Goal: Find contact information: Find contact information

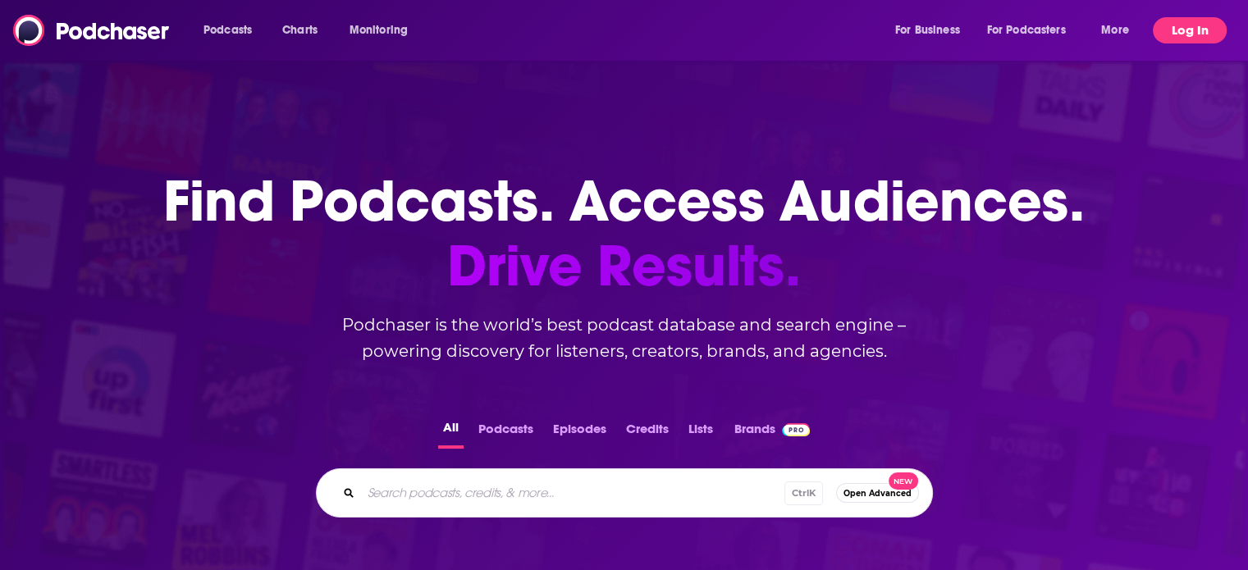
click at [1191, 30] on button "Log In" at bounding box center [1190, 30] width 74 height 26
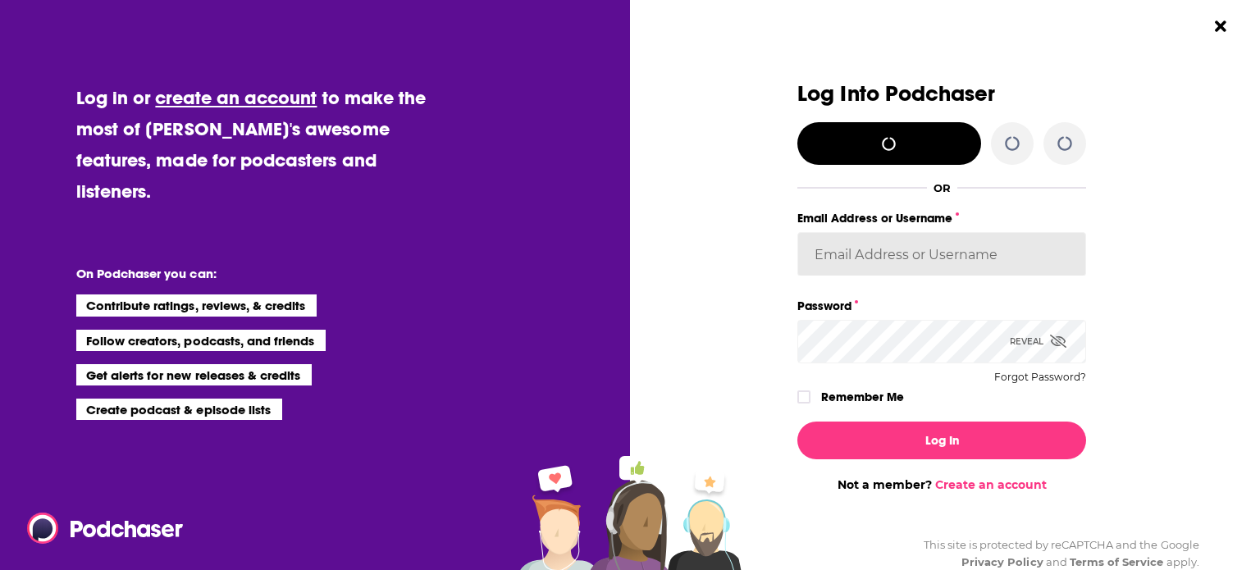
type input "Lauren@sharppencilmarketing.com"
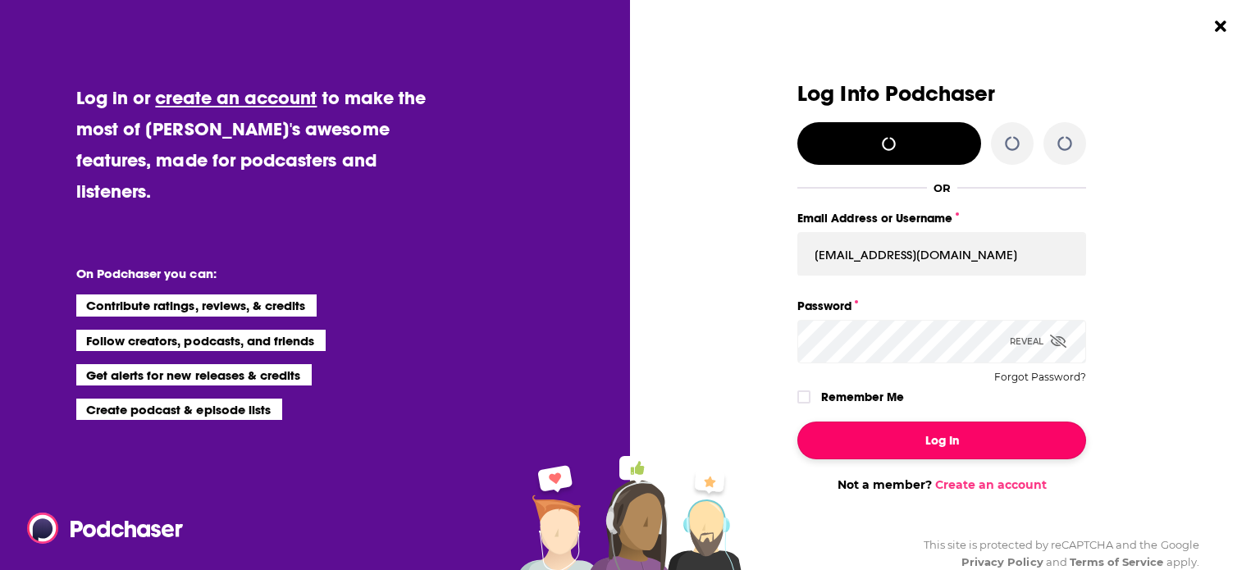
click at [902, 446] on button "Log In" at bounding box center [941, 441] width 289 height 38
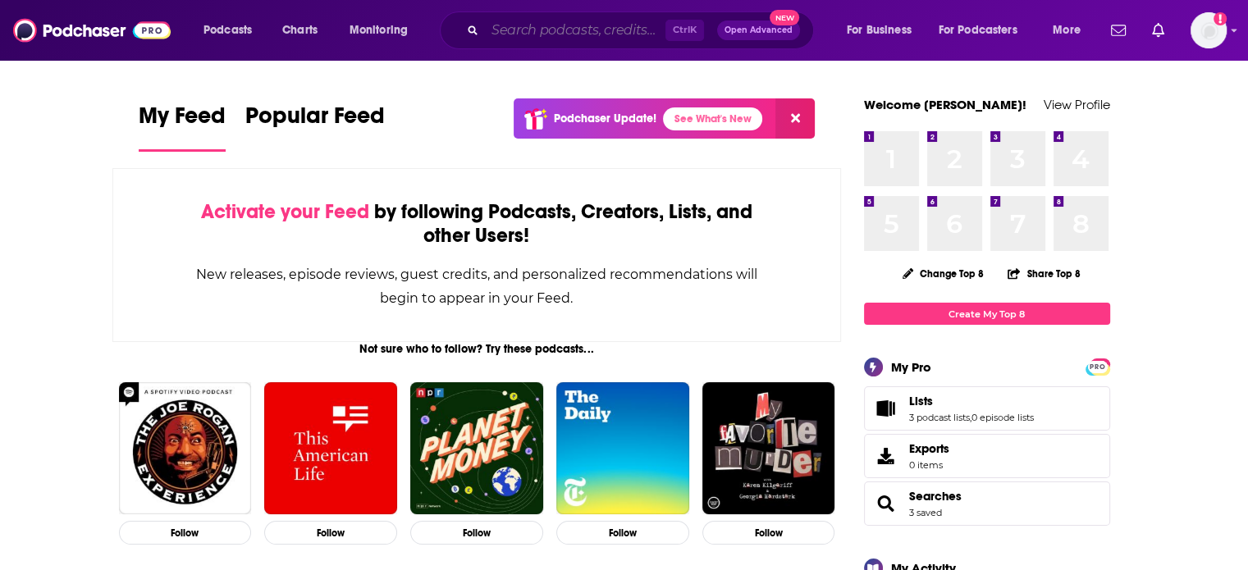
click at [545, 31] on input "Search podcasts, credits, & more..." at bounding box center [575, 30] width 180 height 26
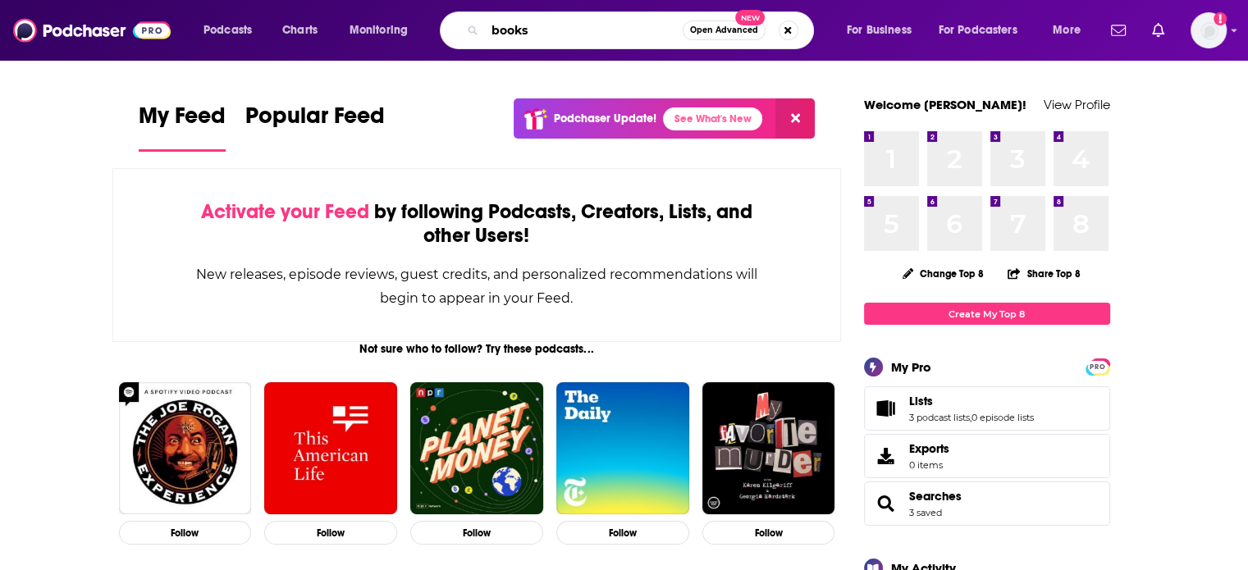
type input "books"
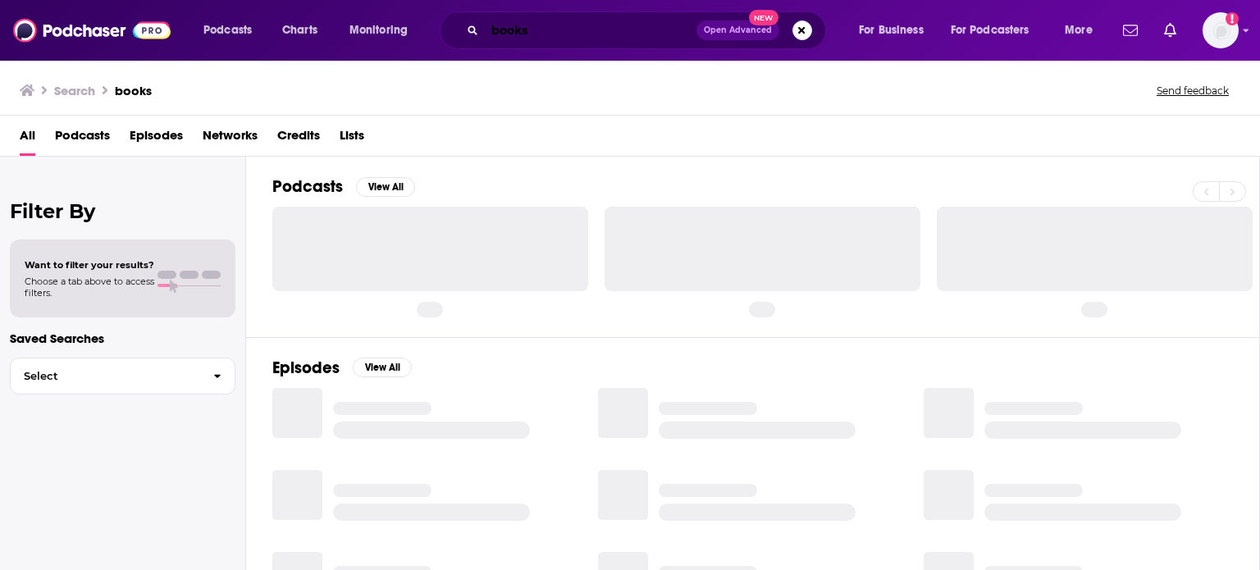
click at [545, 31] on input "books" at bounding box center [591, 30] width 212 height 26
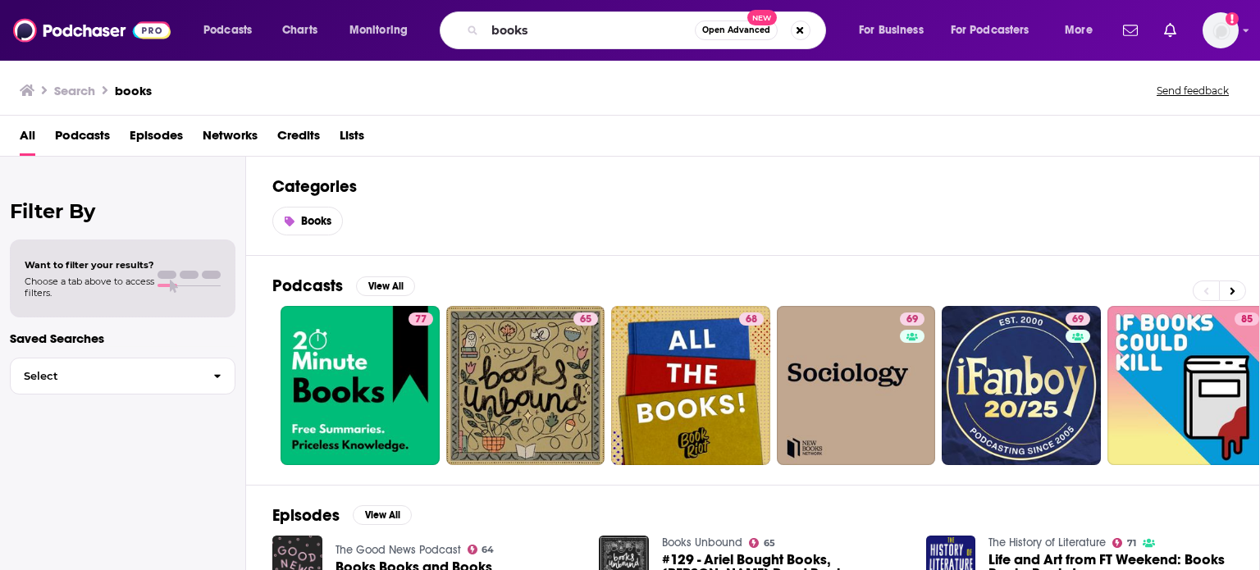
click at [94, 130] on span "Podcasts" at bounding box center [82, 139] width 55 height 34
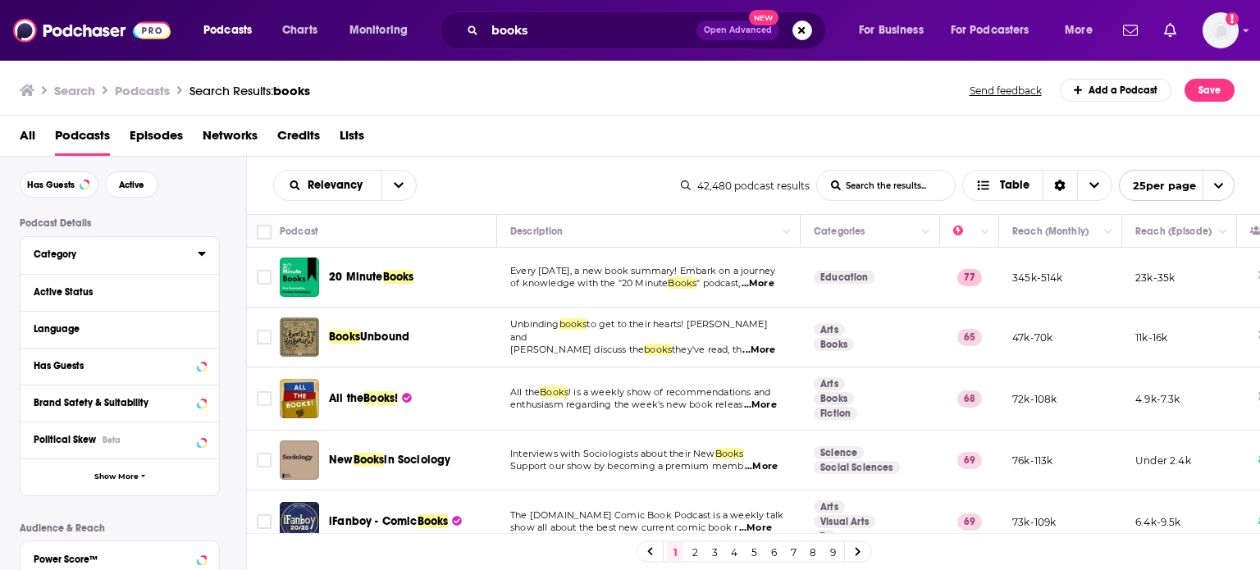
scroll to position [52, 0]
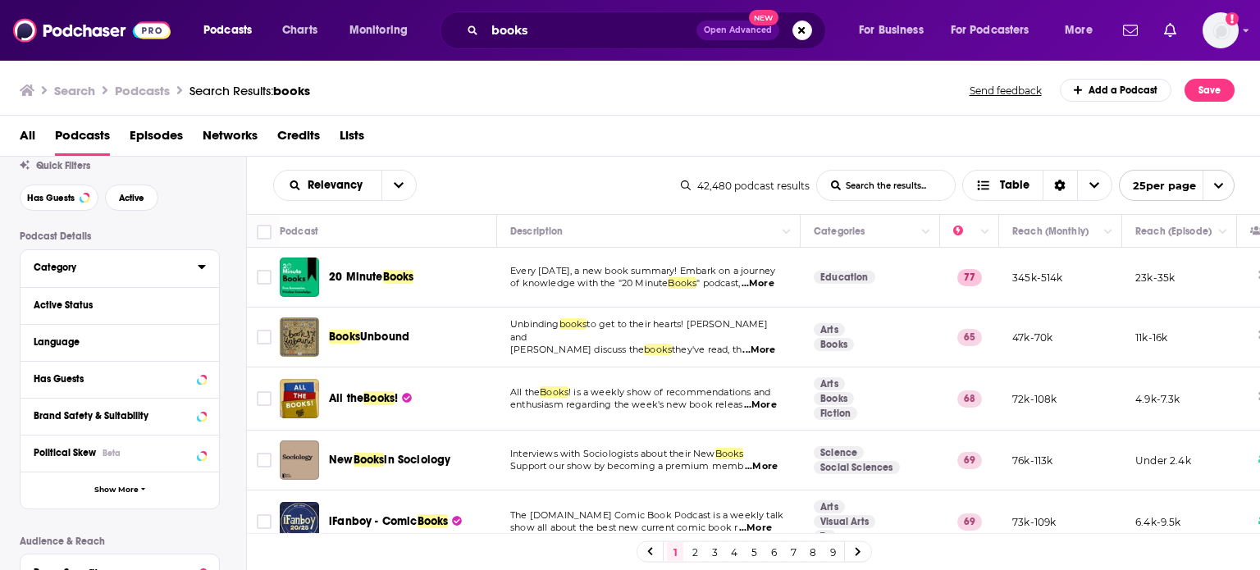
click at [197, 264] on button "Category" at bounding box center [116, 267] width 164 height 21
click at [204, 268] on icon at bounding box center [201, 267] width 7 height 4
click at [207, 314] on div "Active Status" at bounding box center [120, 305] width 199 height 37
click at [203, 304] on icon at bounding box center [201, 305] width 7 height 4
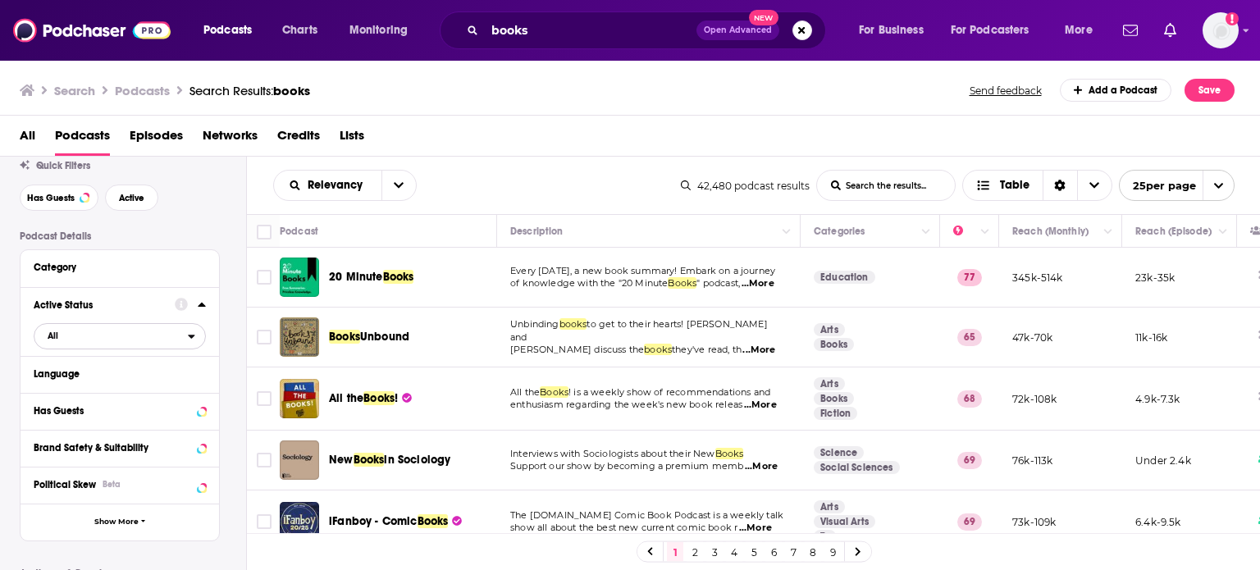
click at [103, 333] on span "All" at bounding box center [110, 335] width 153 height 21
click at [90, 390] on span "Active" at bounding box center [86, 390] width 88 height 9
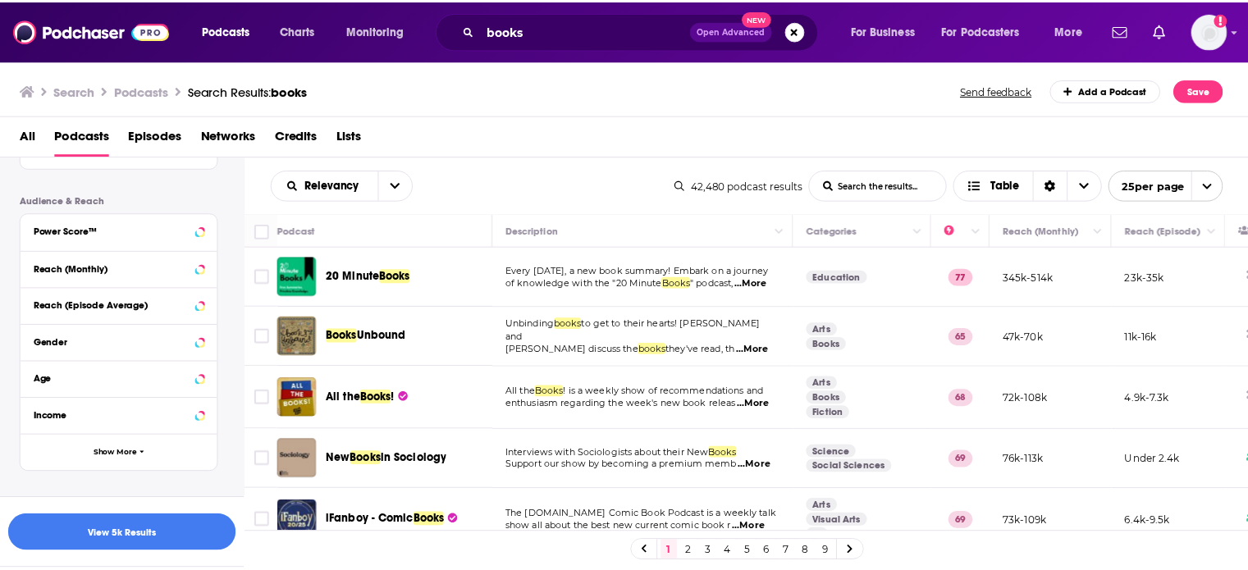
scroll to position [402, 0]
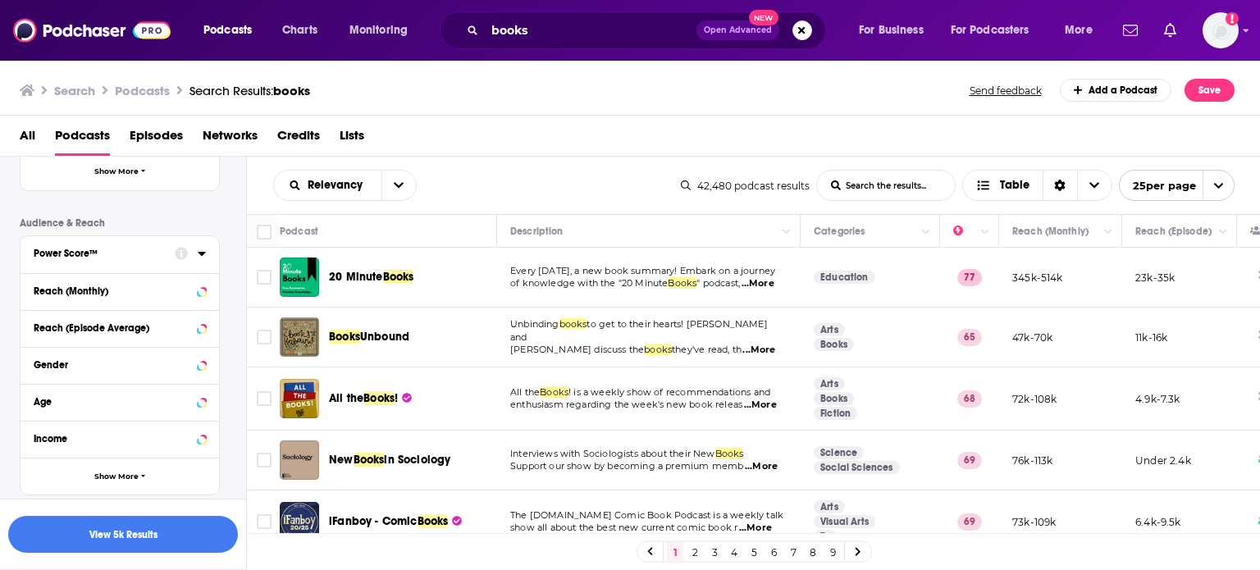
click at [200, 255] on icon at bounding box center [202, 253] width 8 height 13
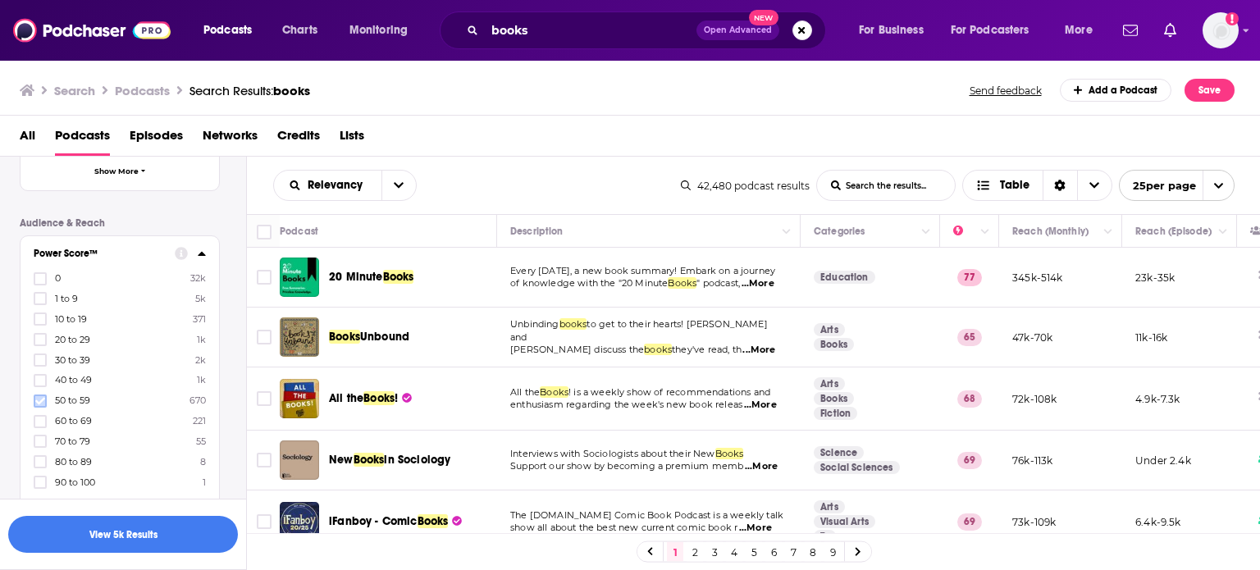
click at [39, 400] on icon at bounding box center [40, 401] width 10 height 10
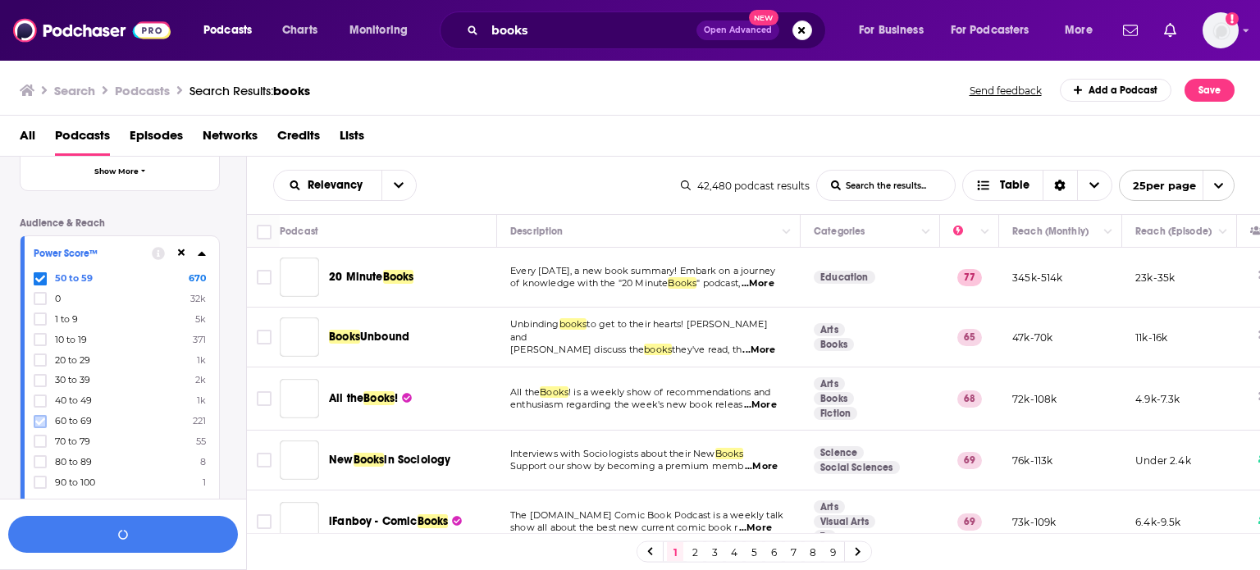
click at [37, 423] on icon at bounding box center [40, 421] width 10 height 7
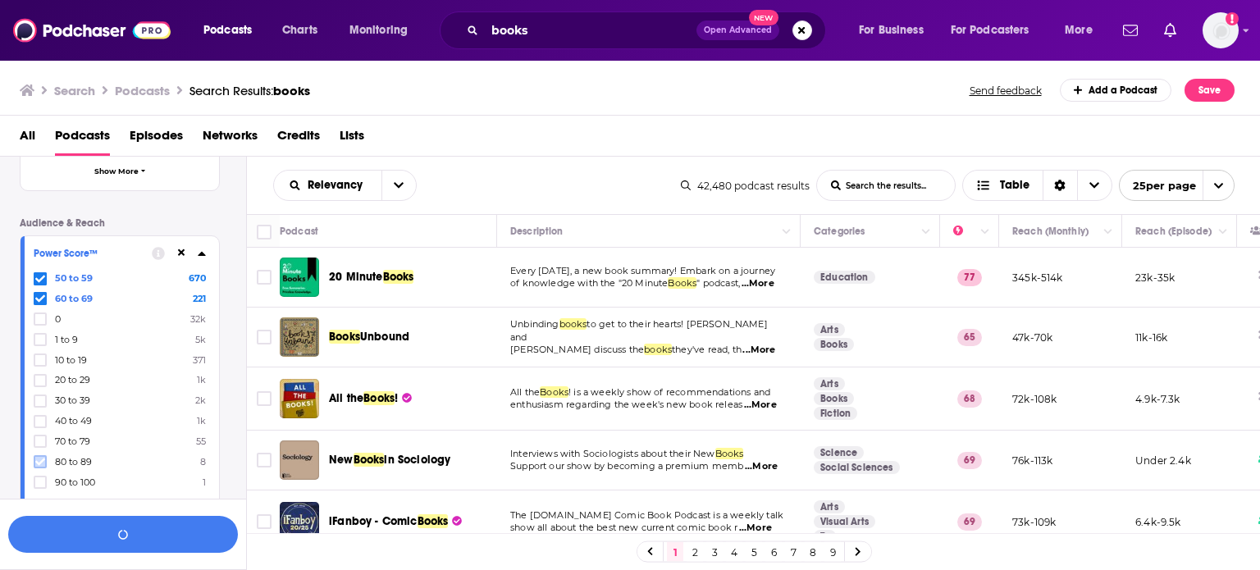
click at [43, 458] on icon at bounding box center [40, 462] width 10 height 10
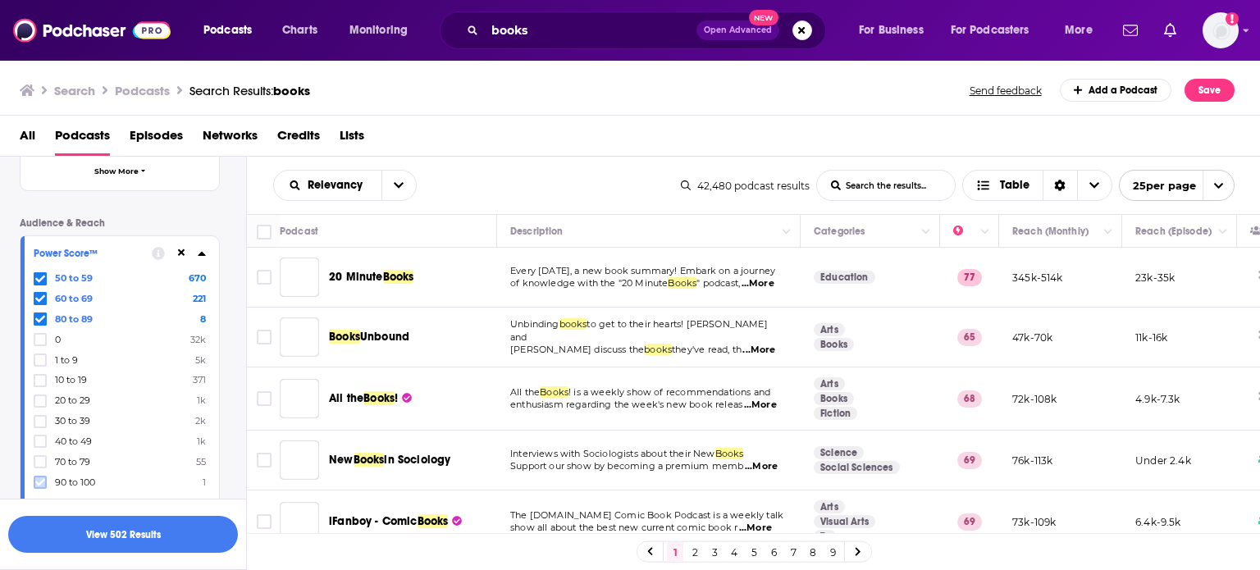
click at [40, 476] on label at bounding box center [40, 482] width 13 height 13
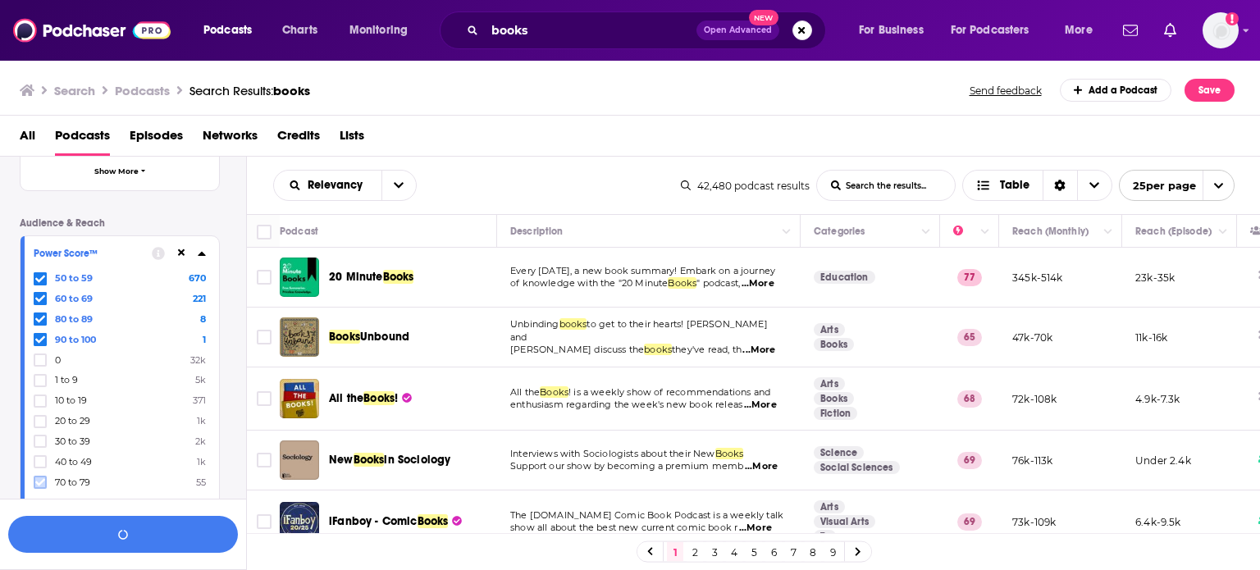
click at [38, 482] on icon at bounding box center [40, 482] width 10 height 10
click at [144, 541] on button "View 693 Results" at bounding box center [123, 534] width 230 height 37
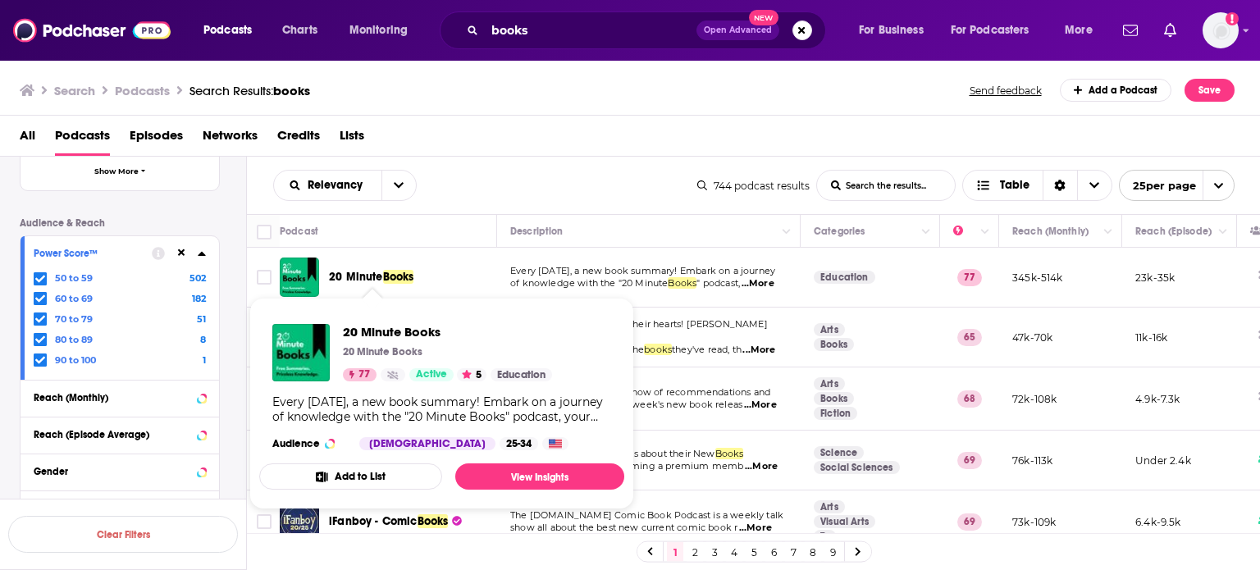
click at [383, 278] on span "20 Minute" at bounding box center [356, 277] width 54 height 14
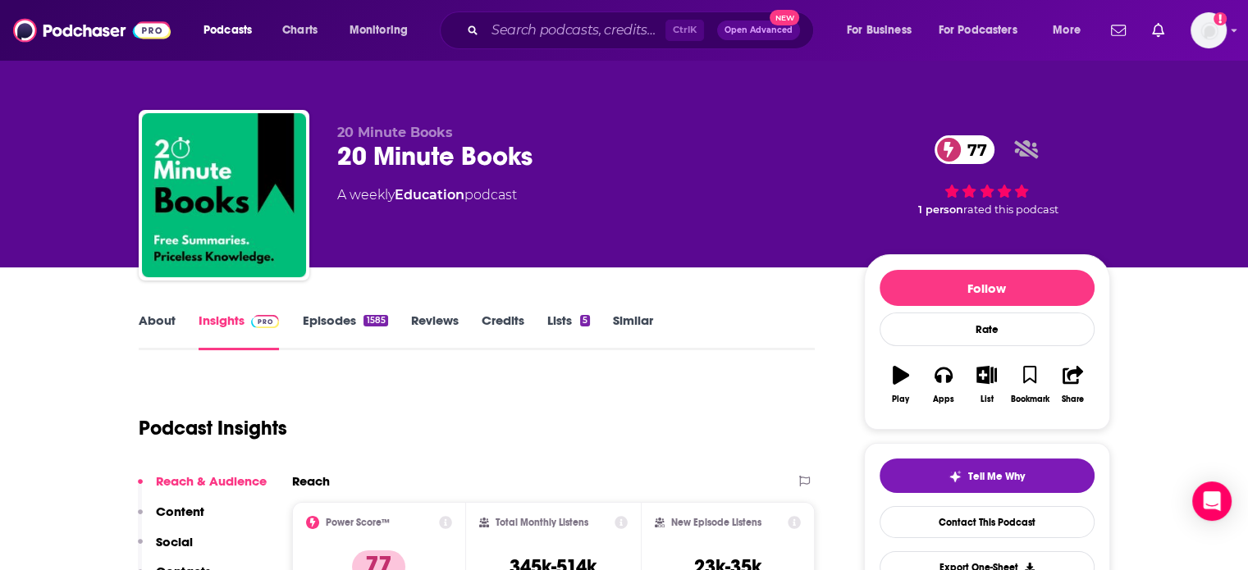
scroll to position [154, 0]
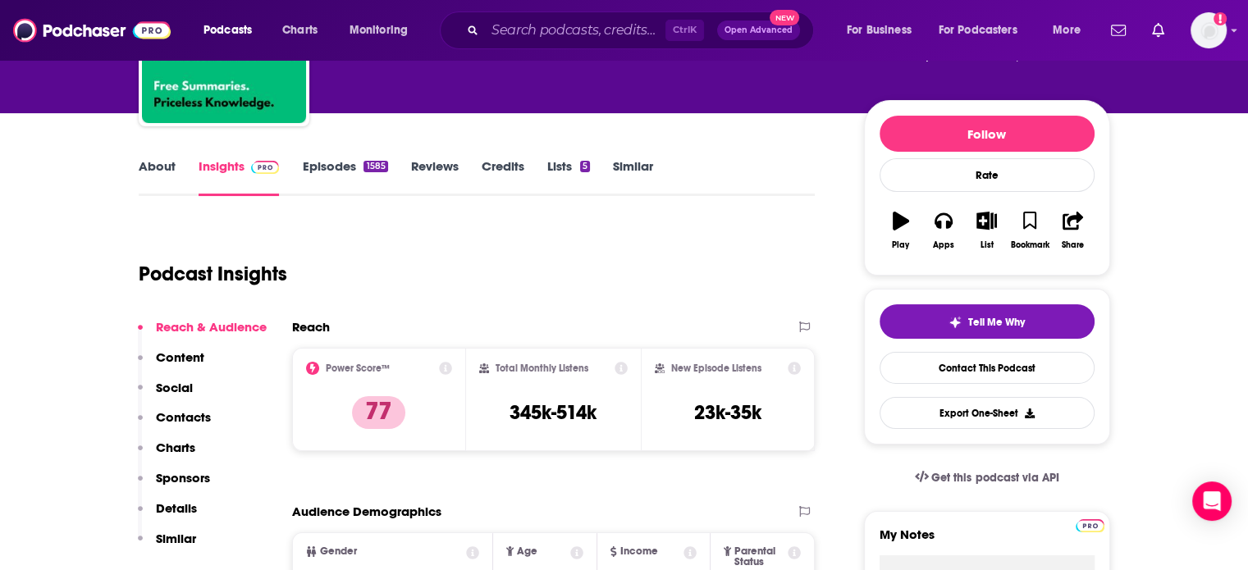
click at [185, 422] on p "Contacts" at bounding box center [183, 417] width 55 height 16
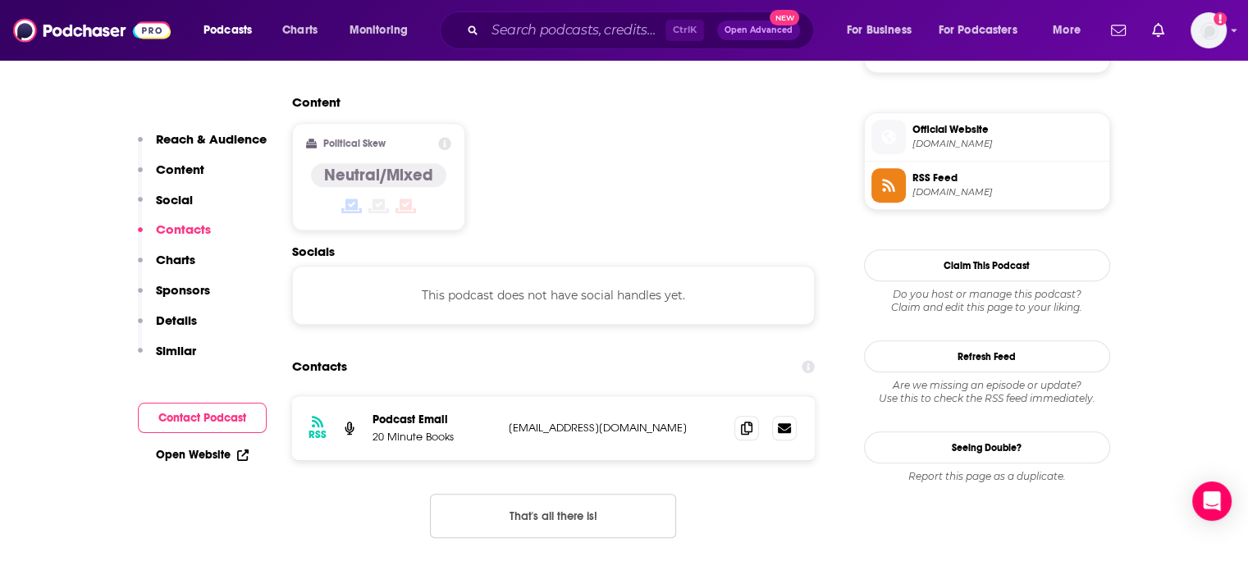
scroll to position [1240, 0]
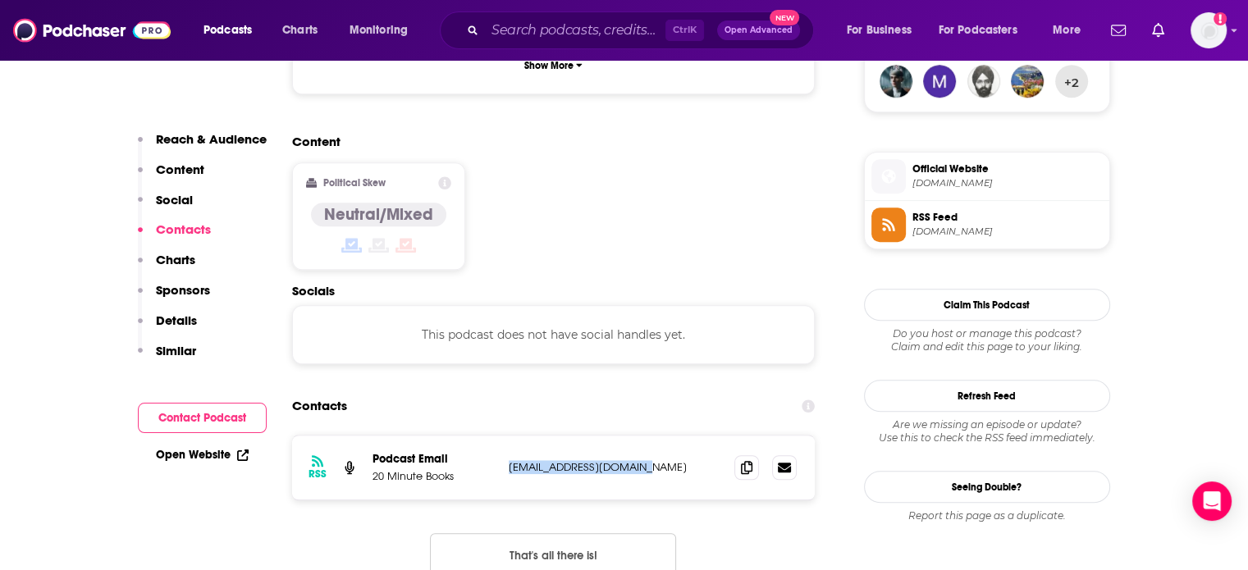
drag, startPoint x: 653, startPoint y: 382, endPoint x: 508, endPoint y: 383, distance: 145.2
click at [509, 460] on p "20minutebooks@gmail.com" at bounding box center [615, 467] width 213 height 14
copy p "20minutebooks@gmail.com"
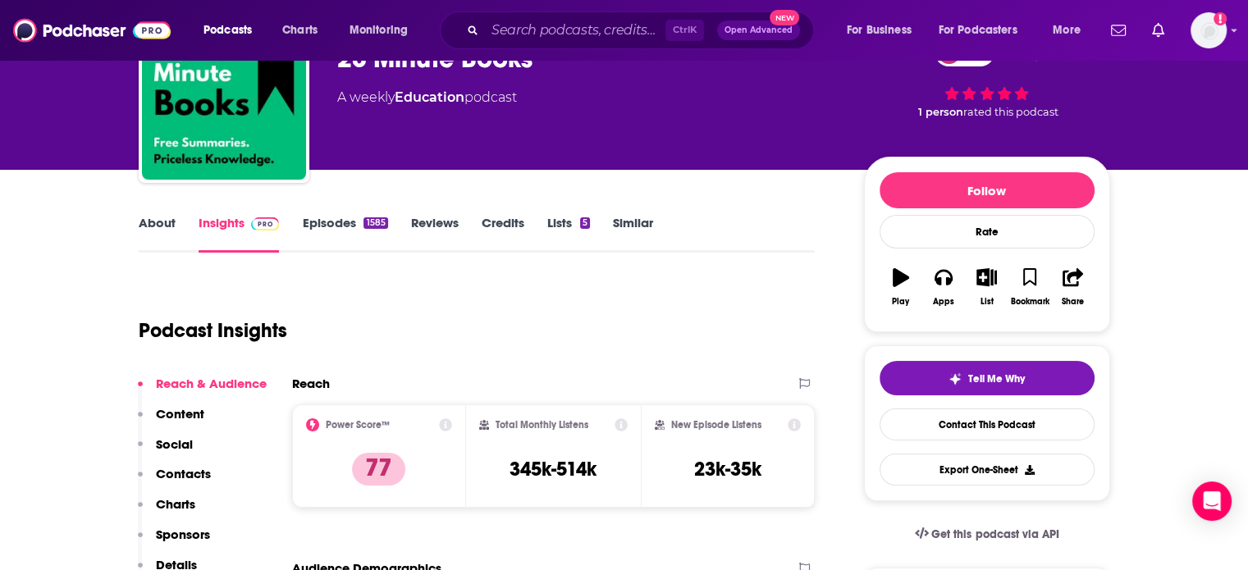
scroll to position [160, 0]
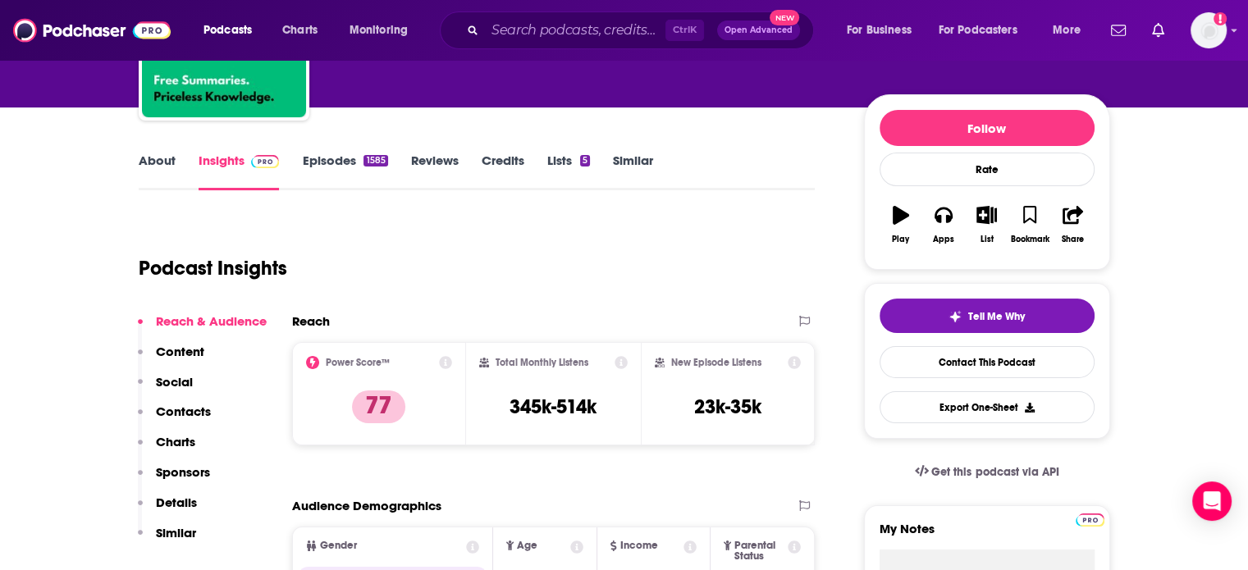
click at [159, 162] on link "About" at bounding box center [157, 172] width 37 height 38
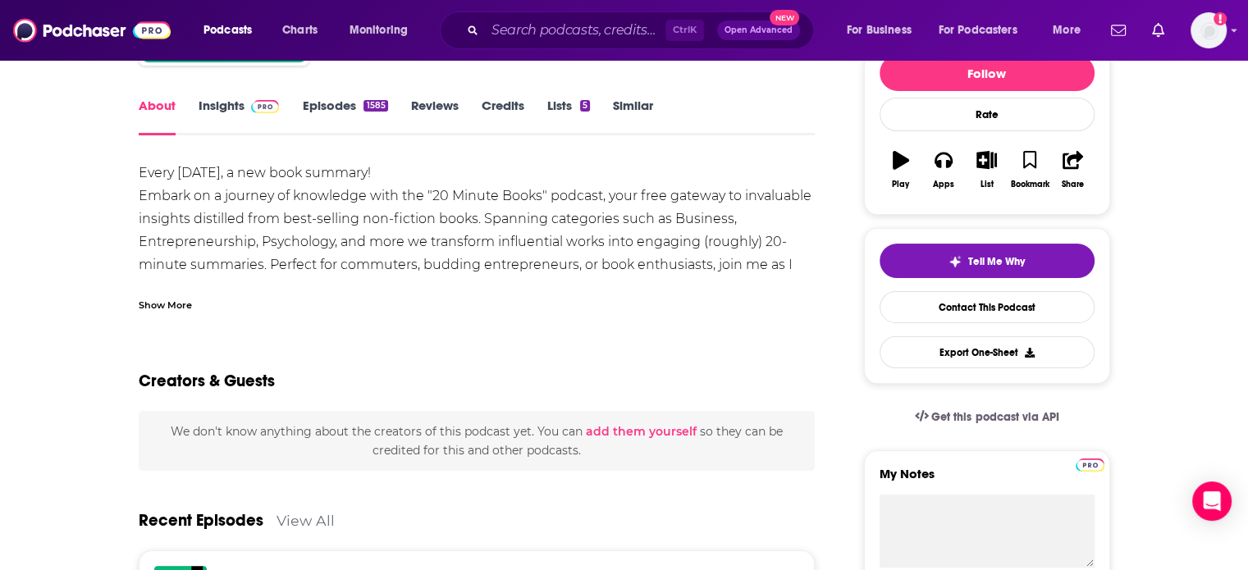
scroll to position [210, 0]
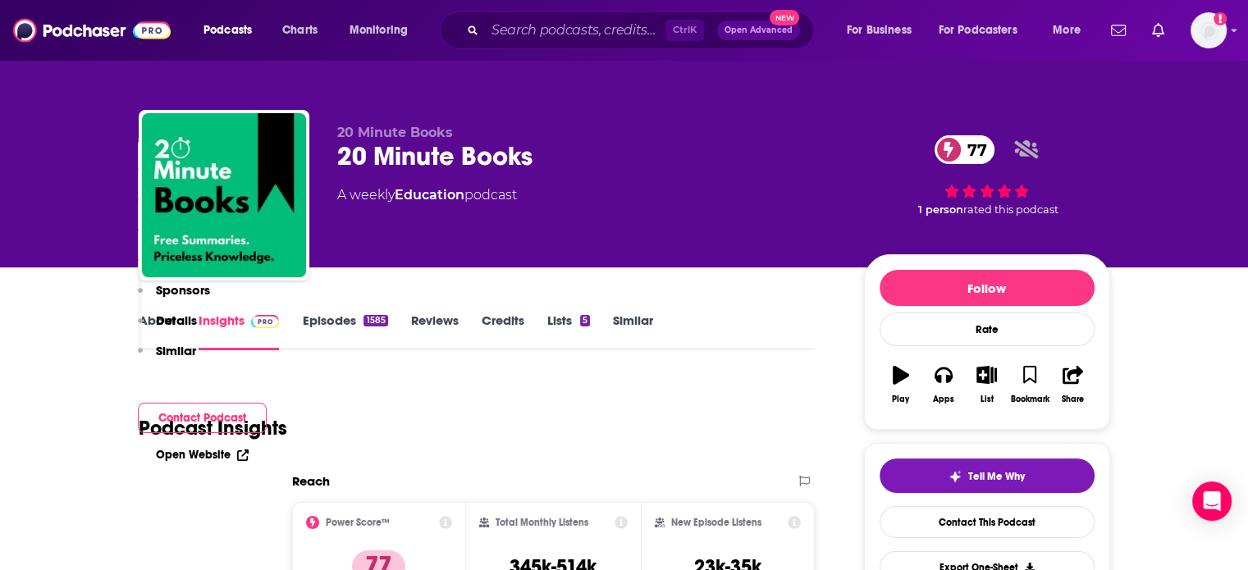
scroll to position [318, 0]
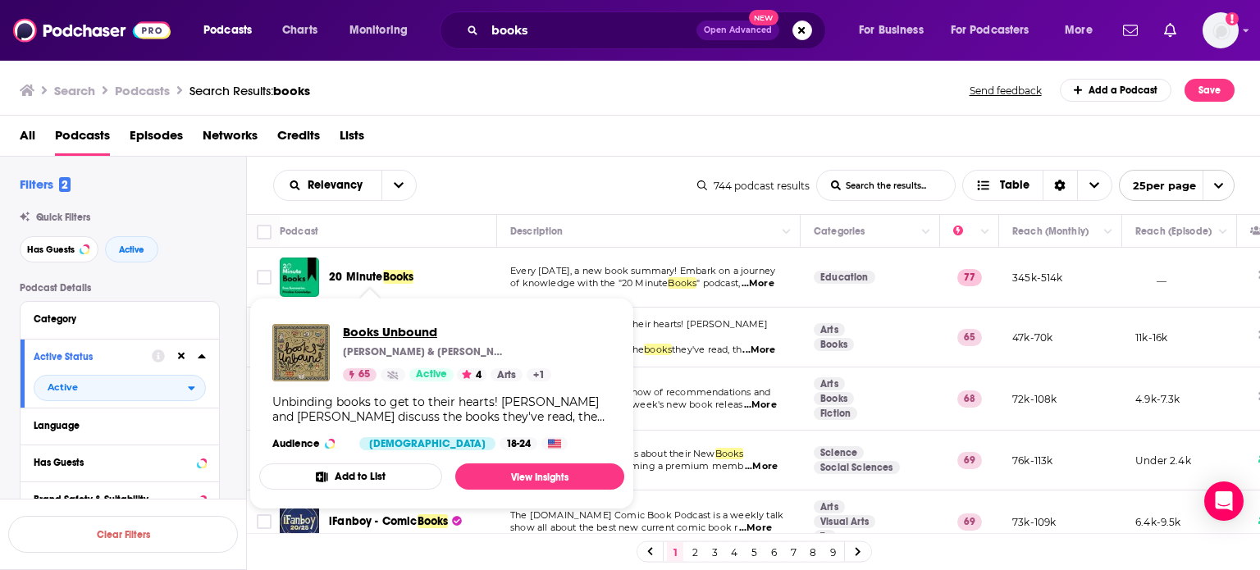
click at [379, 335] on span "Books Unbound" at bounding box center [447, 332] width 208 height 16
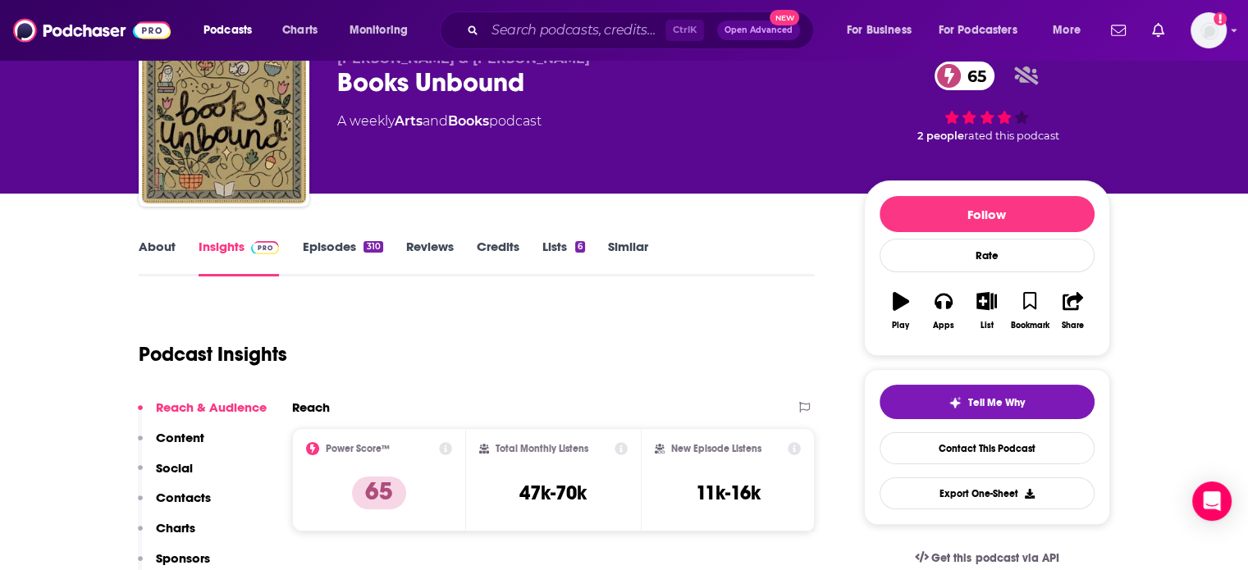
scroll to position [246, 0]
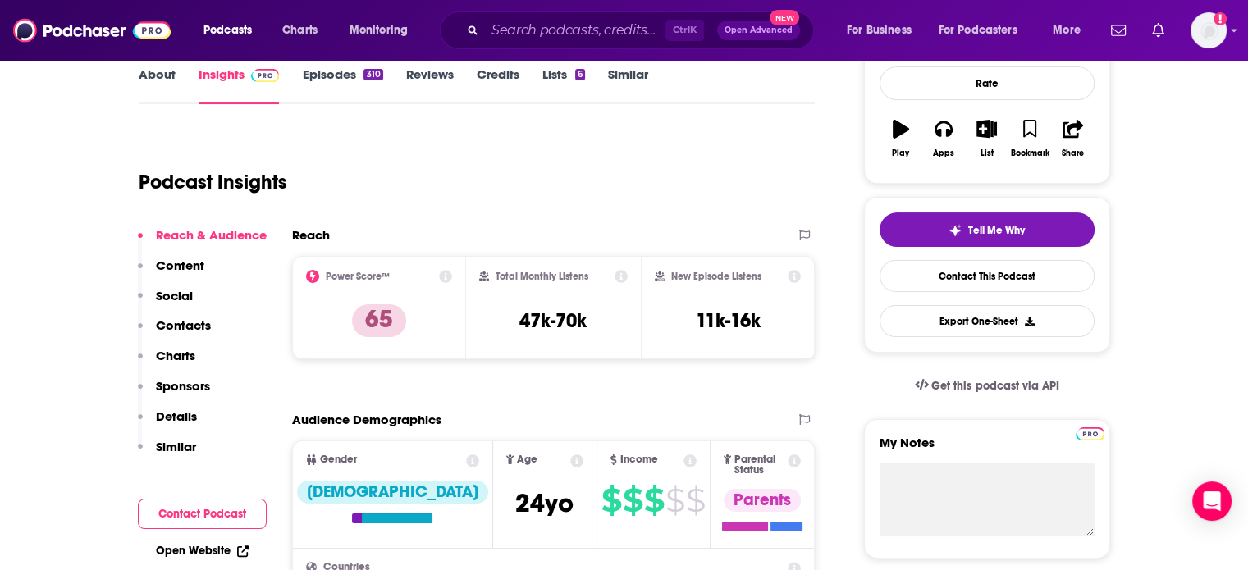
click at [182, 326] on p "Contacts" at bounding box center [183, 325] width 55 height 16
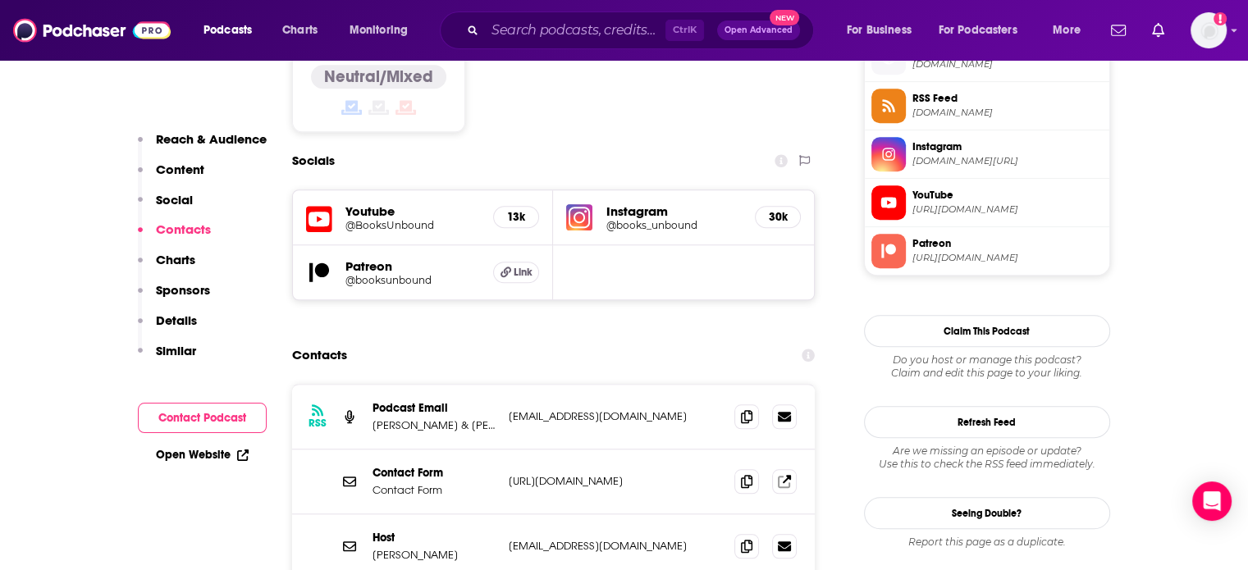
scroll to position [1408, 0]
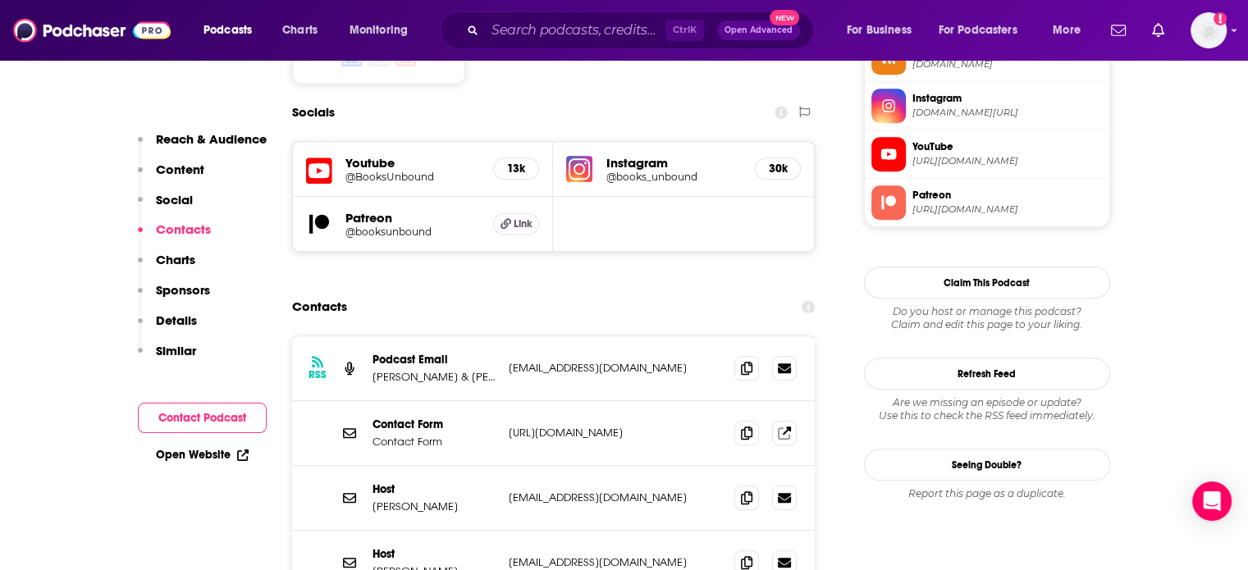
drag, startPoint x: 706, startPoint y: 308, endPoint x: 505, endPoint y: 313, distance: 200.2
click at [505, 336] on div "RSS Podcast Email Ariel Bissett & Raeleen Lemay booksunboundpodcast@gmail.com b…" at bounding box center [553, 368] width 523 height 65
copy p "booksunboundpodcast@gmail.com"
click at [0, 0] on div "Host Ariel Bissett arielbissett@gmail.com arielbissett@gmail.com" at bounding box center [0, 0] width 0 height 0
copy div "arielbissett@gmail.com"
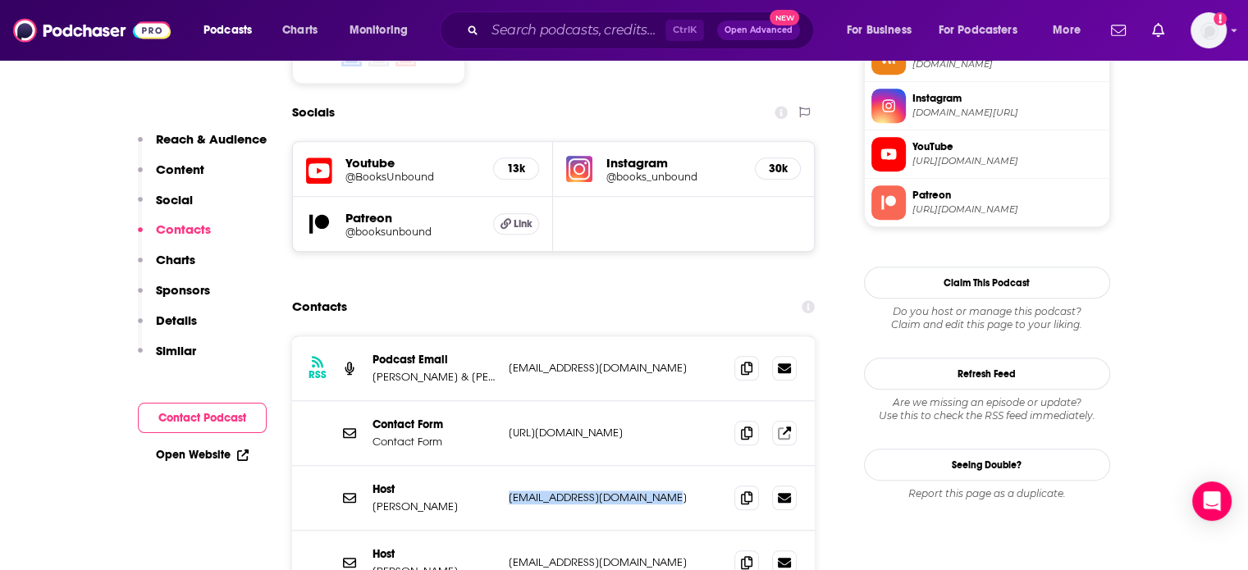
drag, startPoint x: 683, startPoint y: 438, endPoint x: 506, endPoint y: 445, distance: 176.5
click at [506, 466] on div "Host Raeleen Lemay padfootandprongs@hotmail.ca padfootandprongs@hotmail.ca" at bounding box center [553, 498] width 523 height 65
copy p "padfootandprongs@hotmail.ca"
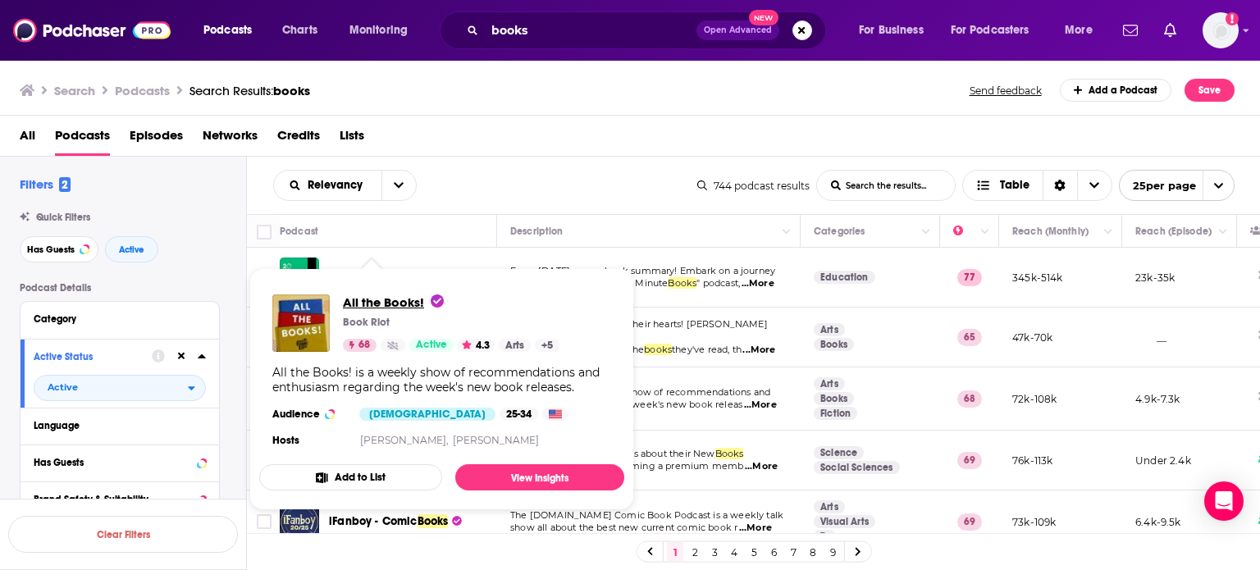
click at [374, 302] on span "All the Books!" at bounding box center [393, 303] width 101 height 16
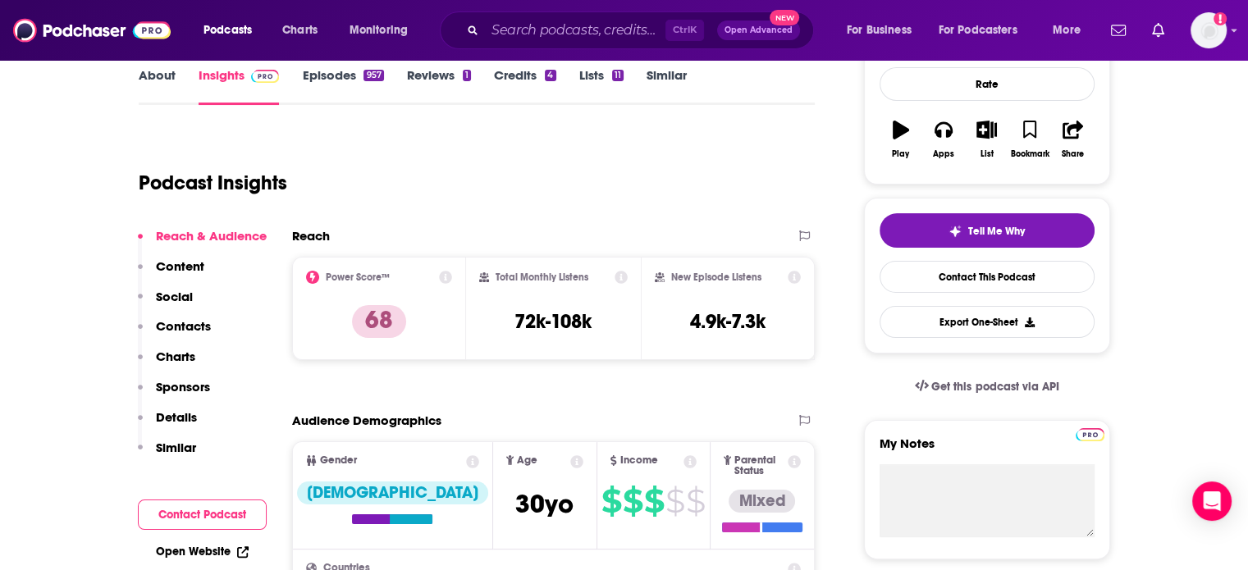
click at [190, 328] on p "Contacts" at bounding box center [183, 326] width 55 height 16
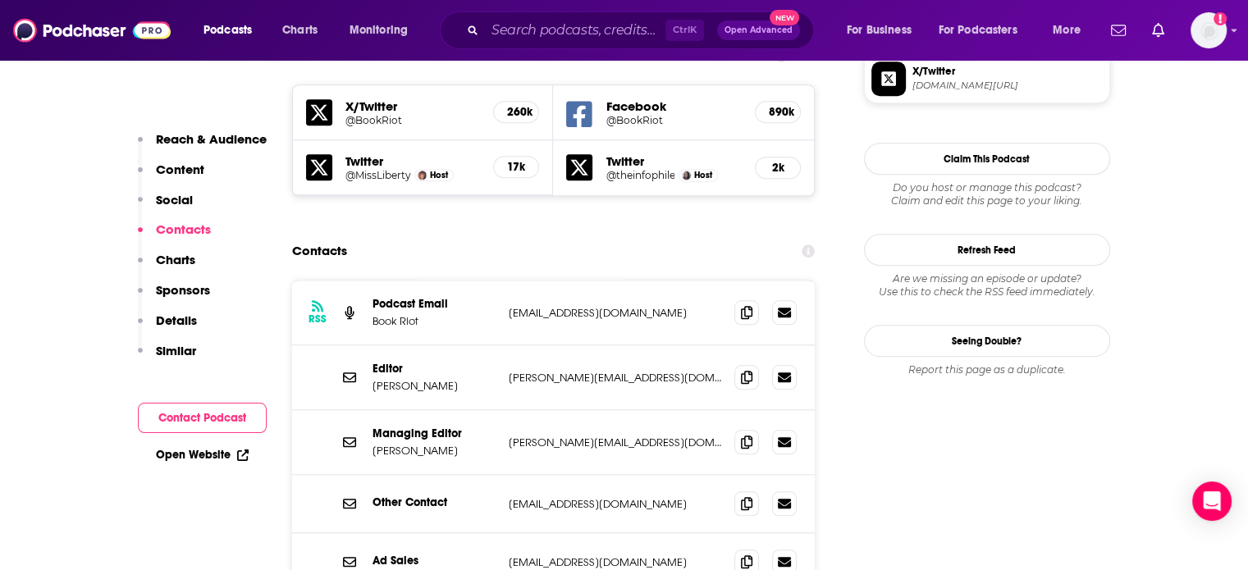
scroll to position [1490, 0]
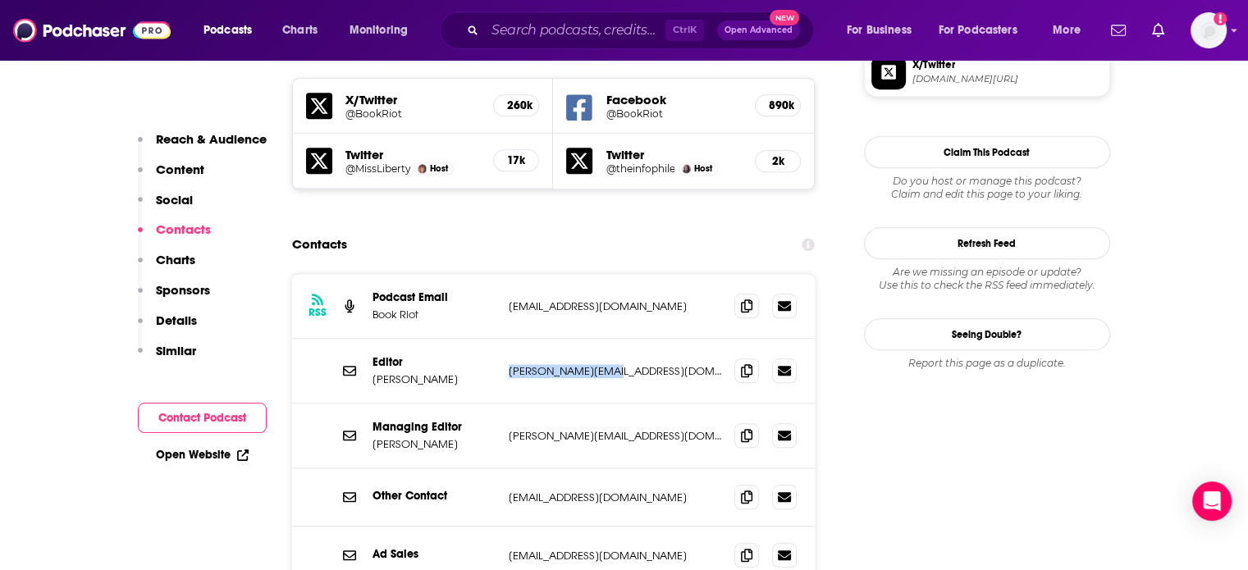
drag, startPoint x: 610, startPoint y: 291, endPoint x: 506, endPoint y: 292, distance: 103.4
click at [506, 339] on div "Editor Kelly Jensen kelly@bookriot.com kelly@bookriot.com" at bounding box center [553, 371] width 523 height 65
copy p "kelly@bookriot.com"
drag, startPoint x: 634, startPoint y: 349, endPoint x: 505, endPoint y: 354, distance: 128.9
click at [505, 404] on div "Managing Editor Vanessa Diaz vanessa@bookriot.com vanessa@bookriot.com" at bounding box center [553, 436] width 523 height 65
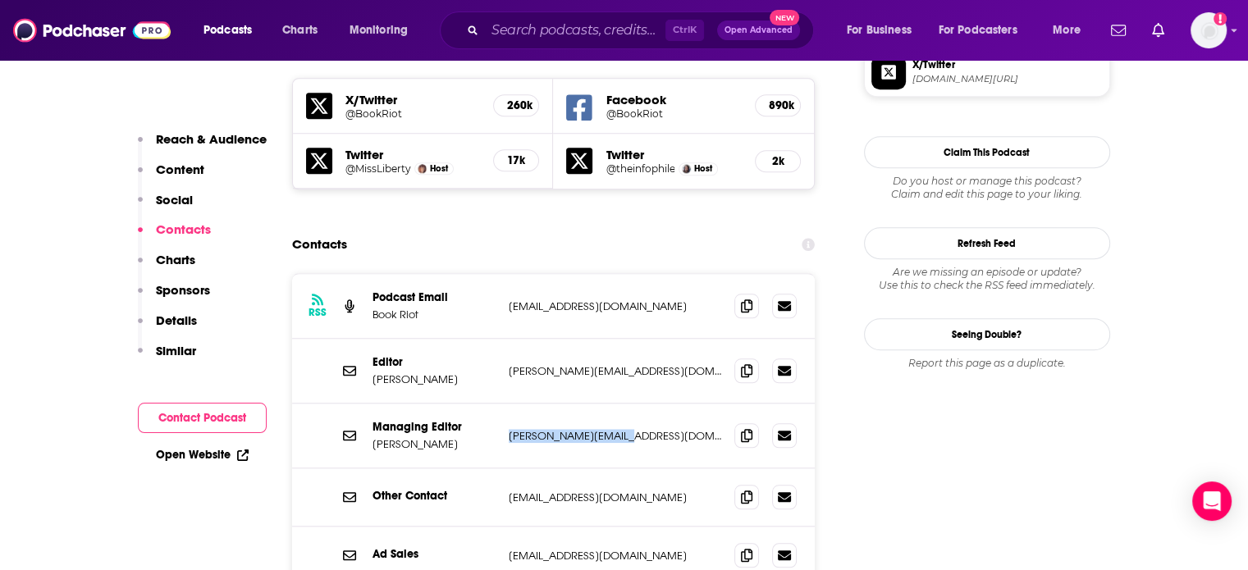
copy p "vanessa@bookriot.com"
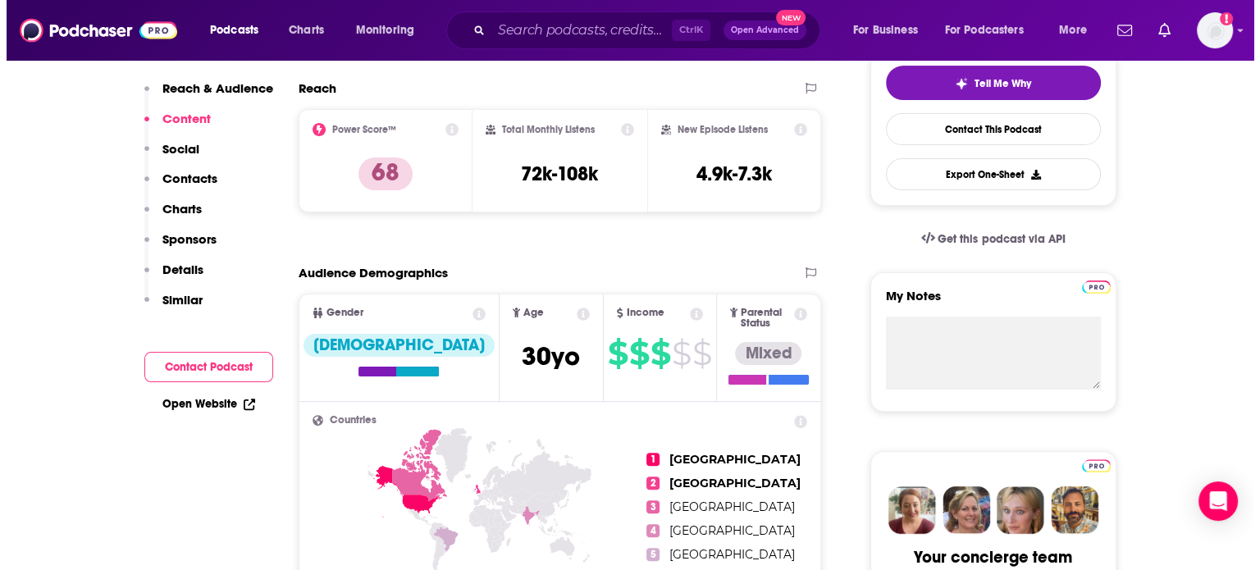
scroll to position [0, 0]
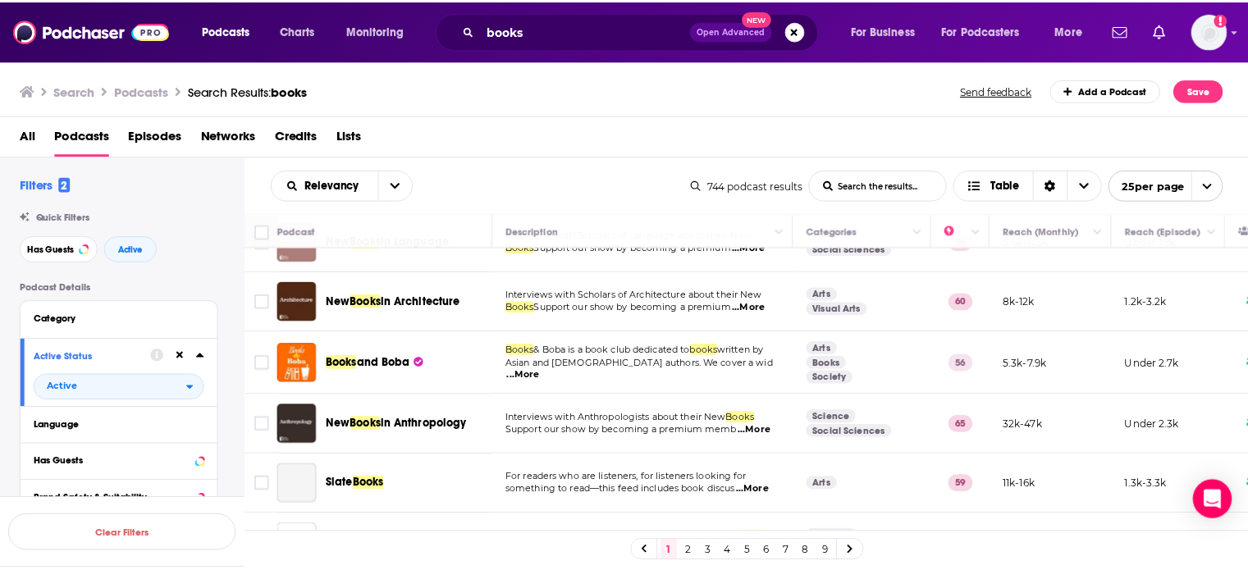
scroll to position [955, 0]
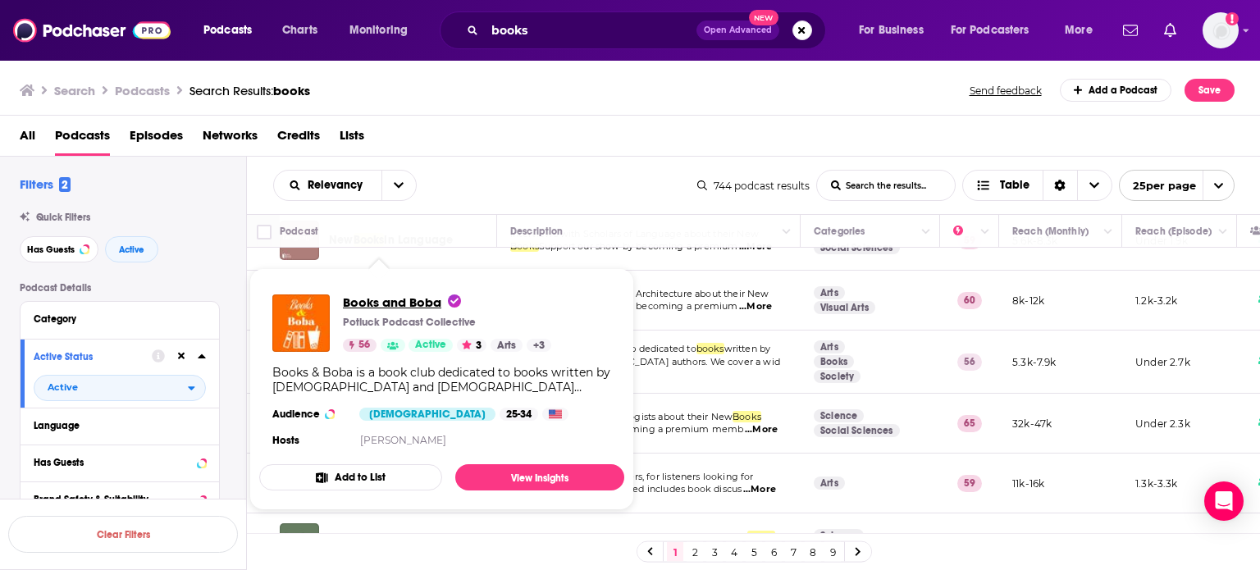
click at [389, 301] on span "Books and Boba" at bounding box center [402, 303] width 118 height 16
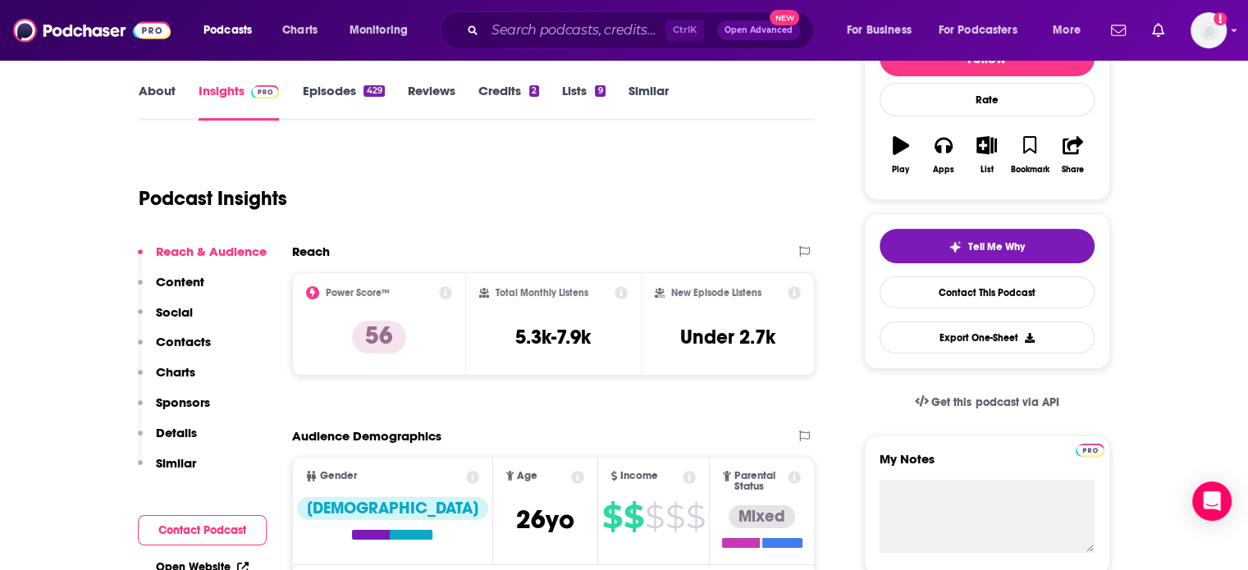
scroll to position [233, 0]
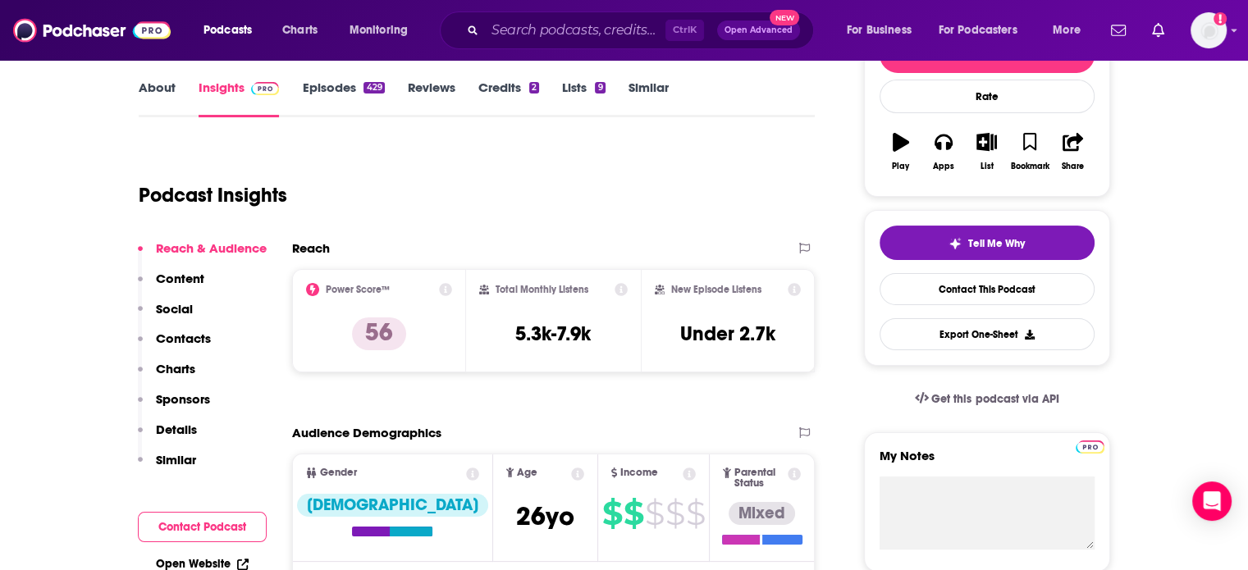
click at [186, 335] on p "Contacts" at bounding box center [183, 339] width 55 height 16
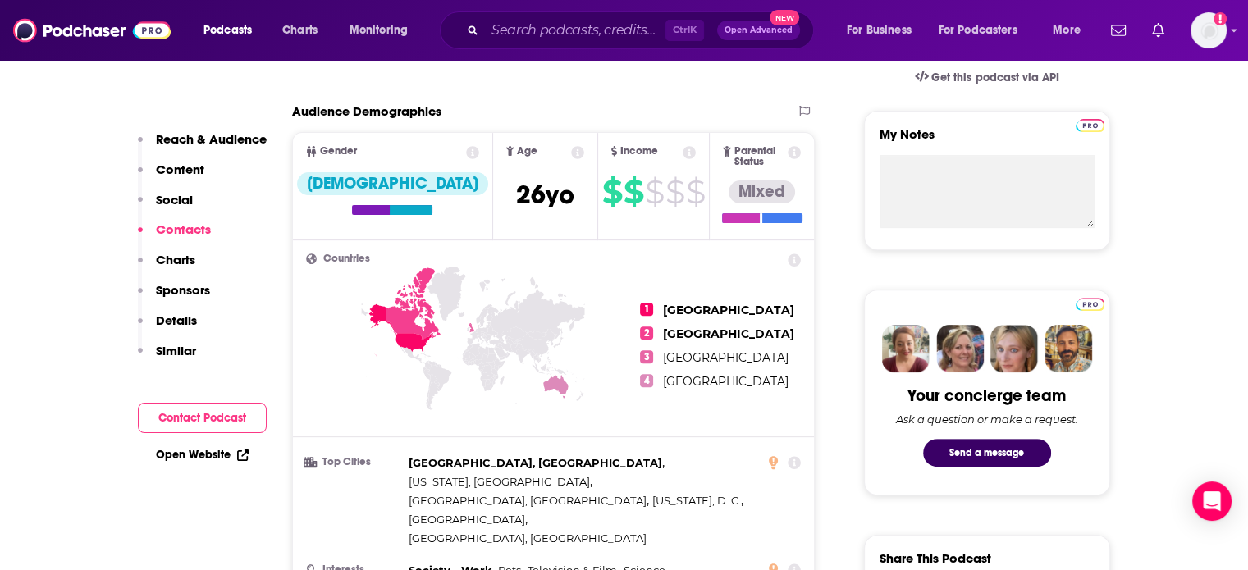
scroll to position [1445, 0]
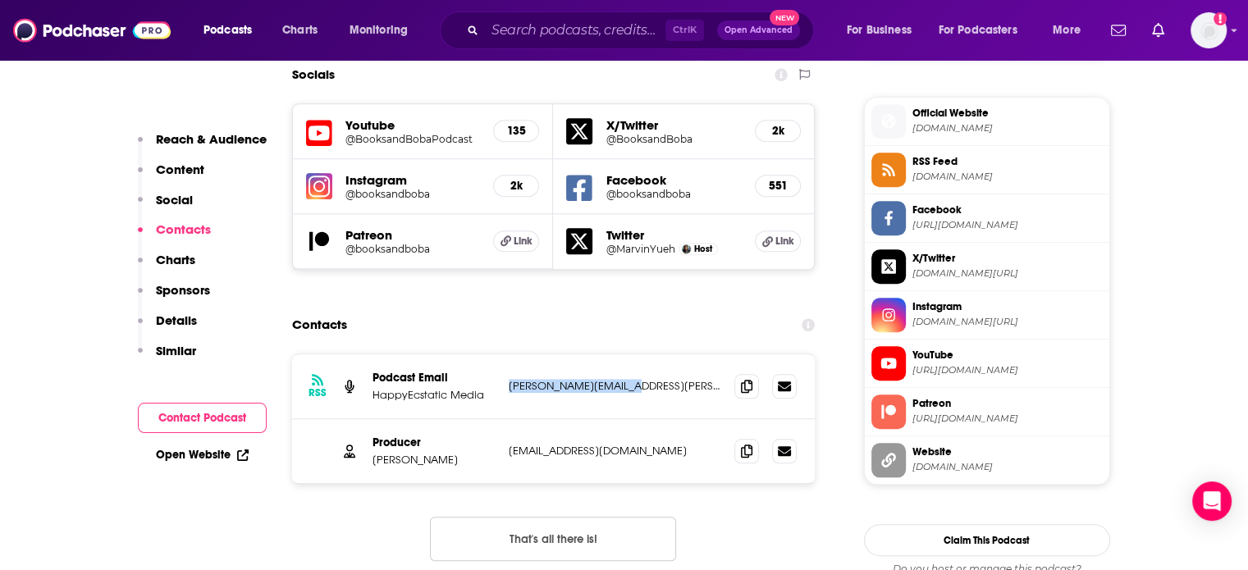
drag, startPoint x: 642, startPoint y: 304, endPoint x: 505, endPoint y: 307, distance: 137.0
click at [505, 354] on div "RSS Podcast Email HappyEcstatic Media marvin.yueh@gmail.com marvin.yueh@gmail.c…" at bounding box center [553, 386] width 523 height 65
copy p "marvin.yueh@gmail.com"
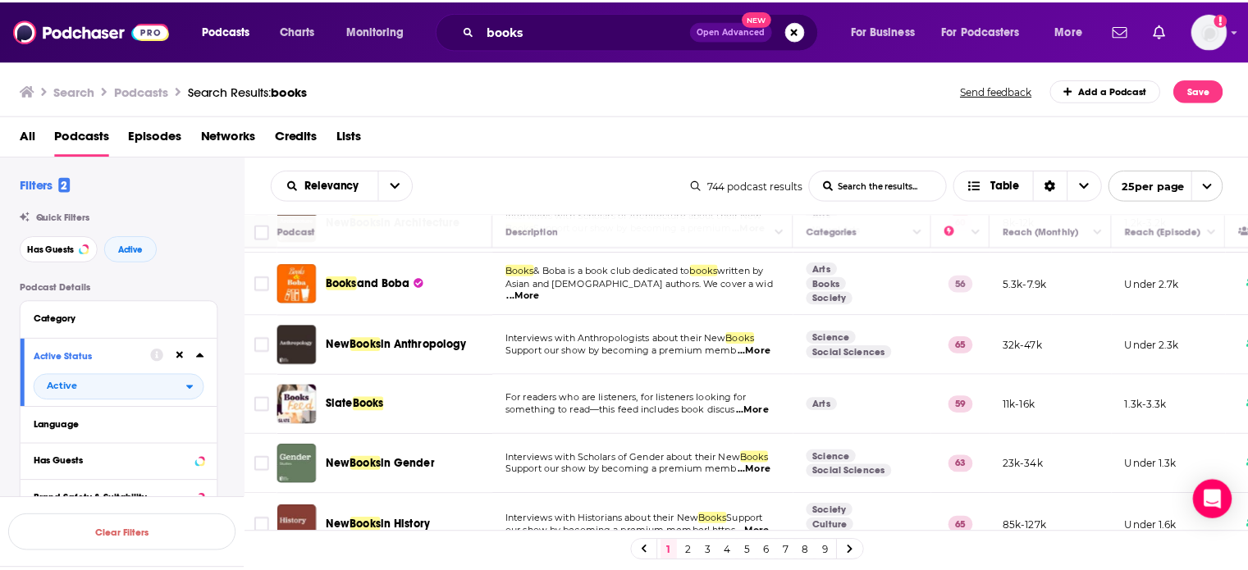
scroll to position [1082, 0]
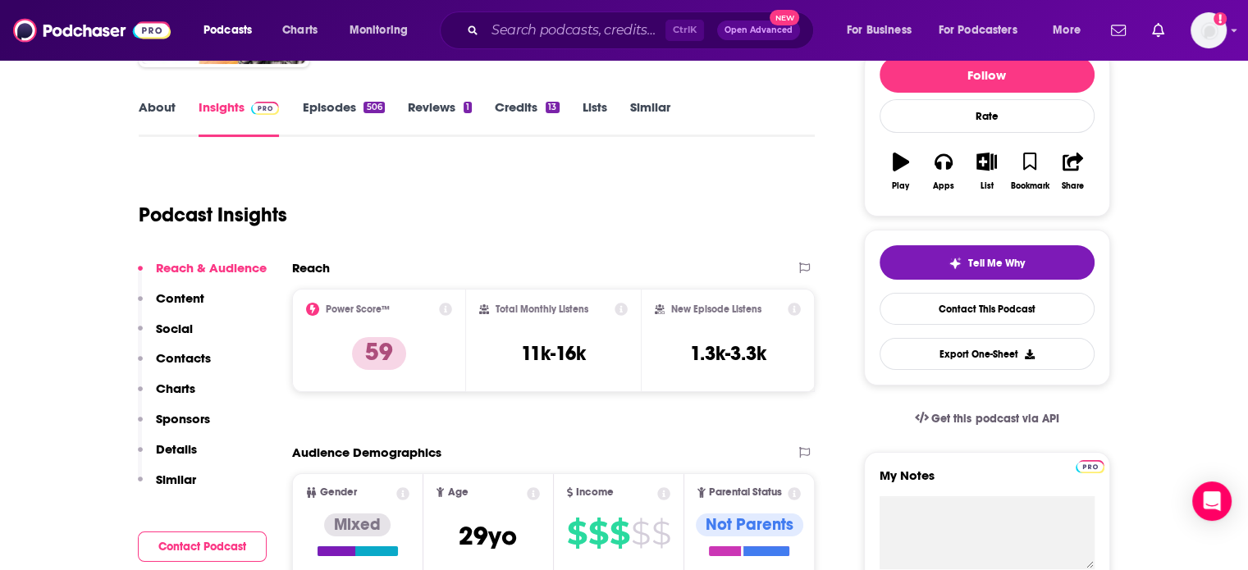
scroll to position [215, 0]
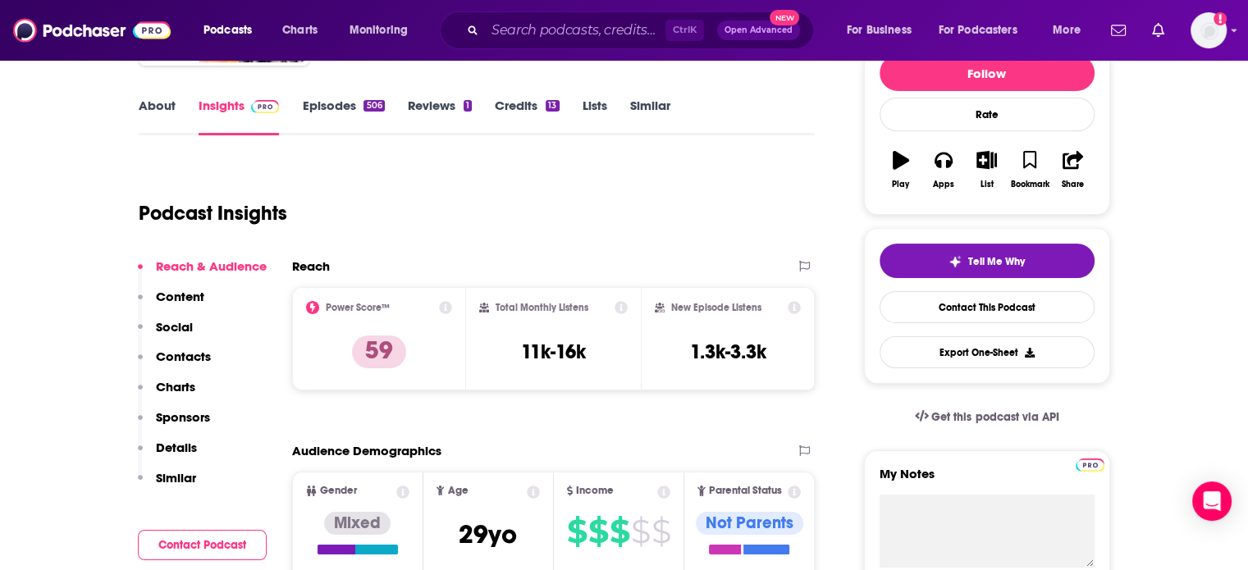
click at [174, 357] on p "Contacts" at bounding box center [183, 357] width 55 height 16
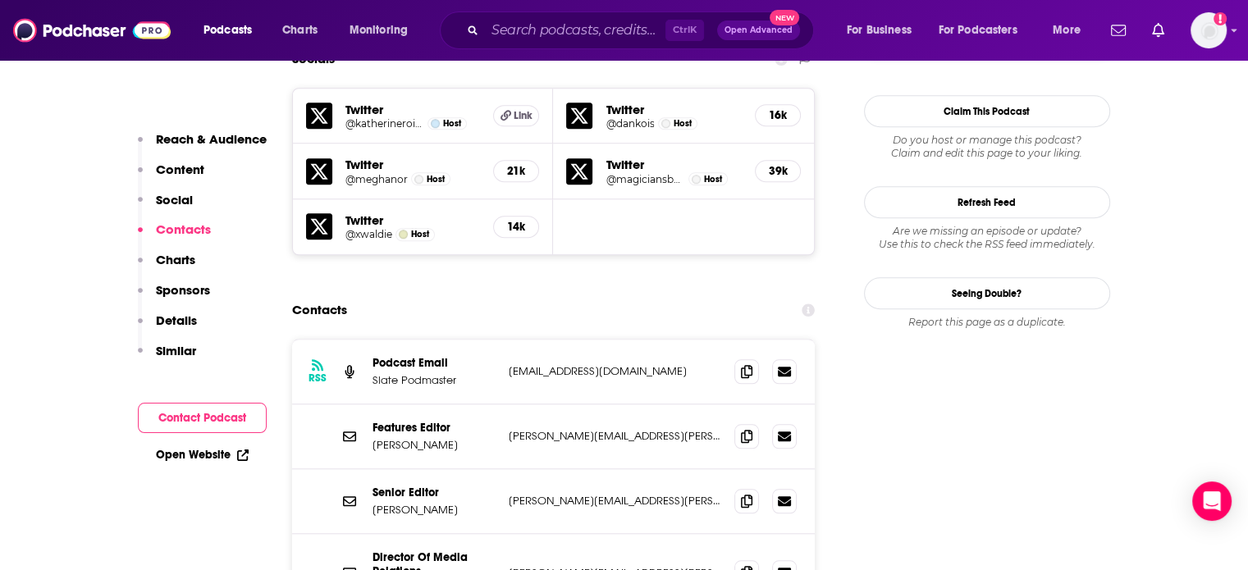
scroll to position [1446, 0]
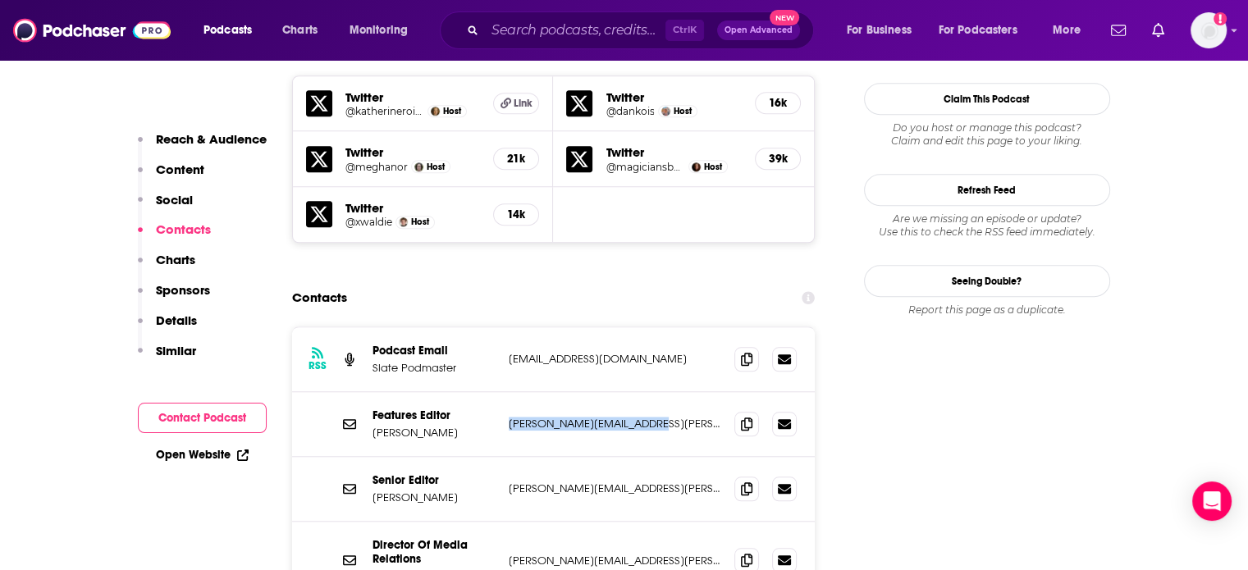
drag, startPoint x: 644, startPoint y: 373, endPoint x: 502, endPoint y: 375, distance: 141.9
click at [502, 392] on div "Features Editor Jeffrey Bloomer jeffrey.bloomer@slate.com jeffrey.bloomer@slate…" at bounding box center [553, 424] width 523 height 65
copy p "jeffrey.bloomer@slate.com"
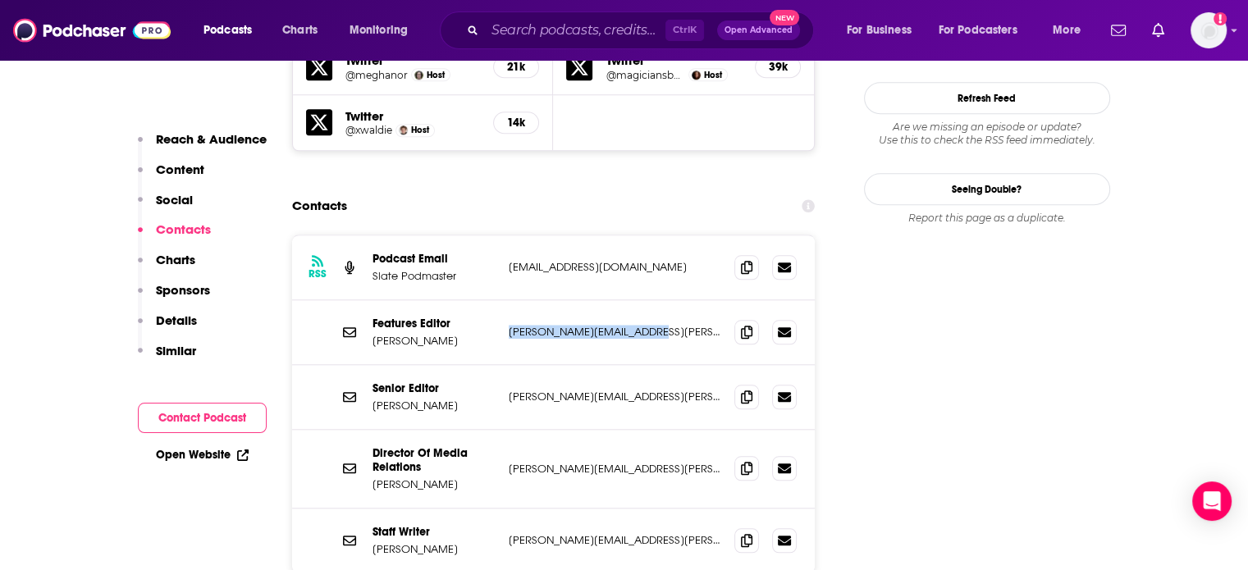
scroll to position [1539, 0]
drag, startPoint x: 633, startPoint y: 342, endPoint x: 505, endPoint y: 340, distance: 128.0
click at [505, 364] on div "Senior Editor Sam Adams sam.adams@slate.com sam.adams@slate.com" at bounding box center [553, 396] width 523 height 65
copy p "sam.adams@slate.com"
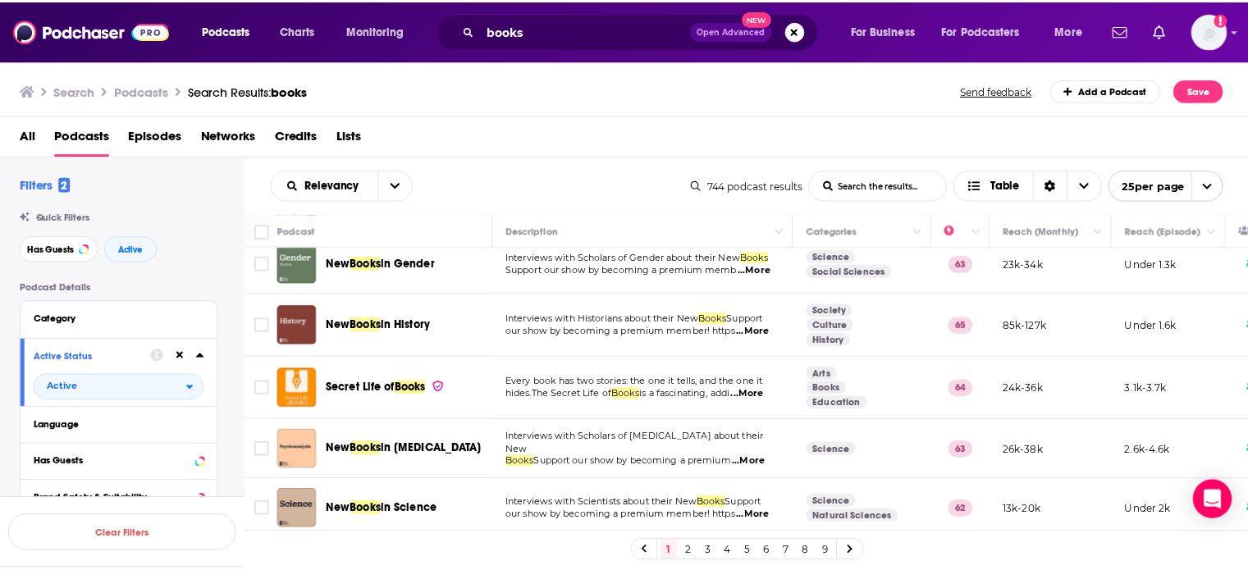
scroll to position [1247, 0]
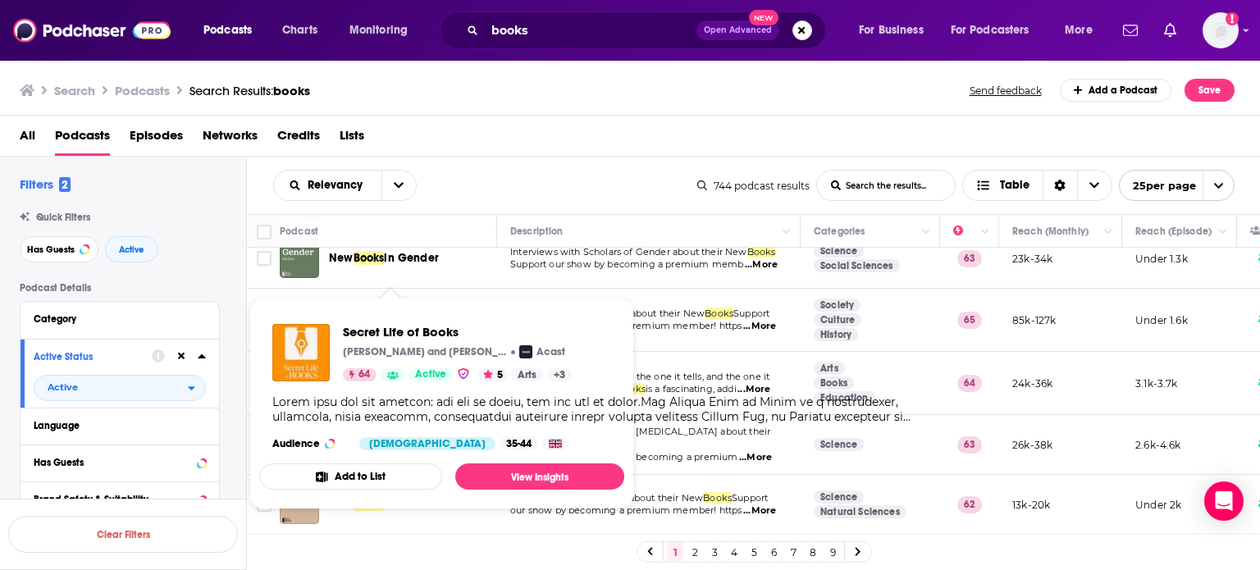
drag, startPoint x: 423, startPoint y: 370, endPoint x: 405, endPoint y: 368, distance: 18.1
click at [405, 368] on div "64 Active" at bounding box center [398, 374] width 110 height 13
click at [409, 333] on span "Secret Life of Books" at bounding box center [457, 332] width 229 height 16
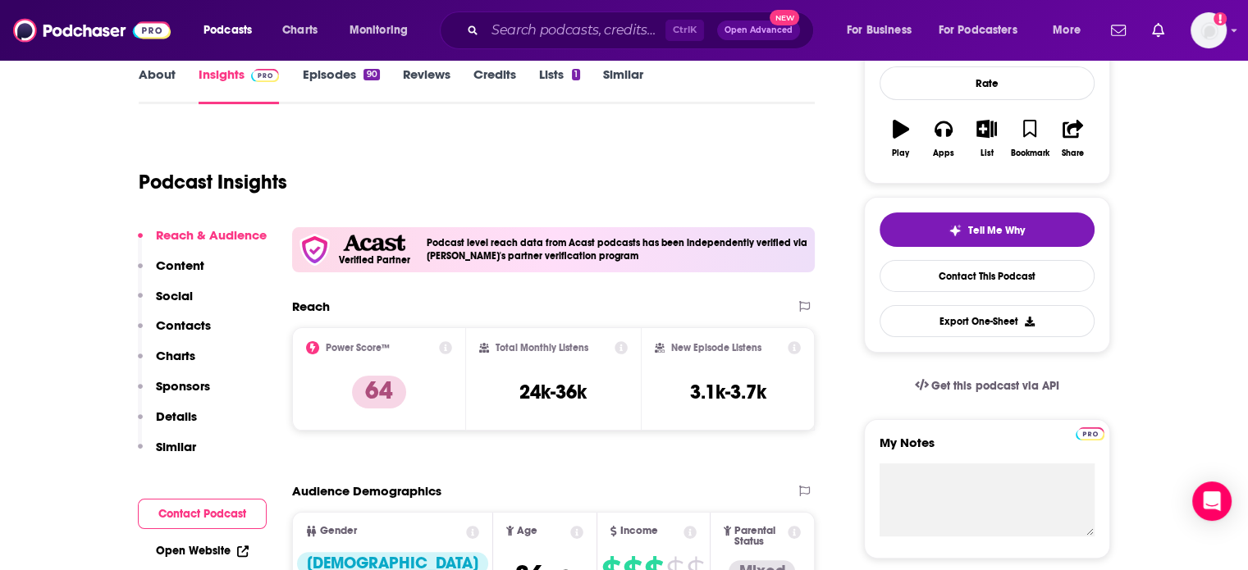
scroll to position [180, 0]
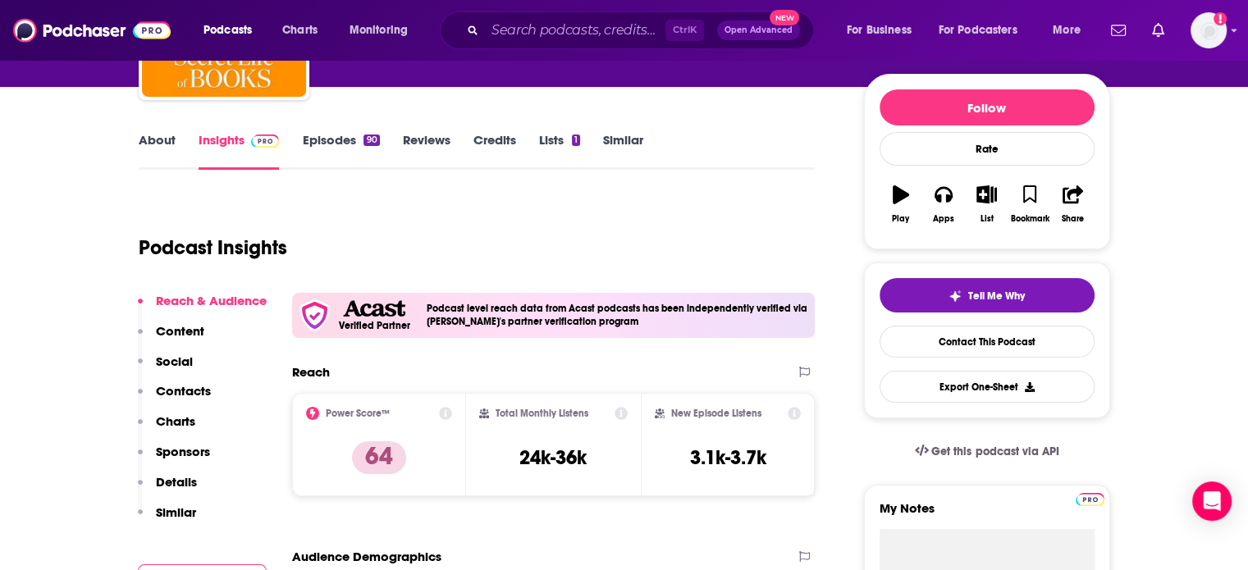
click at [153, 139] on link "About" at bounding box center [157, 151] width 37 height 38
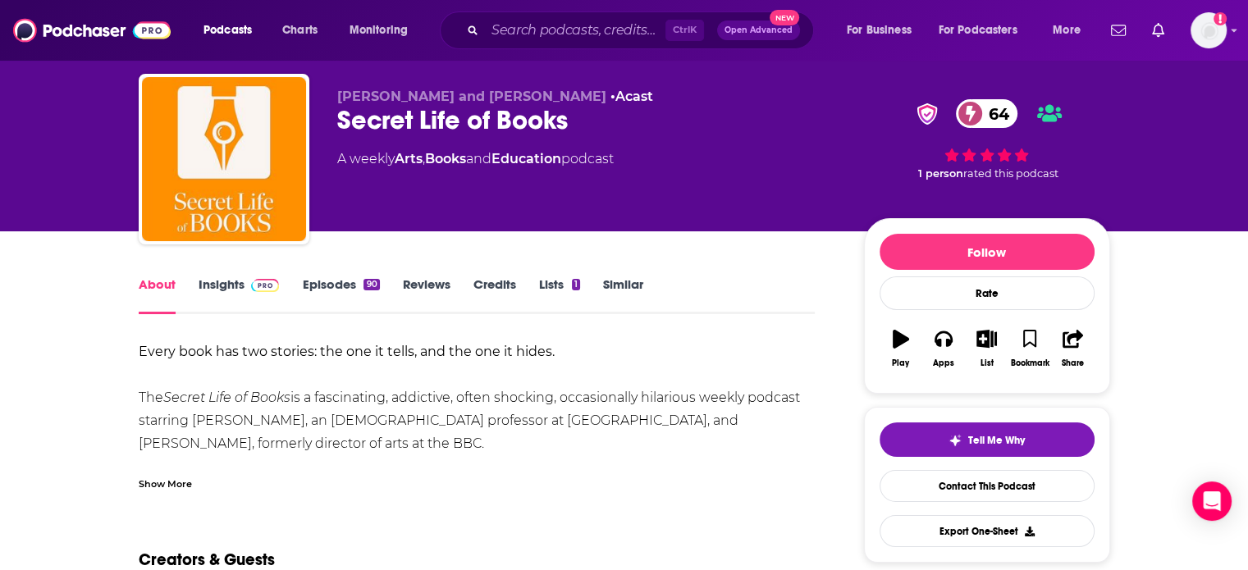
scroll to position [30, 0]
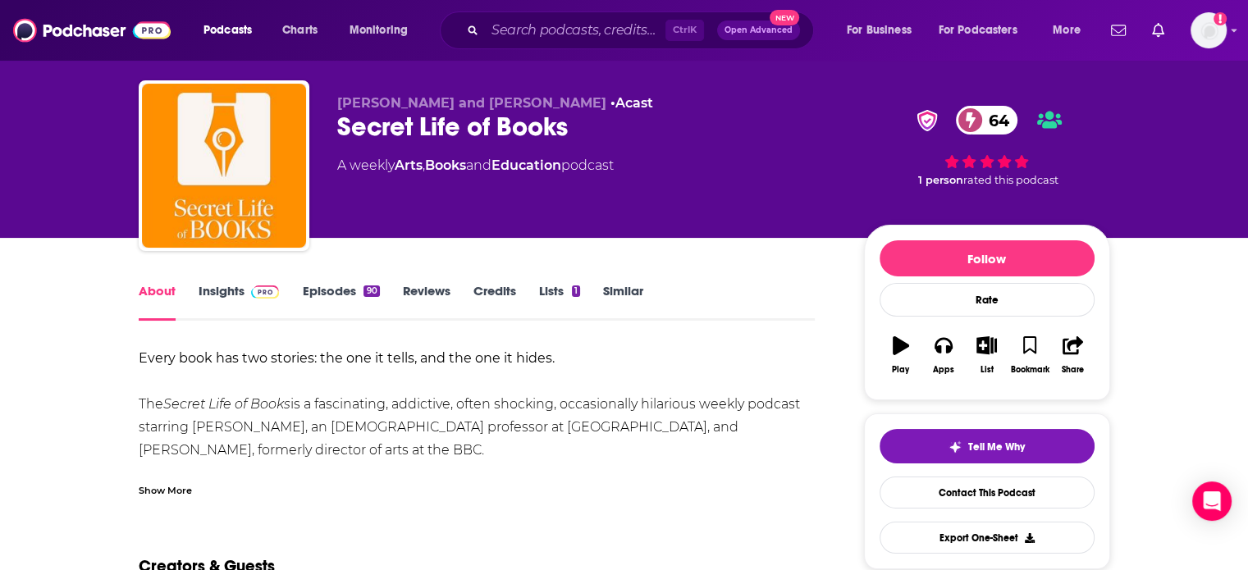
click at [220, 285] on link "Insights" at bounding box center [239, 302] width 81 height 38
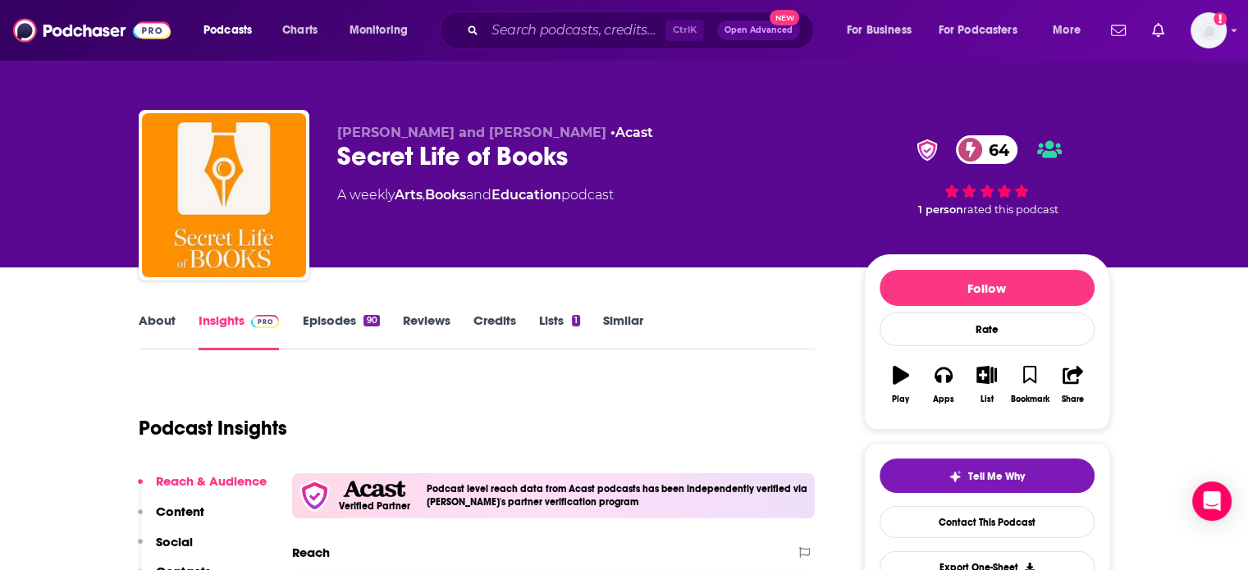
scroll to position [259, 0]
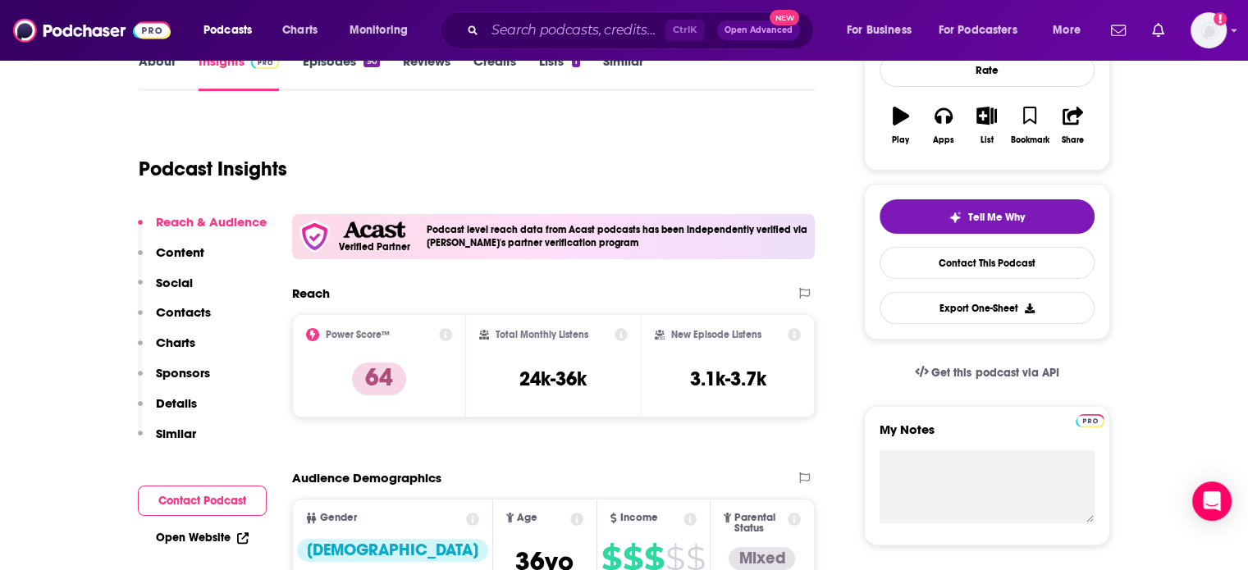
click at [178, 312] on p "Contacts" at bounding box center [183, 312] width 55 height 16
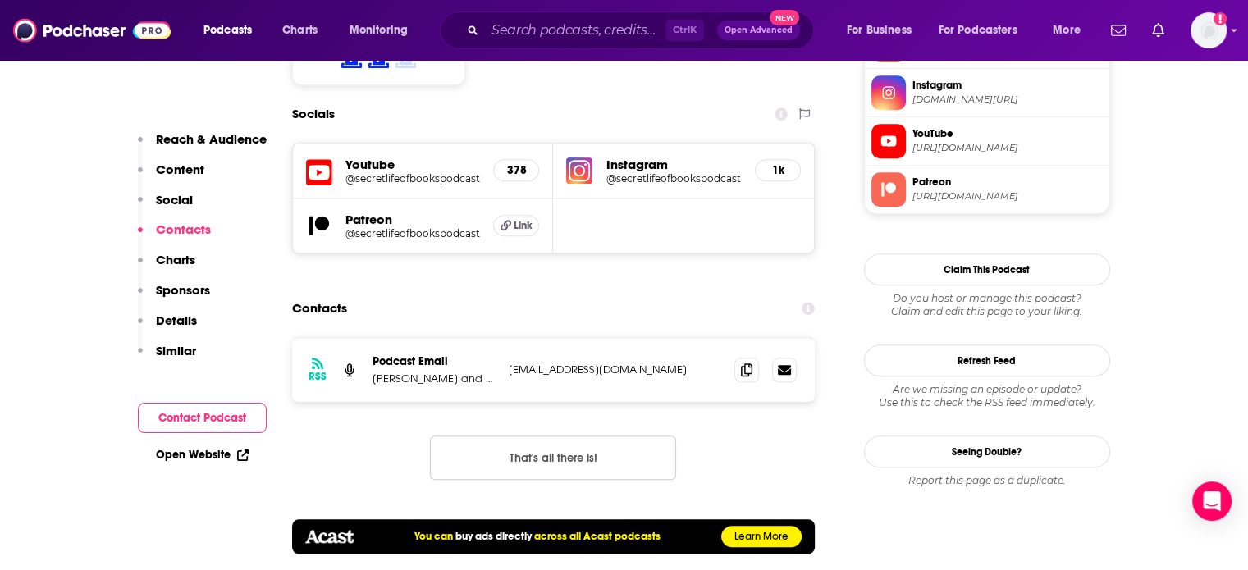
scroll to position [1441, 0]
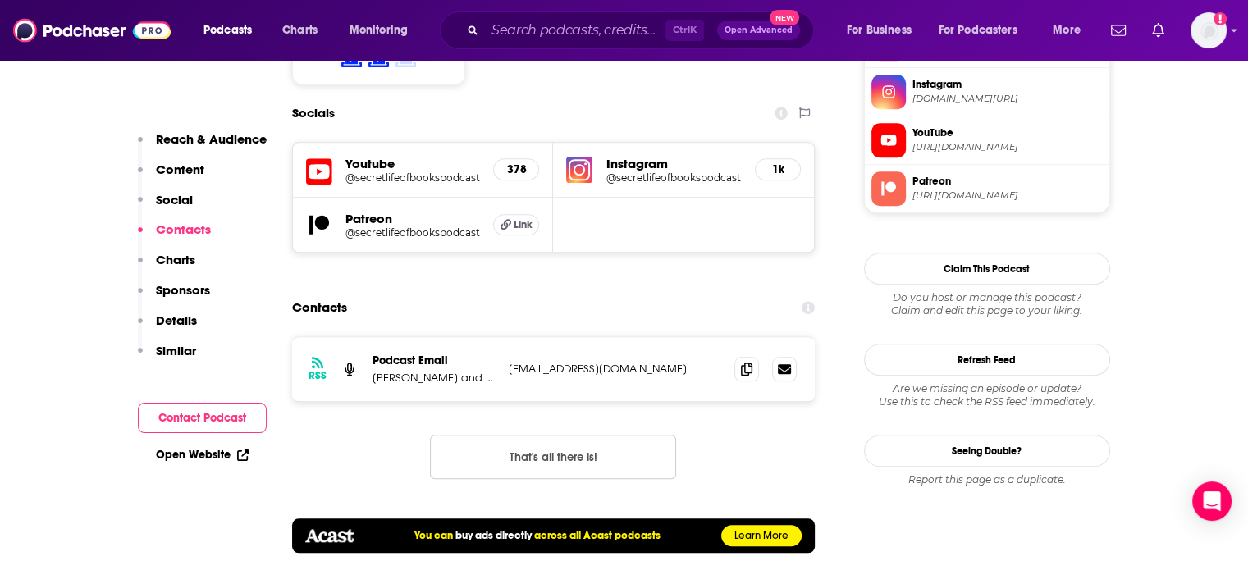
drag, startPoint x: 650, startPoint y: 306, endPoint x: 502, endPoint y: 308, distance: 147.7
click at [502, 337] on div "RSS Podcast Email Sophie Gee and Jonty Claypole secretlifeofbookspodcast@gmail.…" at bounding box center [553, 369] width 523 height 64
copy p "secretlifeofbookspodcast@gmail.com"
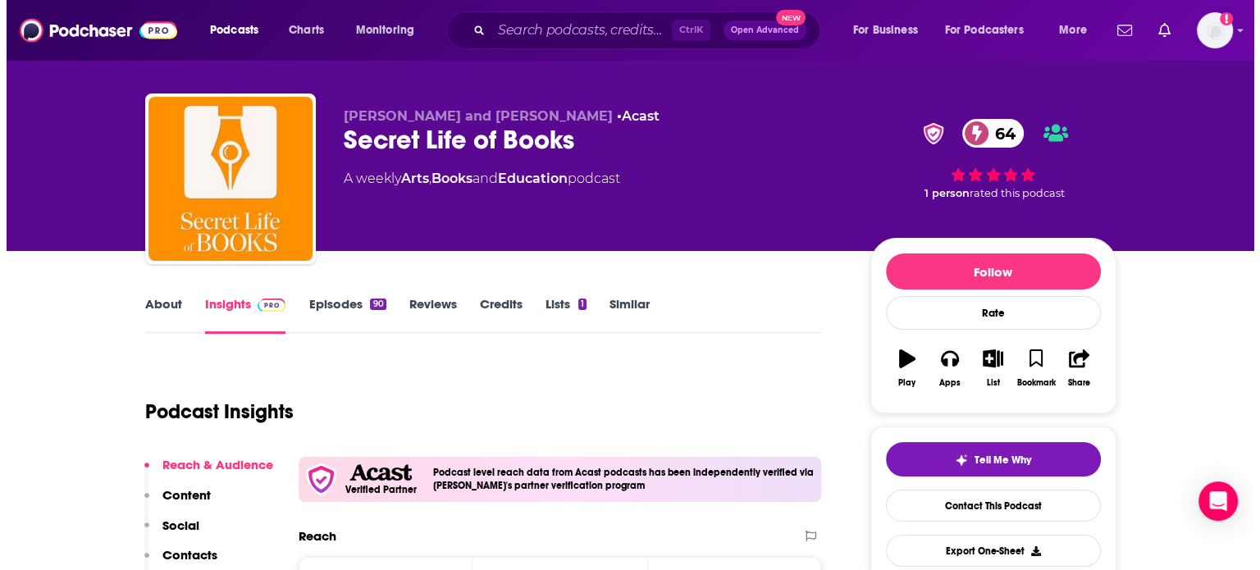
scroll to position [0, 0]
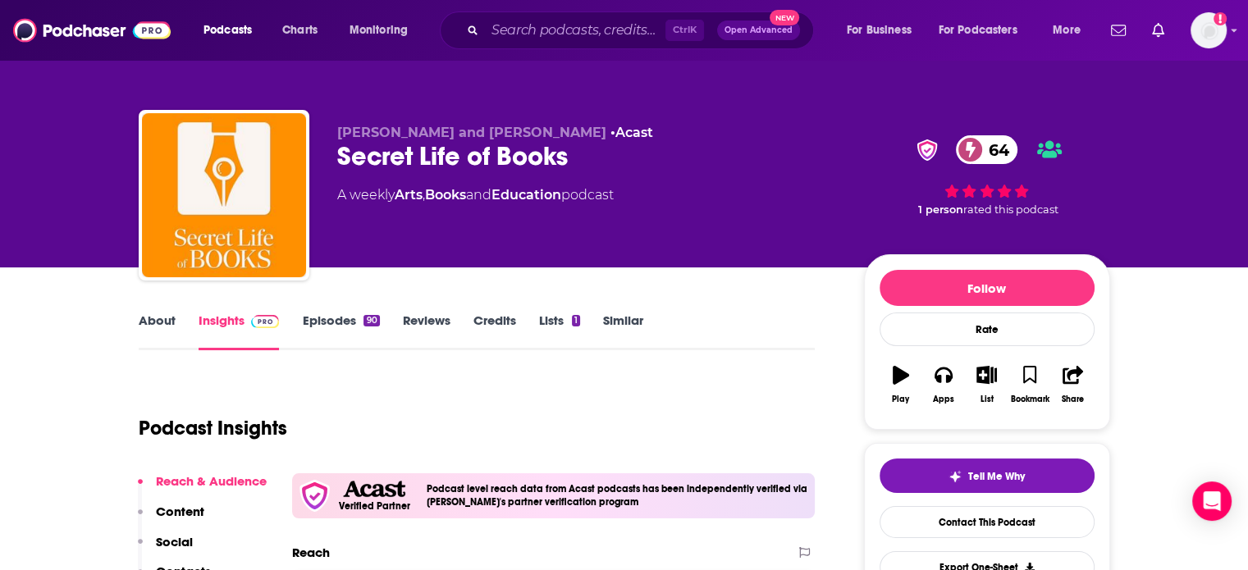
click at [159, 321] on link "About" at bounding box center [157, 332] width 37 height 38
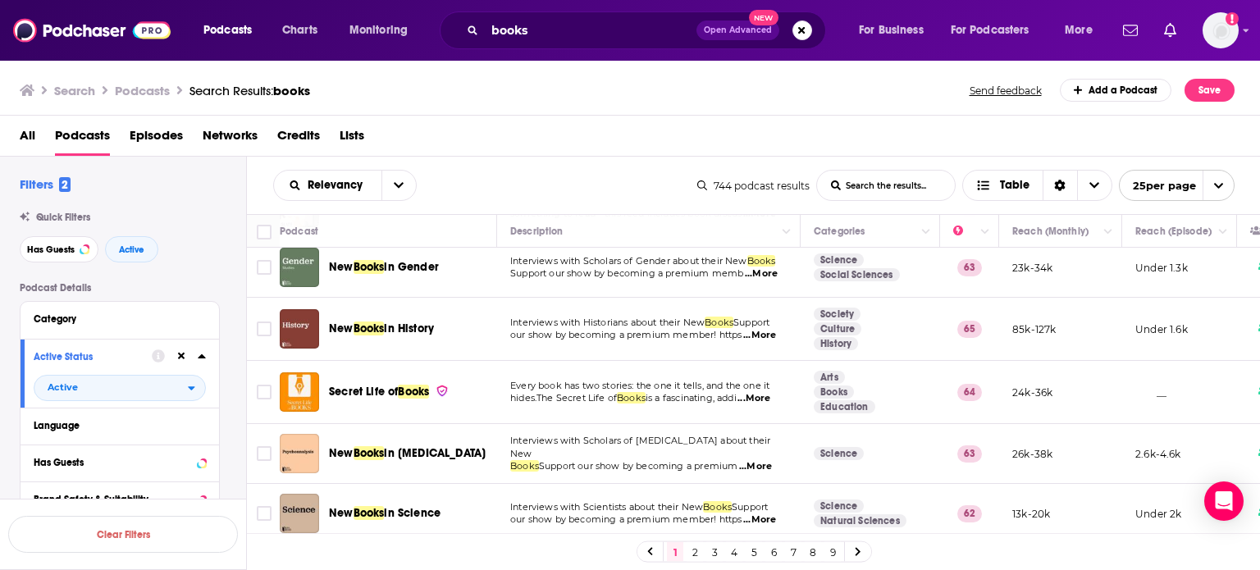
scroll to position [1247, 0]
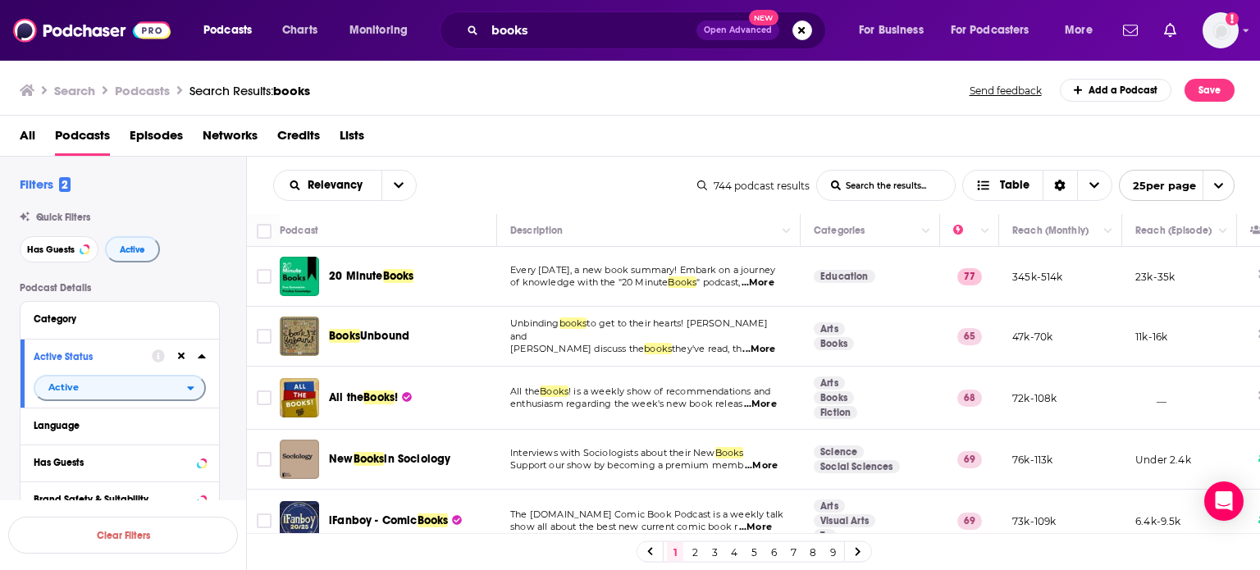
scroll to position [1247, 0]
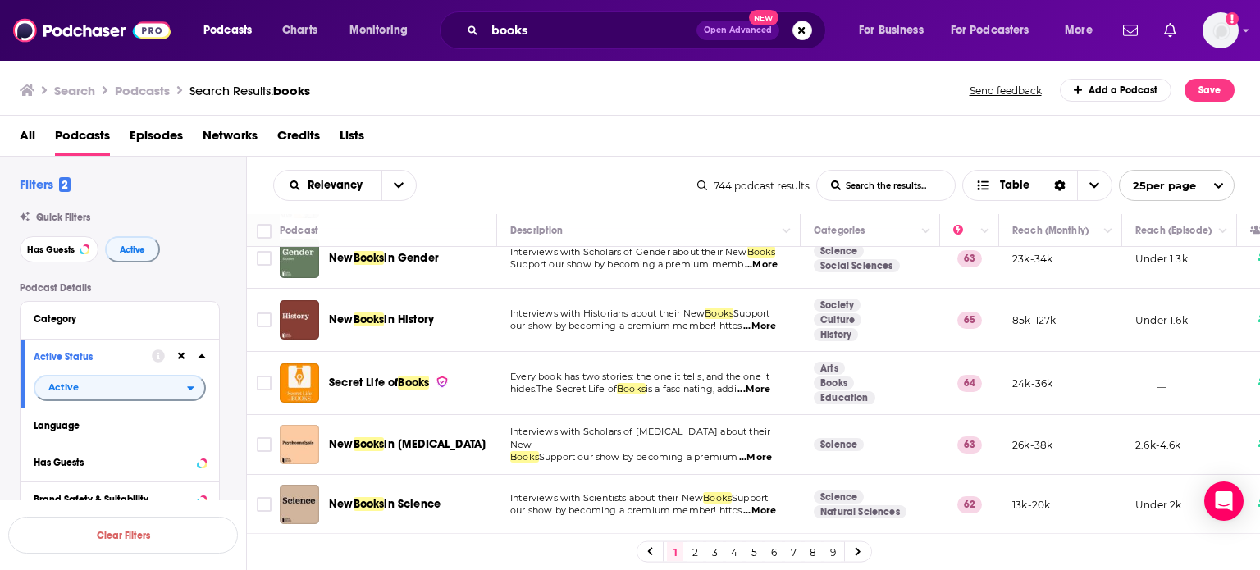
click at [690, 554] on link "2" at bounding box center [695, 552] width 16 height 20
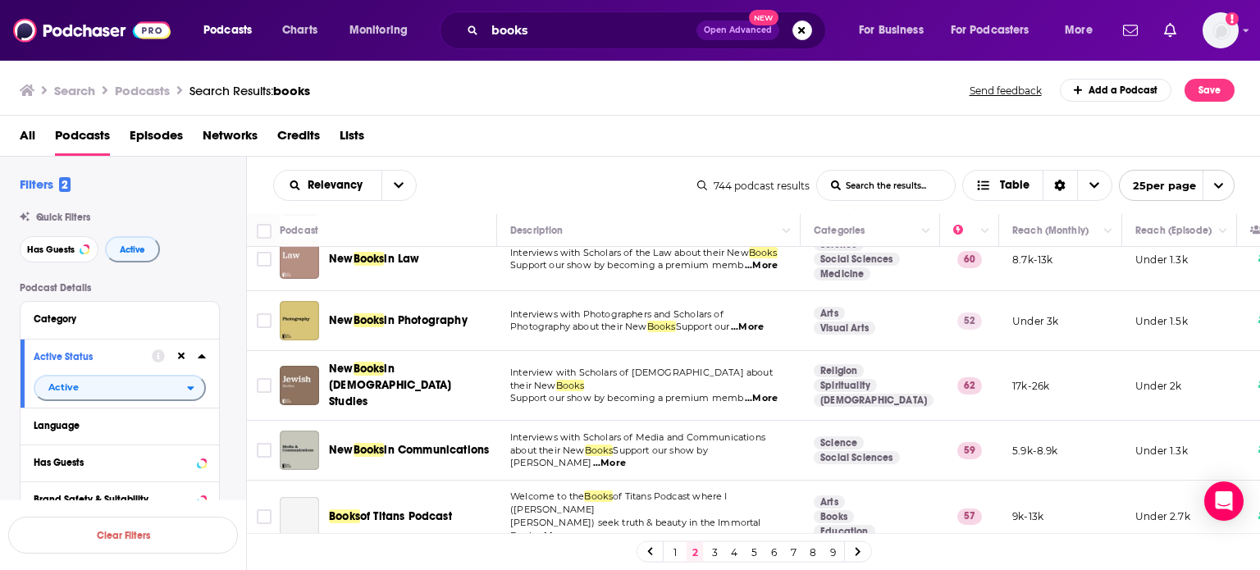
scroll to position [832, 0]
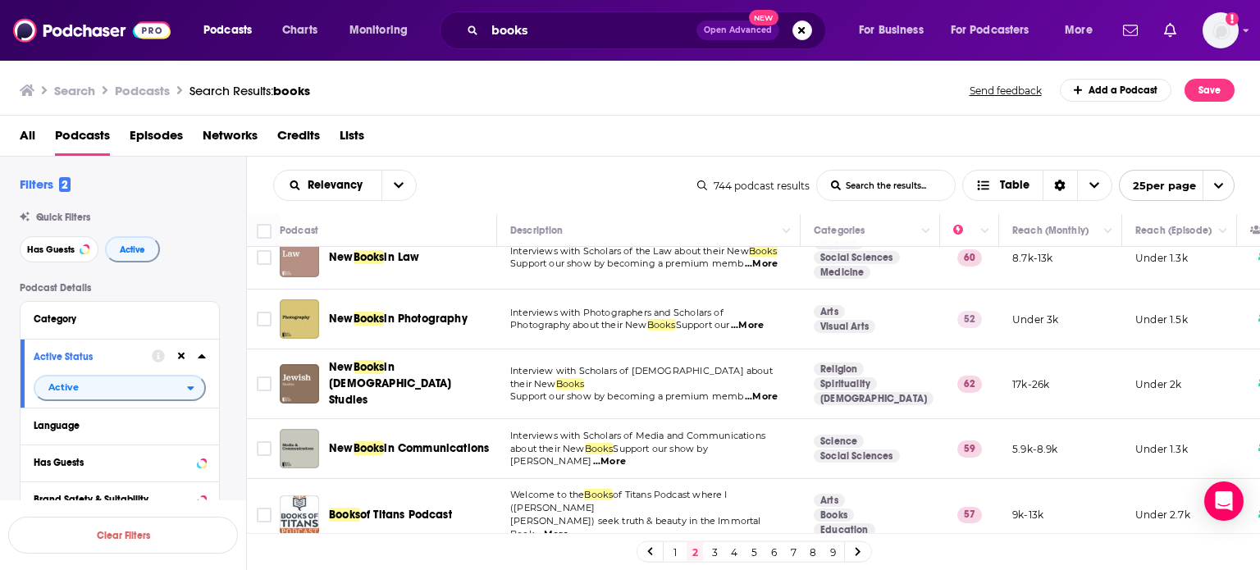
click at [713, 550] on link "3" at bounding box center [714, 552] width 16 height 20
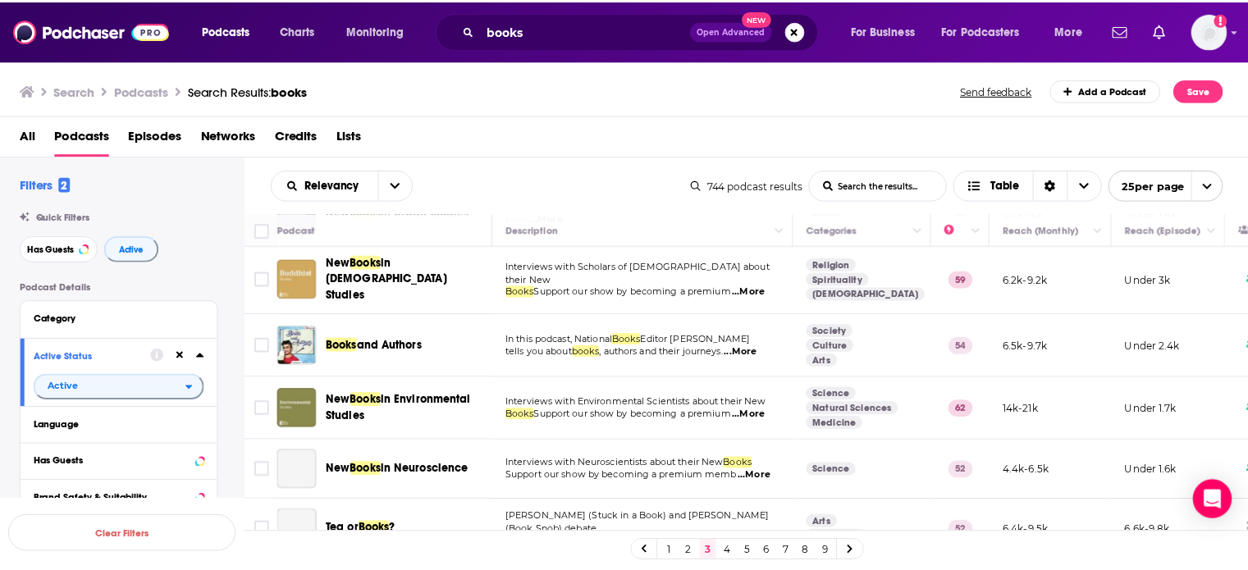
scroll to position [322, 0]
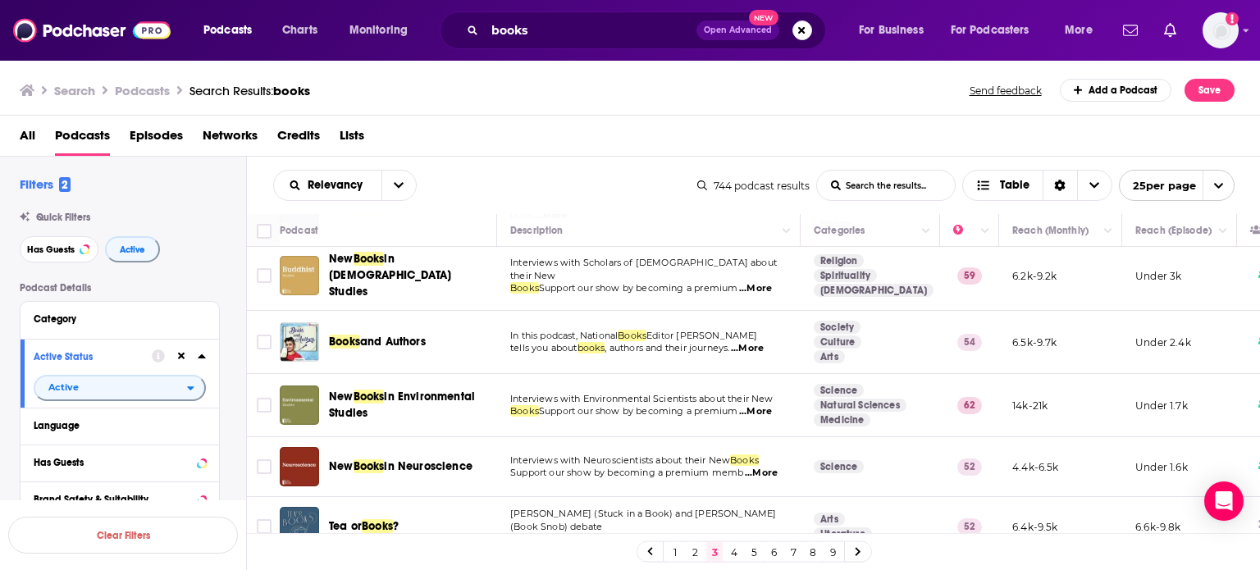
click at [404, 334] on div "Podcasts Charts Monitoring books Open Advanced New For Business For Podcasters …" at bounding box center [630, 285] width 1260 height 570
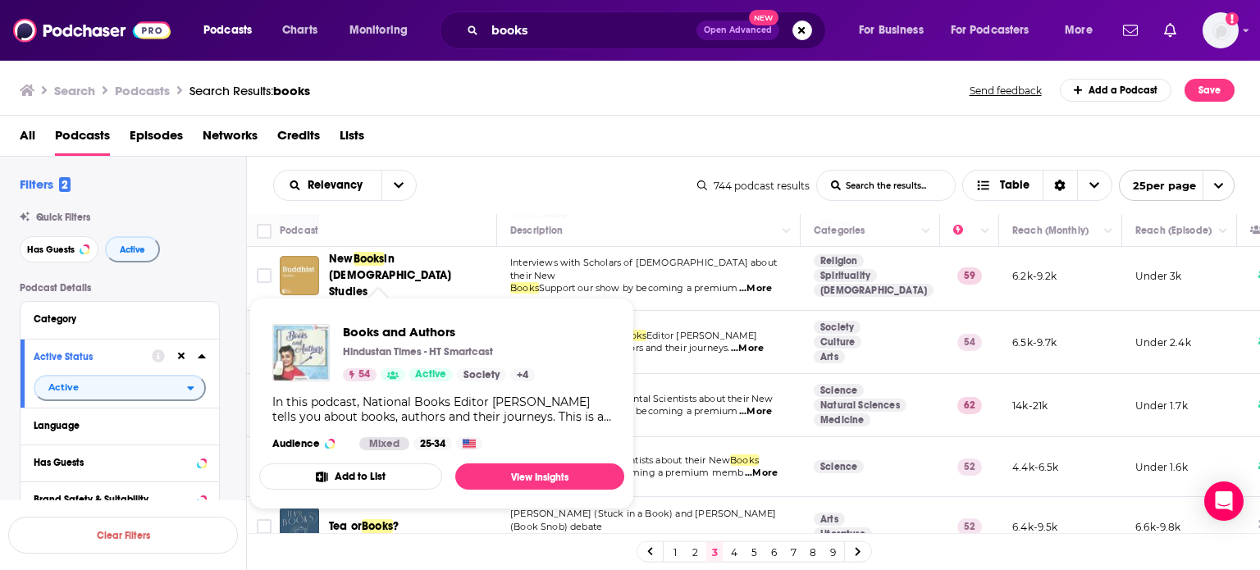
click at [295, 348] on img "Books and Authors" at bounding box center [300, 352] width 57 height 57
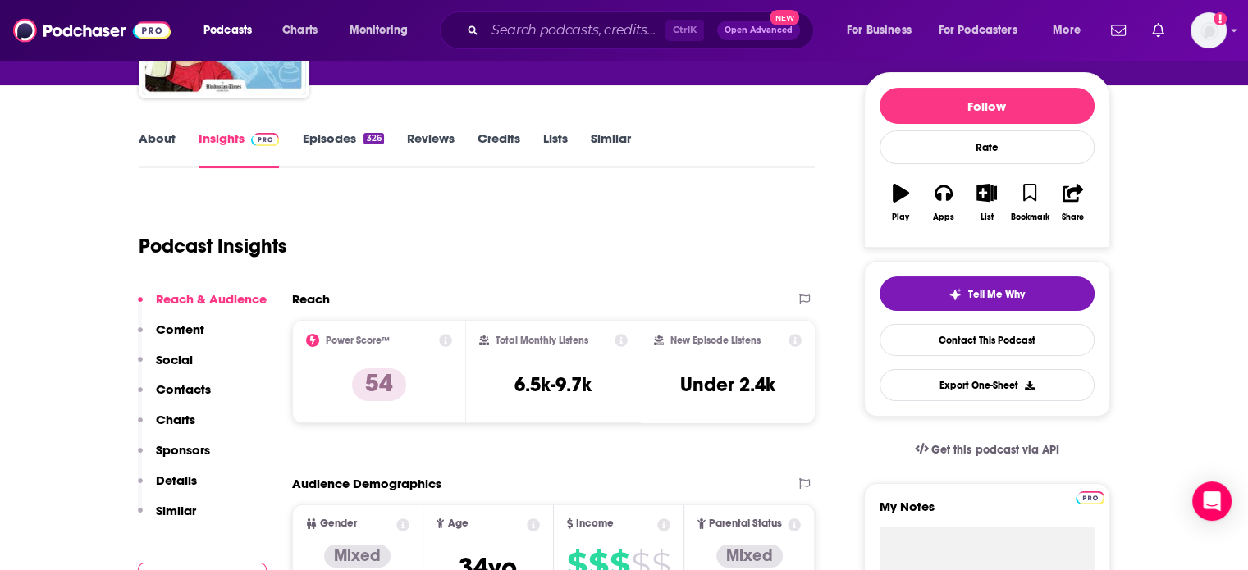
scroll to position [183, 0]
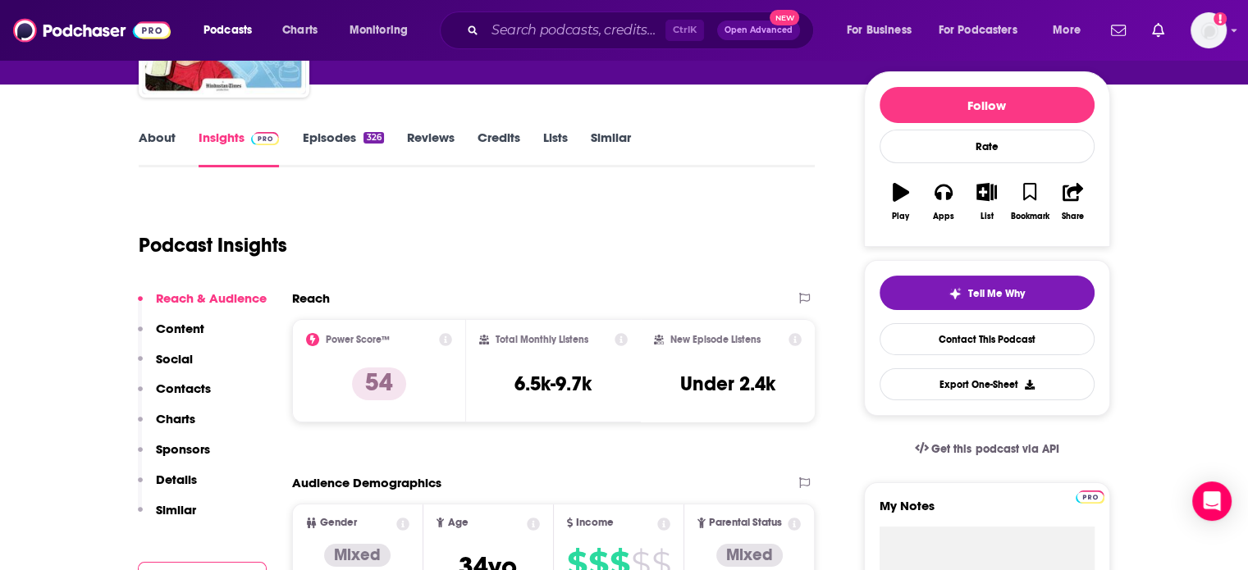
click at [161, 140] on link "About" at bounding box center [157, 149] width 37 height 38
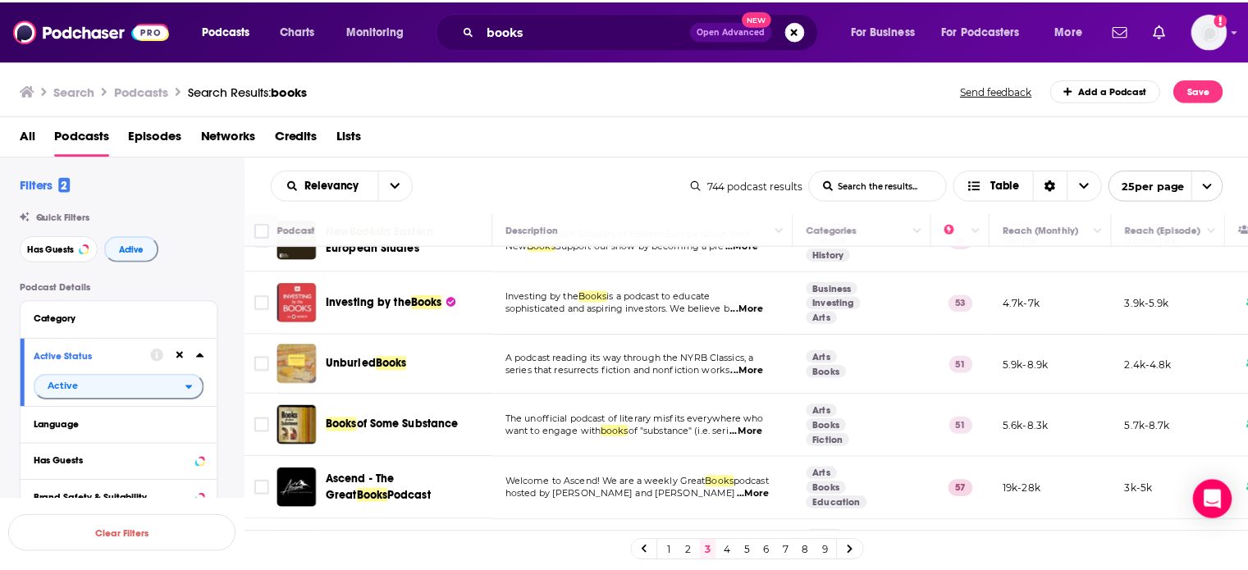
scroll to position [1174, 0]
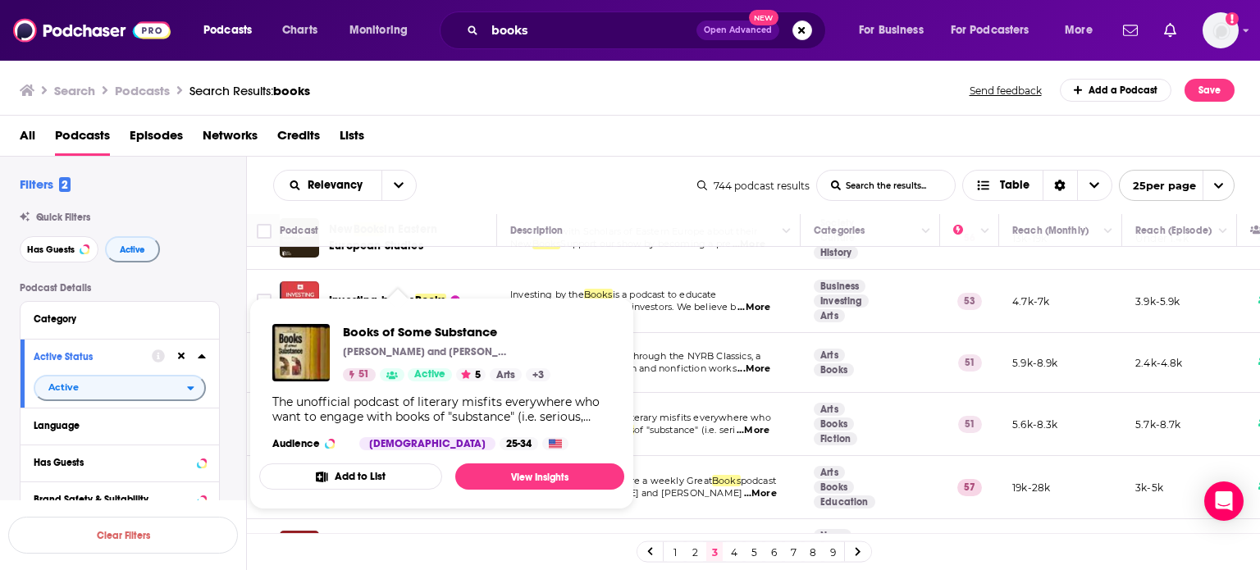
click at [419, 407] on div "The unofficial podcast of literary misfits everywhere who want to engage with b…" at bounding box center [441, 410] width 339 height 30
click at [359, 328] on span "Books of Some Substance" at bounding box center [447, 332] width 208 height 16
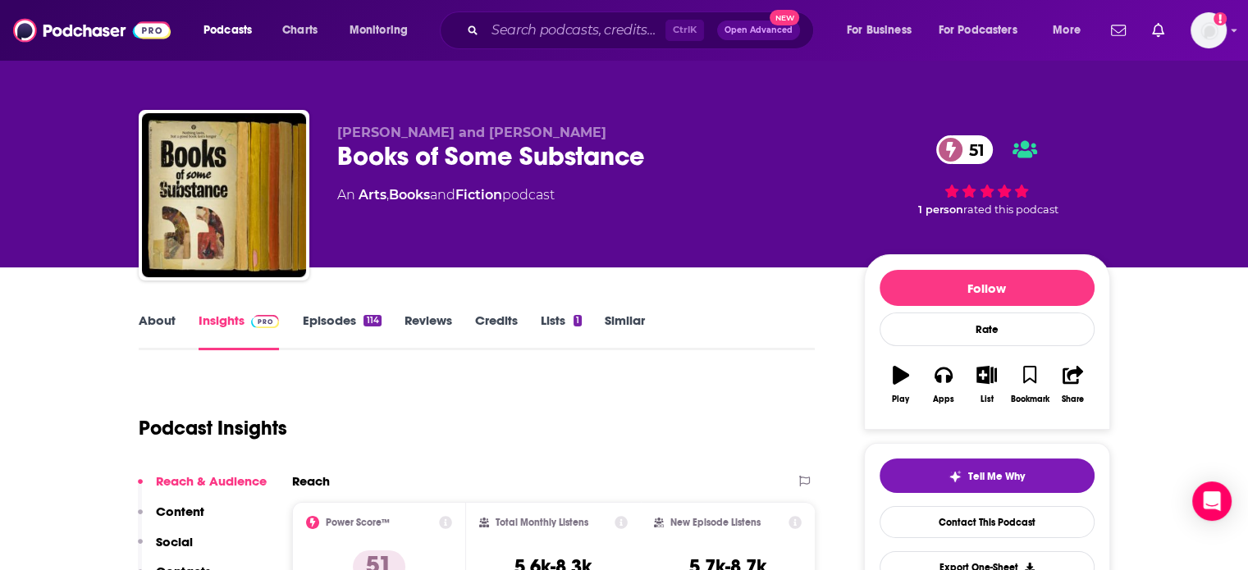
scroll to position [35, 0]
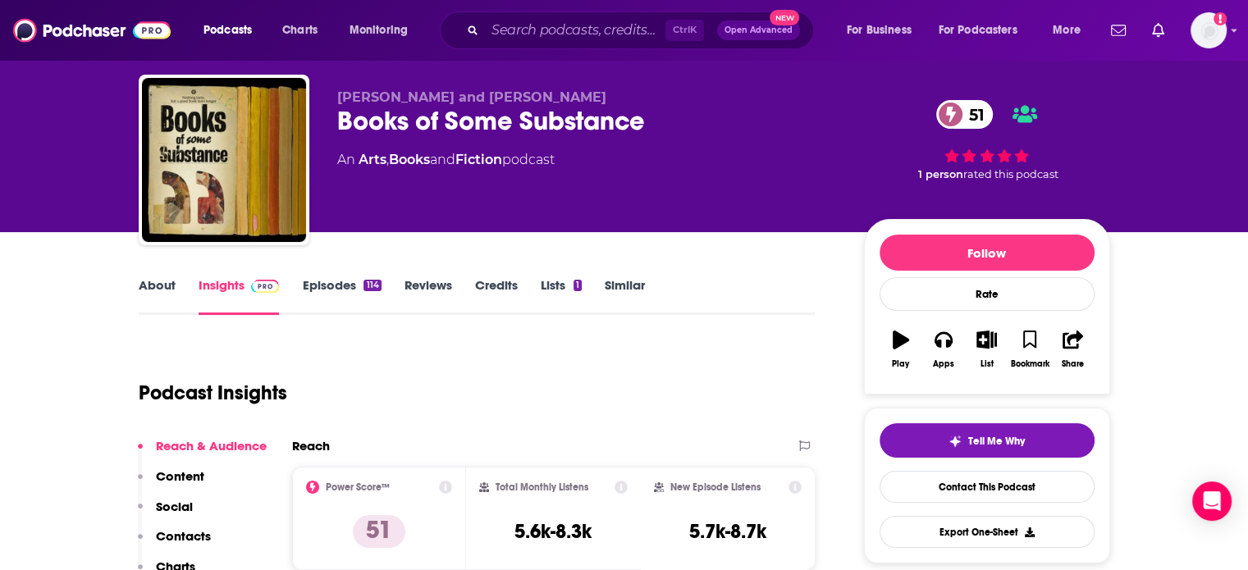
click at [167, 288] on link "About" at bounding box center [157, 296] width 37 height 38
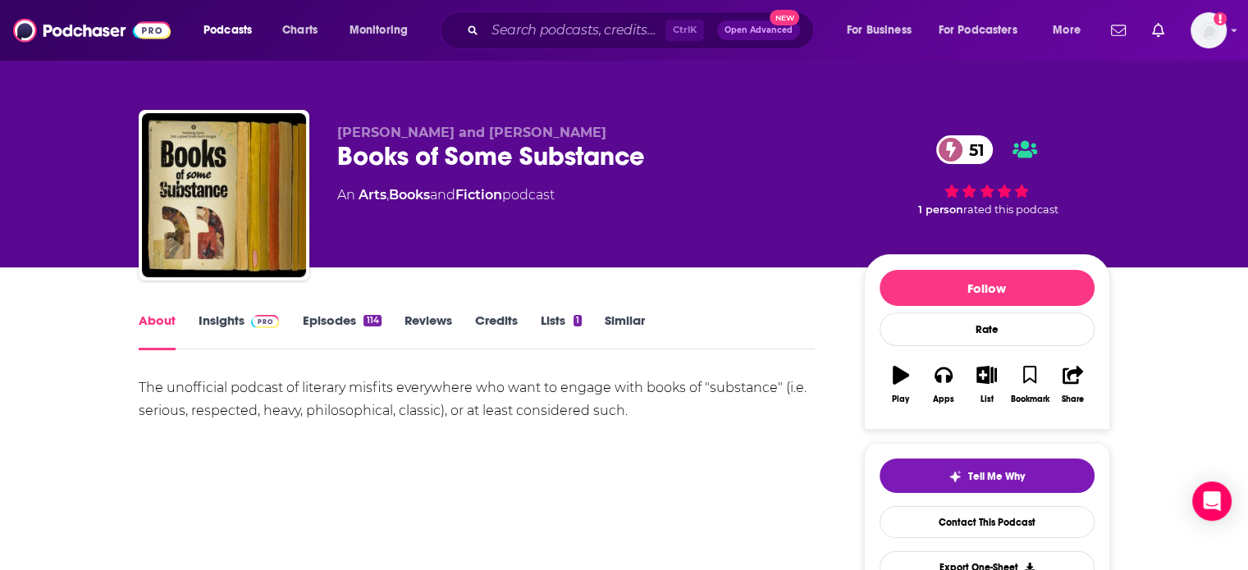
click at [224, 319] on link "Insights" at bounding box center [239, 332] width 81 height 38
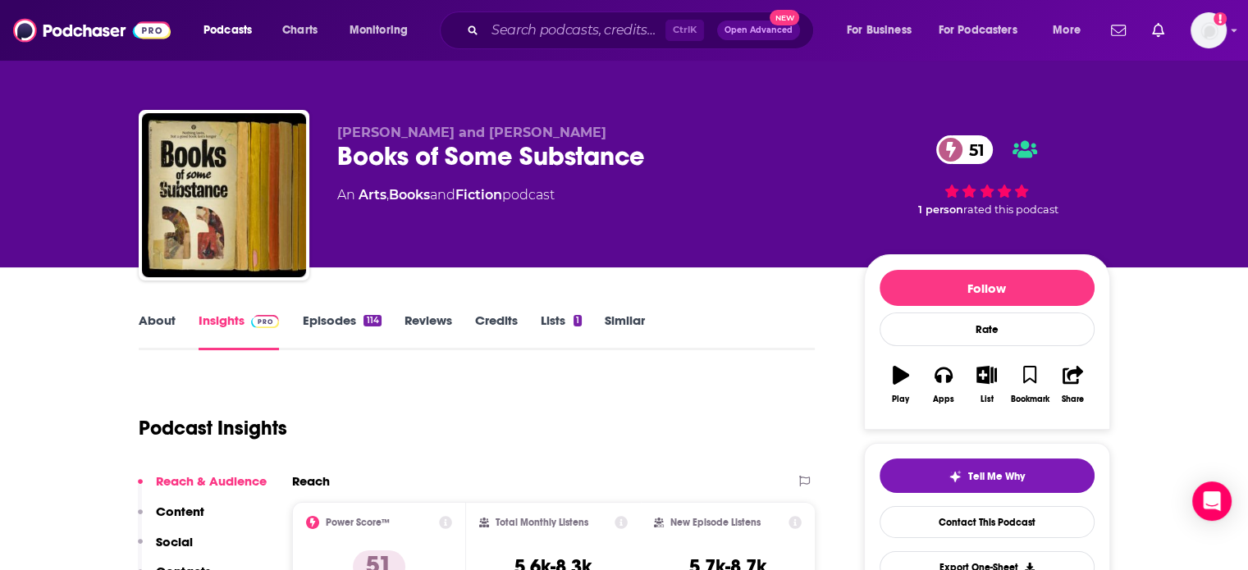
scroll to position [243, 0]
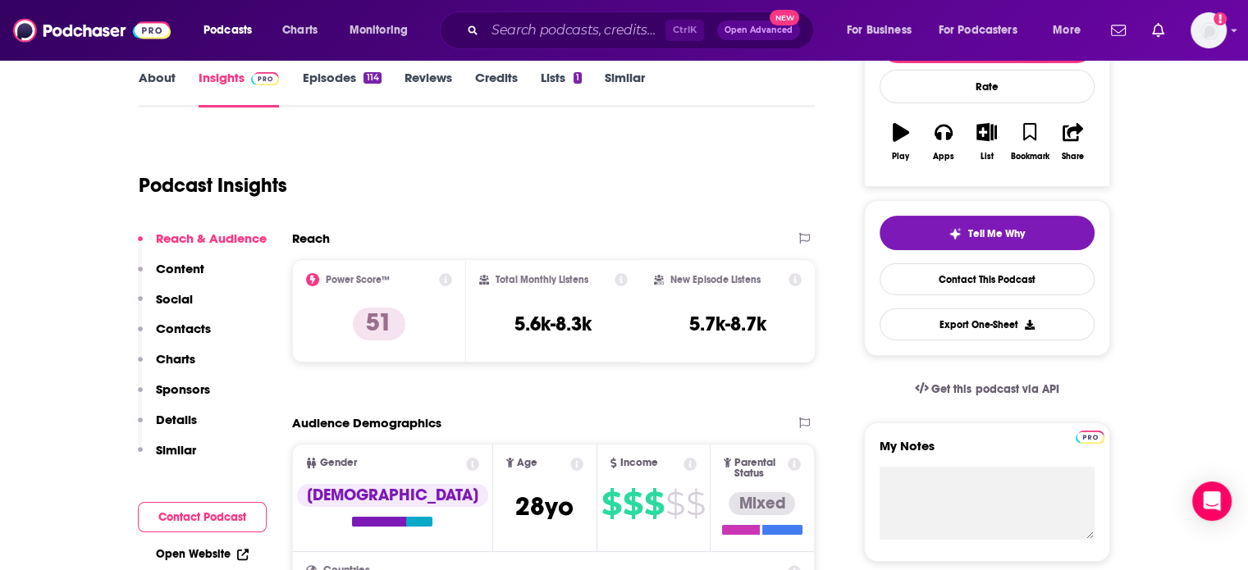
click at [187, 328] on p "Contacts" at bounding box center [183, 329] width 55 height 16
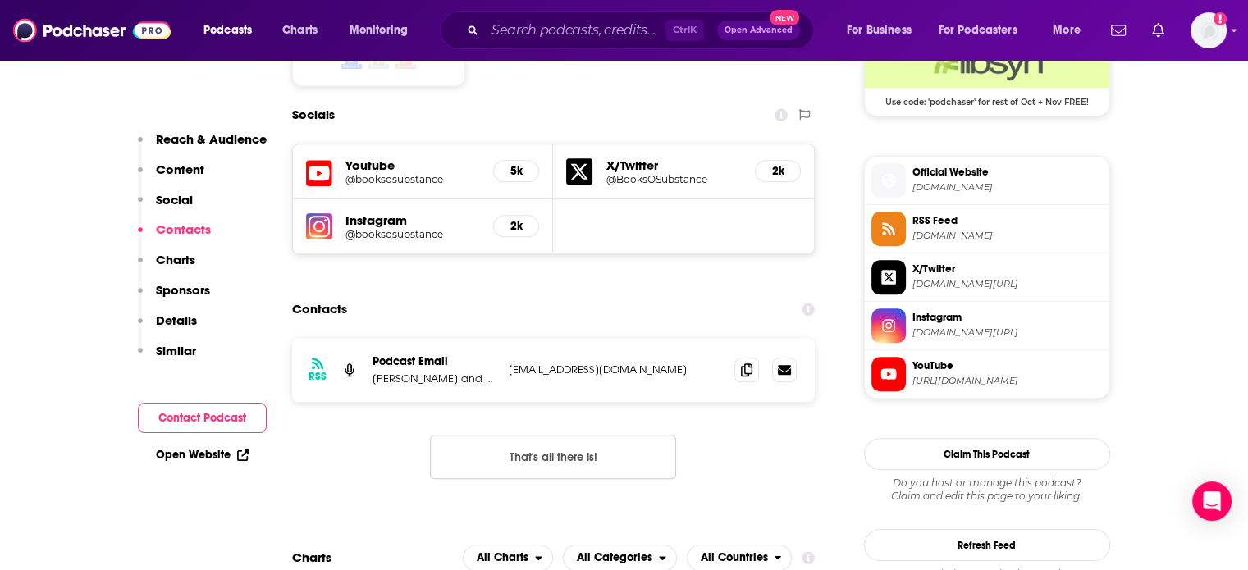
scroll to position [1408, 0]
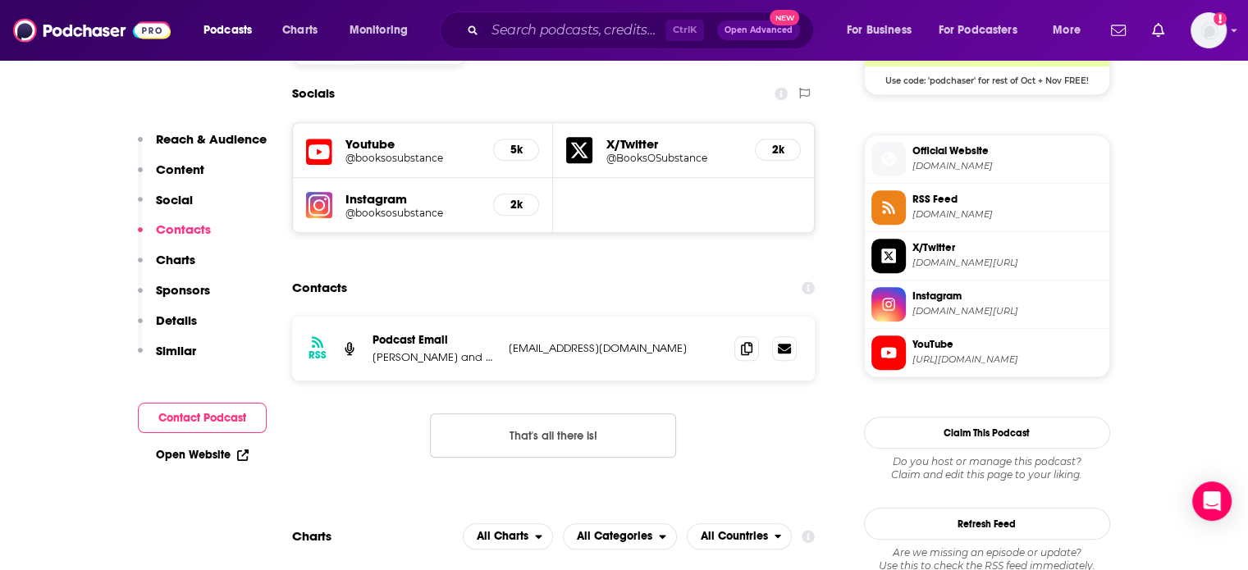
drag, startPoint x: 508, startPoint y: 315, endPoint x: 708, endPoint y: 327, distance: 200.5
click at [708, 327] on div "RSS Podcast Email [PERSON_NAME] and [PERSON_NAME] [EMAIL_ADDRESS][DOMAIN_NAME] …" at bounding box center [553, 349] width 523 height 64
copy p "[EMAIL_ADDRESS][DOMAIN_NAME]"
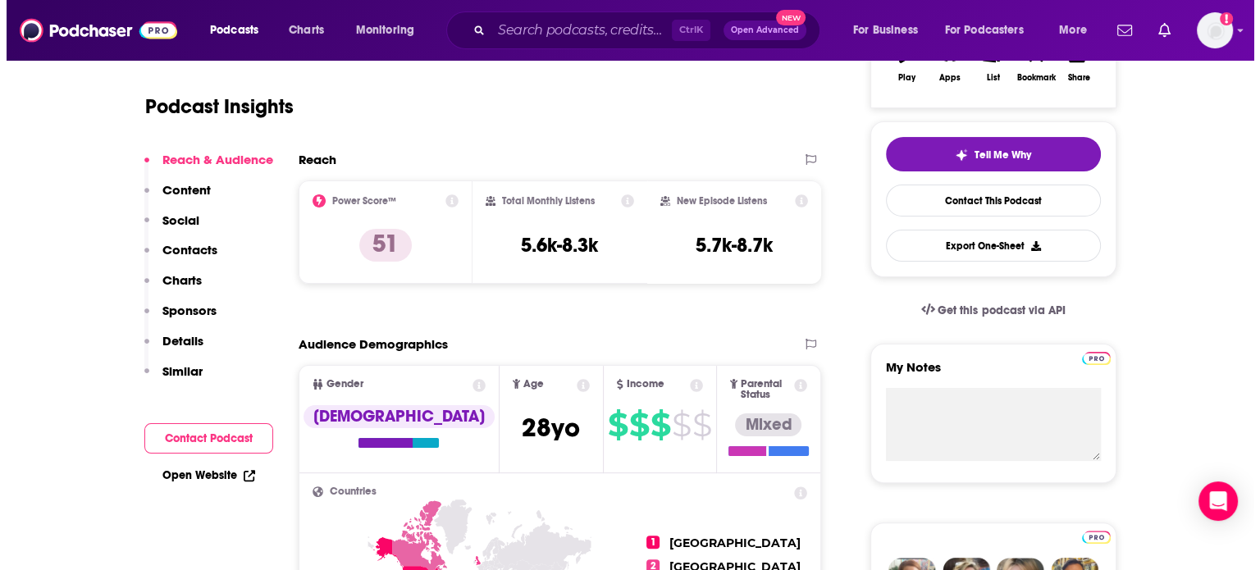
scroll to position [0, 0]
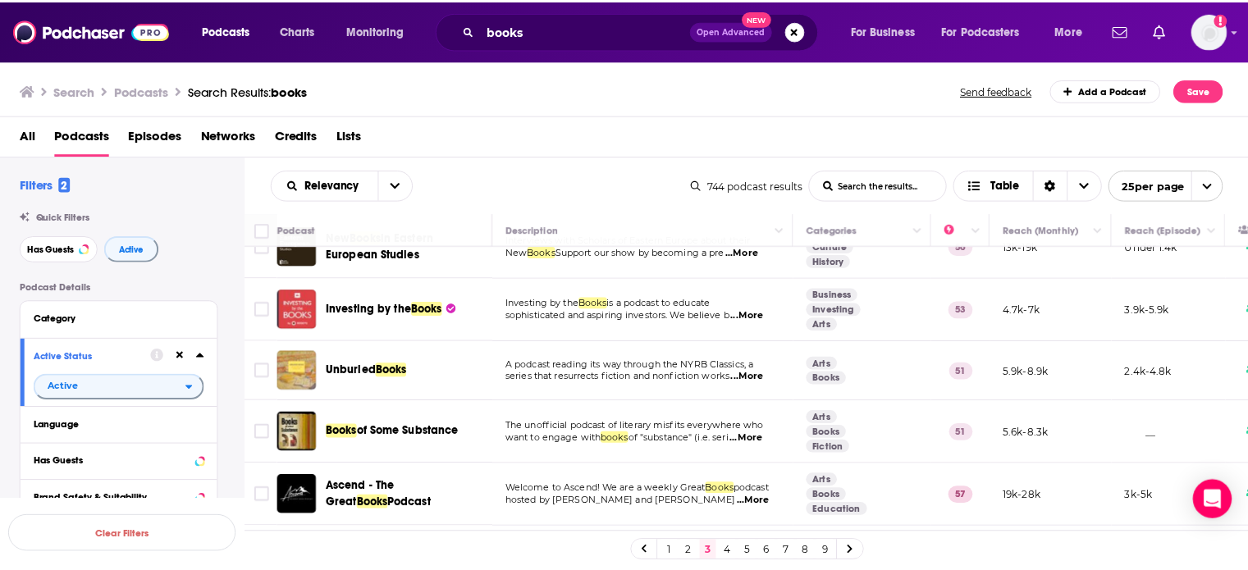
scroll to position [1280, 0]
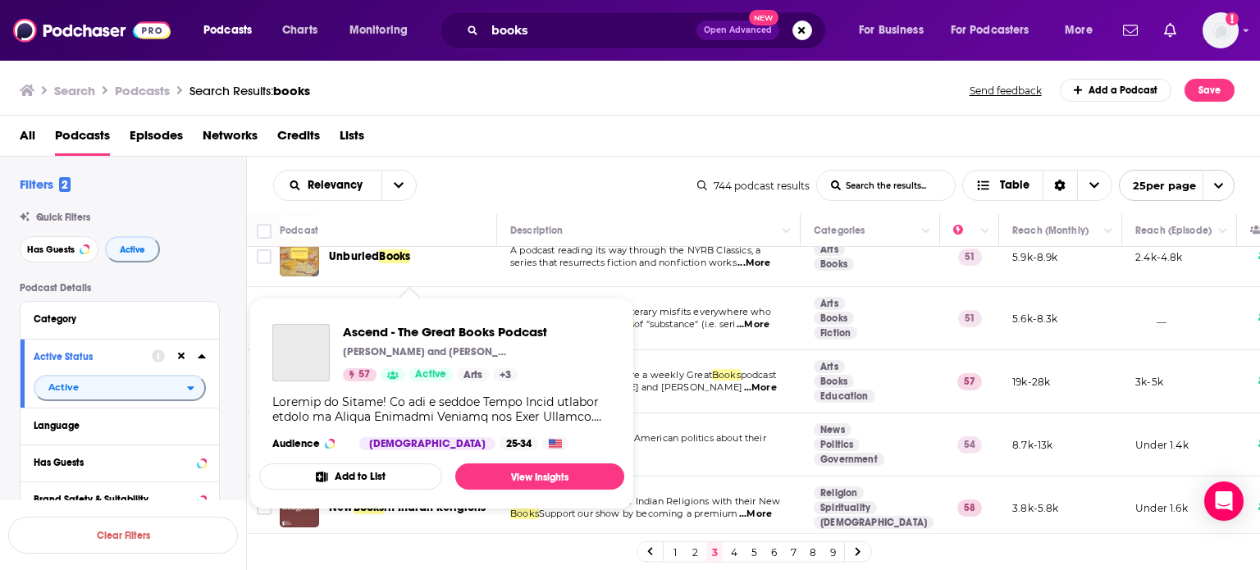
click at [402, 349] on p "[PERSON_NAME] and [PERSON_NAME]" at bounding box center [425, 351] width 164 height 13
click at [418, 336] on span "Ascend - The Great Books Podcast" at bounding box center [445, 332] width 204 height 16
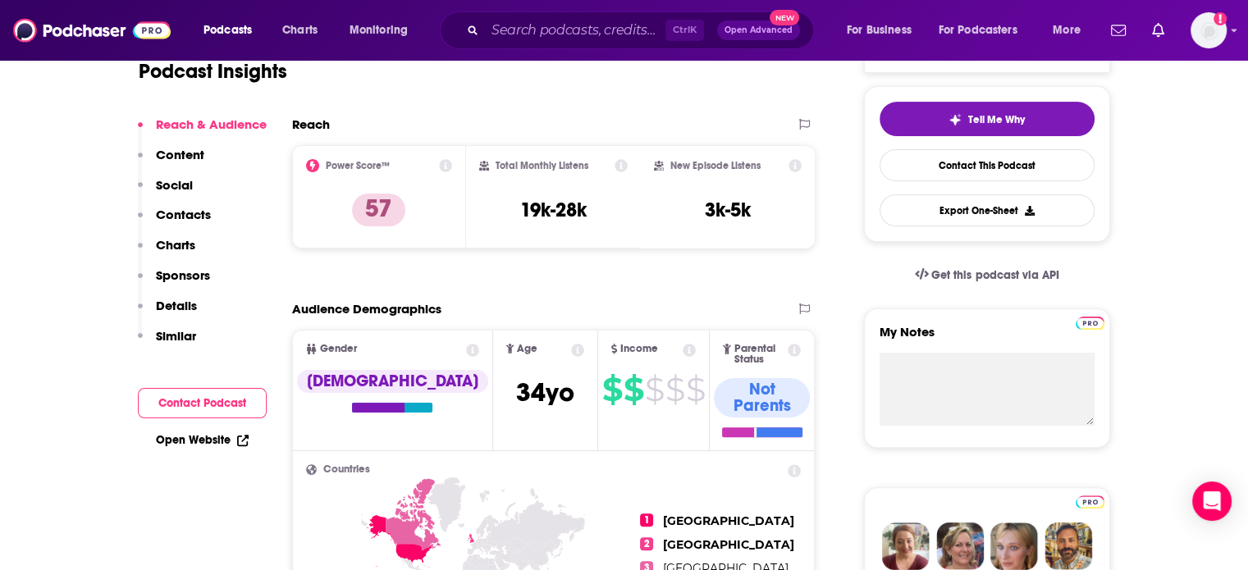
scroll to position [120, 0]
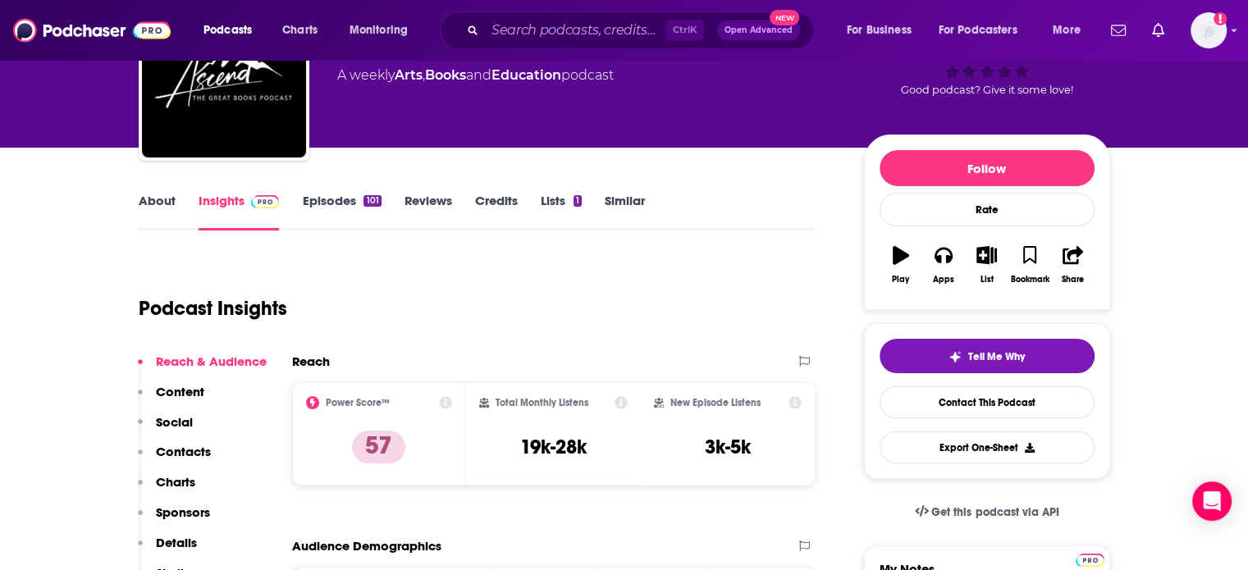
click at [163, 202] on link "About" at bounding box center [157, 212] width 37 height 38
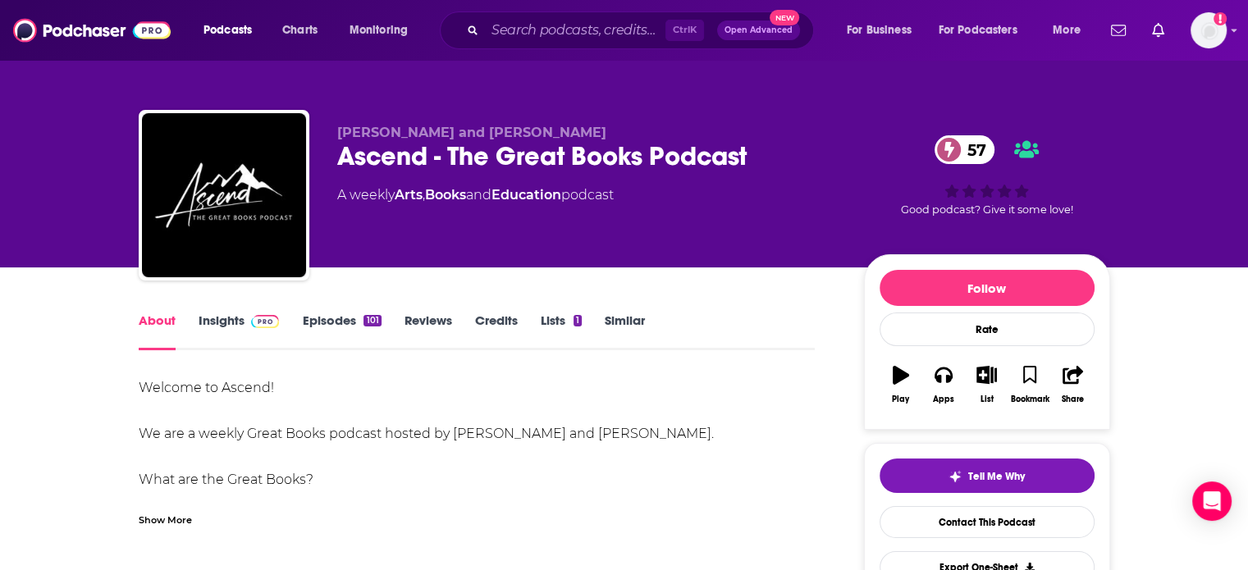
scroll to position [115, 0]
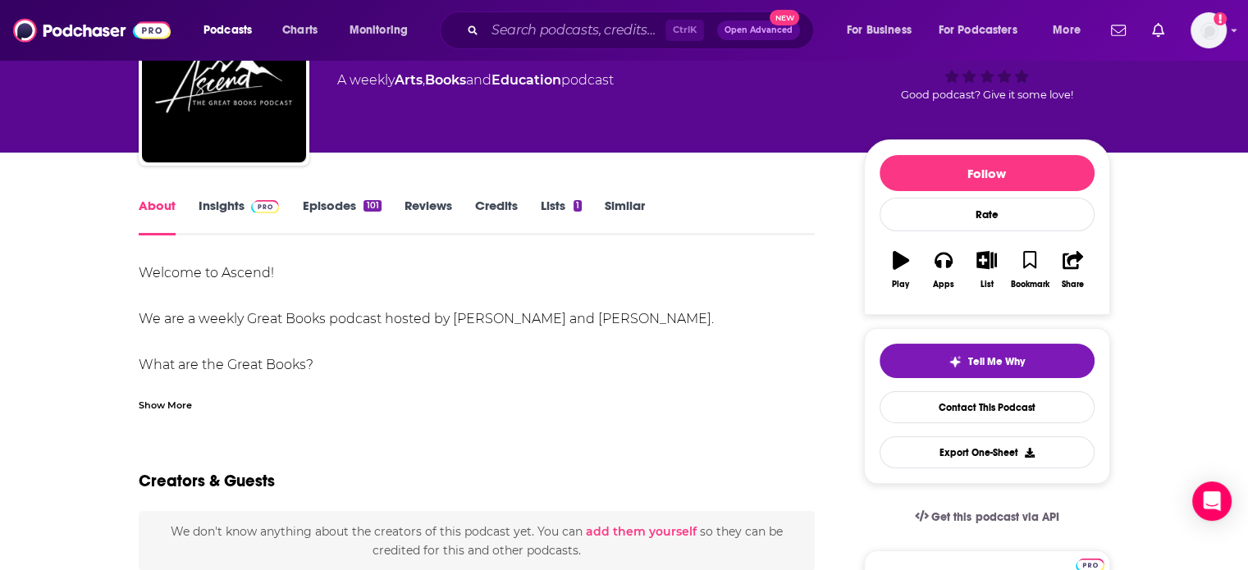
click at [153, 398] on div "Show More" at bounding box center [165, 404] width 53 height 16
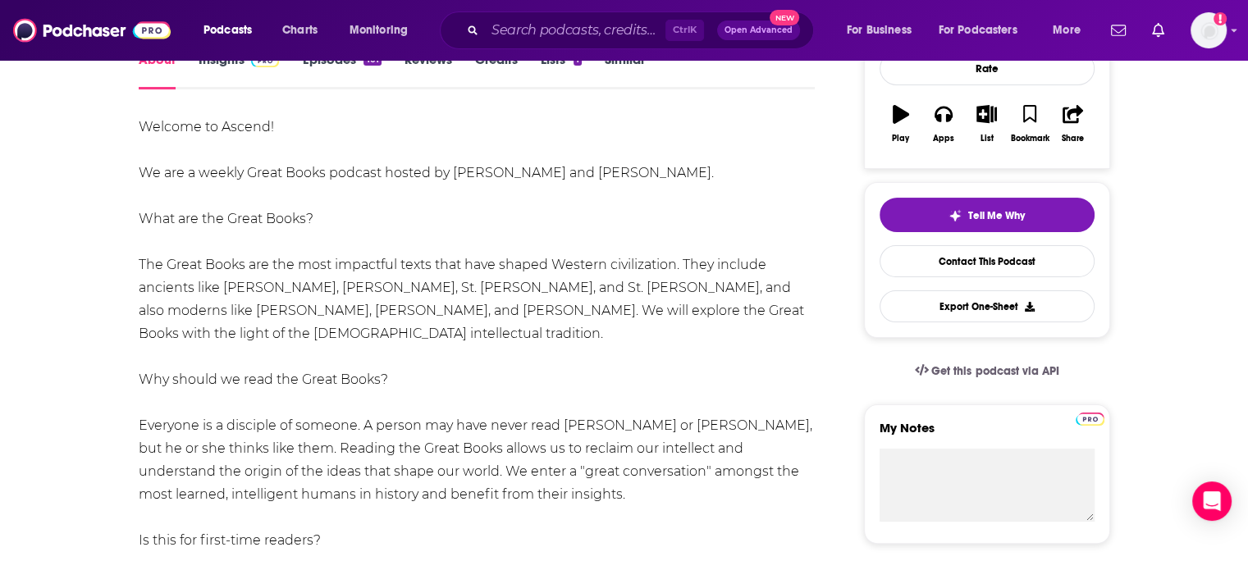
scroll to position [263, 0]
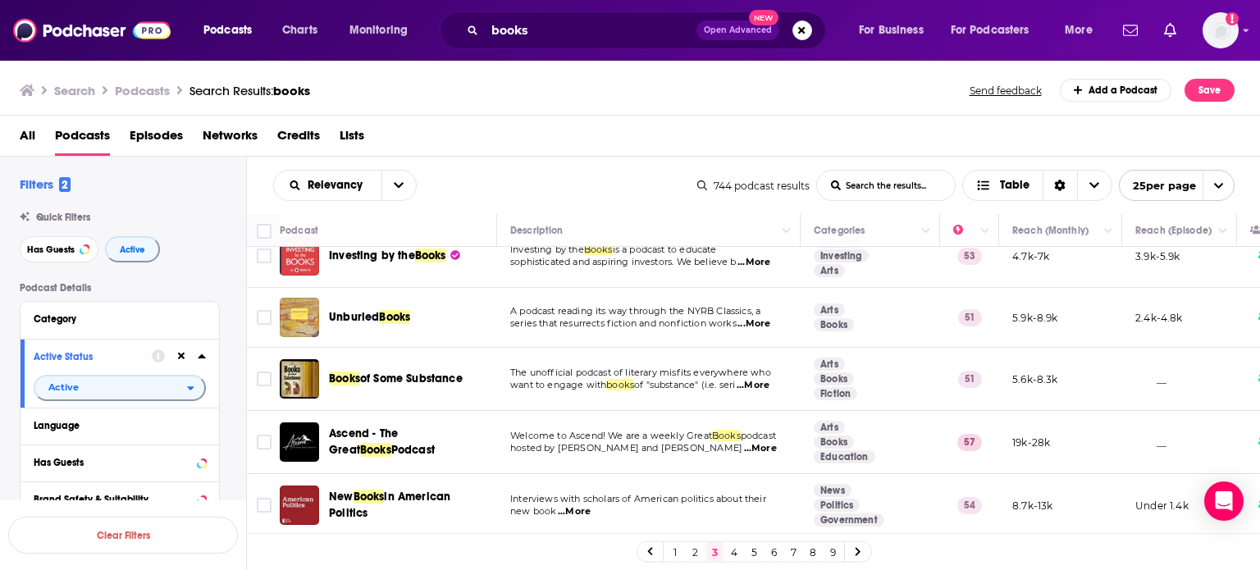
scroll to position [1280, 0]
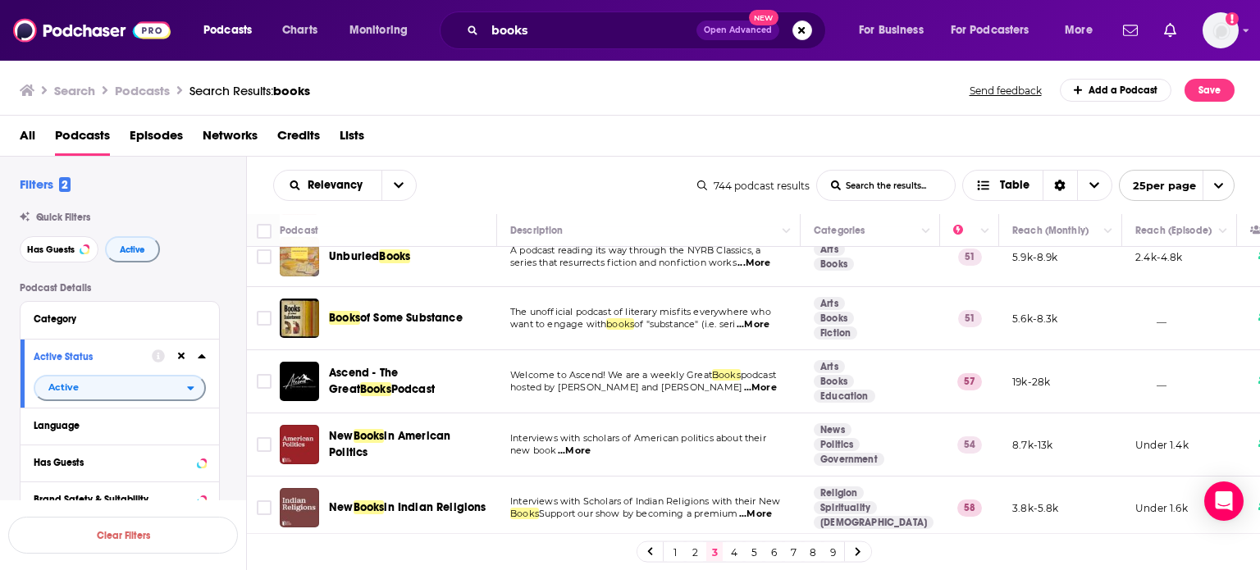
click at [733, 549] on link "4" at bounding box center [734, 552] width 16 height 20
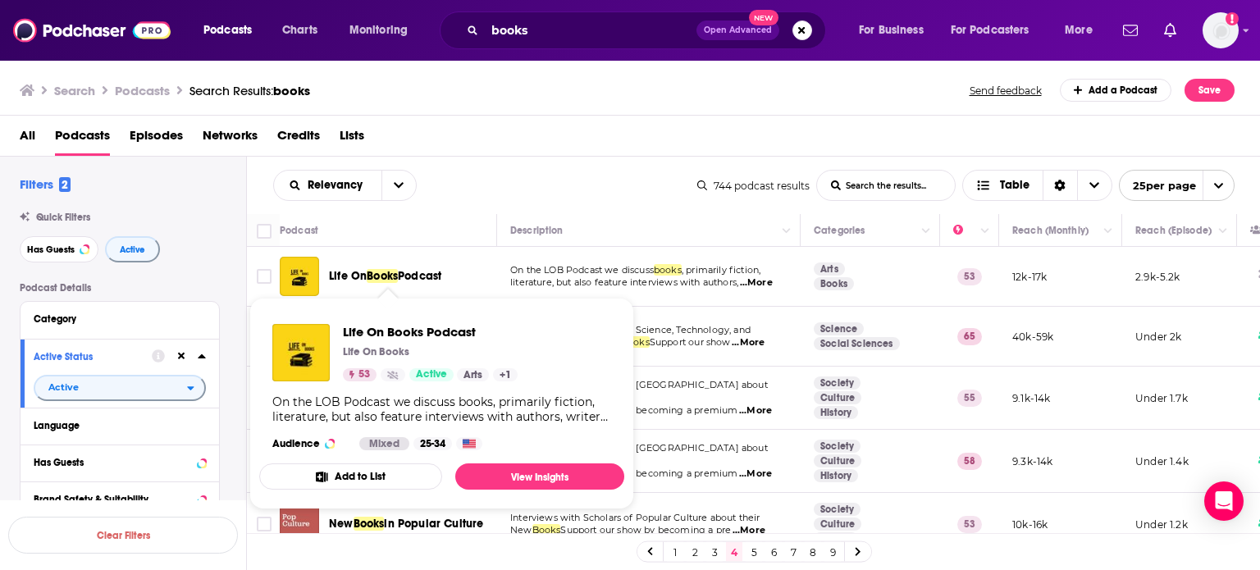
click at [423, 276] on span "Podcast" at bounding box center [419, 276] width 43 height 14
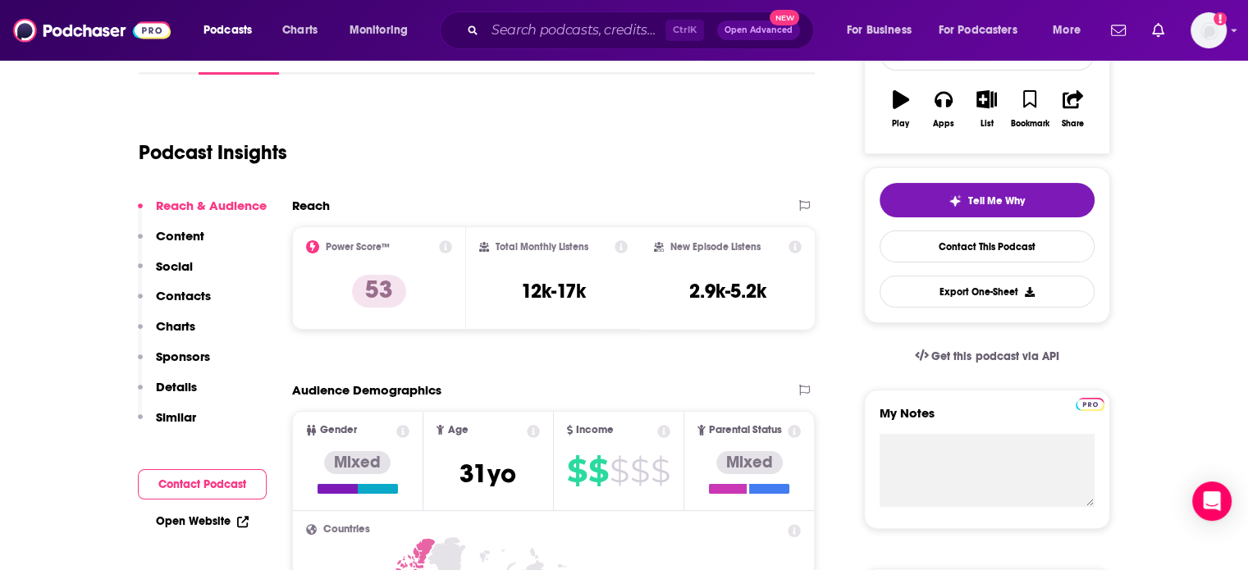
scroll to position [284, 0]
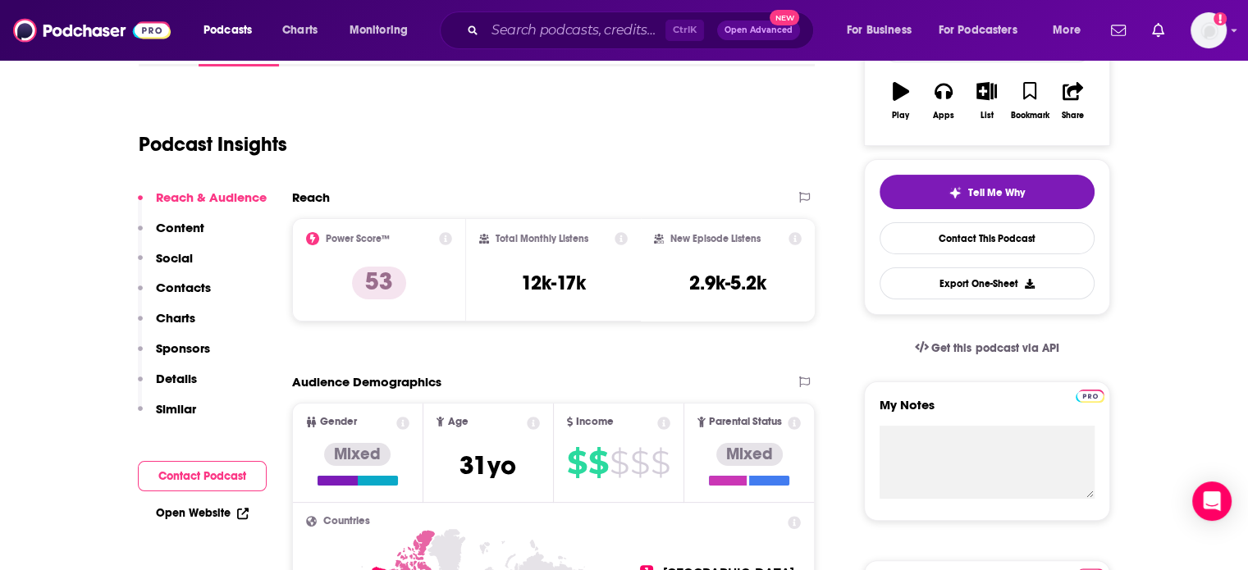
click at [184, 281] on p "Contacts" at bounding box center [183, 288] width 55 height 16
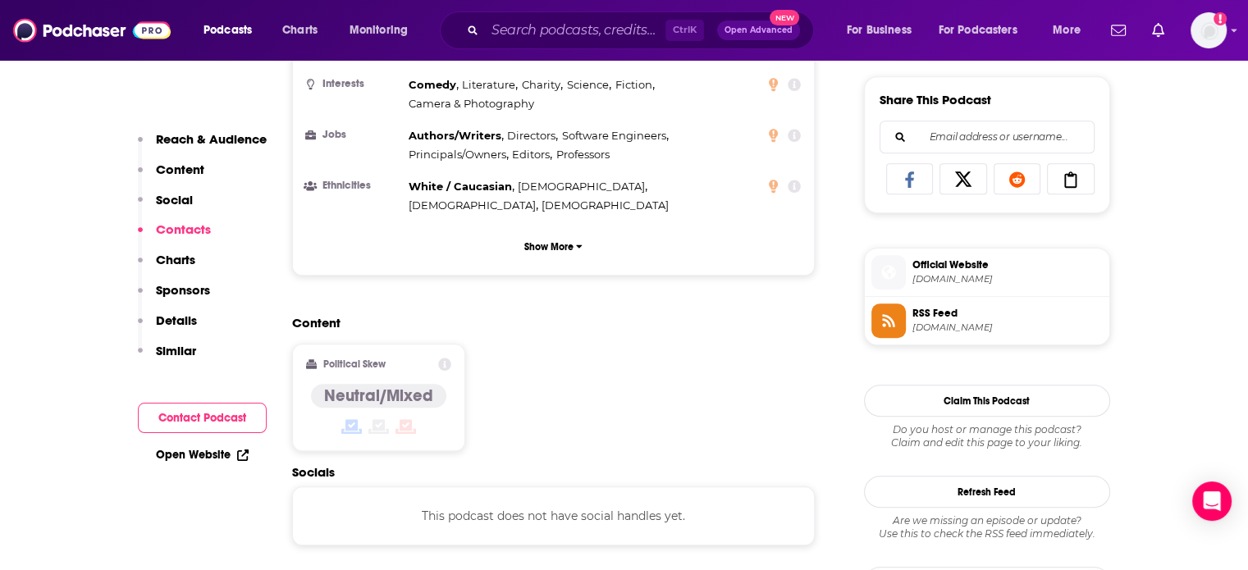
scroll to position [1282, 0]
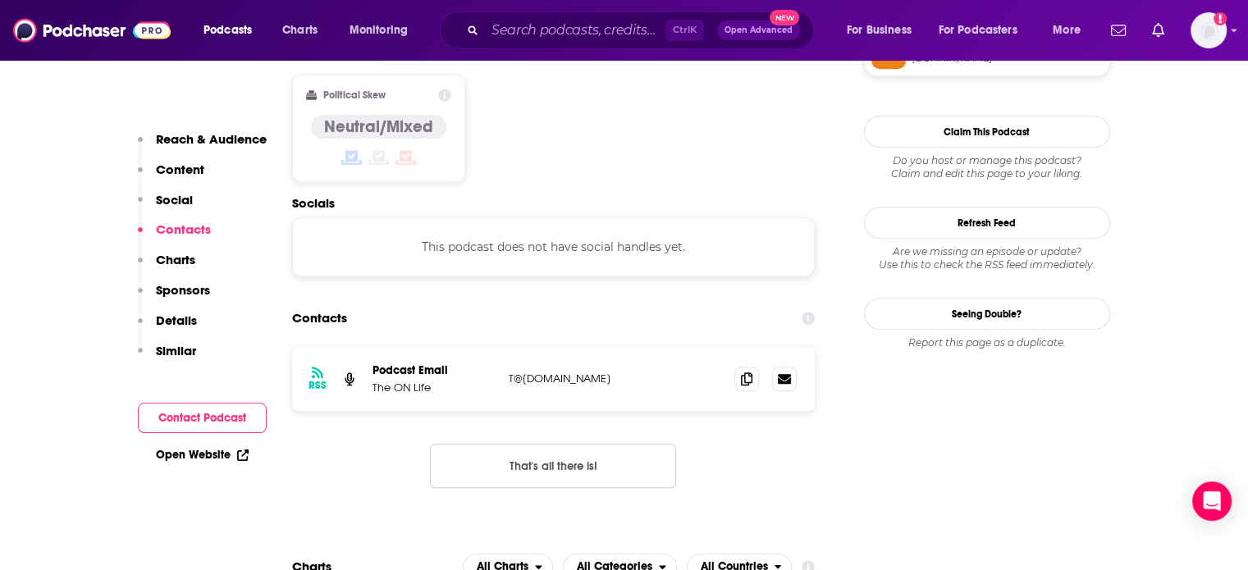
drag, startPoint x: 600, startPoint y: 313, endPoint x: 504, endPoint y: 312, distance: 96.8
click at [504, 347] on div "RSS Podcast Email The ON Life T@[DOMAIN_NAME] T@[DOMAIN_NAME]" at bounding box center [553, 379] width 523 height 64
copy p "T@[DOMAIN_NAME]"
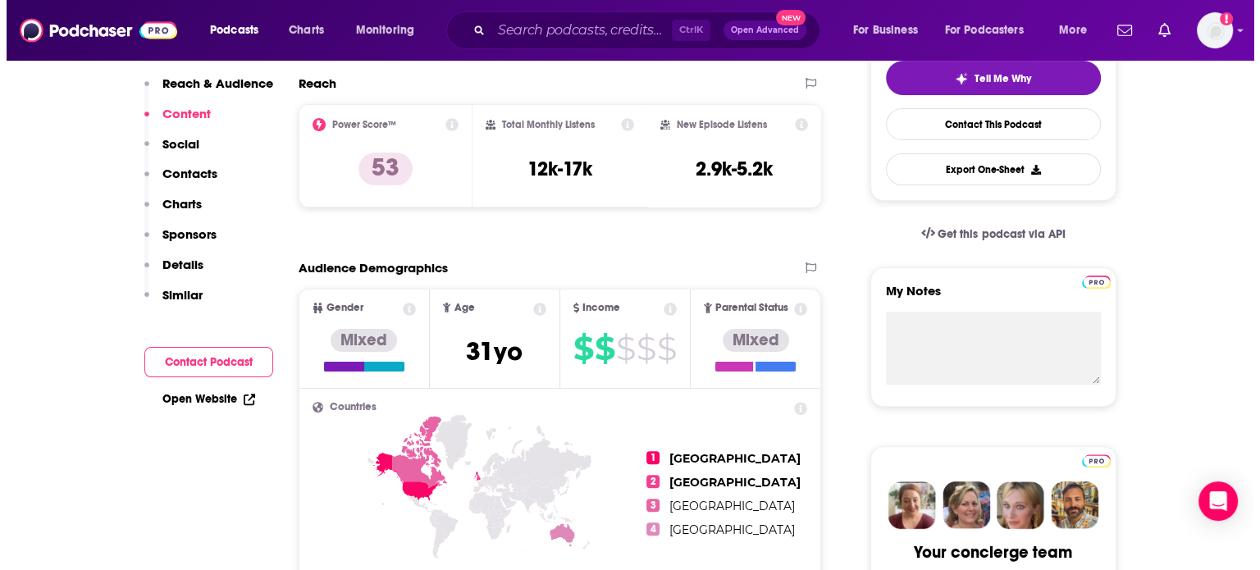
scroll to position [0, 0]
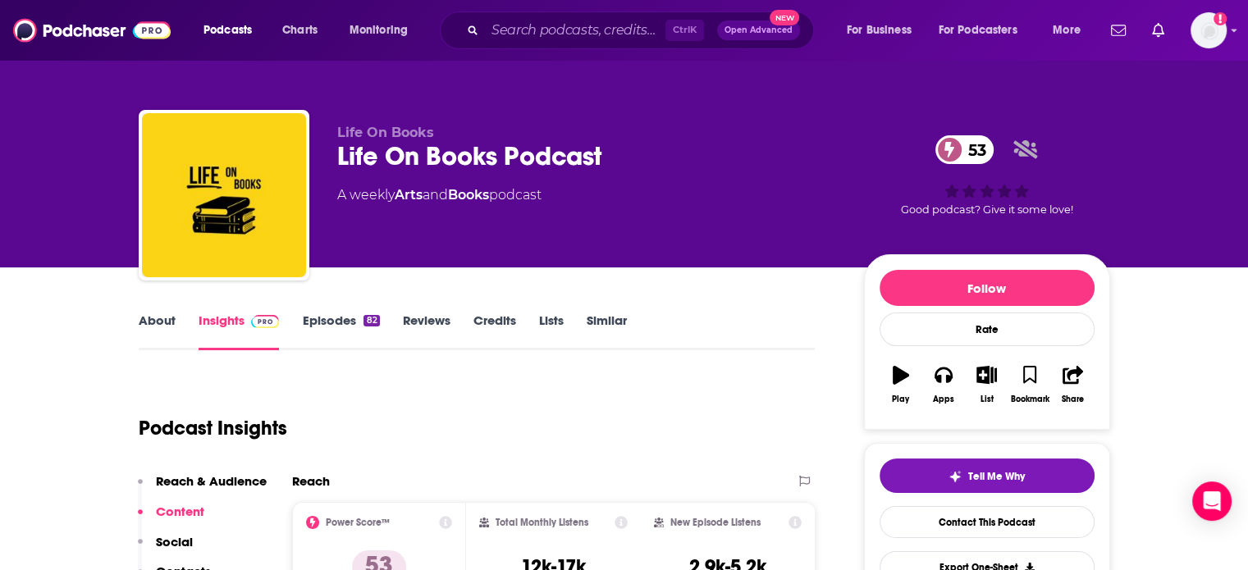
click at [153, 324] on link "About" at bounding box center [157, 332] width 37 height 38
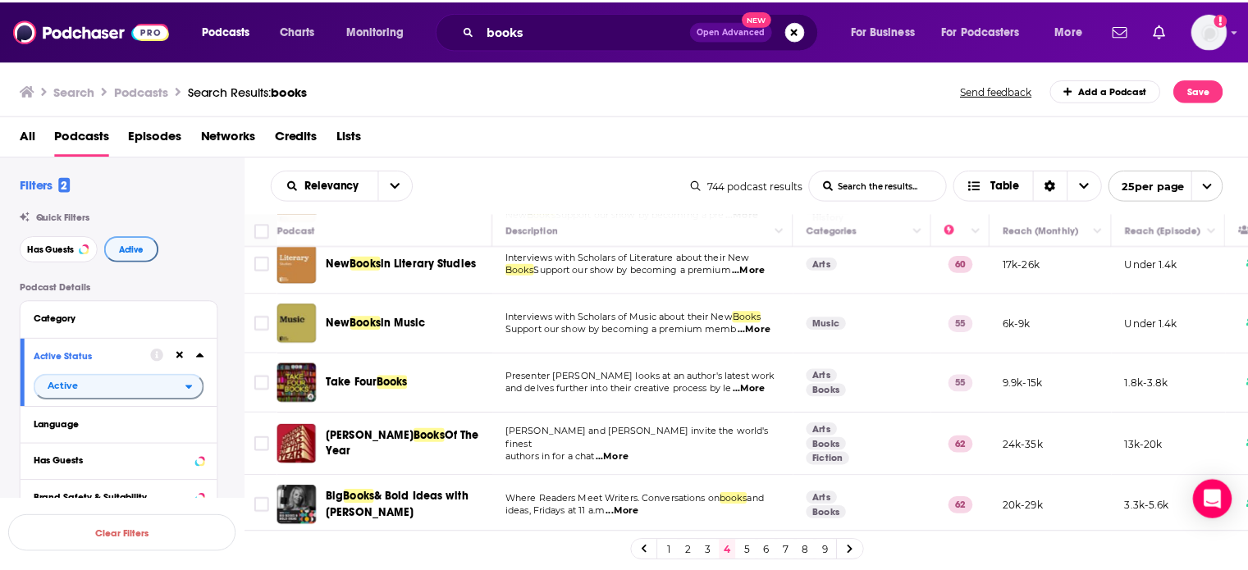
scroll to position [948, 0]
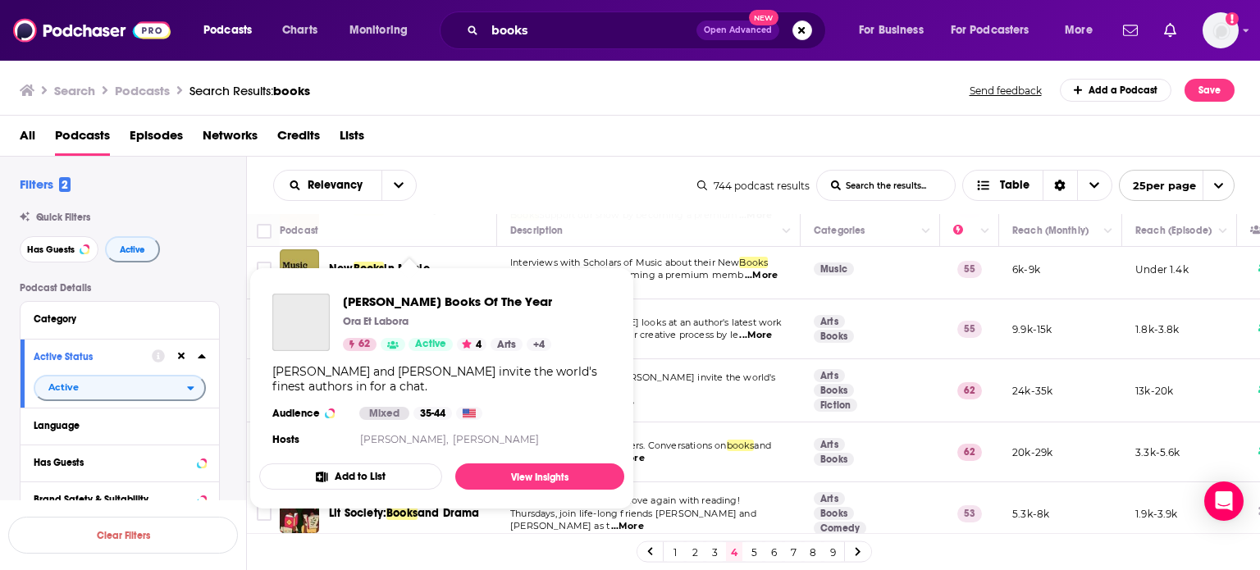
click at [430, 379] on div "[PERSON_NAME] and [PERSON_NAME] invite the world's finest authors in for a chat." at bounding box center [441, 379] width 339 height 30
click at [676, 397] on p "authors in for a chat ...More" at bounding box center [648, 403] width 276 height 13
click at [420, 379] on div "[PERSON_NAME] and [PERSON_NAME] invite the world's finest authors in for a chat." at bounding box center [441, 379] width 339 height 30
click at [385, 302] on span "[PERSON_NAME] Books Of The Year" at bounding box center [447, 302] width 209 height 16
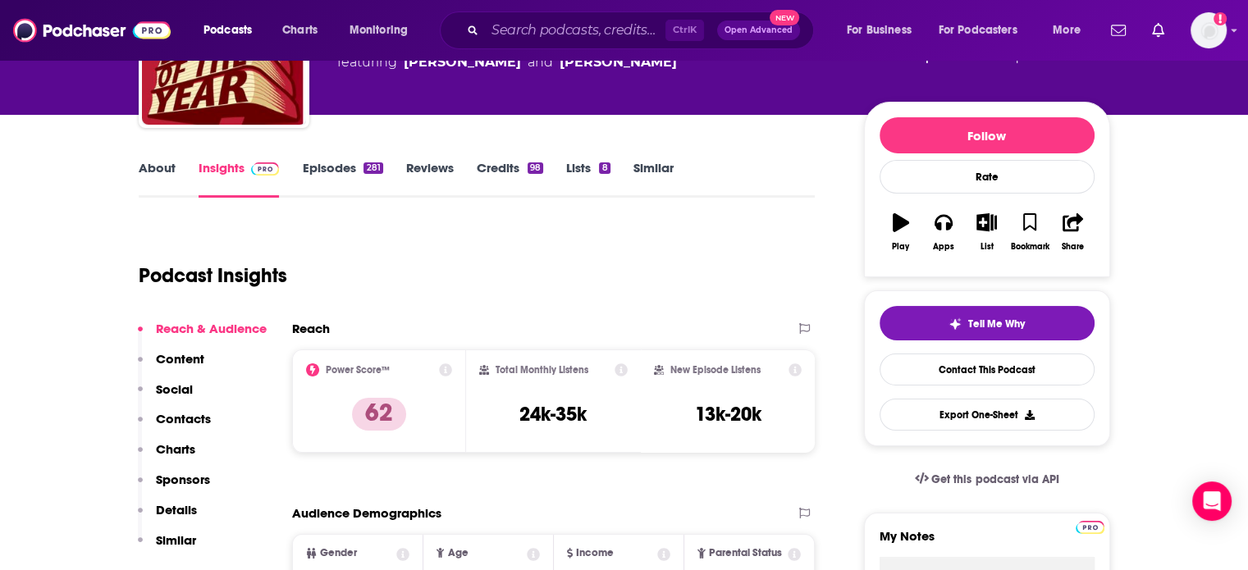
scroll to position [149, 0]
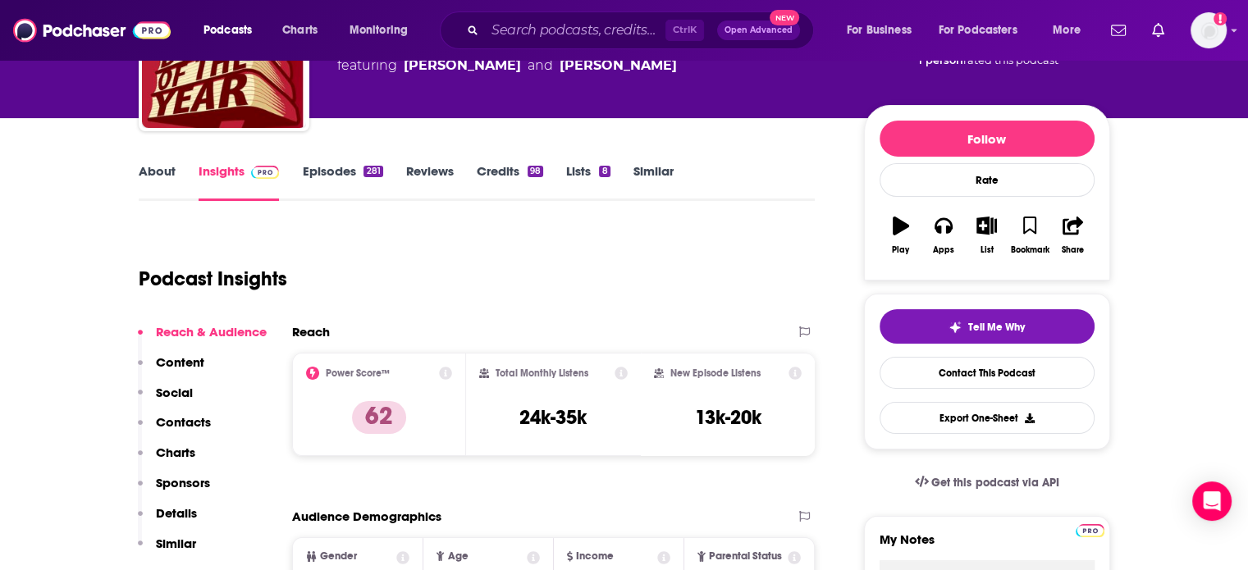
click at [164, 176] on link "About" at bounding box center [157, 182] width 37 height 38
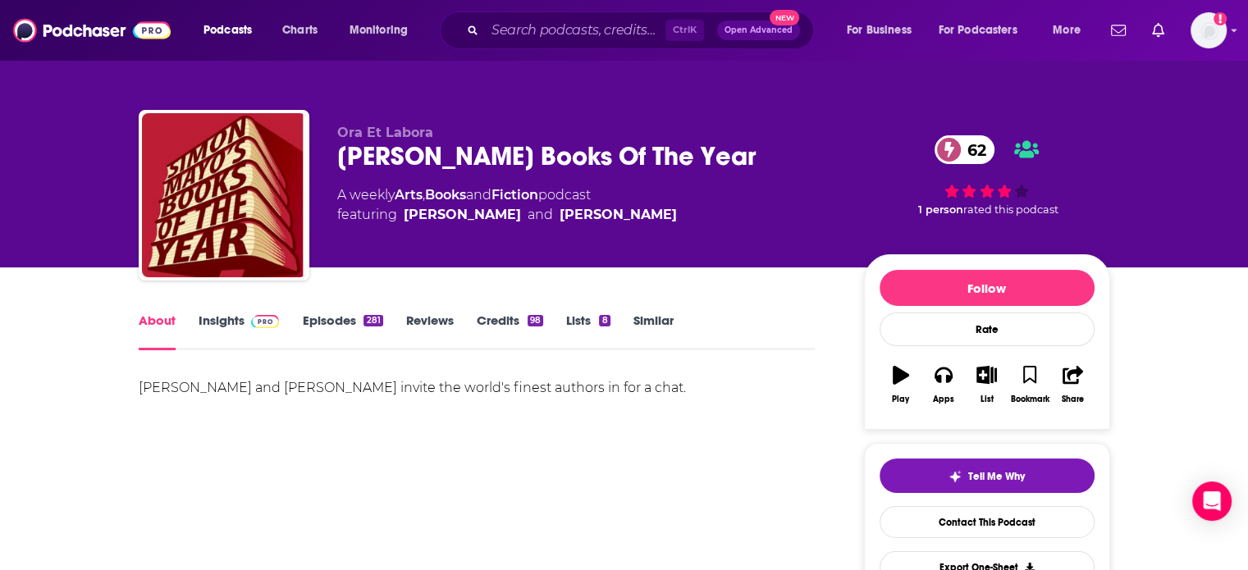
click at [229, 321] on link "Insights" at bounding box center [239, 332] width 81 height 38
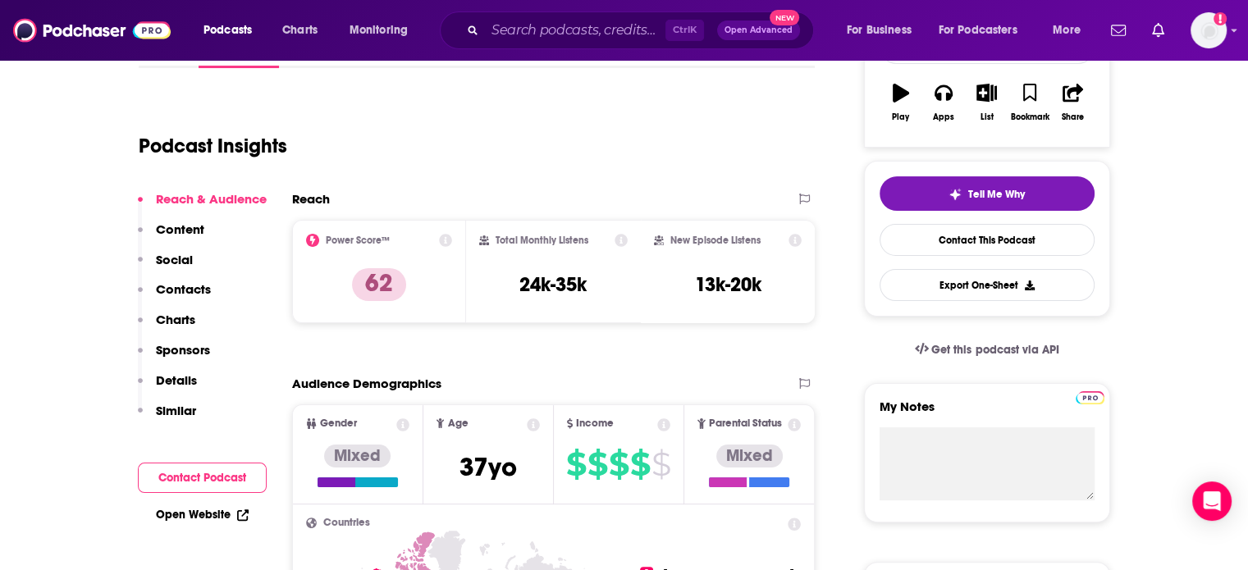
click at [194, 285] on p "Contacts" at bounding box center [183, 289] width 55 height 16
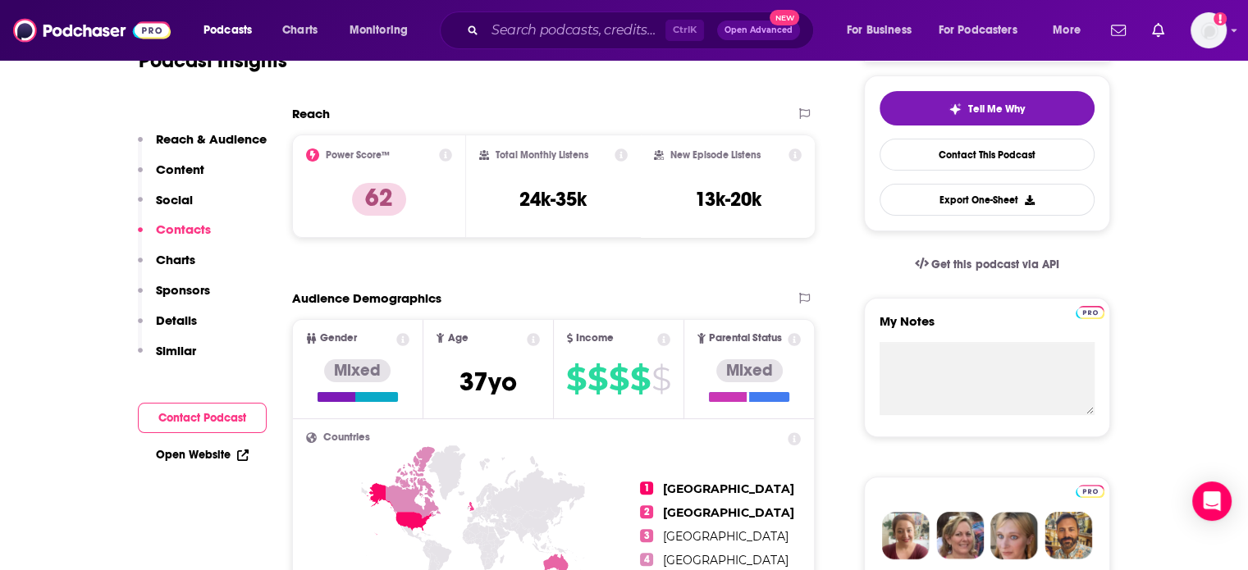
scroll to position [1390, 0]
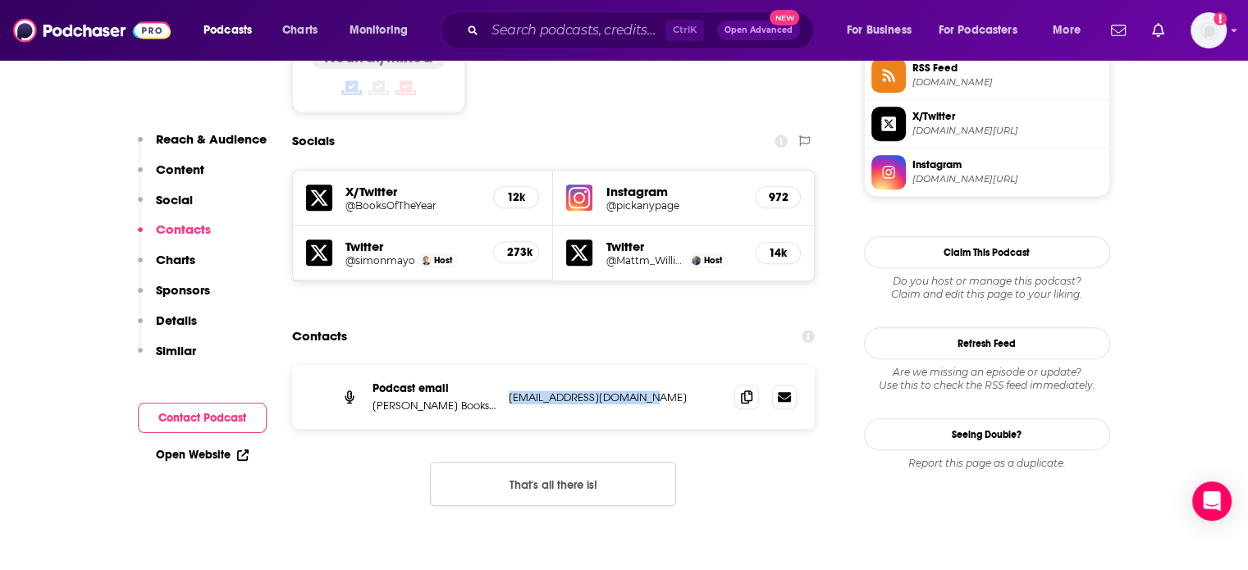
drag, startPoint x: 583, startPoint y: 310, endPoint x: 495, endPoint y: 309, distance: 88.6
click at [495, 365] on div "Podcast email [PERSON_NAME] Books Of The Year [EMAIL_ADDRESS][DOMAIN_NAME] [EMA…" at bounding box center [553, 397] width 523 height 64
copy div "he Year [EMAIL_ADDRESS][DOMAIN_NAME]"
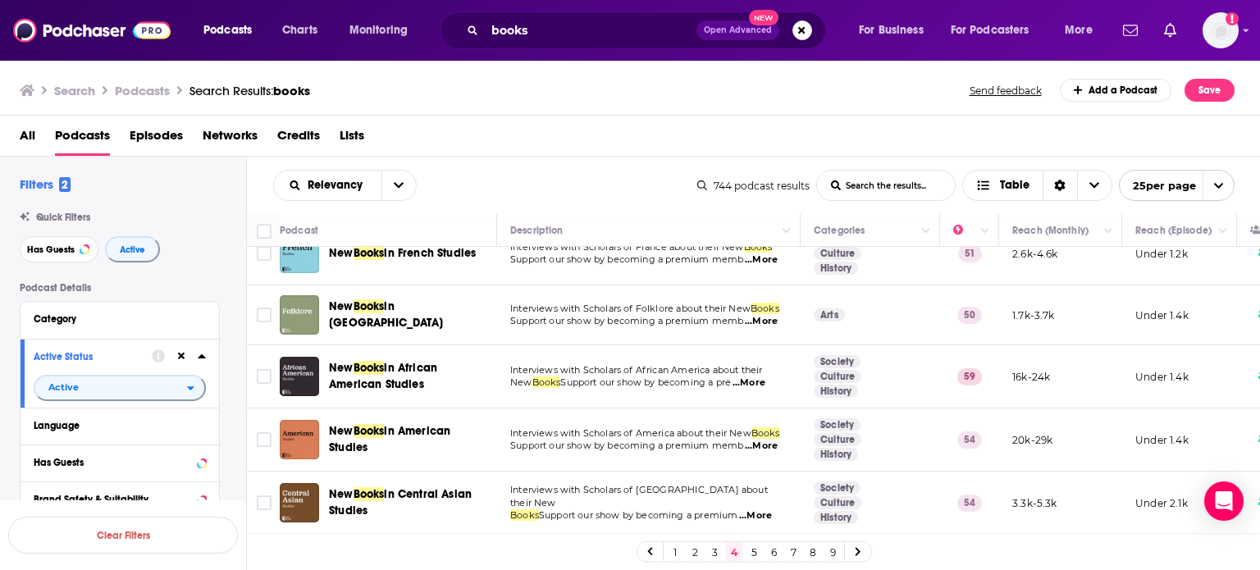
scroll to position [1280, 0]
click at [751, 554] on link "5" at bounding box center [754, 552] width 16 height 20
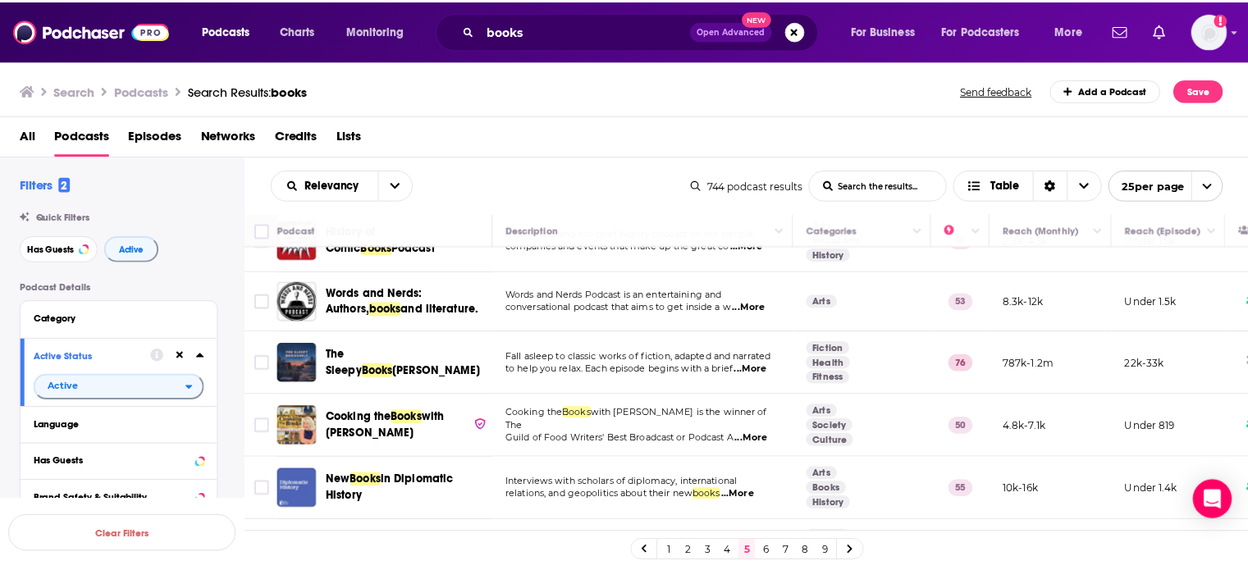
scroll to position [1017, 0]
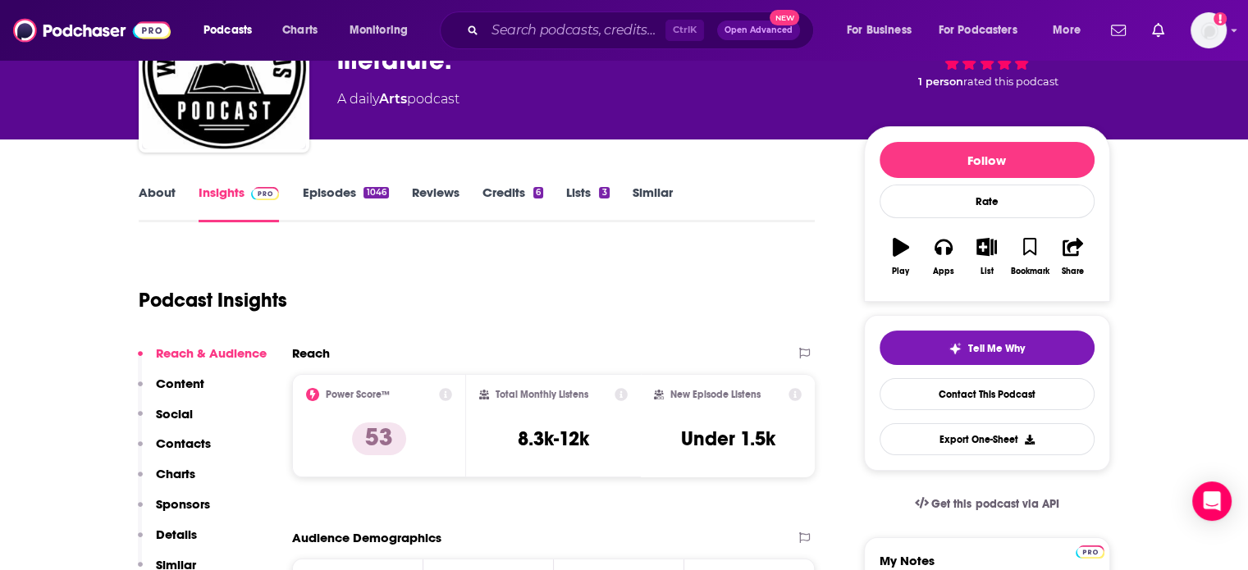
scroll to position [206, 0]
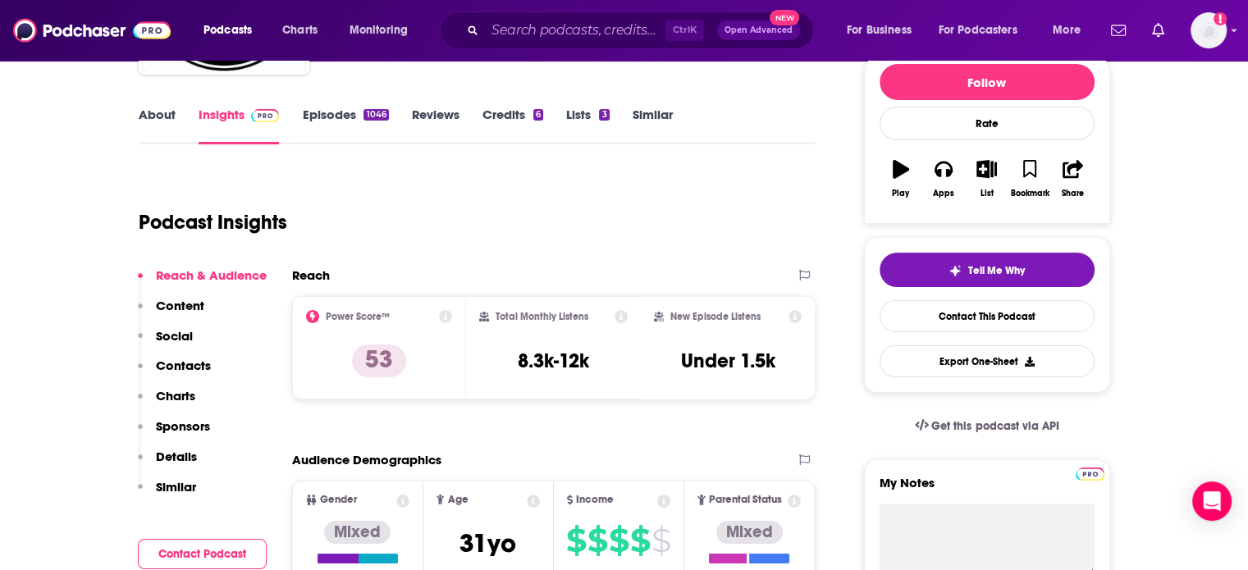
click at [167, 114] on link "About" at bounding box center [157, 126] width 37 height 38
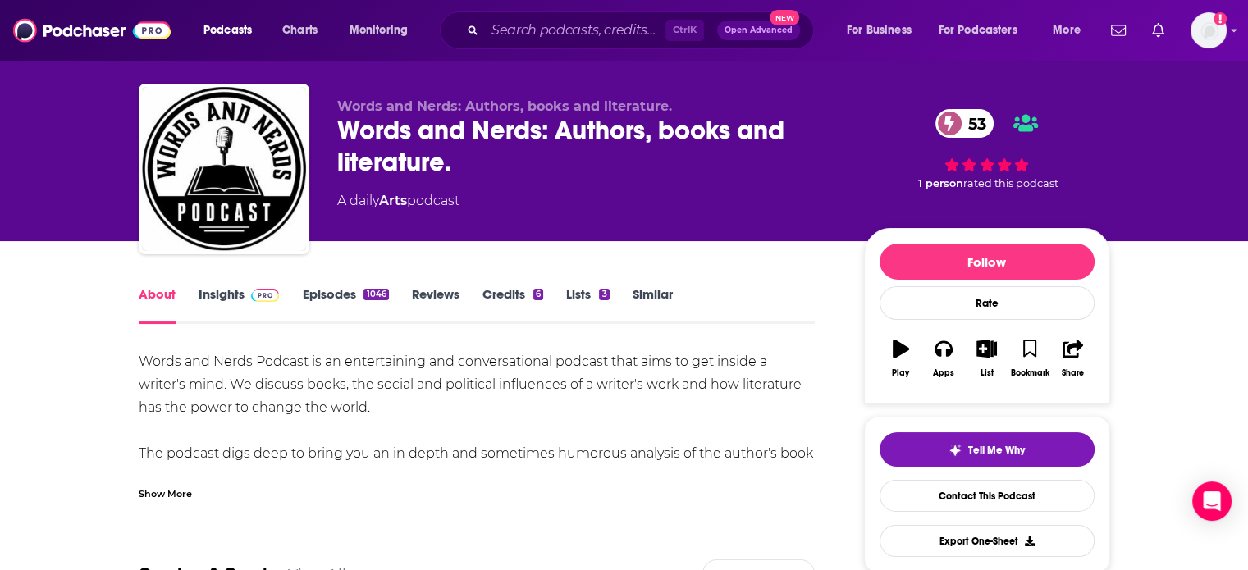
scroll to position [59, 0]
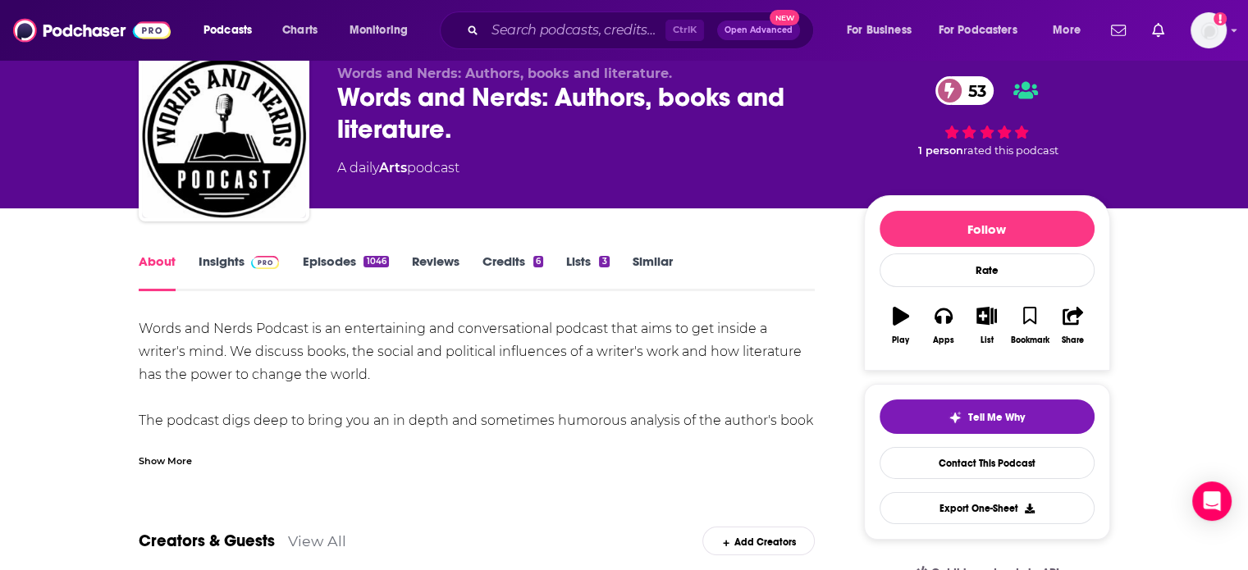
click at [186, 458] on div "Show More" at bounding box center [165, 460] width 53 height 16
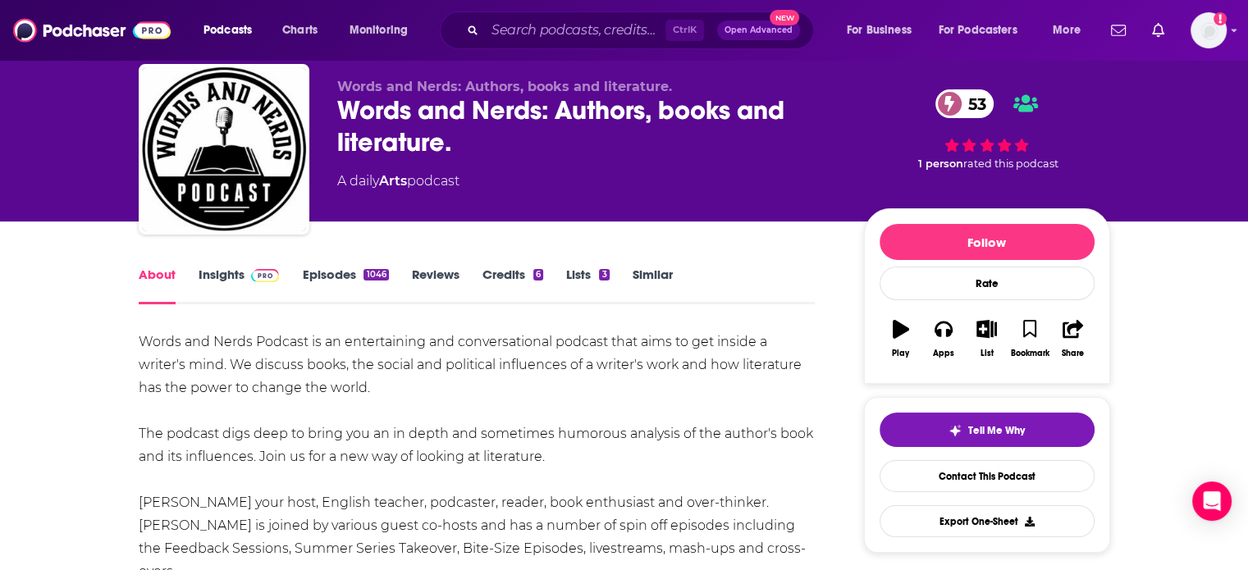
scroll to position [71, 0]
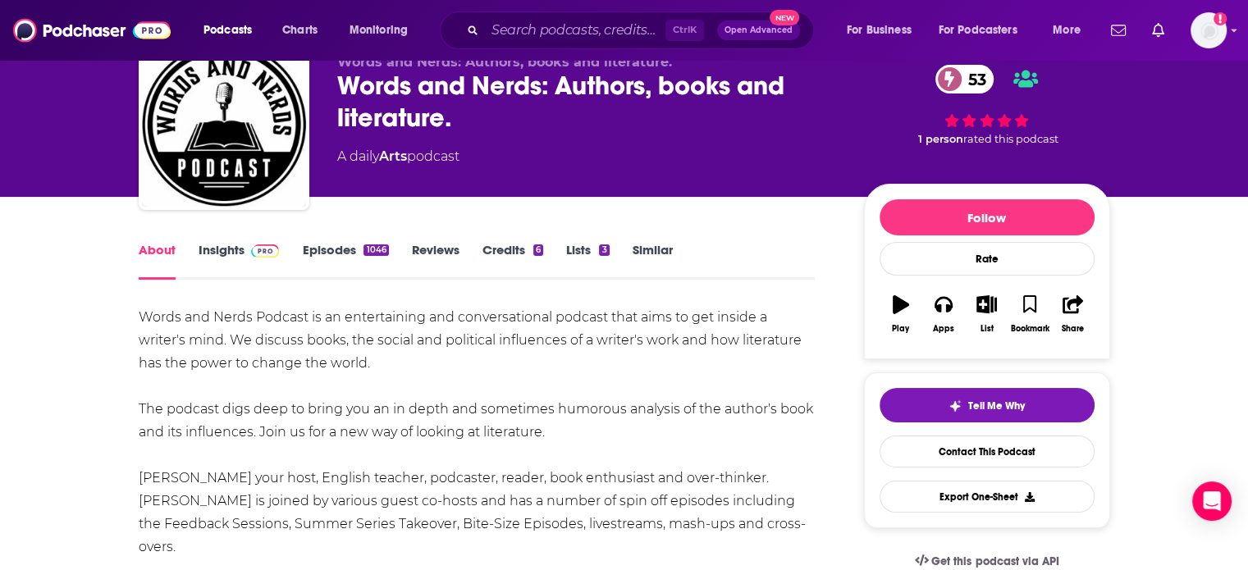
click at [226, 246] on link "Insights" at bounding box center [239, 261] width 81 height 38
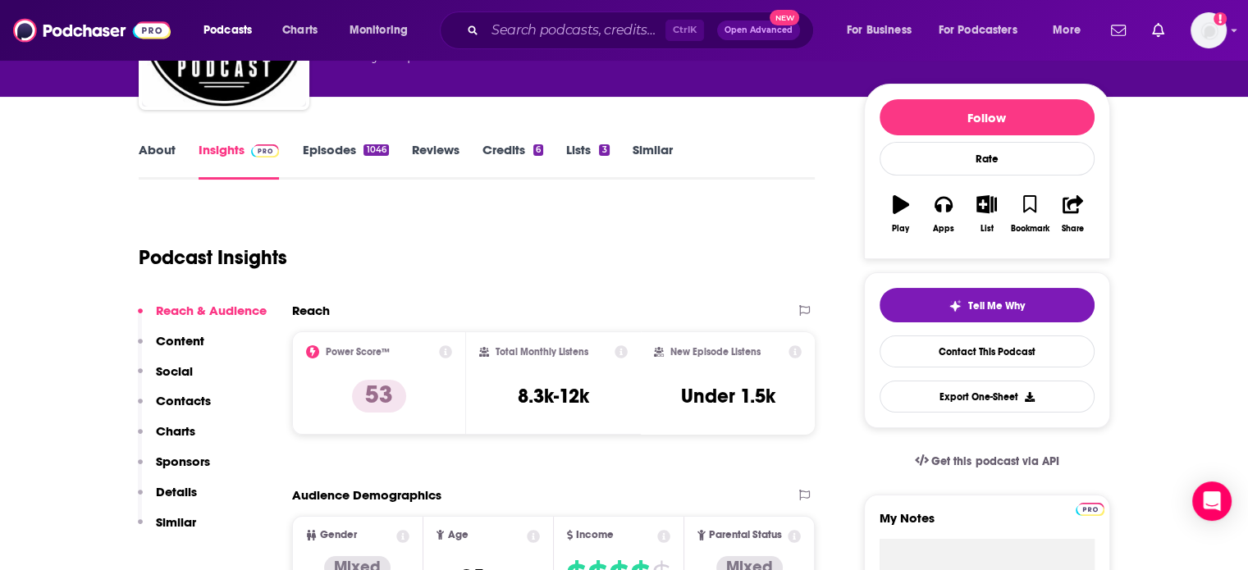
scroll to position [192, 0]
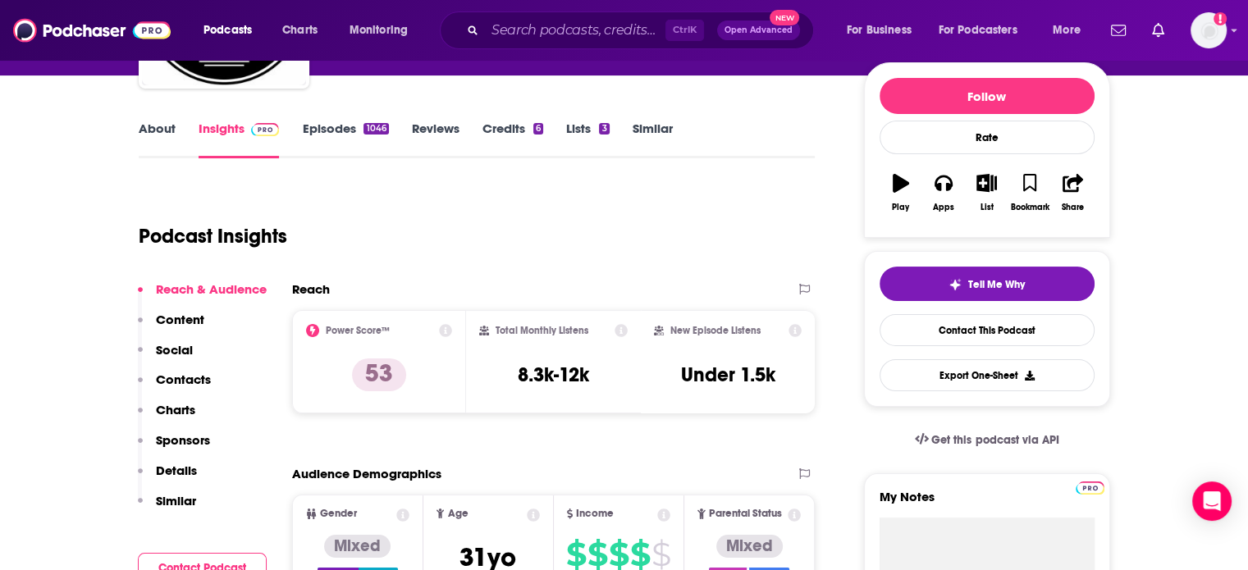
click at [186, 377] on p "Contacts" at bounding box center [183, 380] width 55 height 16
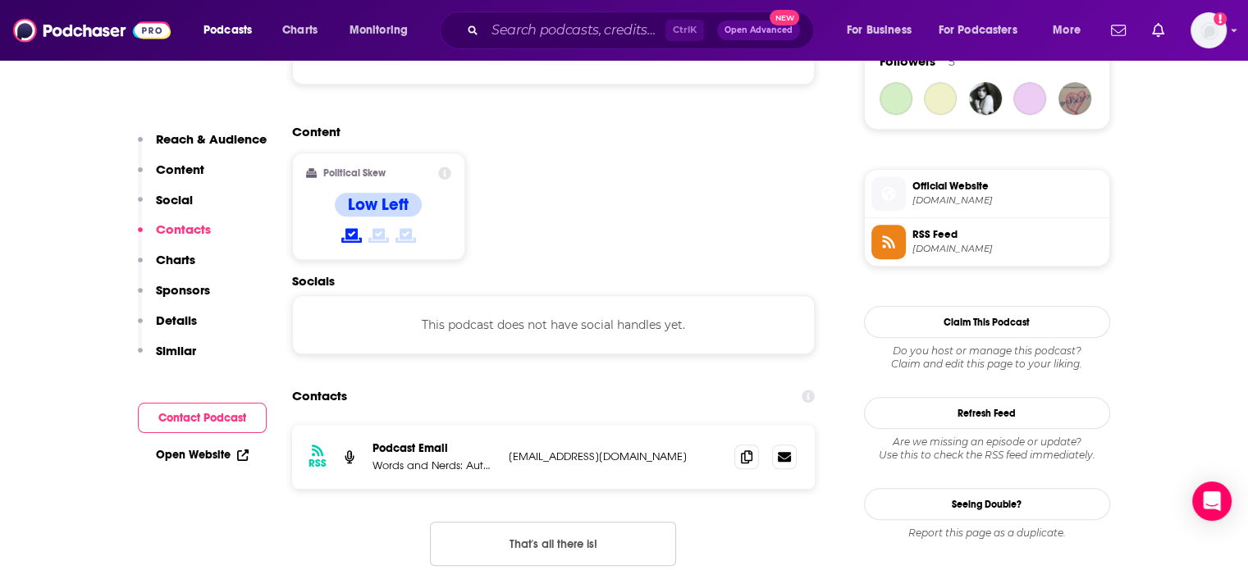
scroll to position [1319, 0]
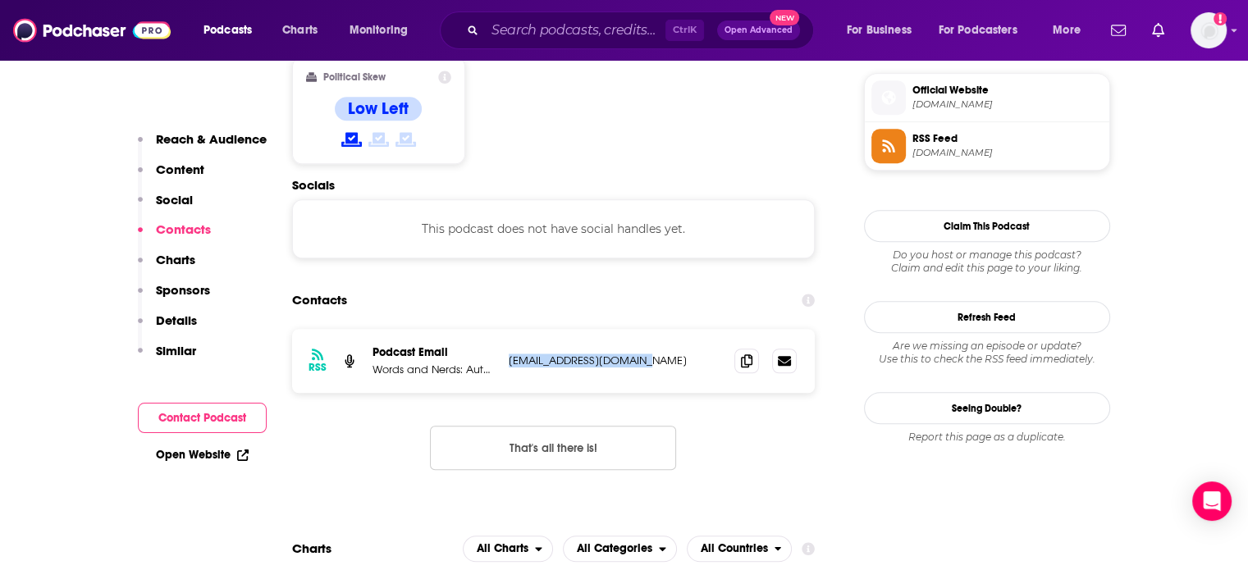
drag, startPoint x: 654, startPoint y: 311, endPoint x: 509, endPoint y: 311, distance: 145.2
click at [509, 354] on p "[EMAIL_ADDRESS][DOMAIN_NAME]" at bounding box center [615, 361] width 213 height 14
copy p "[EMAIL_ADDRESS][DOMAIN_NAME]"
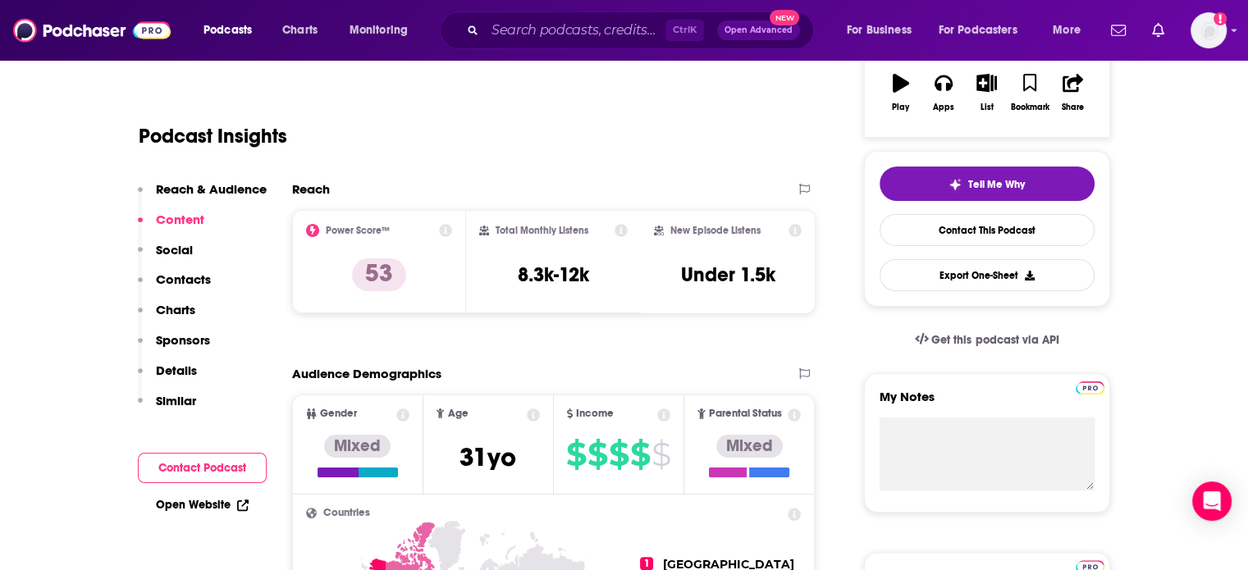
scroll to position [0, 0]
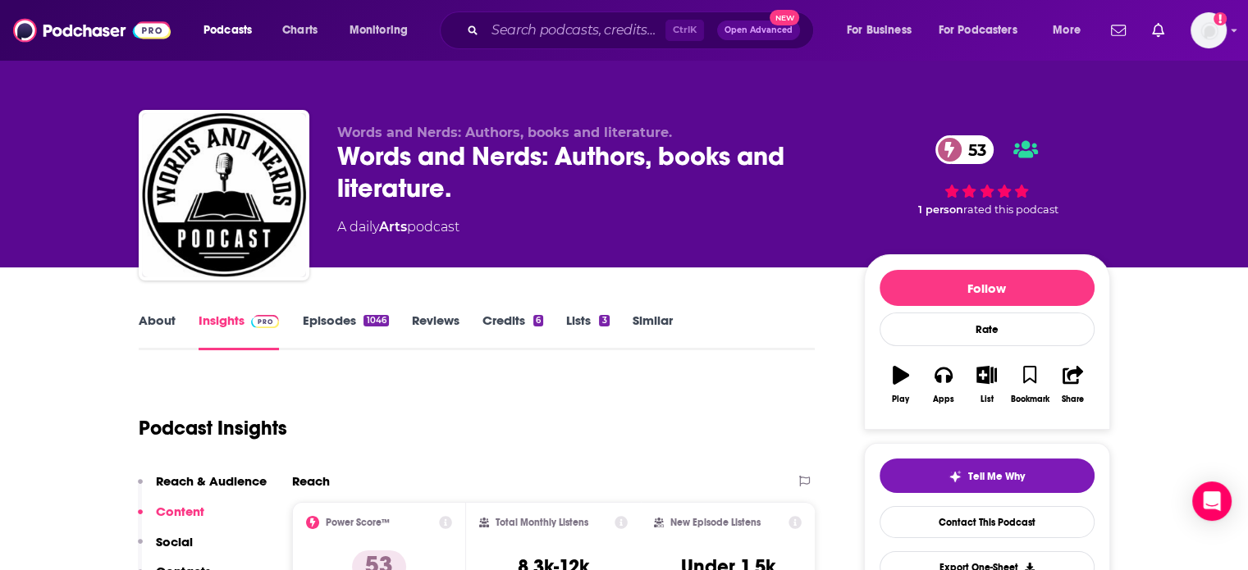
click at [167, 323] on link "About" at bounding box center [157, 332] width 37 height 38
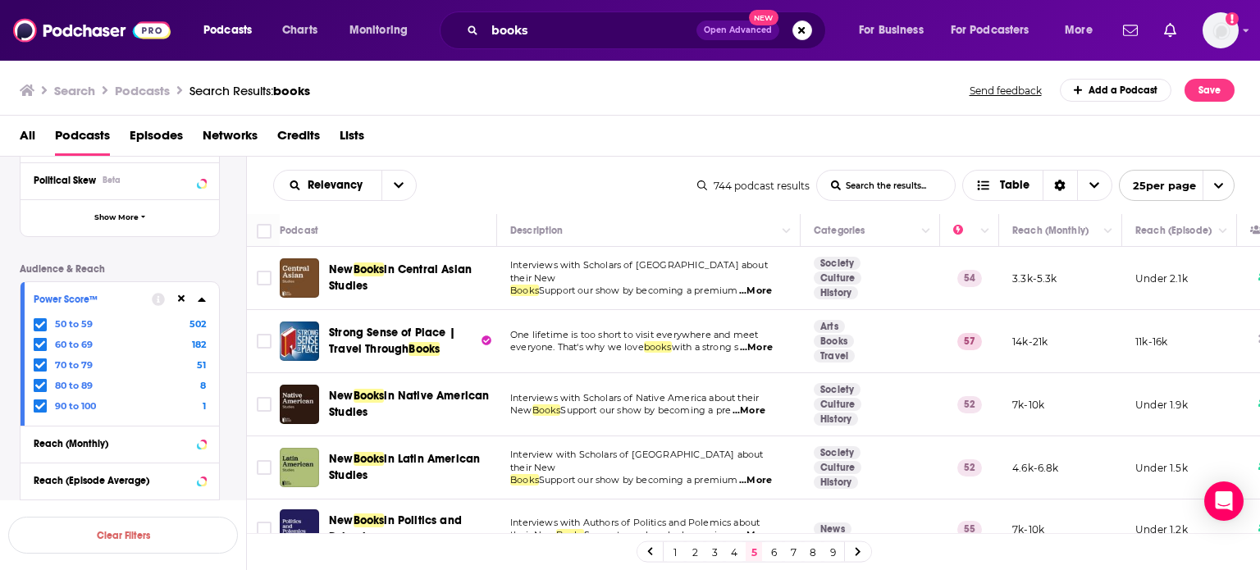
scroll to position [372, 0]
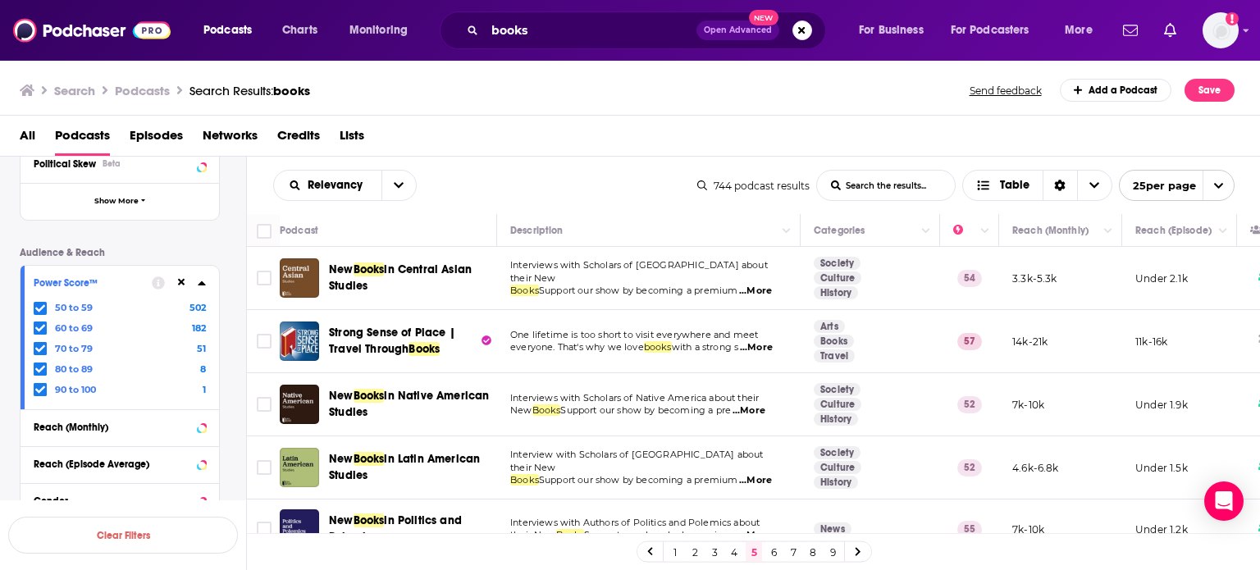
click at [39, 306] on icon at bounding box center [40, 309] width 10 height 10
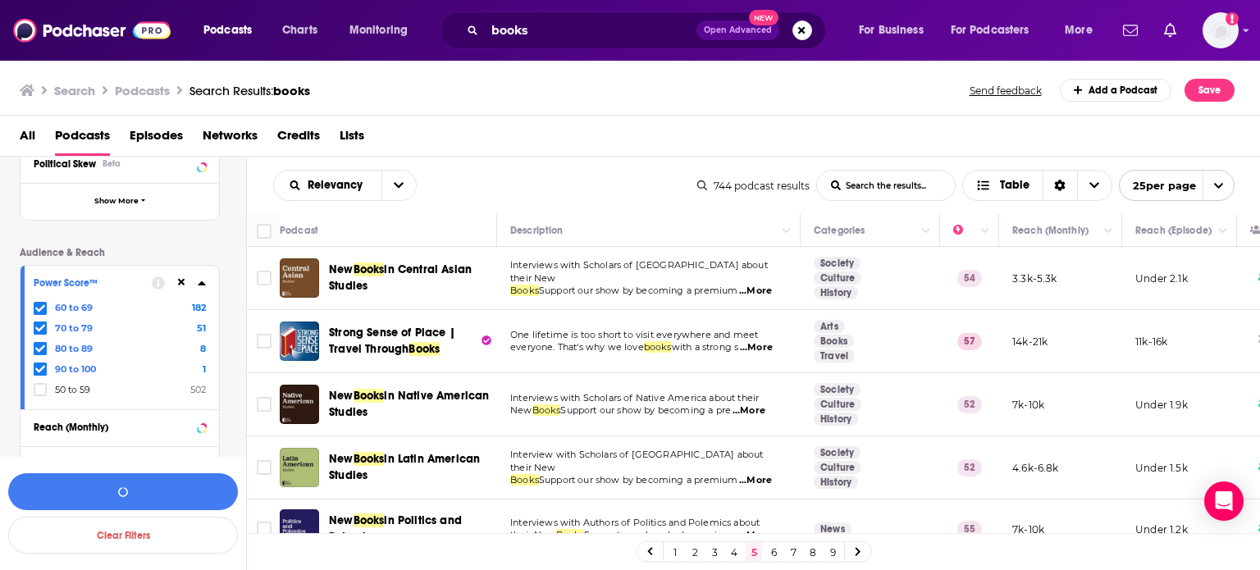
click at [39, 308] on icon at bounding box center [40, 307] width 10 height 7
click at [43, 307] on icon at bounding box center [40, 307] width 10 height 7
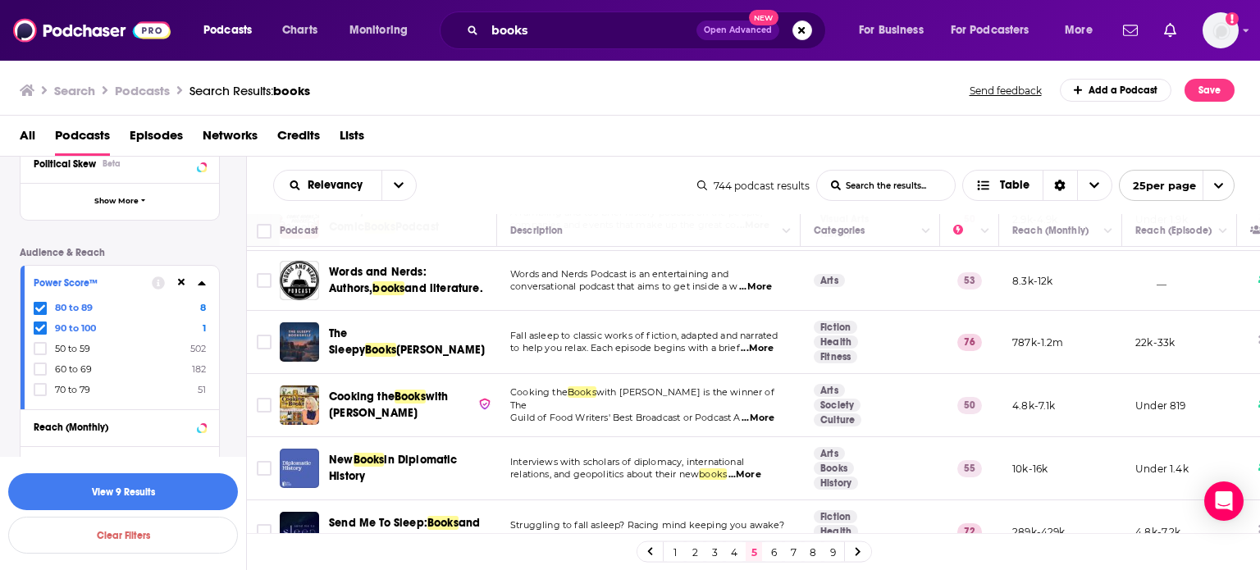
scroll to position [1116, 0]
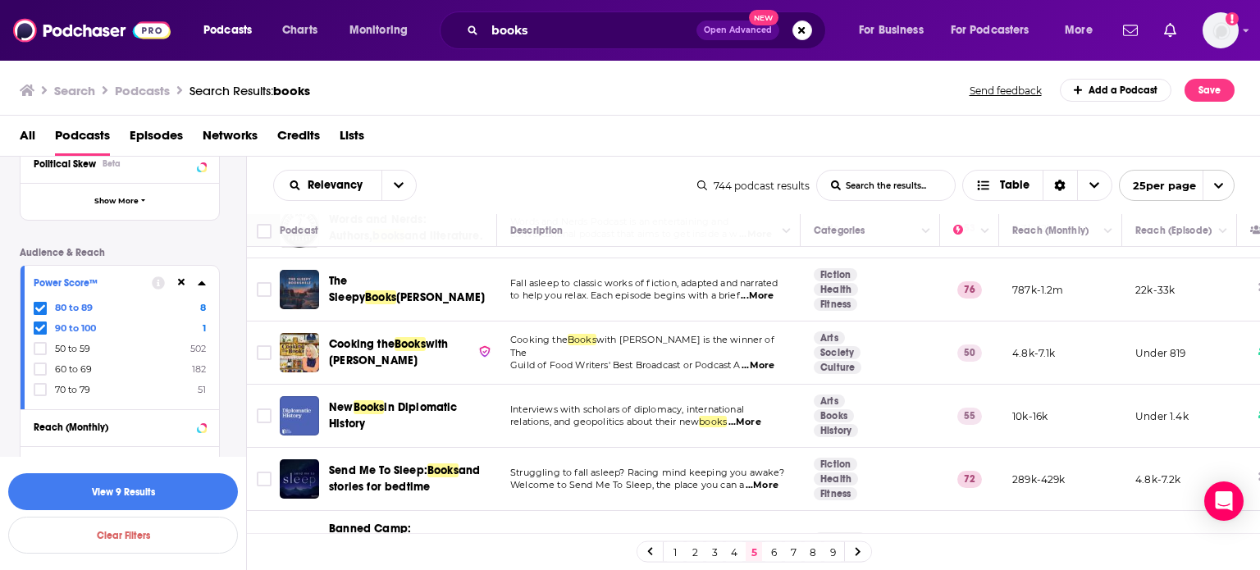
click at [767, 359] on span "...More" at bounding box center [758, 365] width 33 height 13
click at [619, 359] on td "Cooking the Books with [PERSON_NAME] is the winner of The Guild of Food Writers…" at bounding box center [649, 353] width 304 height 63
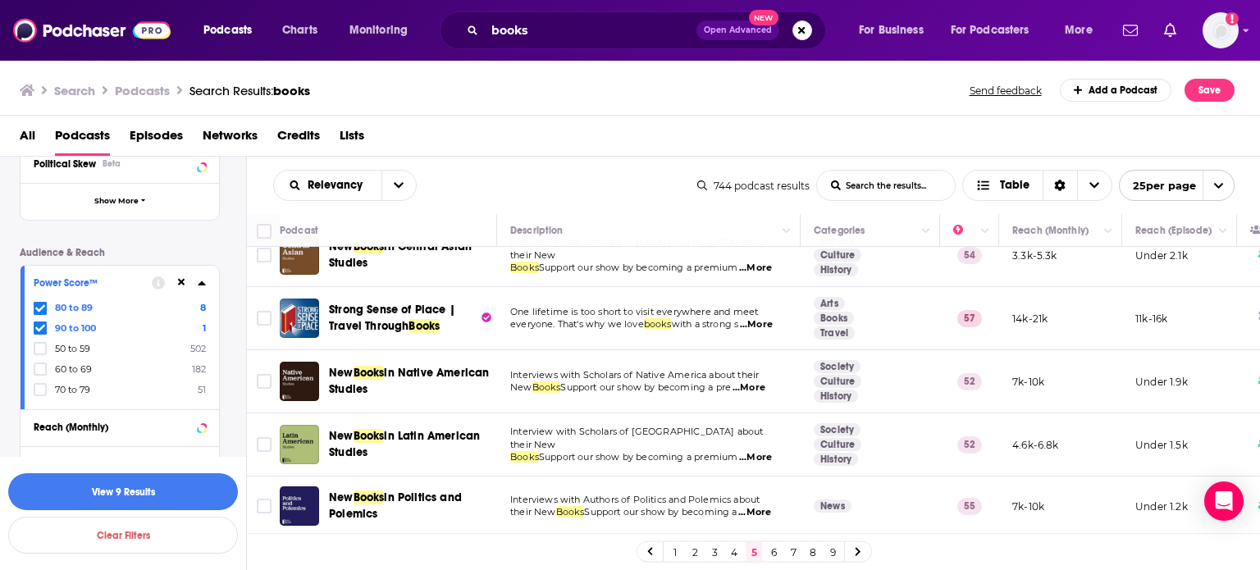
scroll to position [0, 0]
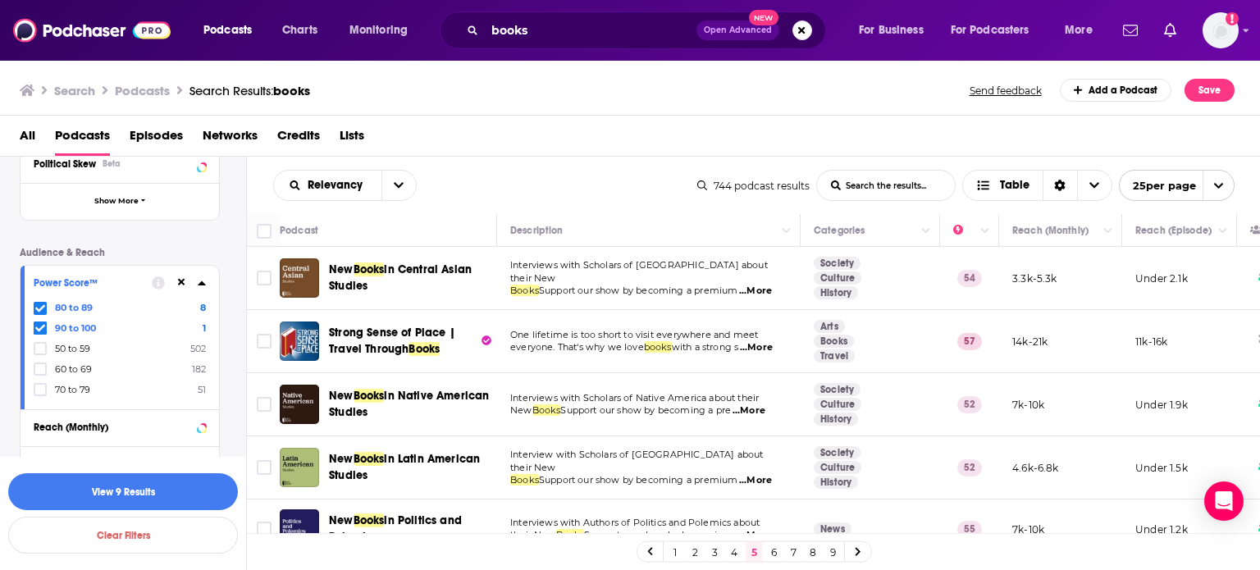
click at [43, 308] on icon at bounding box center [40, 307] width 10 height 7
click at [41, 308] on icon at bounding box center [40, 307] width 10 height 7
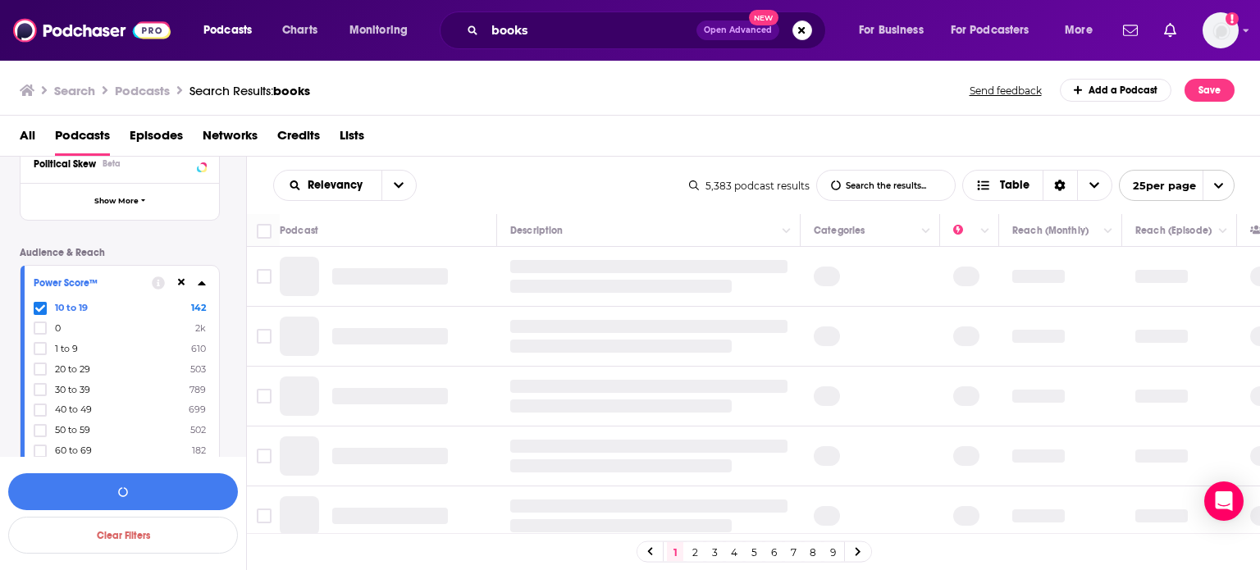
click at [43, 308] on icon at bounding box center [40, 307] width 10 height 7
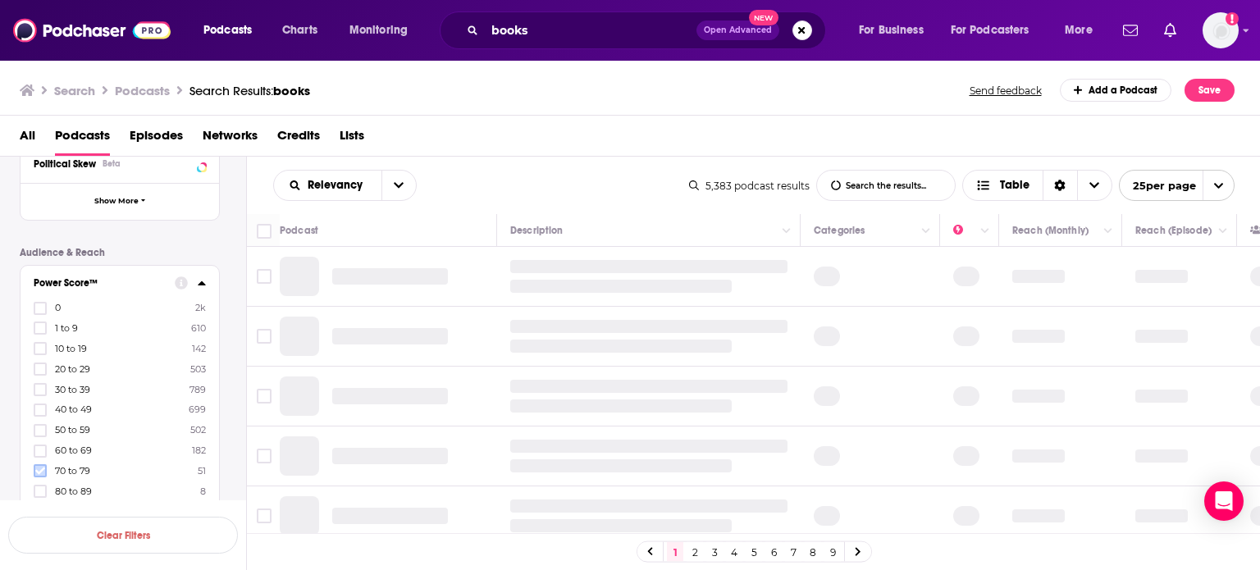
click at [43, 470] on icon at bounding box center [40, 471] width 10 height 7
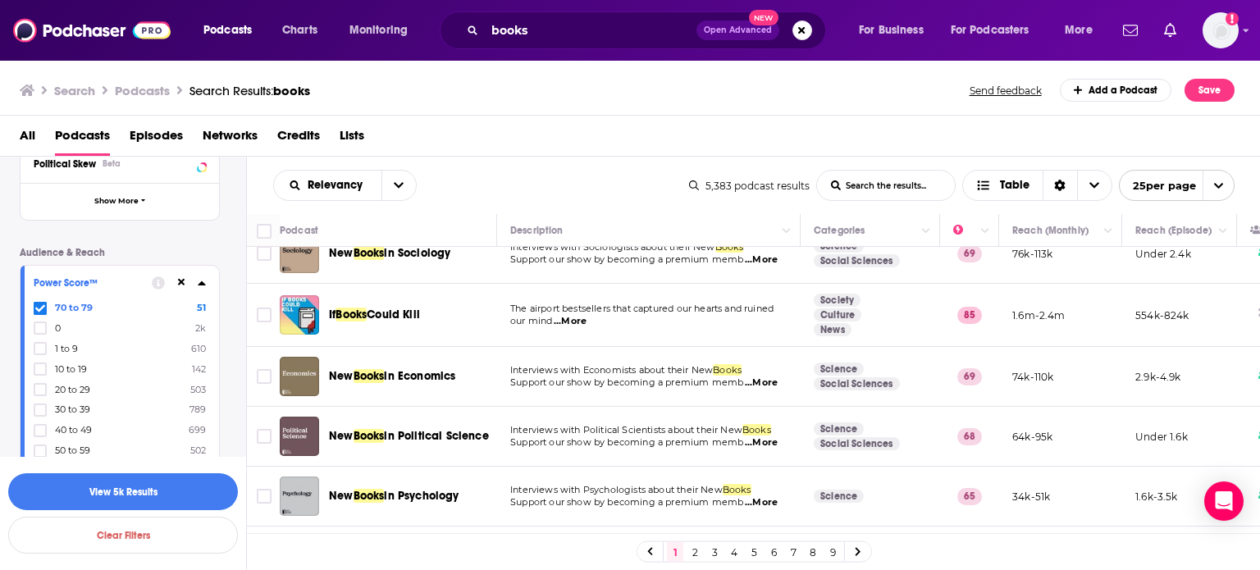
scroll to position [315, 0]
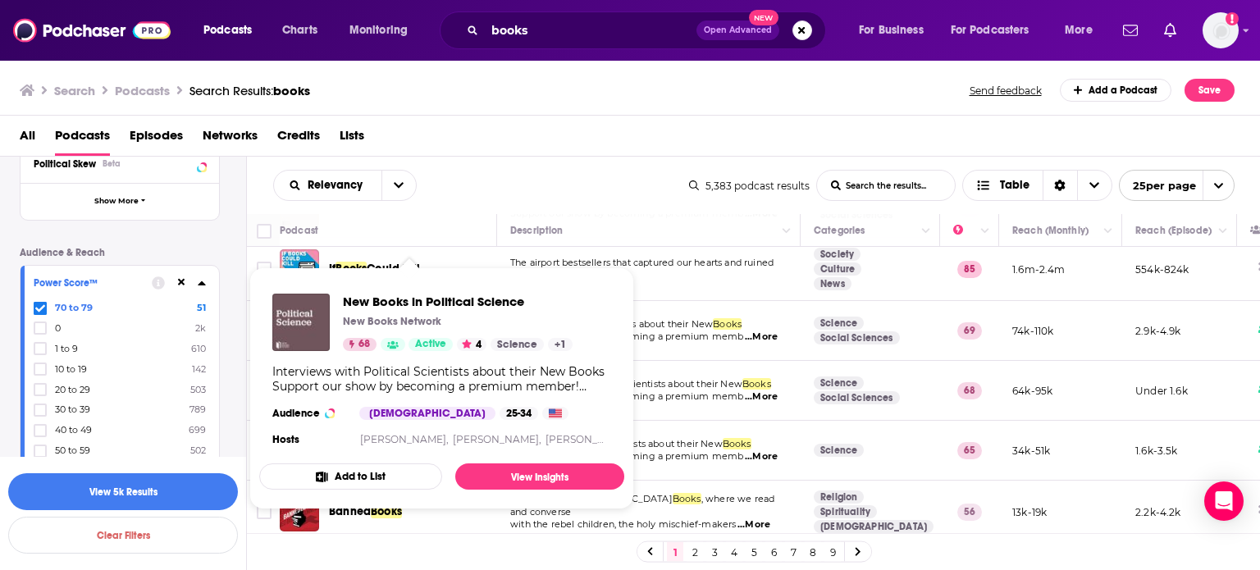
drag, startPoint x: 475, startPoint y: 373, endPoint x: 794, endPoint y: 142, distance: 394.1
click at [794, 142] on div "All Podcasts Episodes Networks Credits Lists" at bounding box center [634, 139] width 1228 height 34
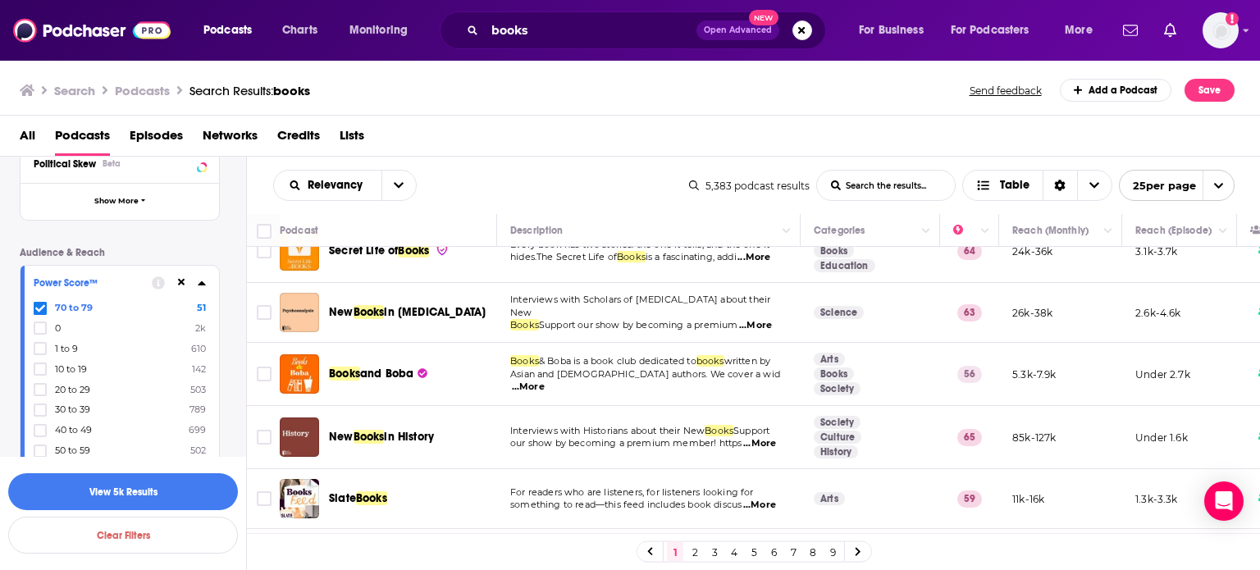
scroll to position [1257, 0]
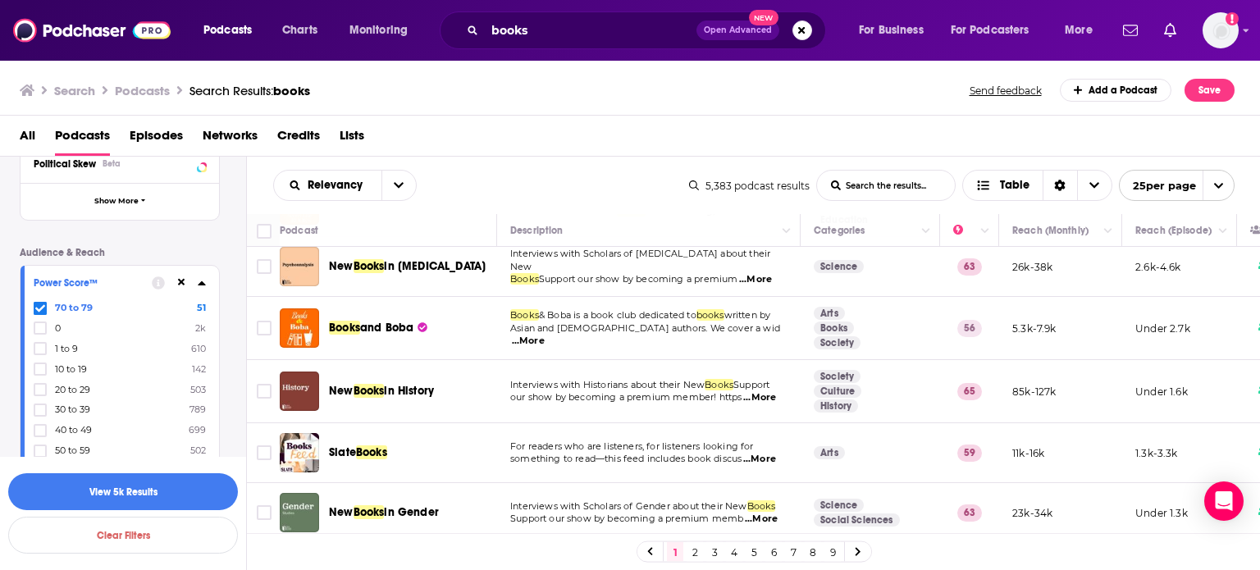
click at [693, 552] on link "2" at bounding box center [695, 552] width 16 height 20
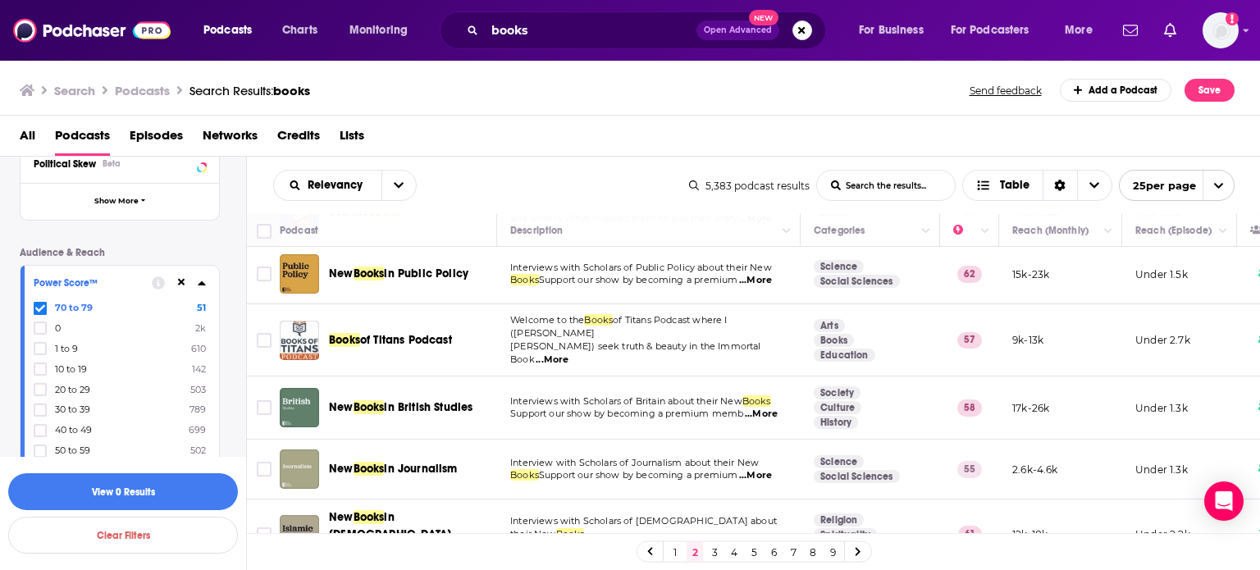
scroll to position [1263, 0]
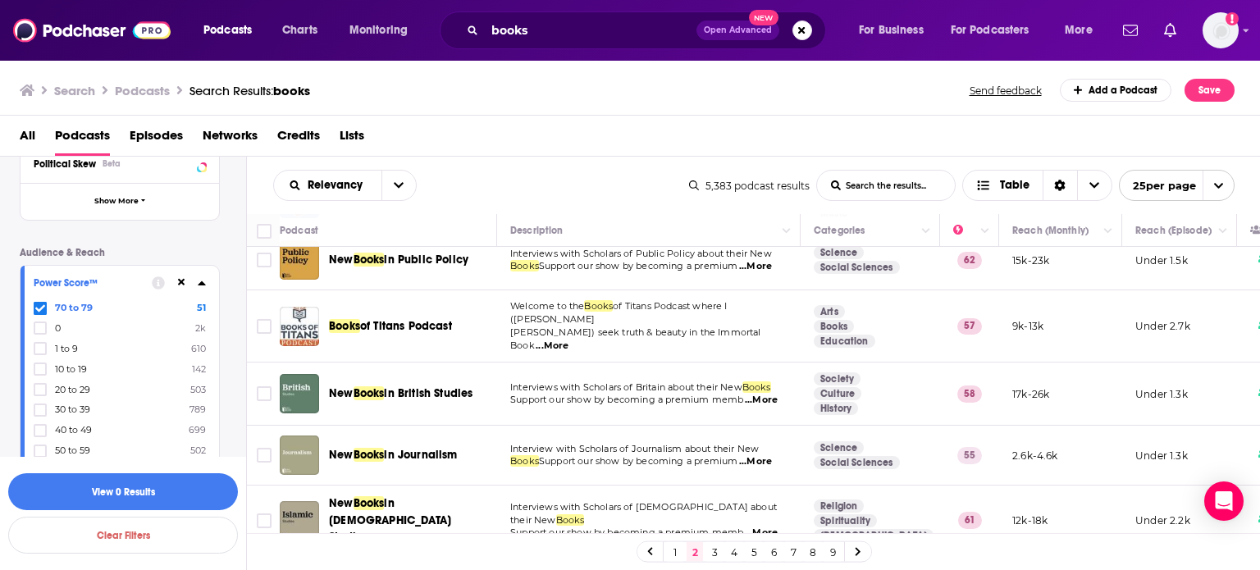
click at [715, 550] on link "3" at bounding box center [714, 552] width 16 height 20
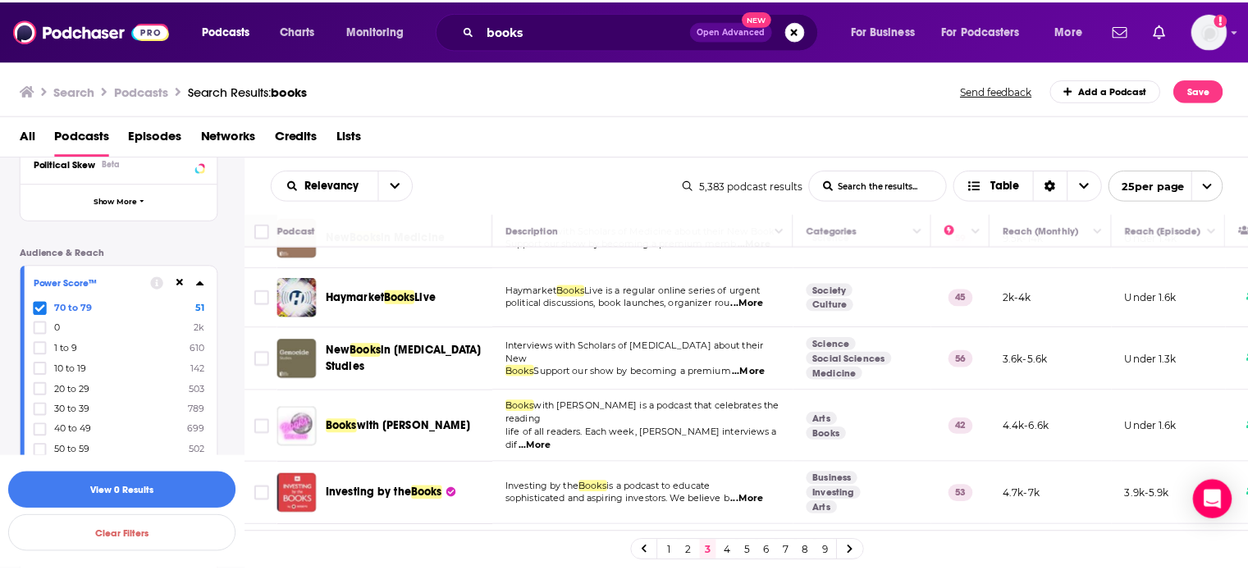
scroll to position [1121, 0]
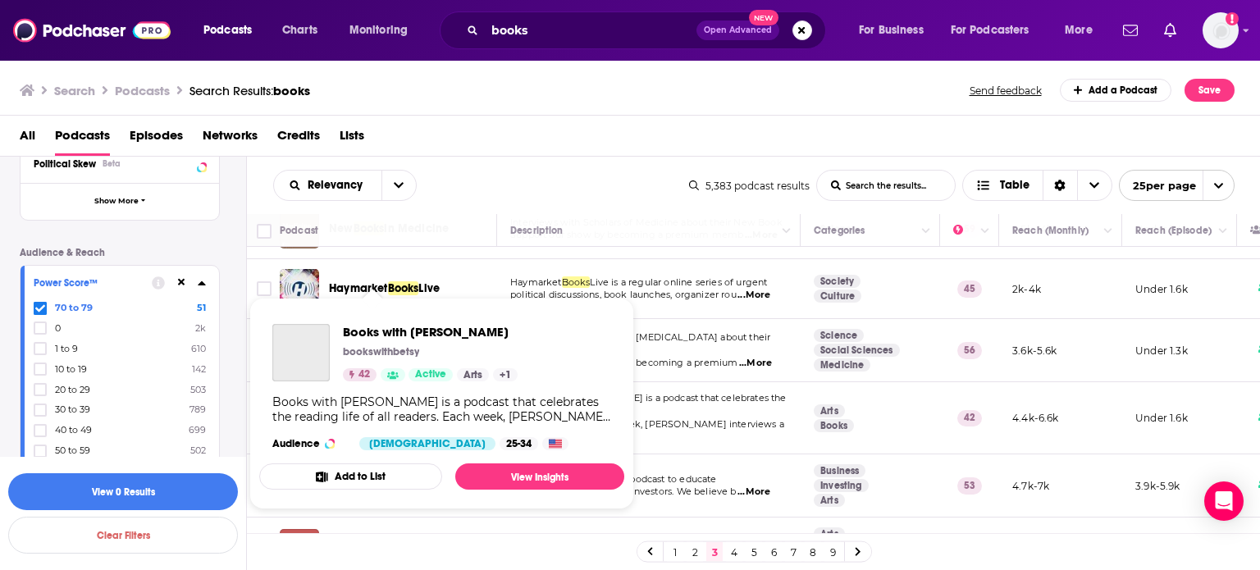
click at [397, 400] on div "Books with Betsy is a podcast that celebrates the reading life of all readers. …" at bounding box center [441, 410] width 339 height 30
click at [364, 329] on span "Books with Betsy" at bounding box center [430, 332] width 175 height 16
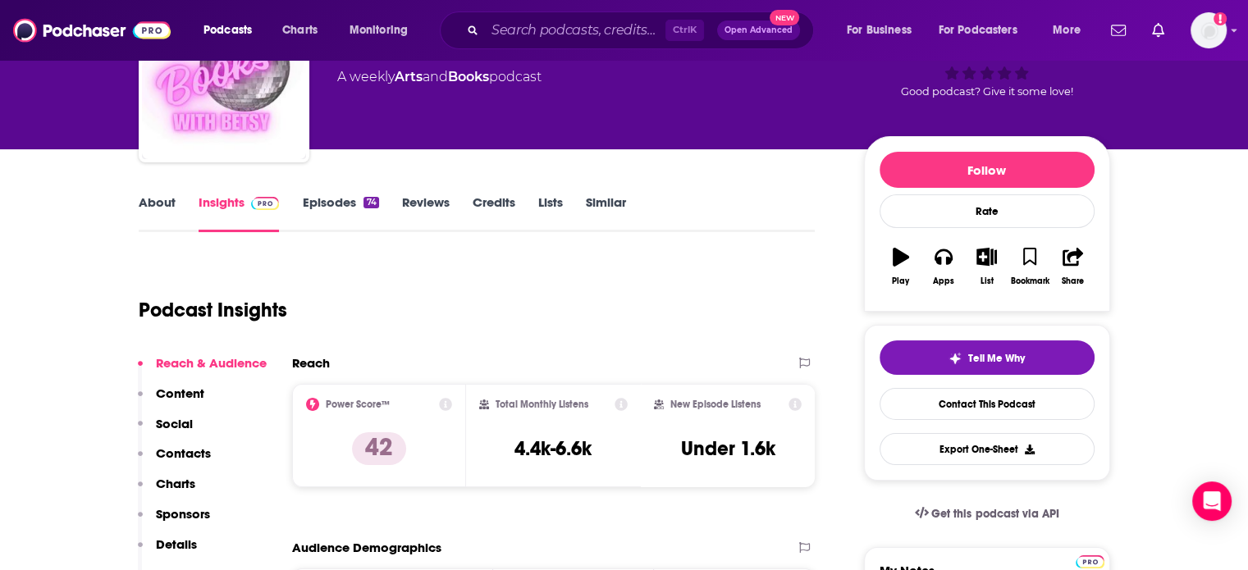
scroll to position [180, 0]
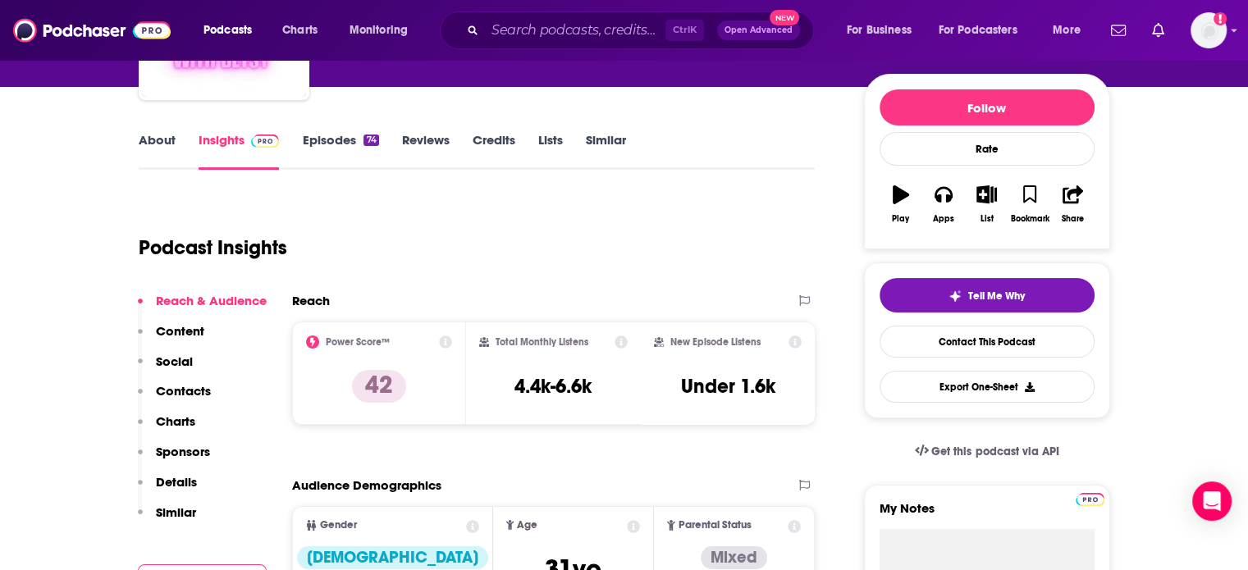
click at [155, 138] on link "About" at bounding box center [157, 151] width 37 height 38
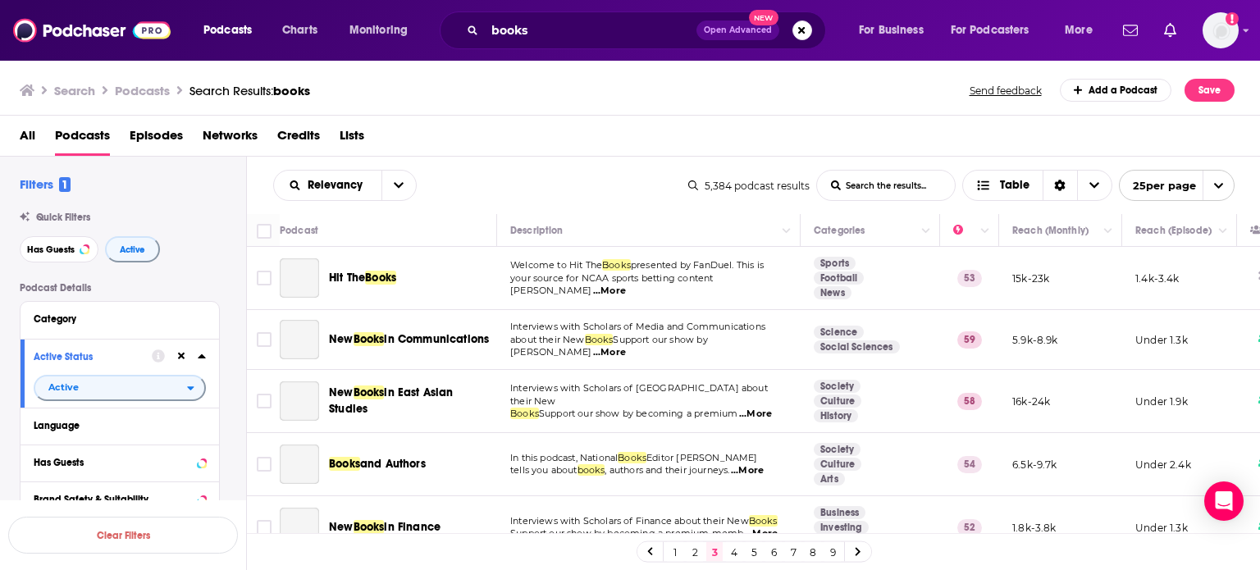
scroll to position [1273, 0]
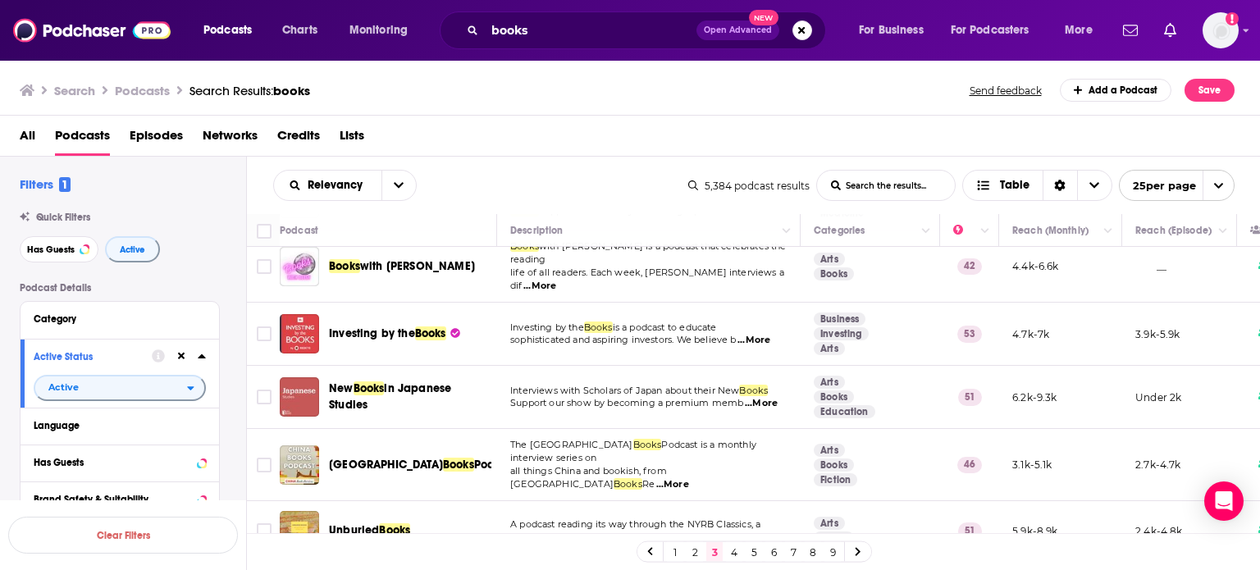
click at [732, 553] on link "4" at bounding box center [734, 552] width 16 height 20
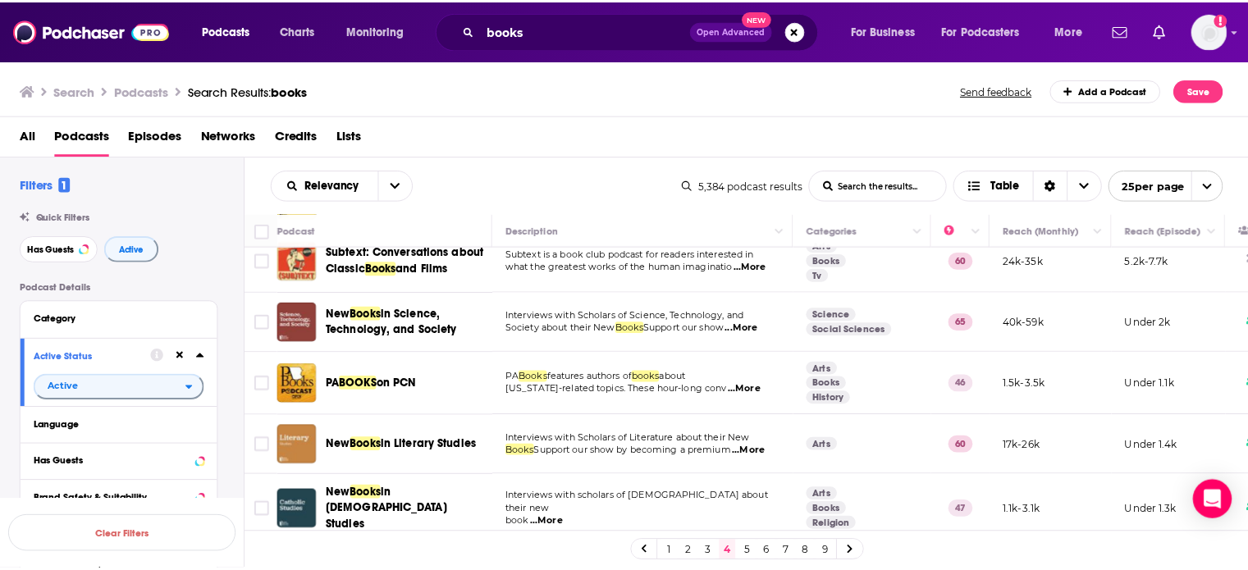
scroll to position [852, 0]
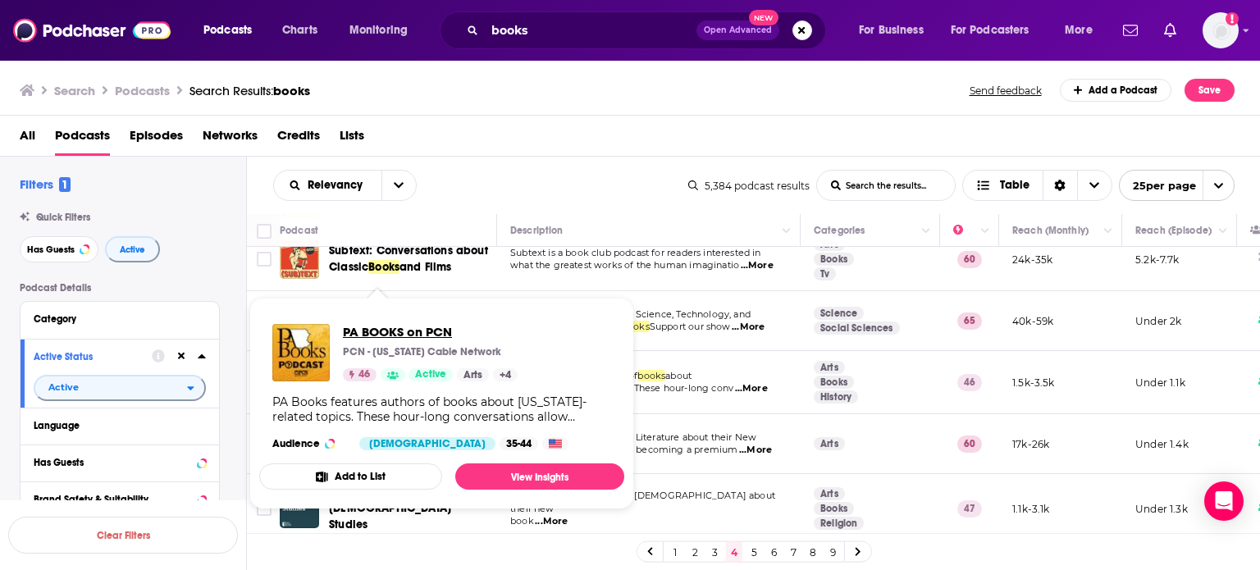
click at [413, 331] on span "PA BOOKS on PCN" at bounding box center [430, 332] width 175 height 16
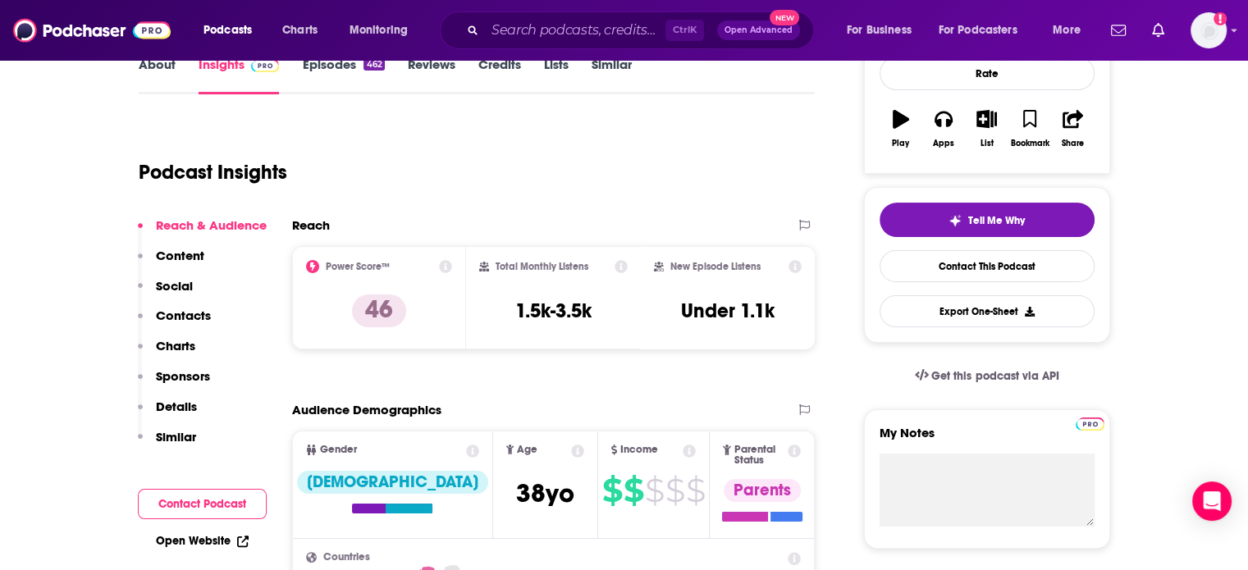
scroll to position [107, 0]
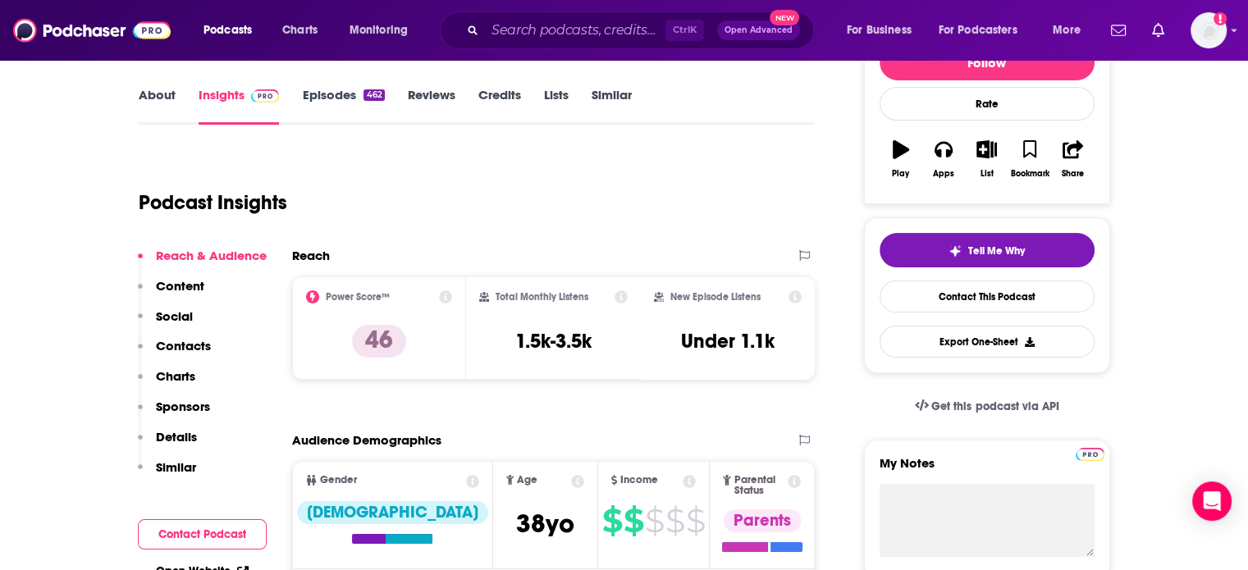
click at [187, 345] on p "Contacts" at bounding box center [183, 346] width 55 height 16
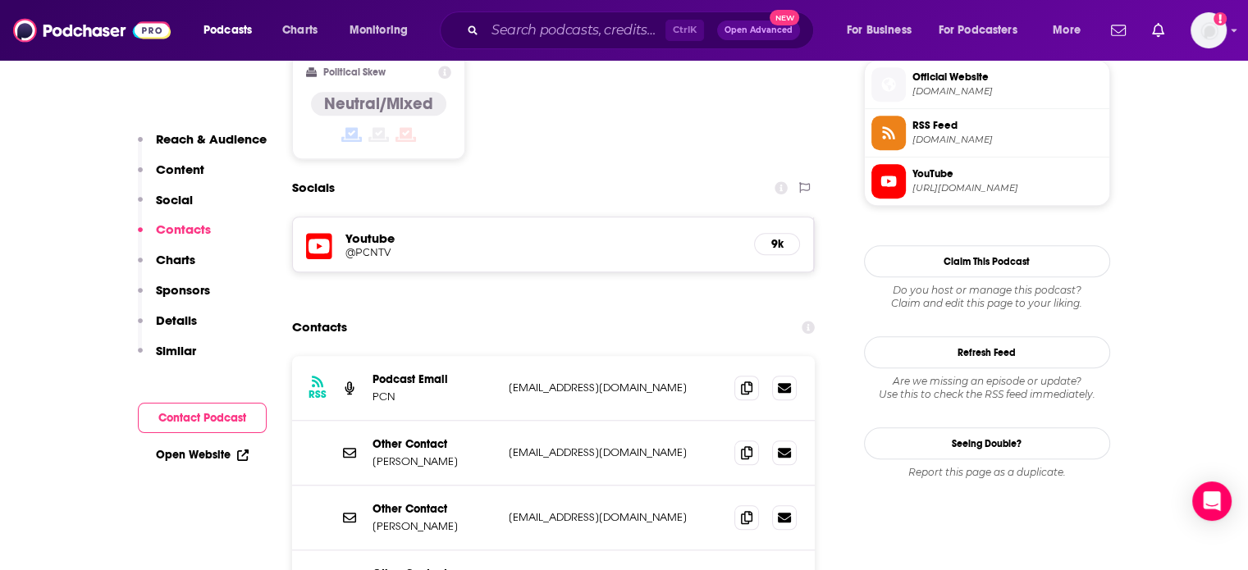
scroll to position [1404, 0]
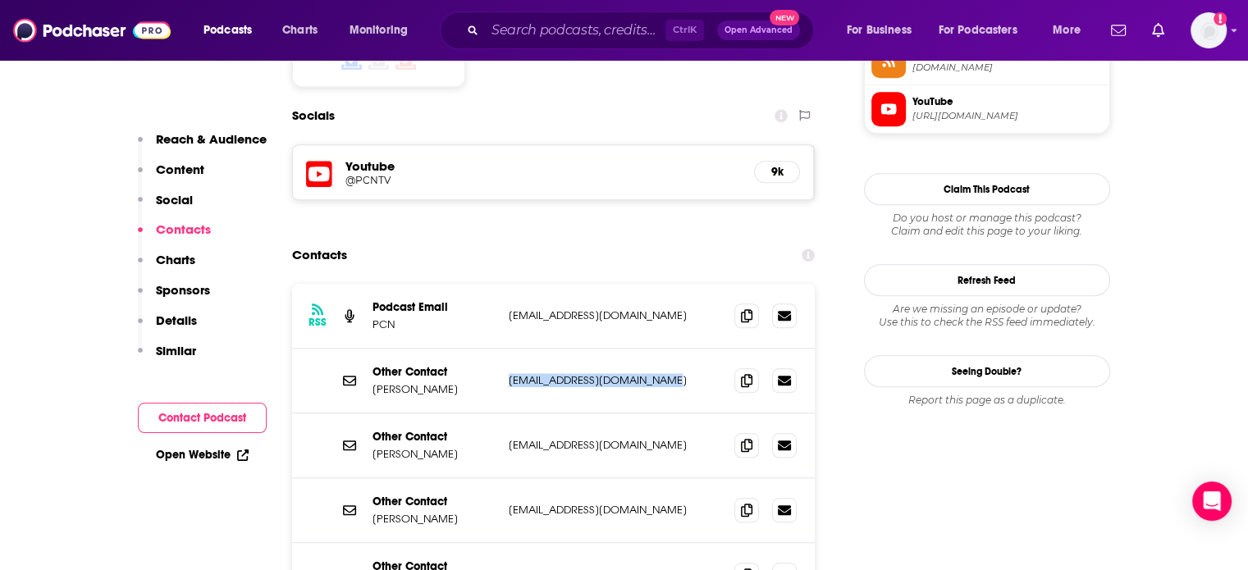
drag, startPoint x: 667, startPoint y: 301, endPoint x: 503, endPoint y: 304, distance: 164.1
click at [503, 349] on div "Other Contact Francine Schertzer francineschertzer@pcntv.com francineschertzer@…" at bounding box center [553, 381] width 523 height 65
copy p "francineschertzer@pcntv.com"
drag, startPoint x: 576, startPoint y: 368, endPoint x: 495, endPoint y: 375, distance: 80.7
click at [495, 413] on div "Other Contact Robert Krout robkrout@pcntv.com robkrout@pcntv.com" at bounding box center [553, 445] width 523 height 65
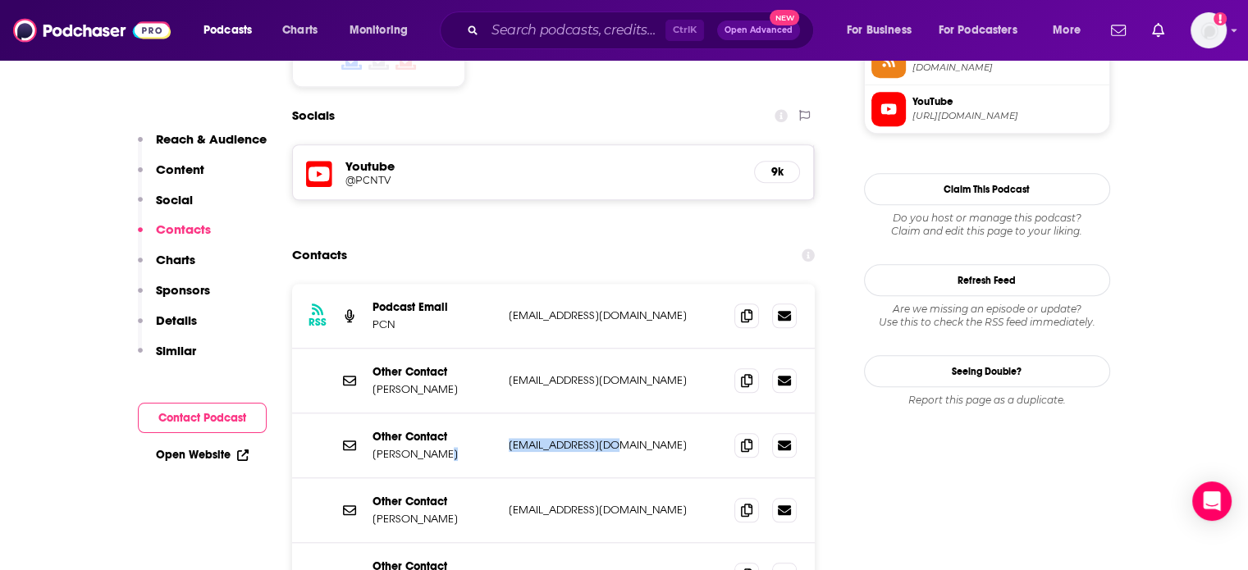
copy div "robkrout@pcntv.com"
drag, startPoint x: 623, startPoint y: 429, endPoint x: 504, endPoint y: 428, distance: 119.0
click at [504, 478] on div "Other Contact Debra Kohr debkohr@pcntv.com debkohr@pcntv.com" at bounding box center [553, 510] width 523 height 65
copy p "debkohr@pcntv.com"
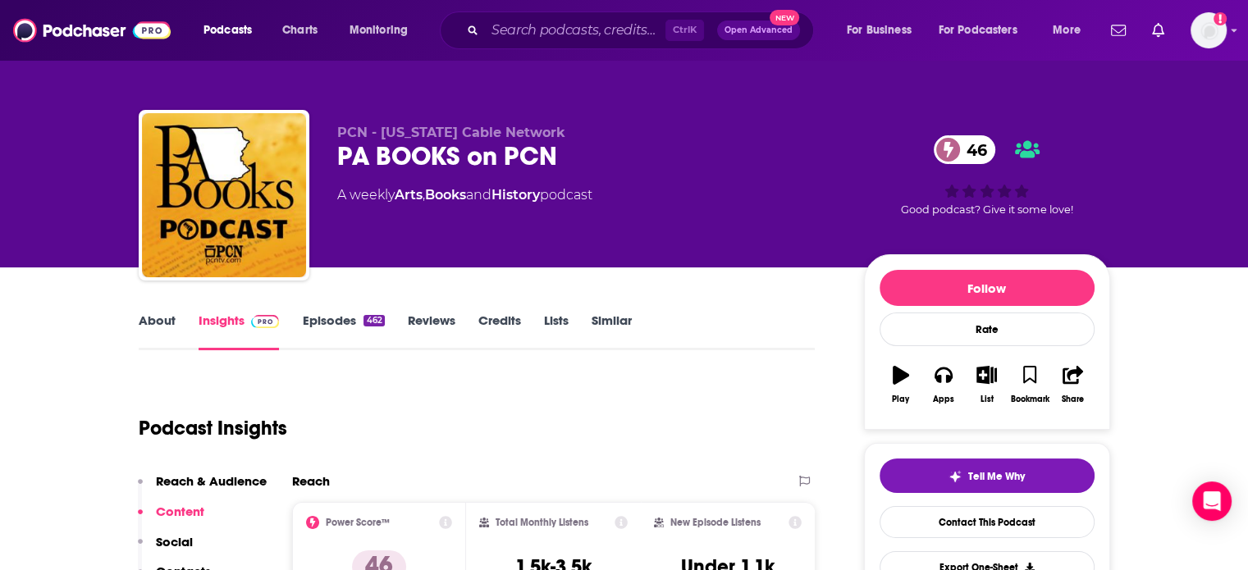
scroll to position [292, 0]
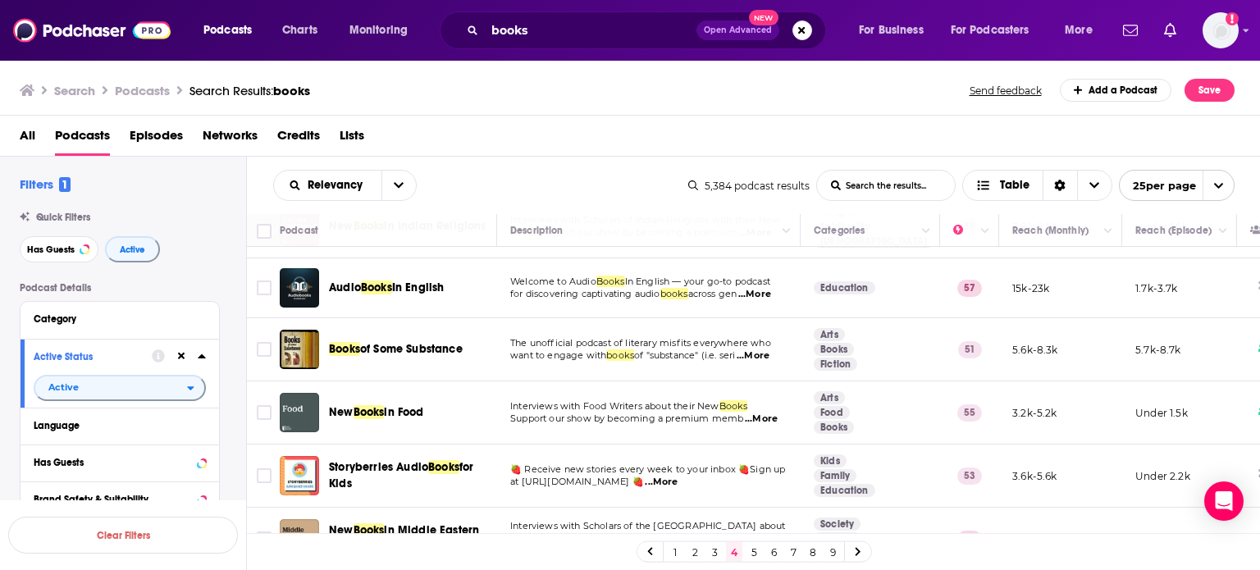
scroll to position [1276, 0]
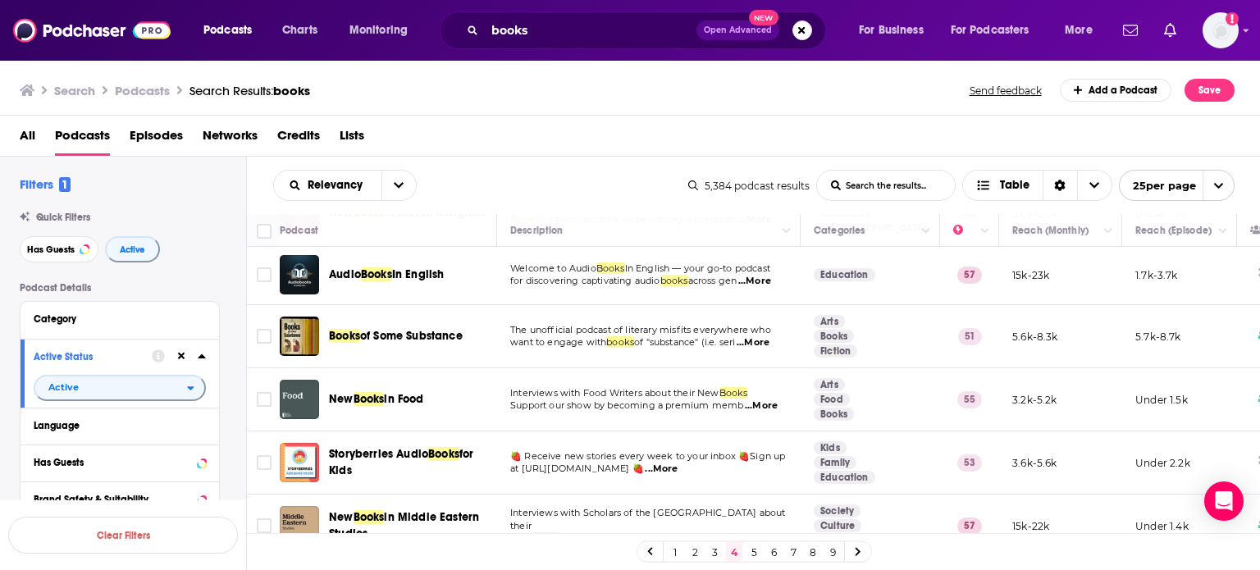
click at [751, 556] on link "5" at bounding box center [754, 552] width 16 height 20
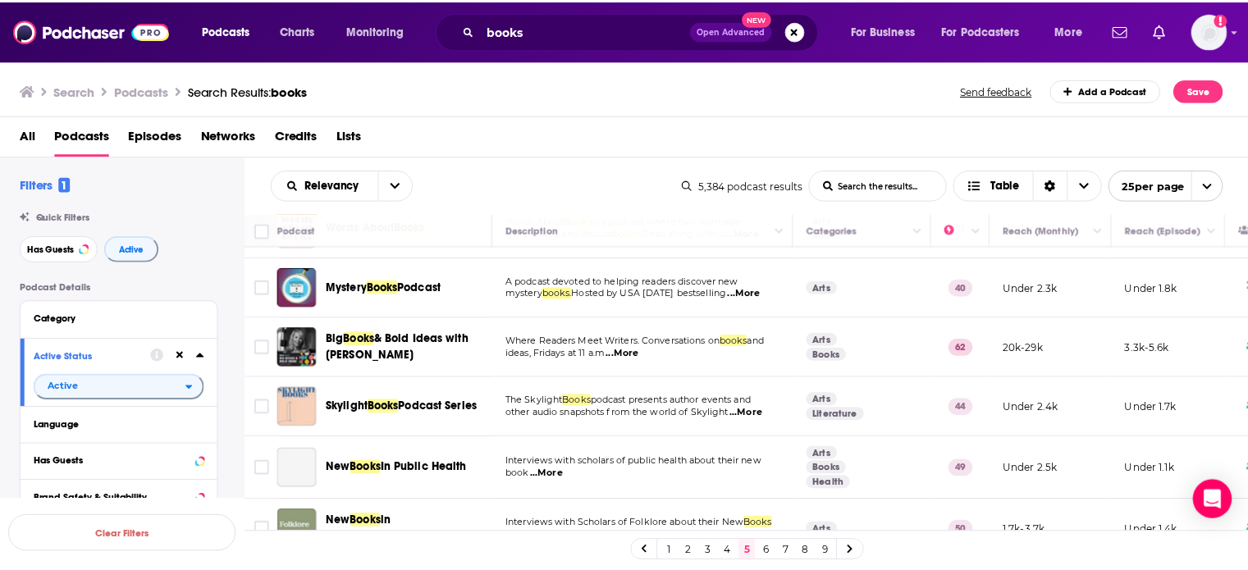
scroll to position [541, 0]
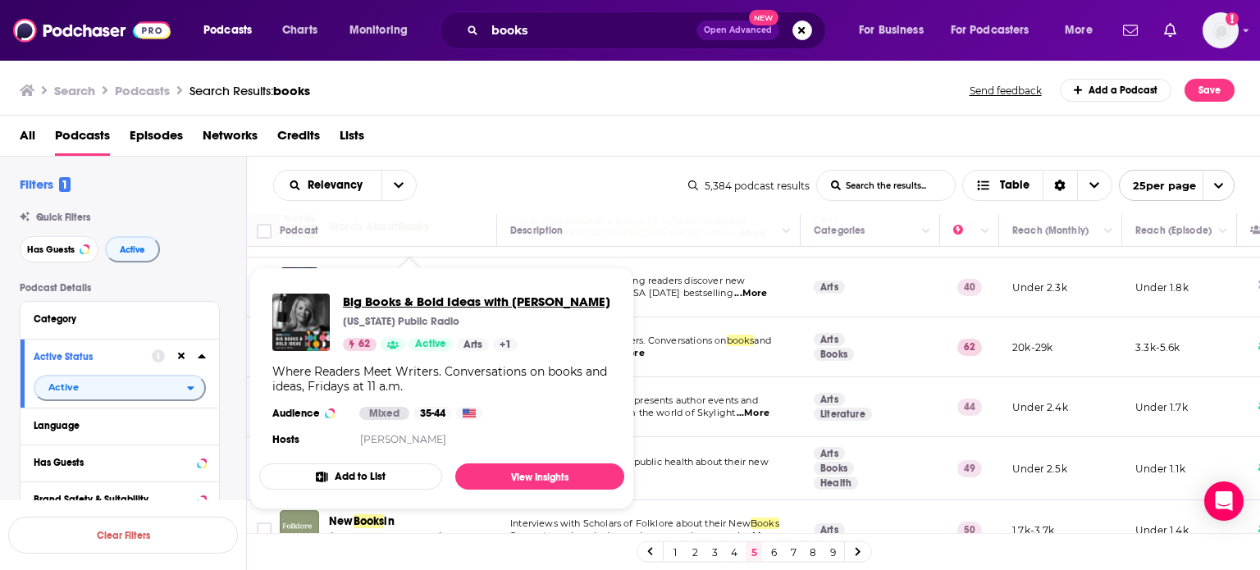
click at [409, 299] on span "Big Books & Bold Ideas with Kerri Miller" at bounding box center [476, 302] width 267 height 16
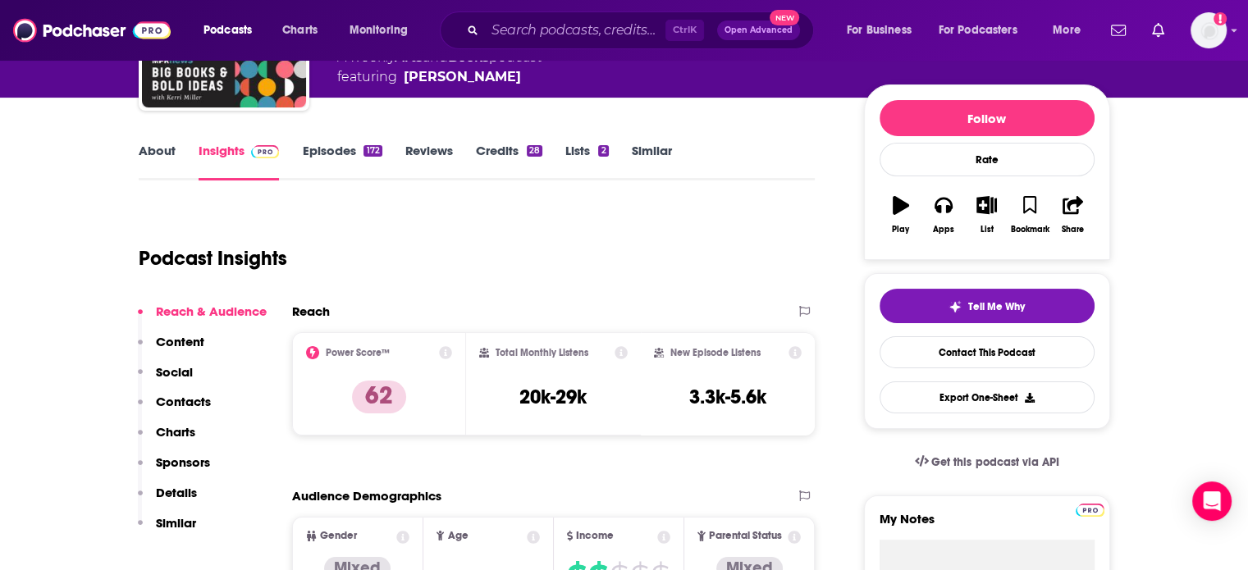
click at [194, 403] on p "Contacts" at bounding box center [183, 402] width 55 height 16
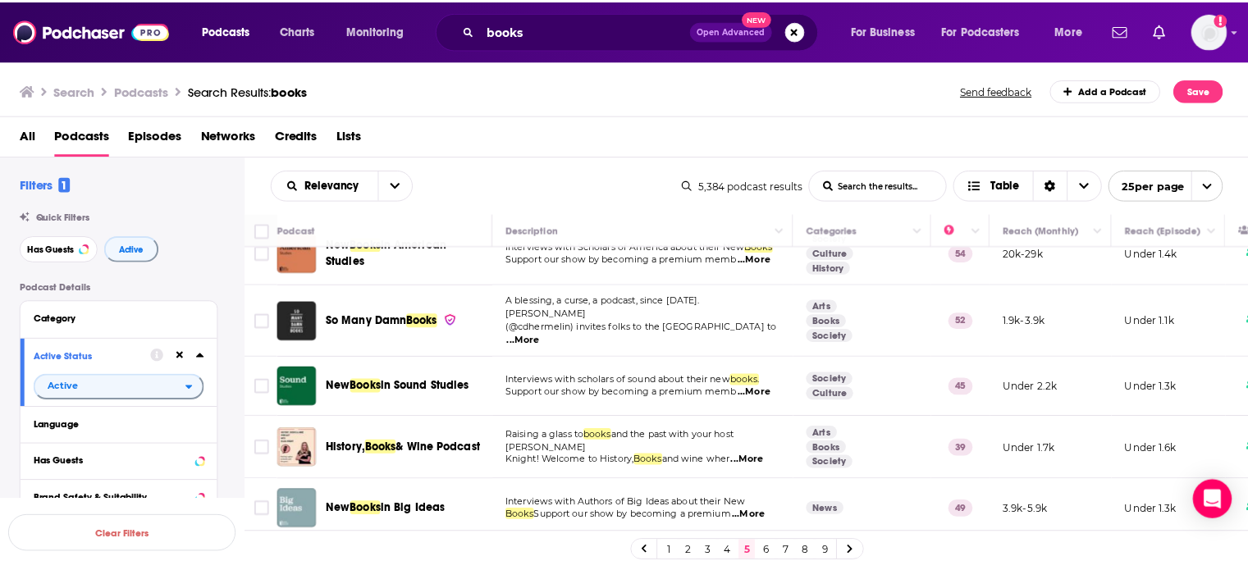
scroll to position [1260, 0]
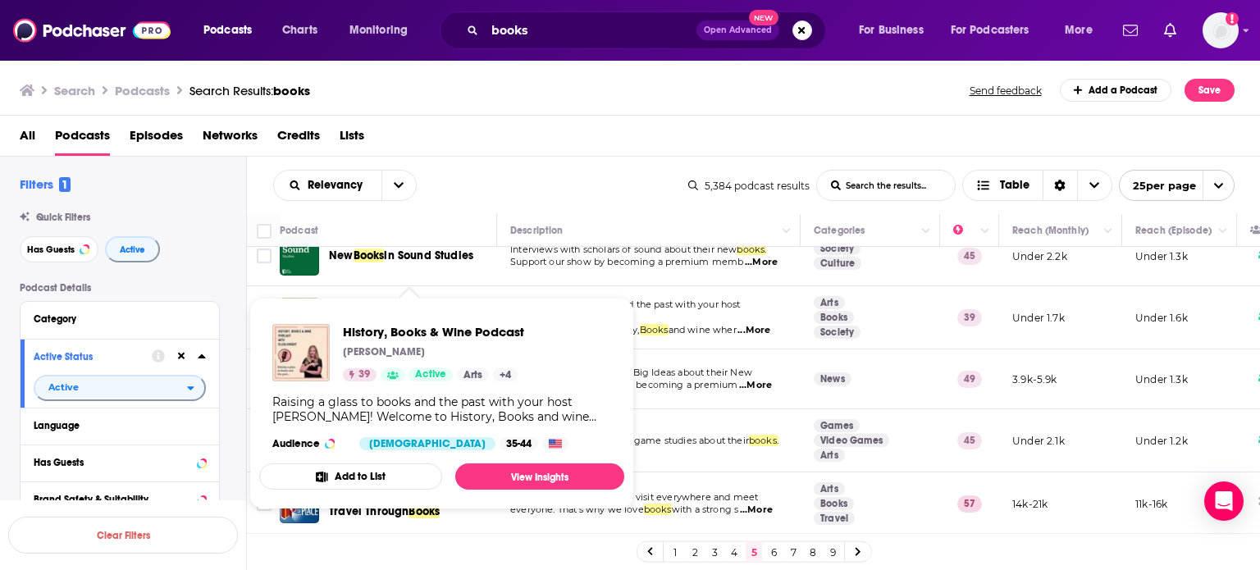
click at [390, 293] on span "History, Books & Wine Podcast Eliza Knight 39 Active Arts + 4 Raising a glass t…" at bounding box center [441, 403] width 385 height 231
click at [473, 326] on span "History, Books & Wine Podcast" at bounding box center [433, 332] width 181 height 16
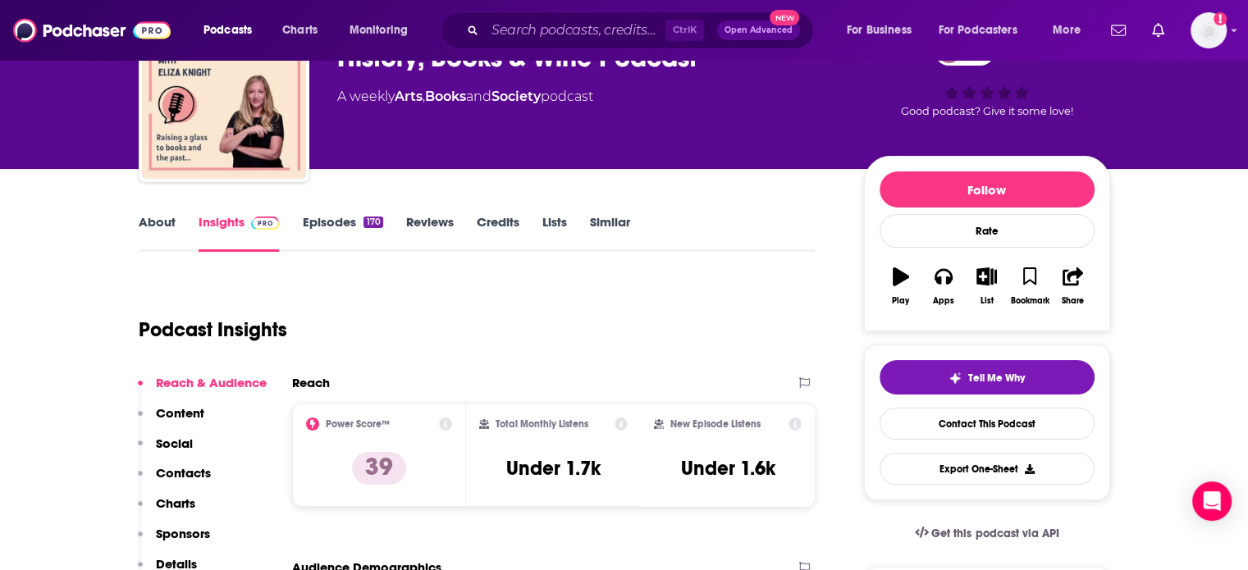
scroll to position [98, 0]
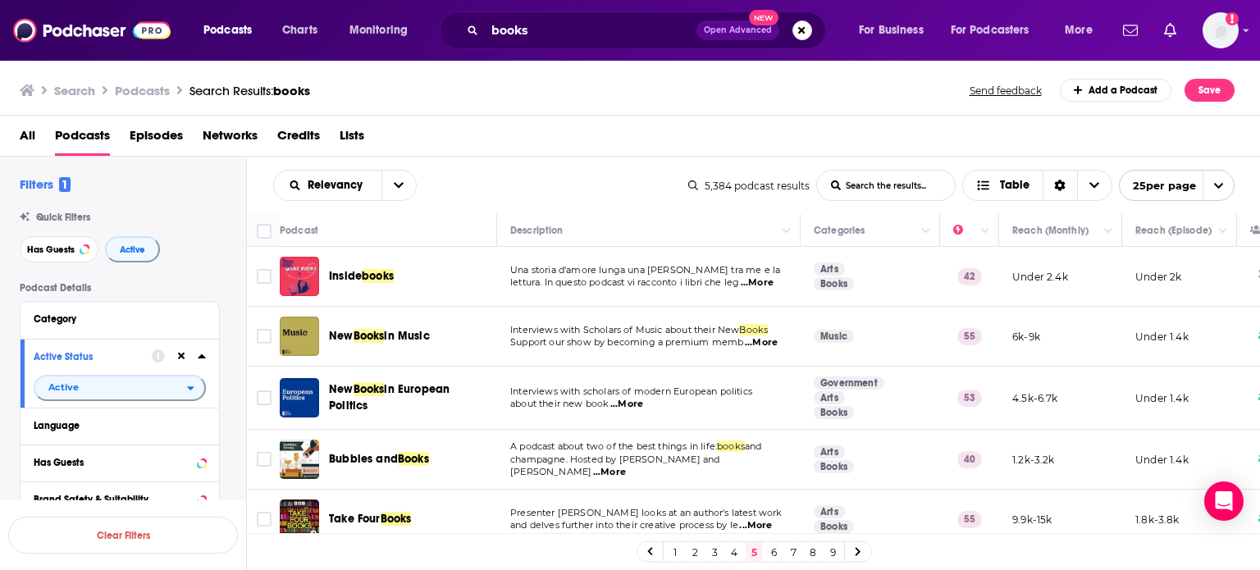
scroll to position [223, 0]
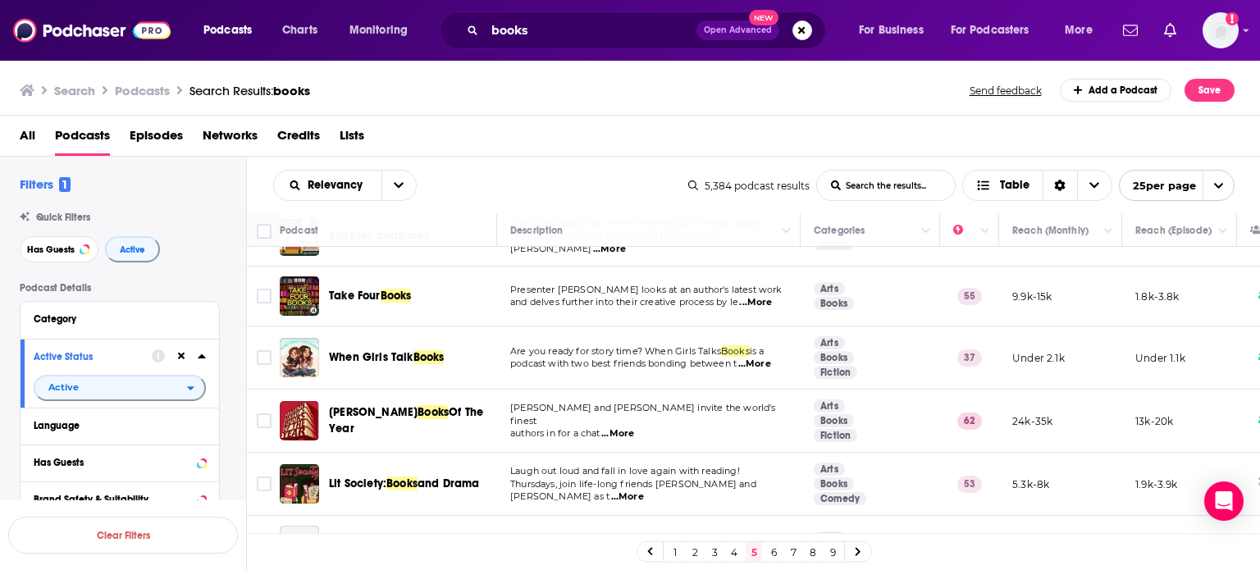
drag, startPoint x: 33, startPoint y: 2, endPoint x: 533, endPoint y: 477, distance: 689.9
click at [533, 477] on span "Laugh out loud and fall in love again with reading!" at bounding box center [625, 470] width 230 height 11
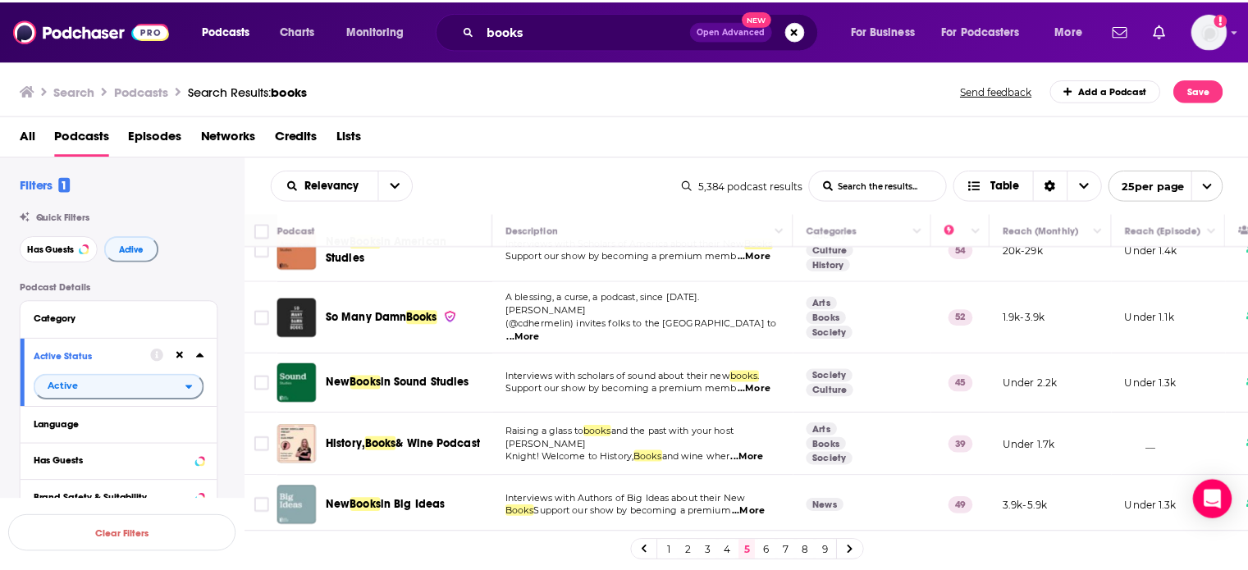
scroll to position [1133, 0]
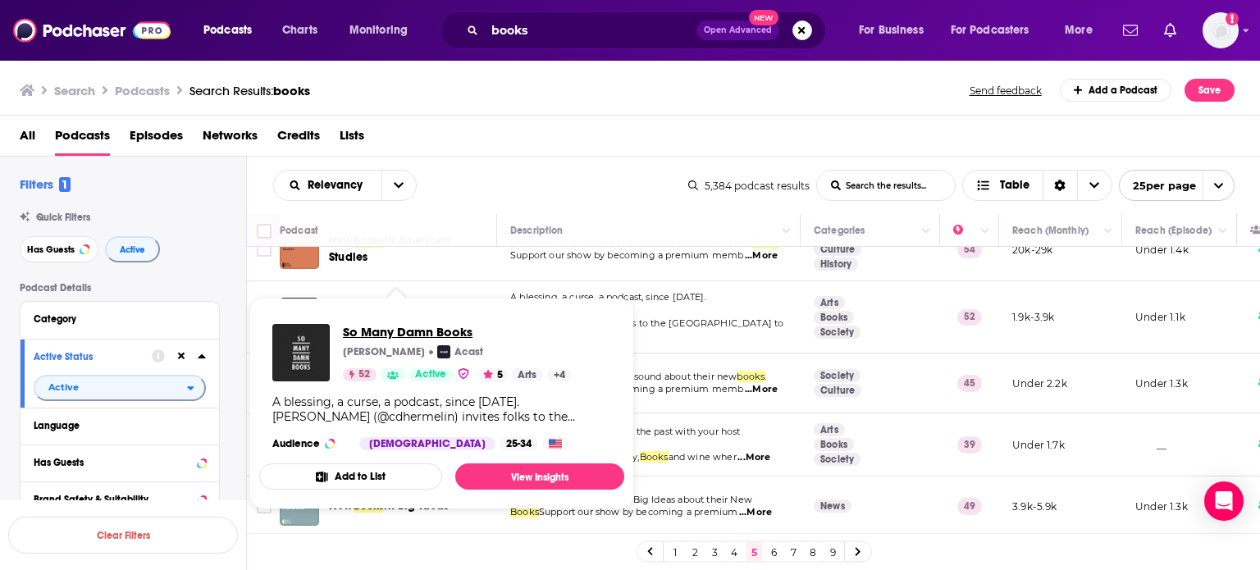
click at [399, 331] on span "So Many Damn Books" at bounding box center [457, 332] width 229 height 16
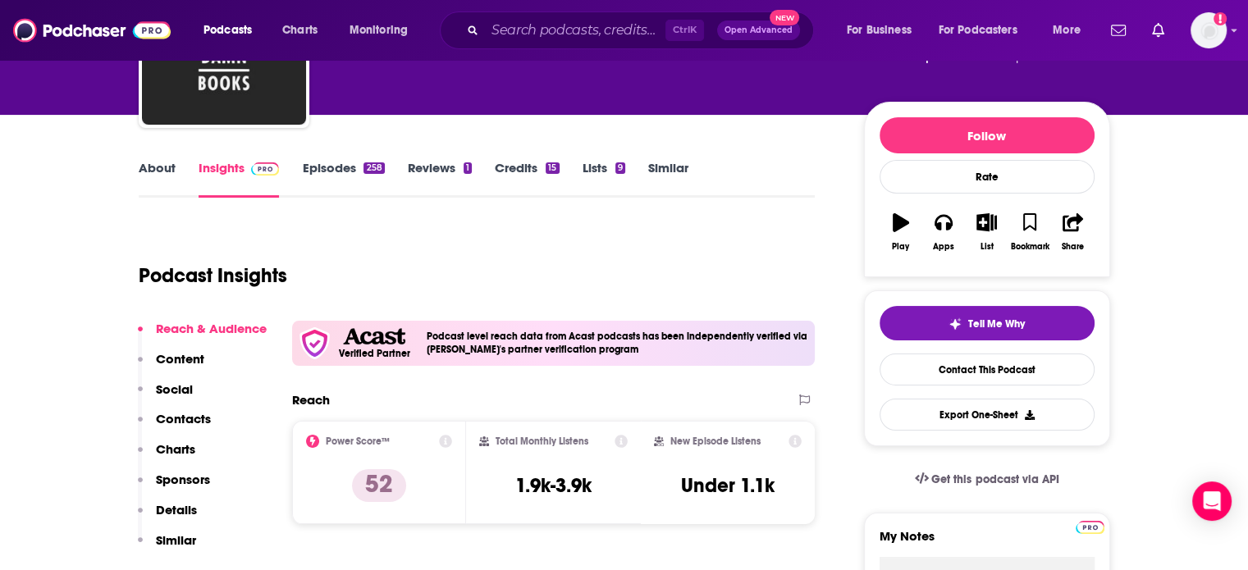
scroll to position [153, 0]
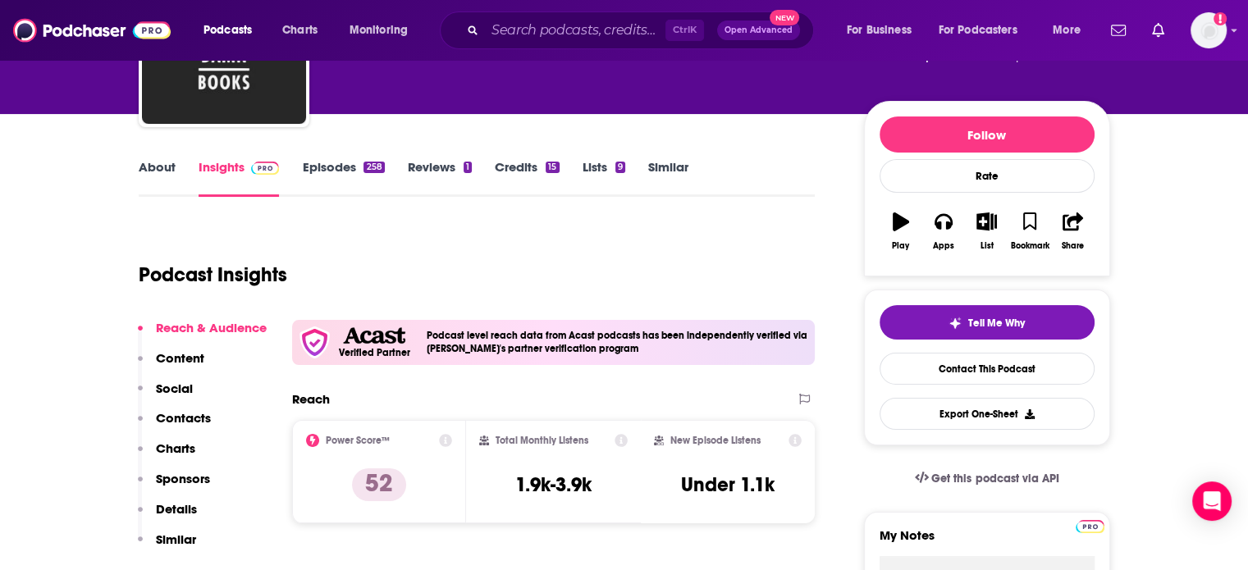
click at [188, 419] on p "Contacts" at bounding box center [183, 418] width 55 height 16
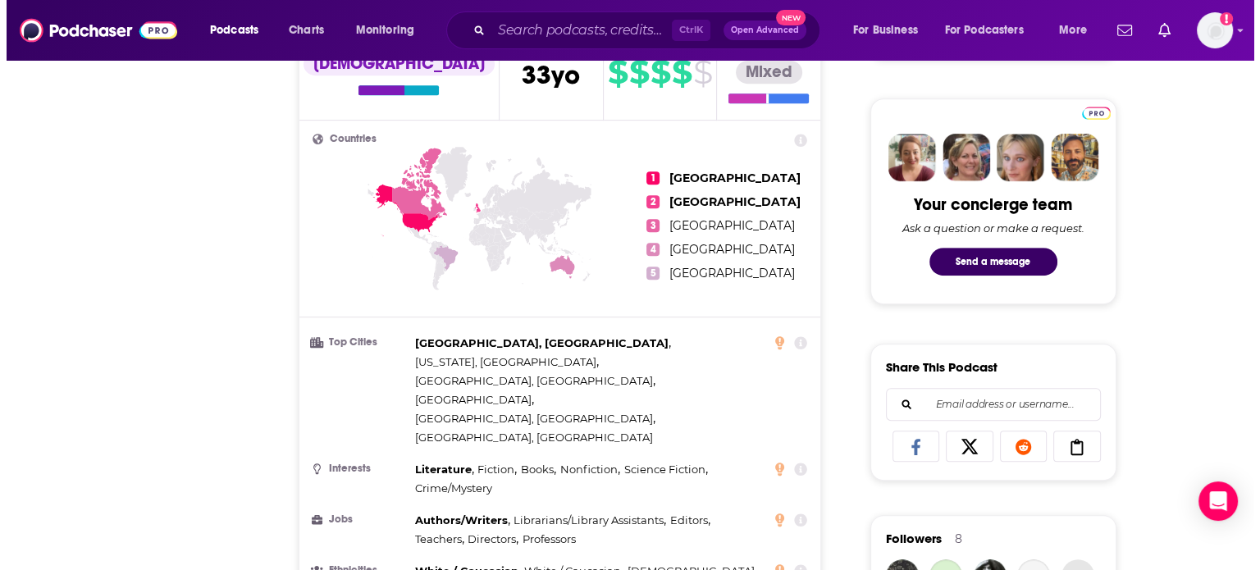
scroll to position [0, 0]
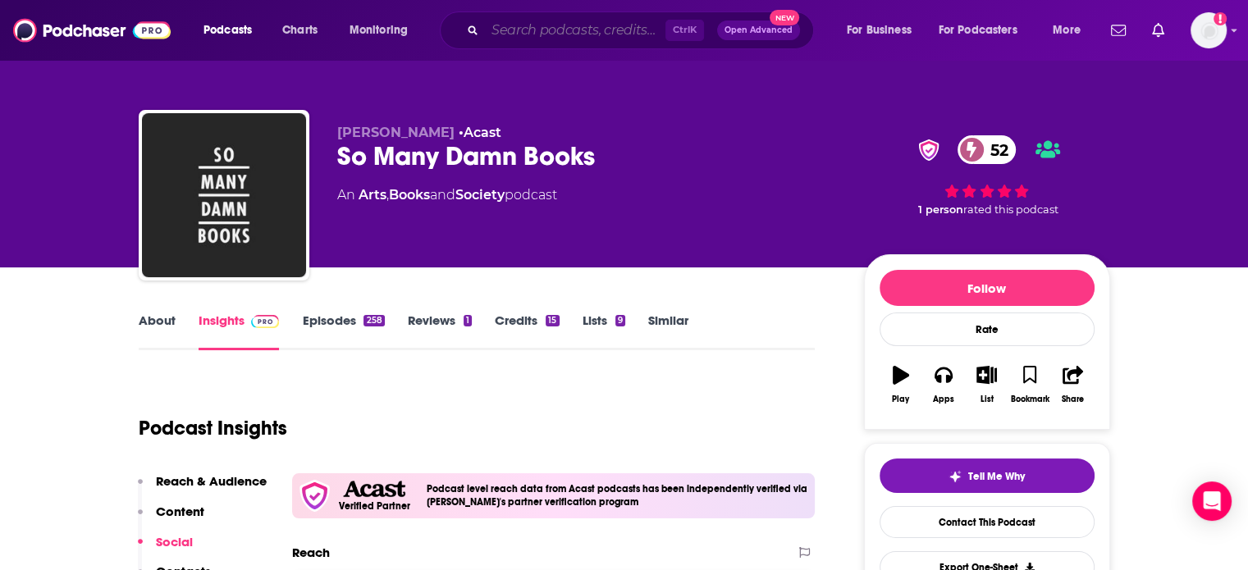
click at [537, 30] on input "Search podcasts, credits, & more..." at bounding box center [575, 30] width 180 height 26
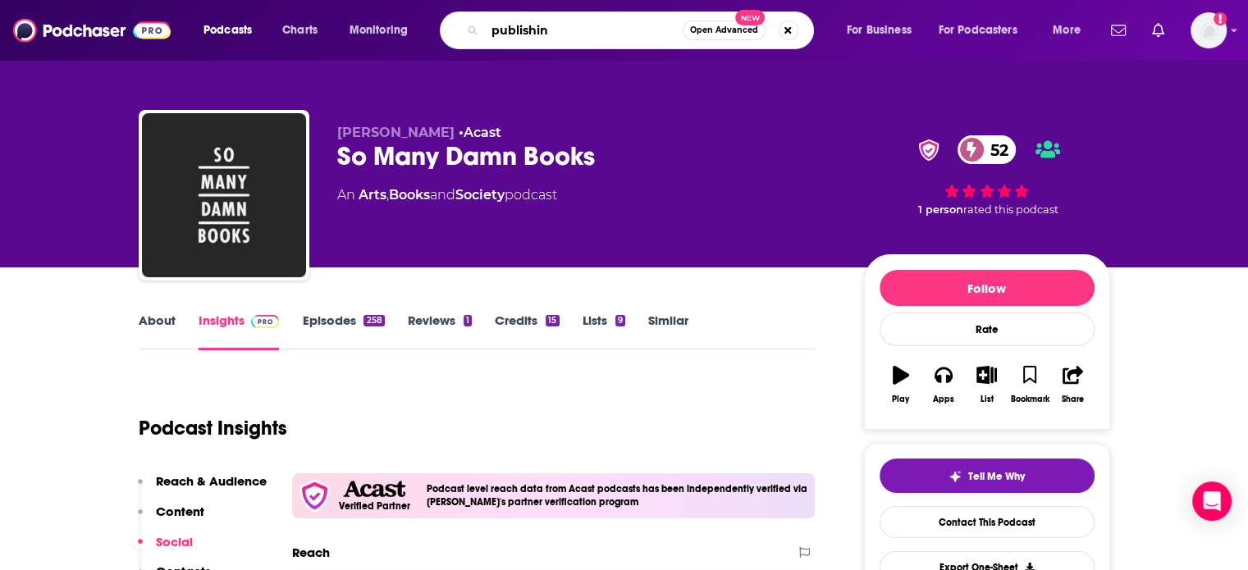
type input "publishing"
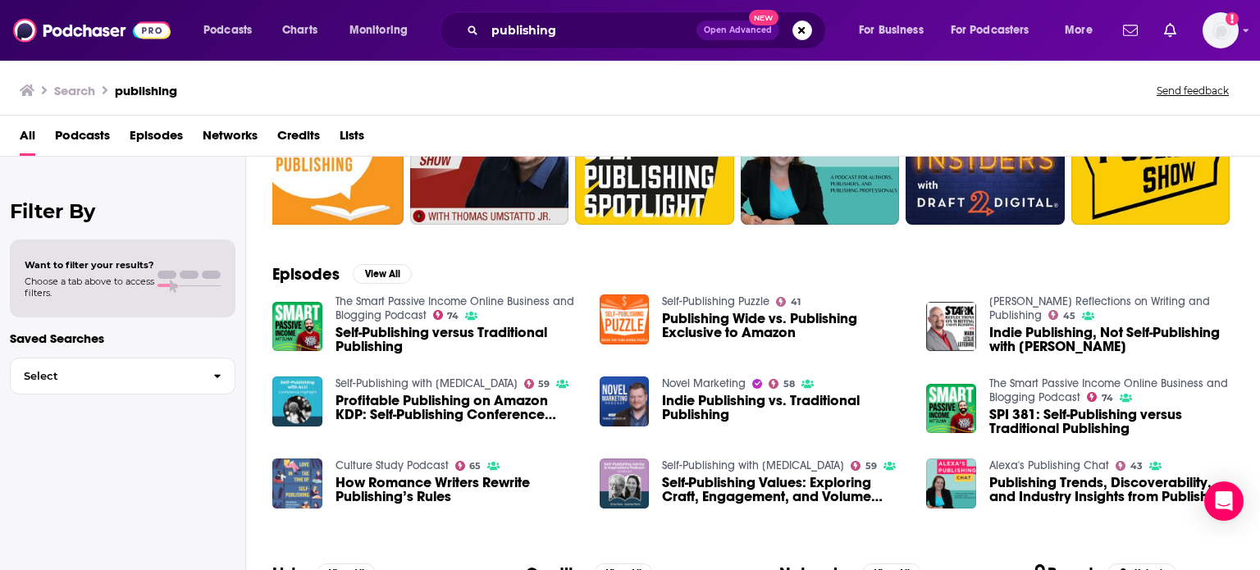
scroll to position [236, 0]
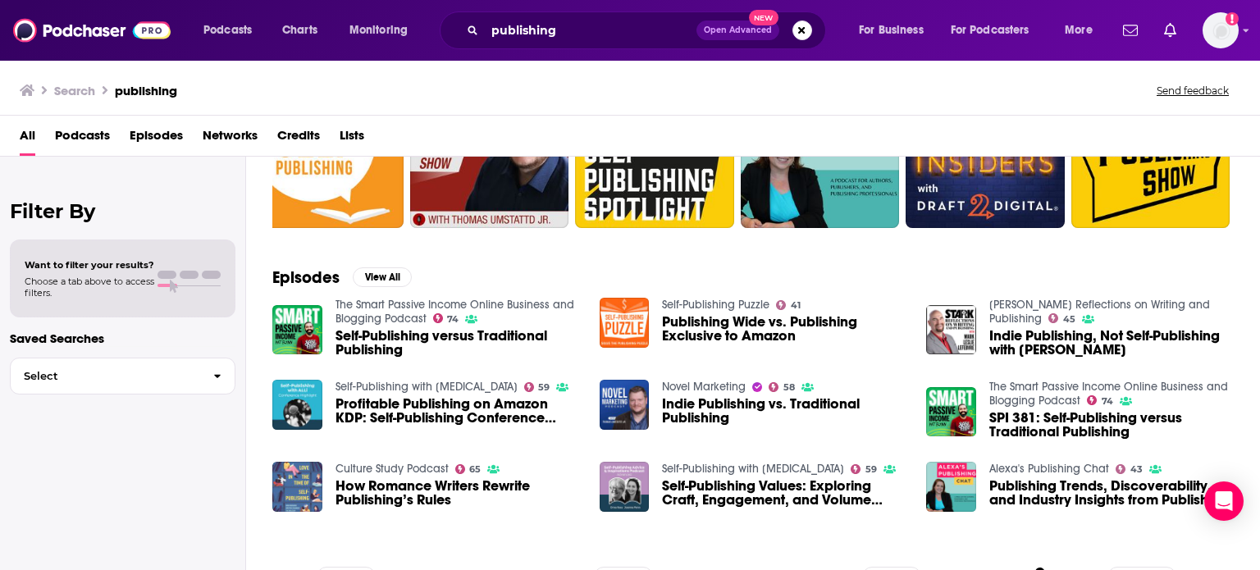
click at [485, 345] on span "Self-Publishing versus Traditional Publishing" at bounding box center [458, 343] width 244 height 28
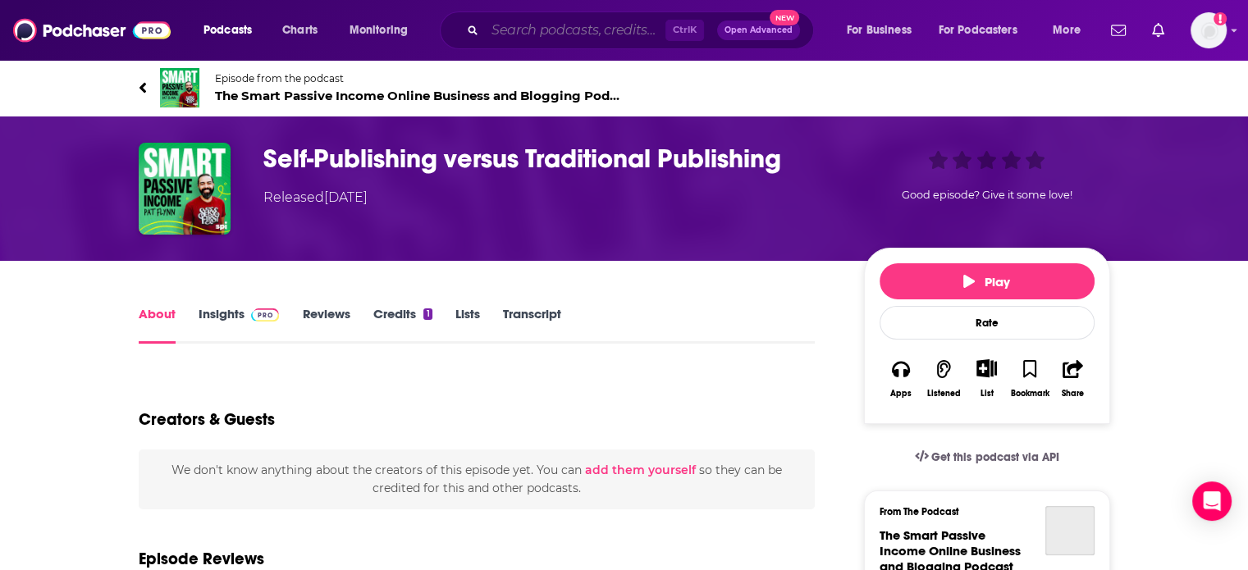
click at [535, 19] on input "Search podcasts, credits, & more..." at bounding box center [575, 30] width 180 height 26
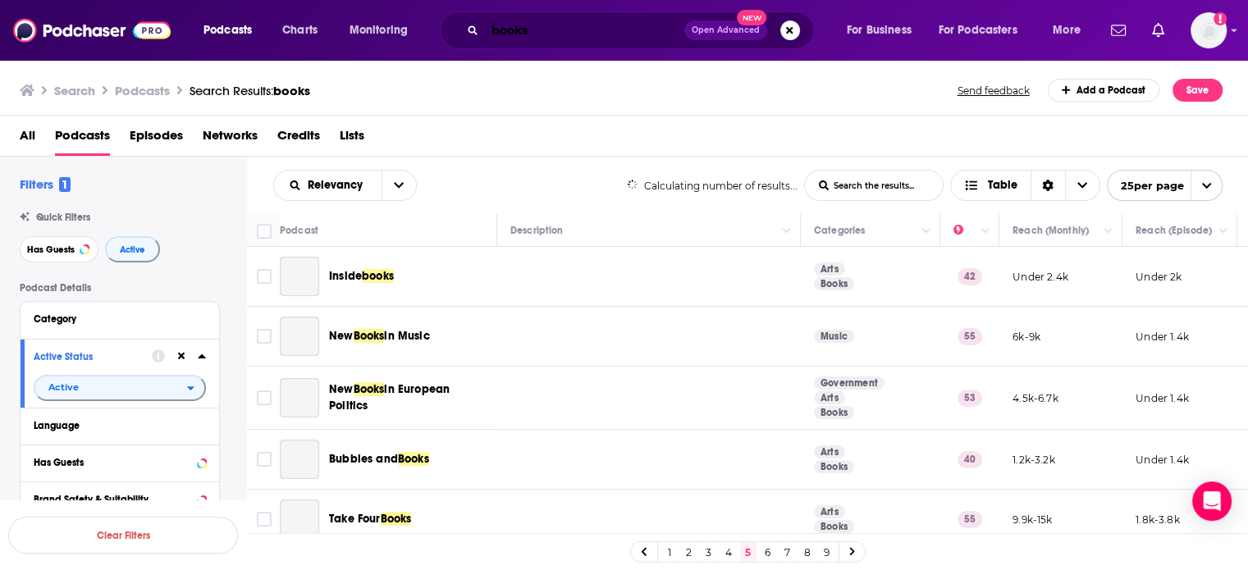
click at [523, 37] on input "books" at bounding box center [584, 30] width 199 height 26
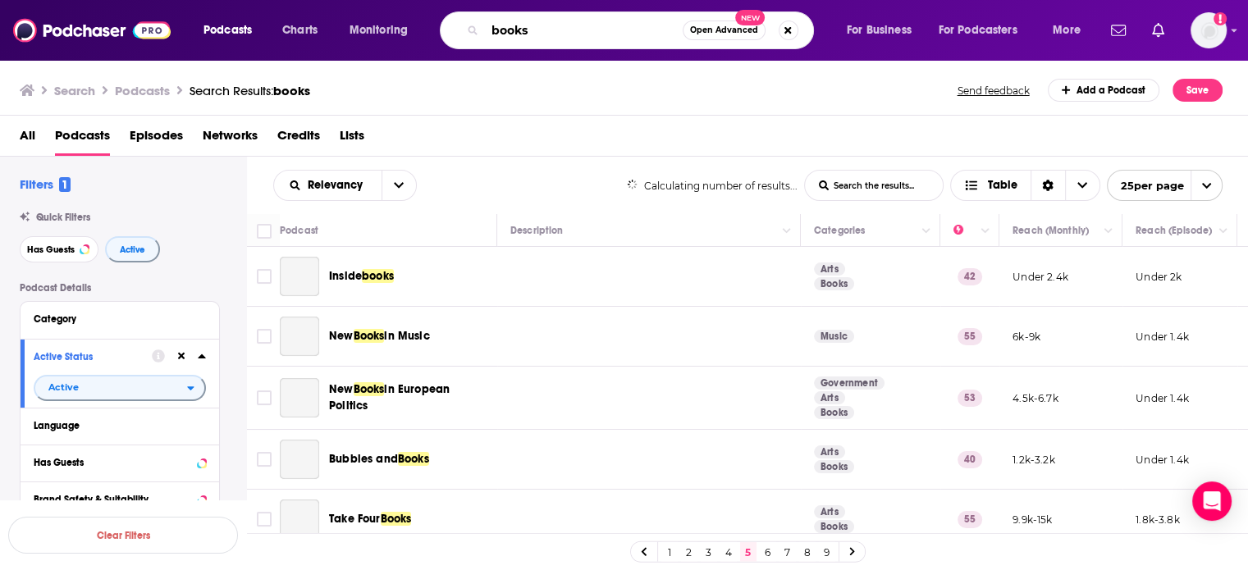
click at [432, 42] on div "Podcasts Charts Monitoring books Open Advanced New For Business For Podcasters …" at bounding box center [644, 30] width 904 height 38
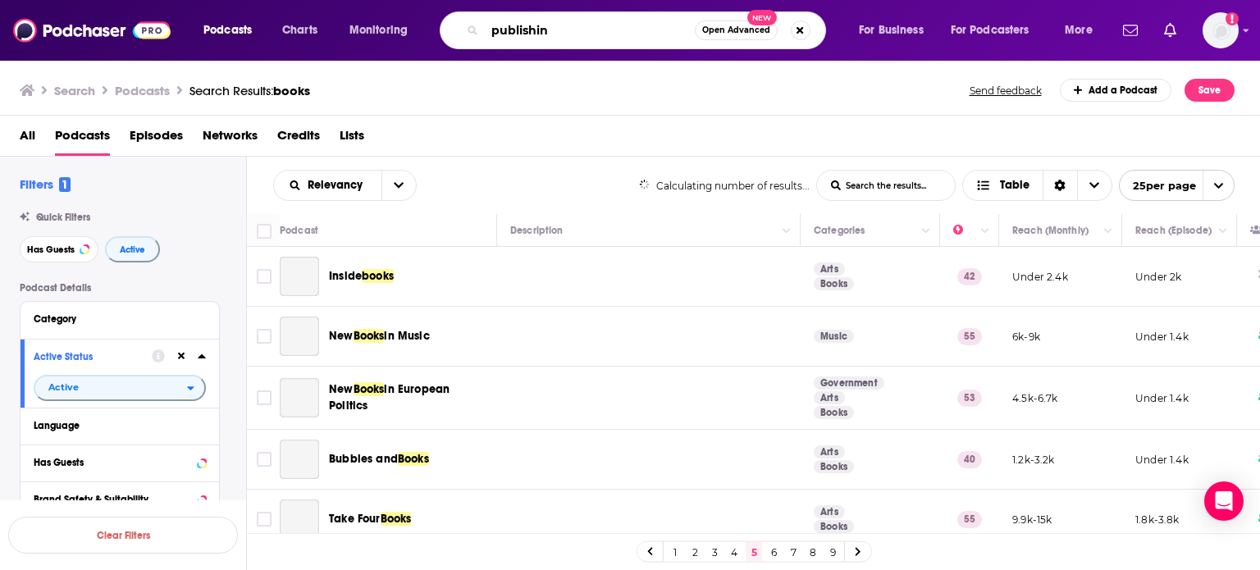
type input "publishin"
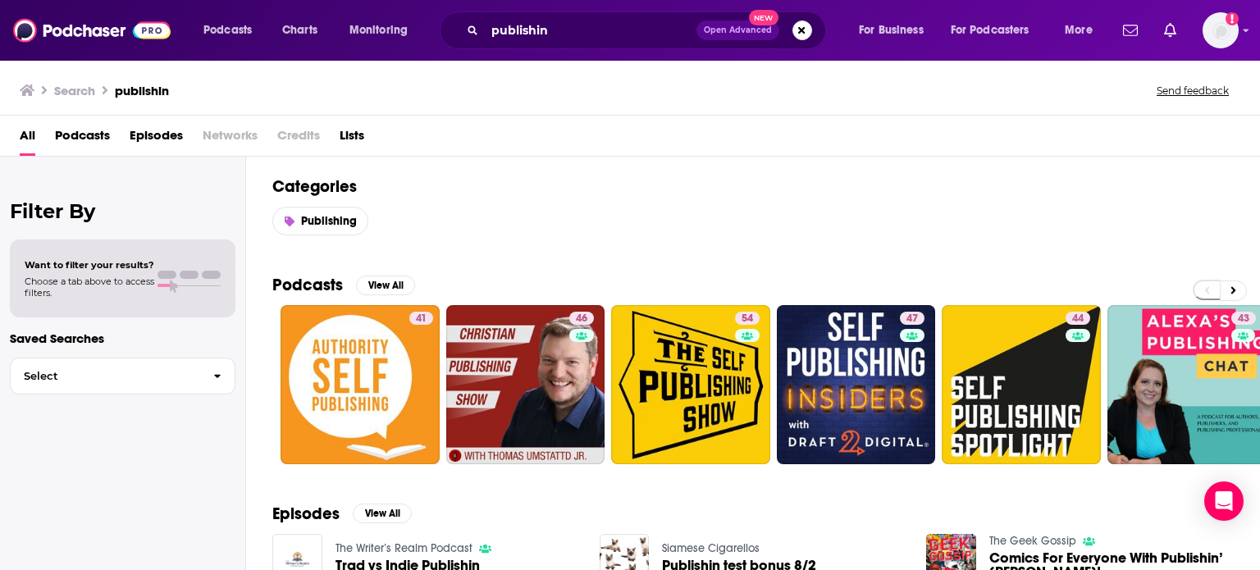
click at [91, 135] on span "Podcasts" at bounding box center [82, 139] width 55 height 34
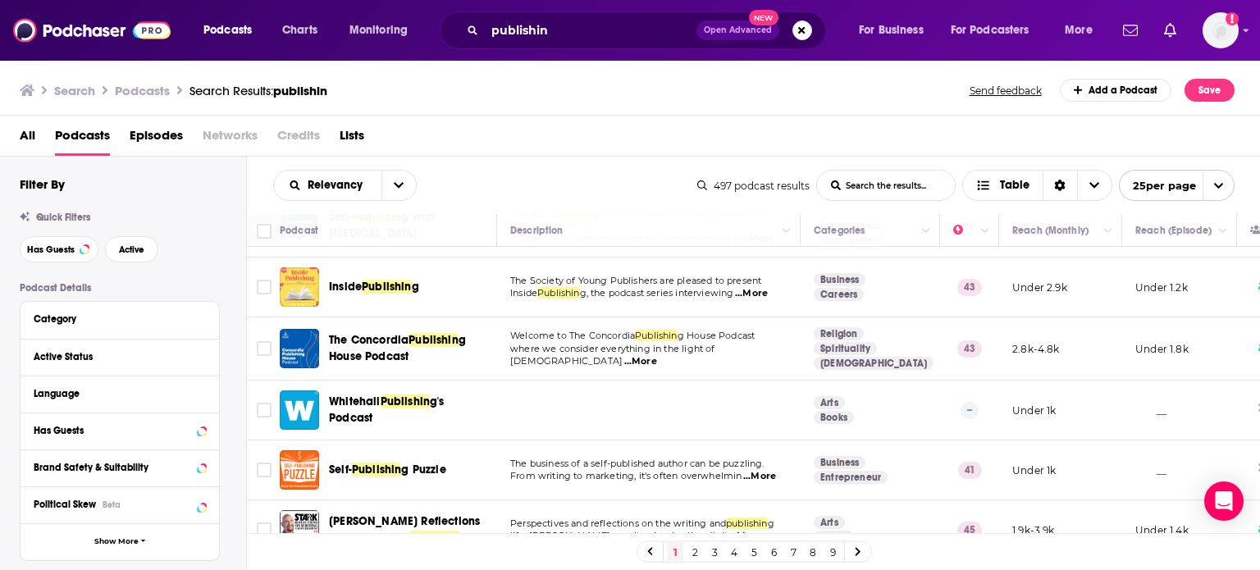
scroll to position [548, 0]
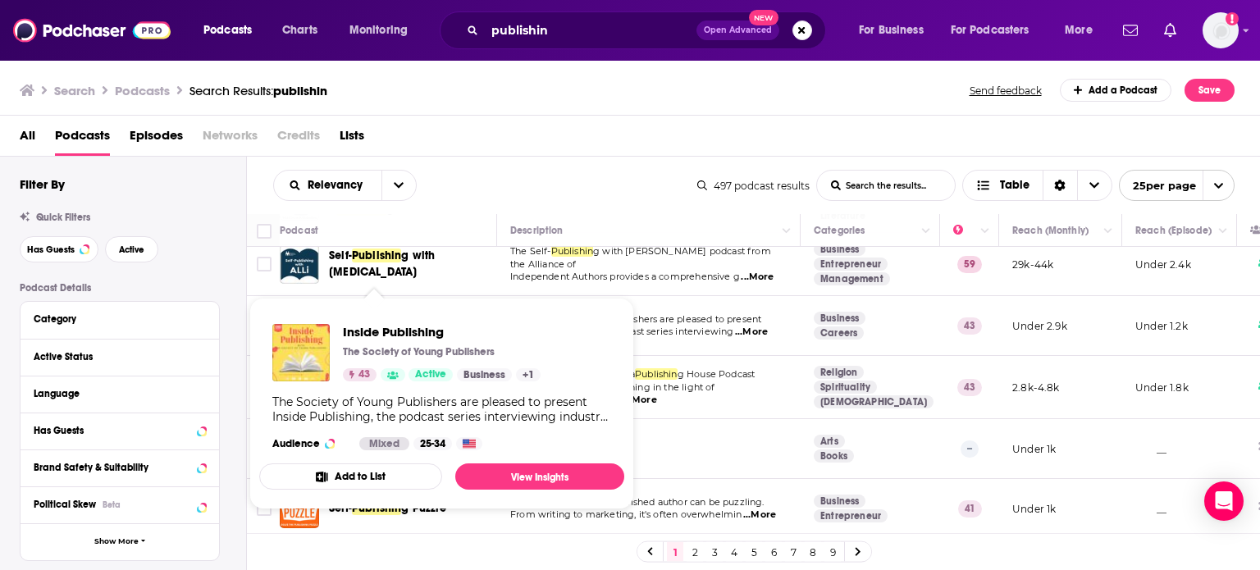
click at [546, 293] on span "Inside Publishing The Society of Young Publishers 43 Active Business + 1 The So…" at bounding box center [441, 403] width 385 height 231
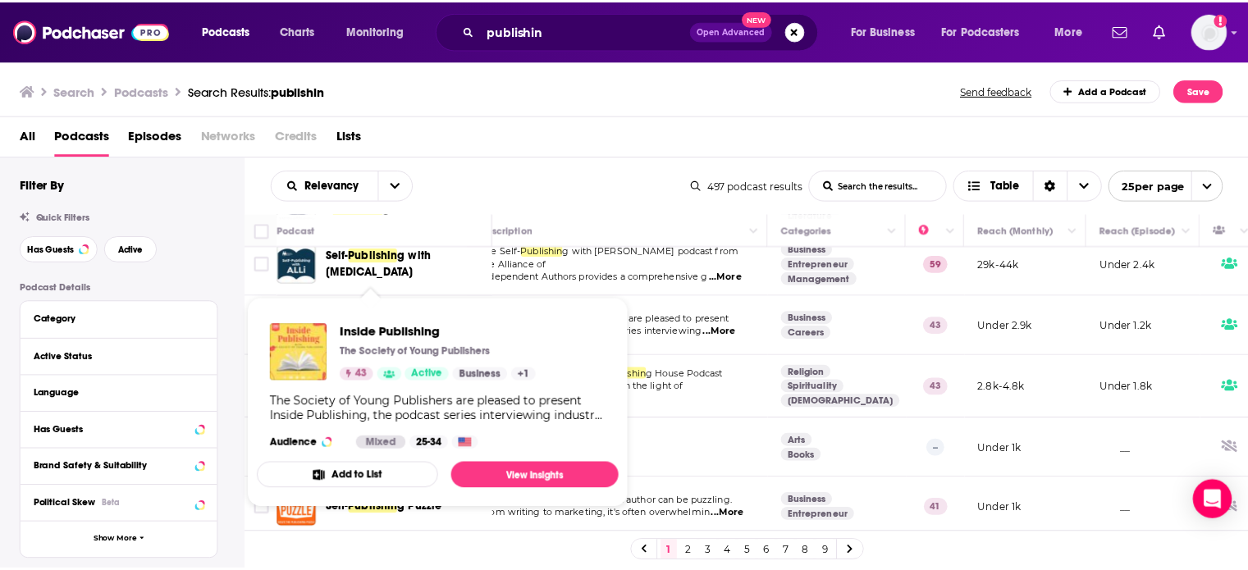
scroll to position [548, 25]
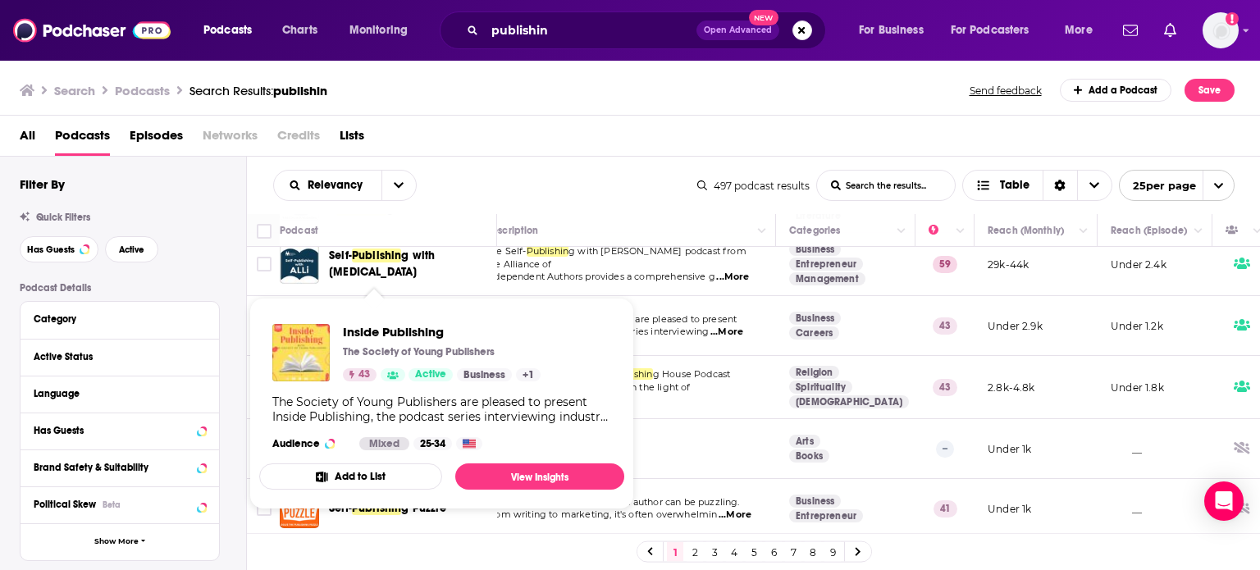
click at [599, 313] on span "The Society of Young Publishers are pleased to present" at bounding box center [611, 318] width 251 height 11
click at [350, 298] on span "Inside Publishing The Society of Young Publishers 43 Active Business + 1 The So…" at bounding box center [441, 404] width 365 height 212
click at [289, 306] on img "Inside Publishing" at bounding box center [299, 325] width 39 height 39
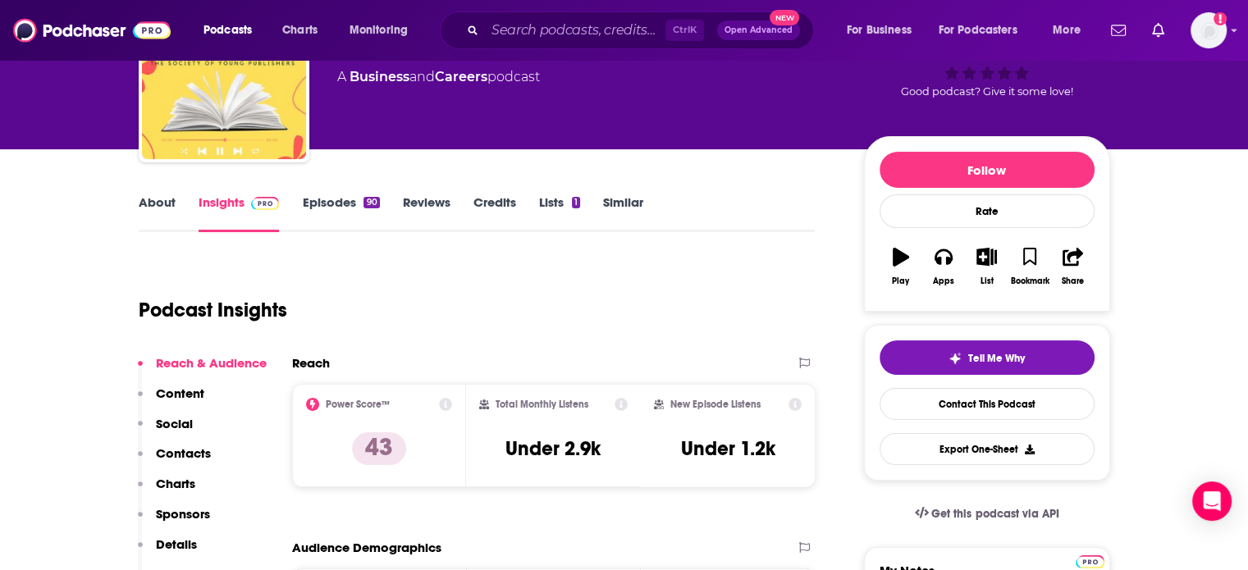
scroll to position [116, 0]
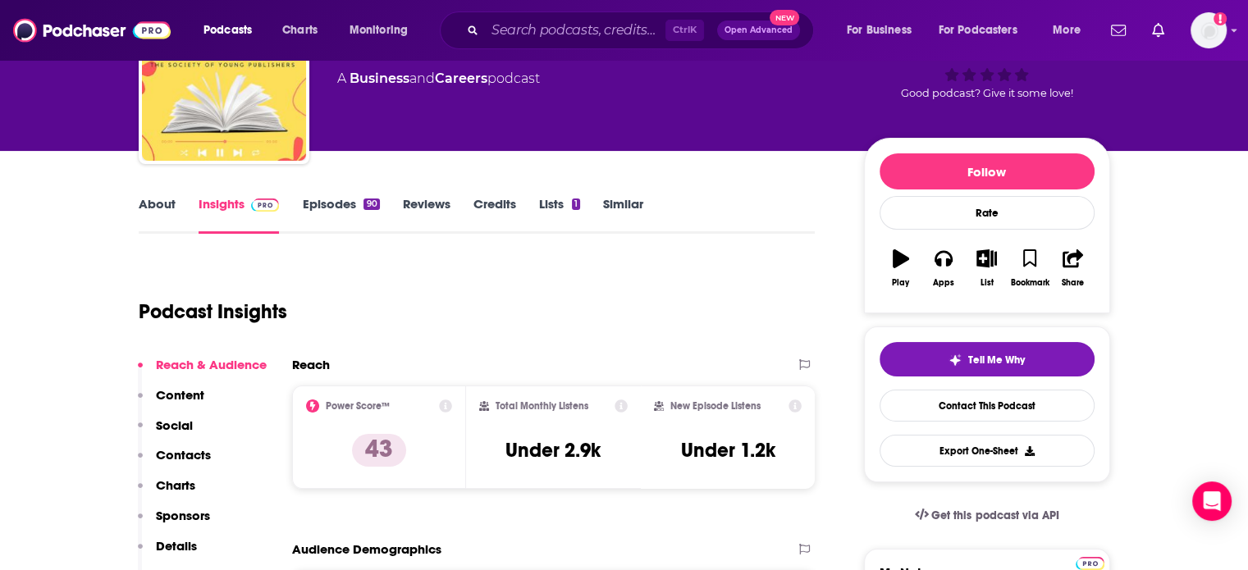
click at [162, 203] on link "About" at bounding box center [157, 215] width 37 height 38
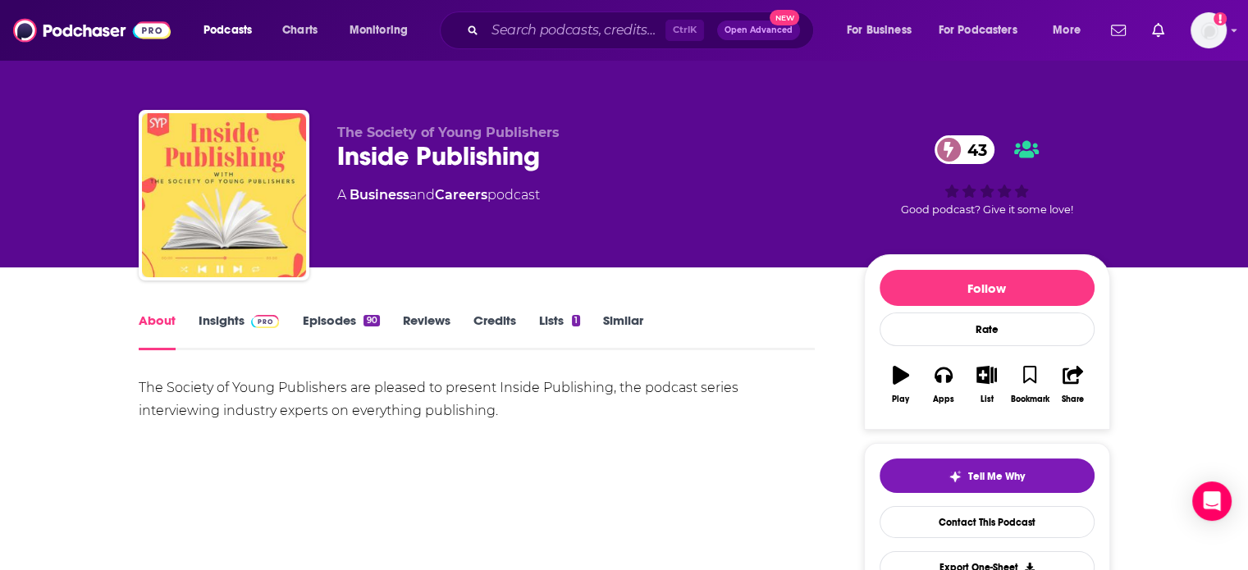
click at [226, 322] on link "Insights" at bounding box center [239, 332] width 81 height 38
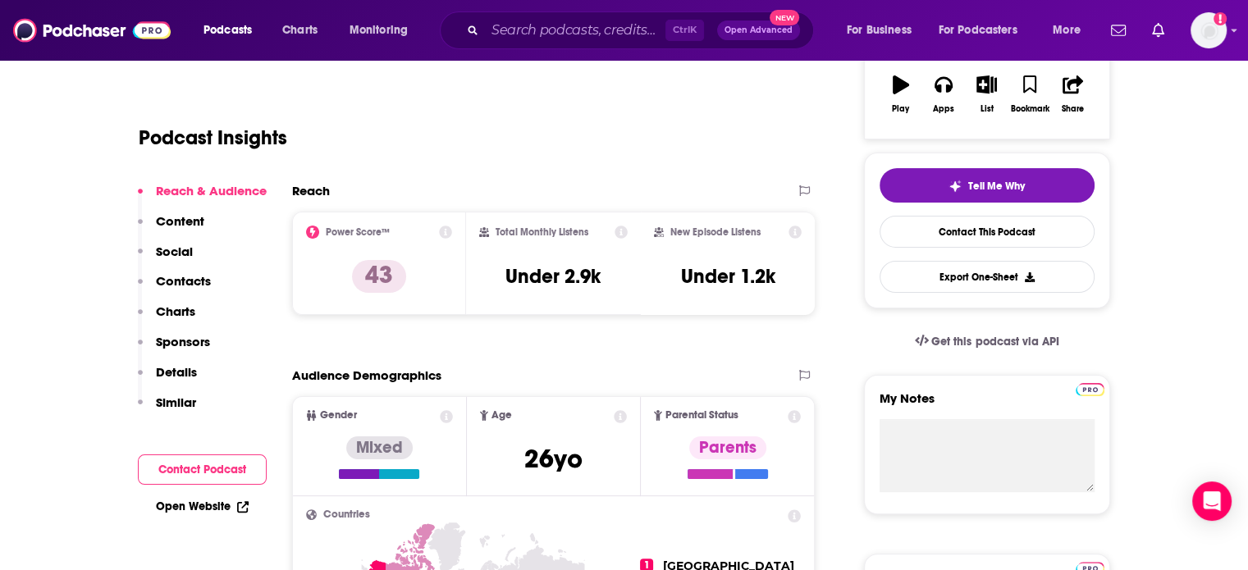
click at [184, 280] on p "Contacts" at bounding box center [183, 281] width 55 height 16
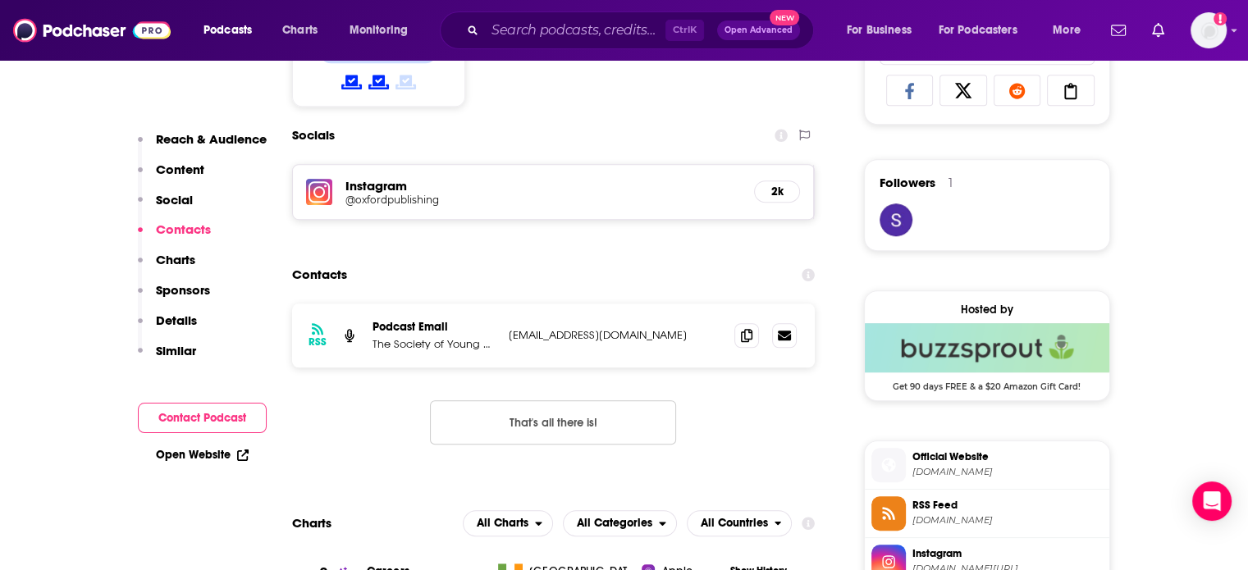
scroll to position [1132, 0]
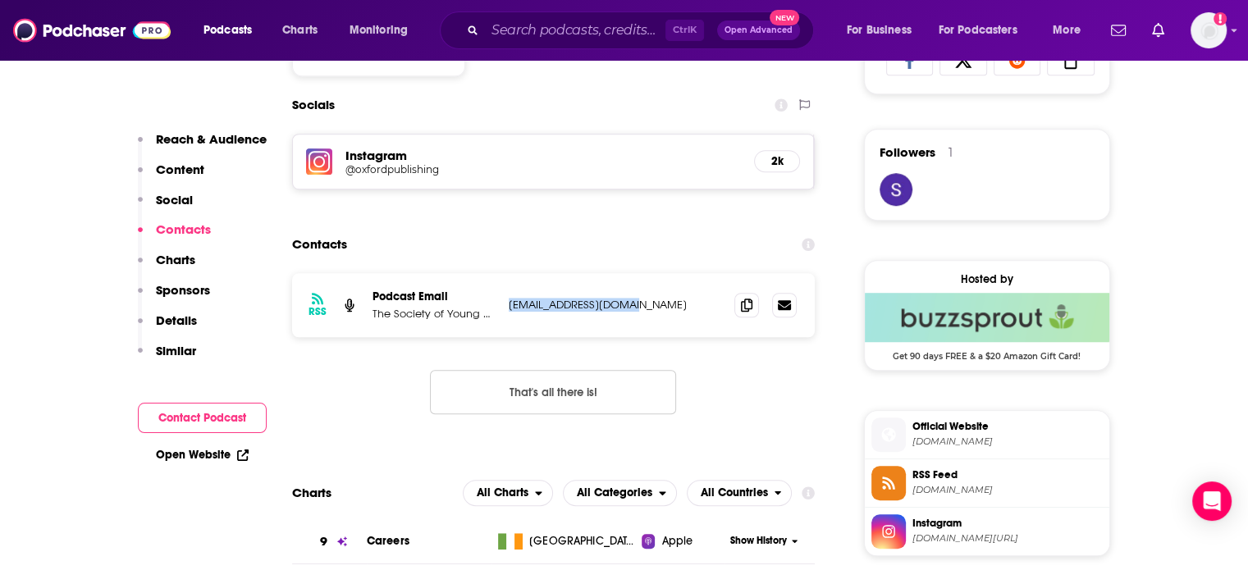
drag, startPoint x: 640, startPoint y: 310, endPoint x: 504, endPoint y: 308, distance: 136.2
click at [504, 308] on div "RSS Podcast Email The Society of Young Publishers podcast.syp@gmail.com podcast…" at bounding box center [553, 305] width 523 height 64
copy p "podcast.syp@gmail.com"
click at [519, 35] on input "Search podcasts, credits, & more..." at bounding box center [575, 30] width 180 height 26
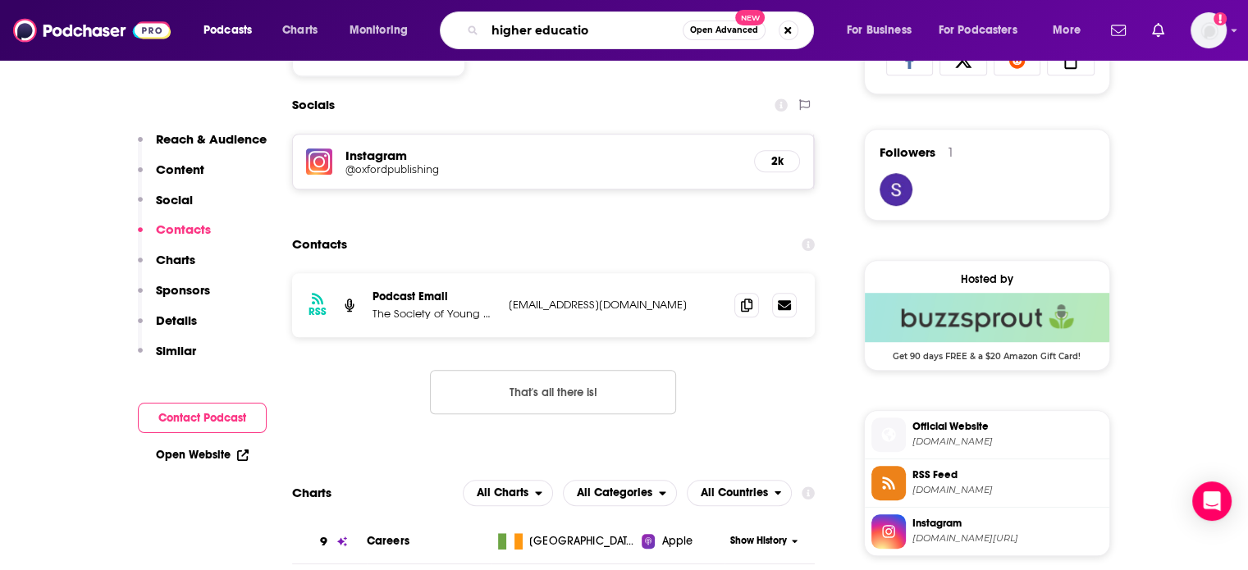
type input "higher education"
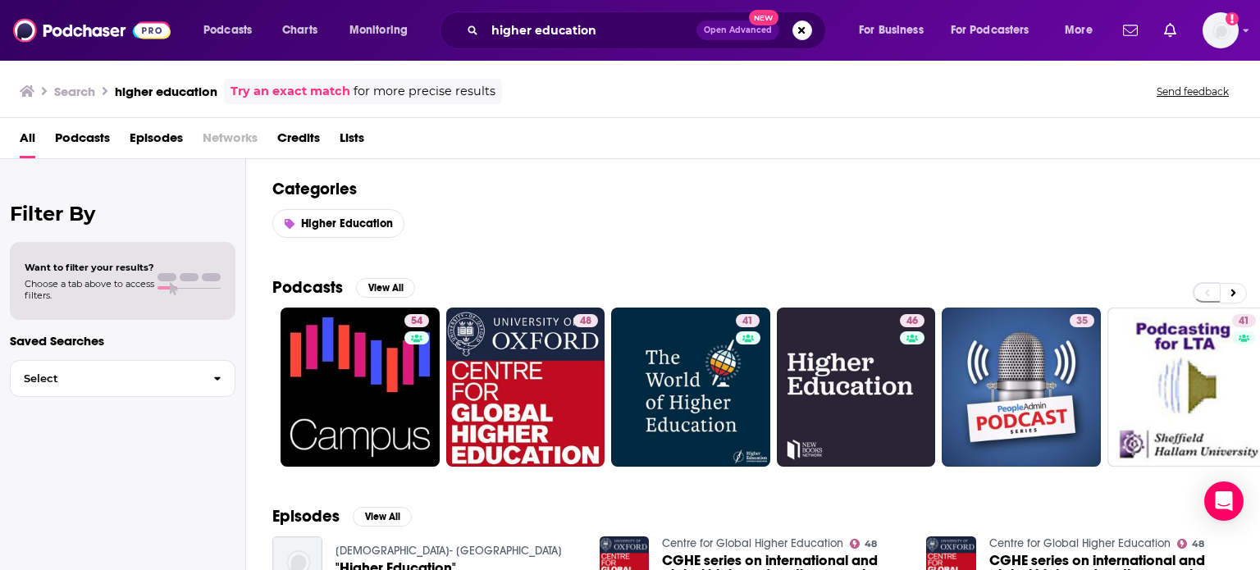
click at [92, 139] on span "Podcasts" at bounding box center [82, 142] width 55 height 34
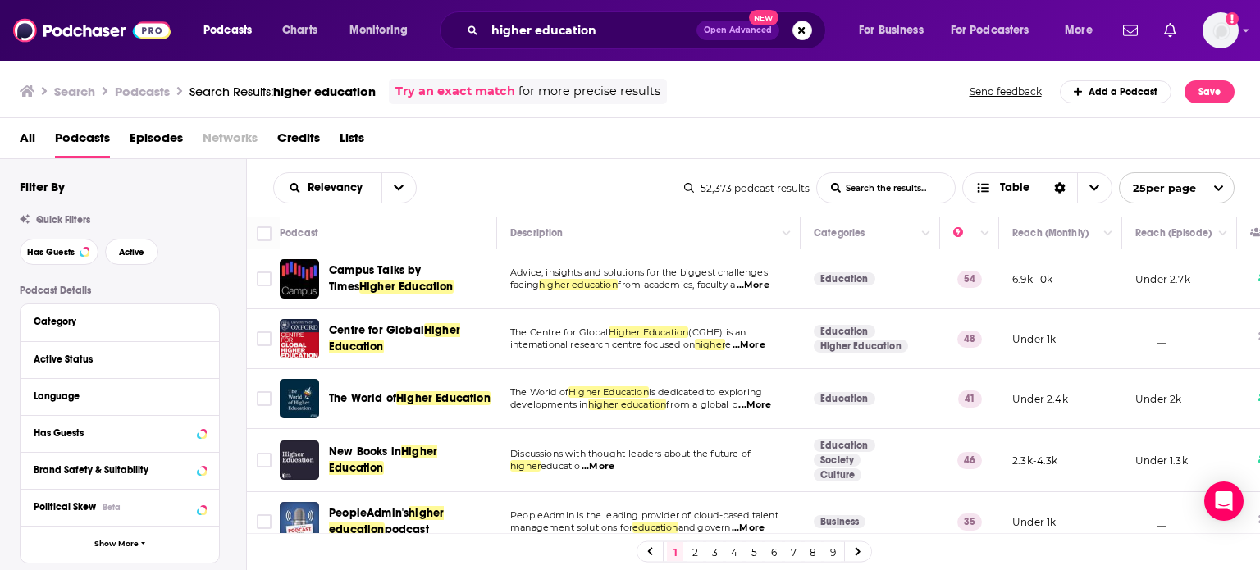
click at [92, 150] on span "Podcasts" at bounding box center [82, 142] width 55 height 34
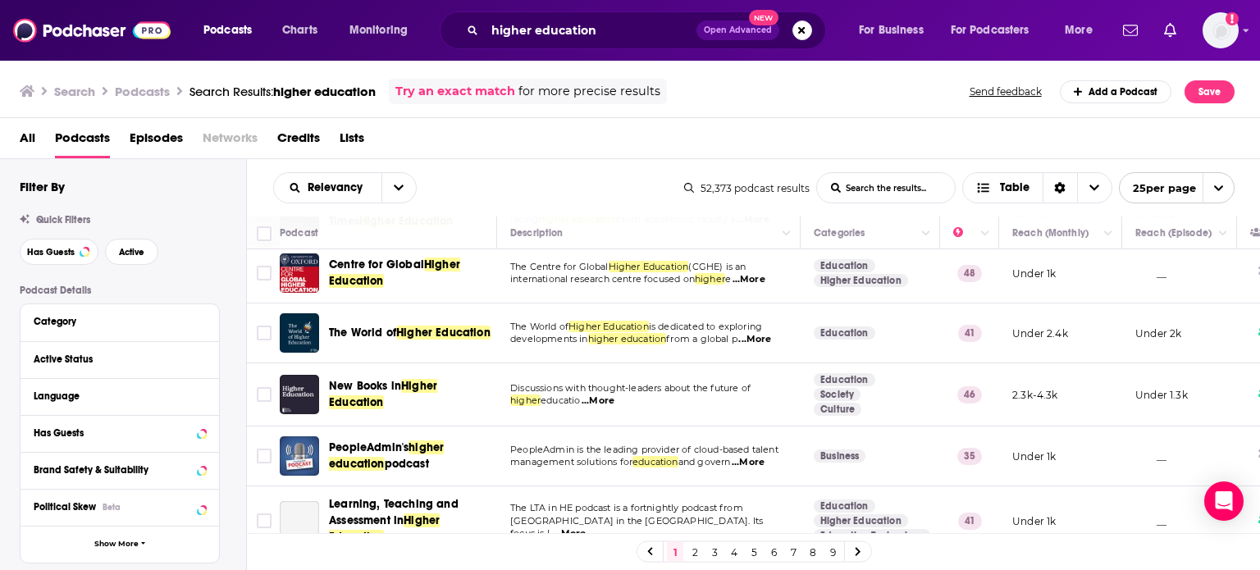
scroll to position [66, 0]
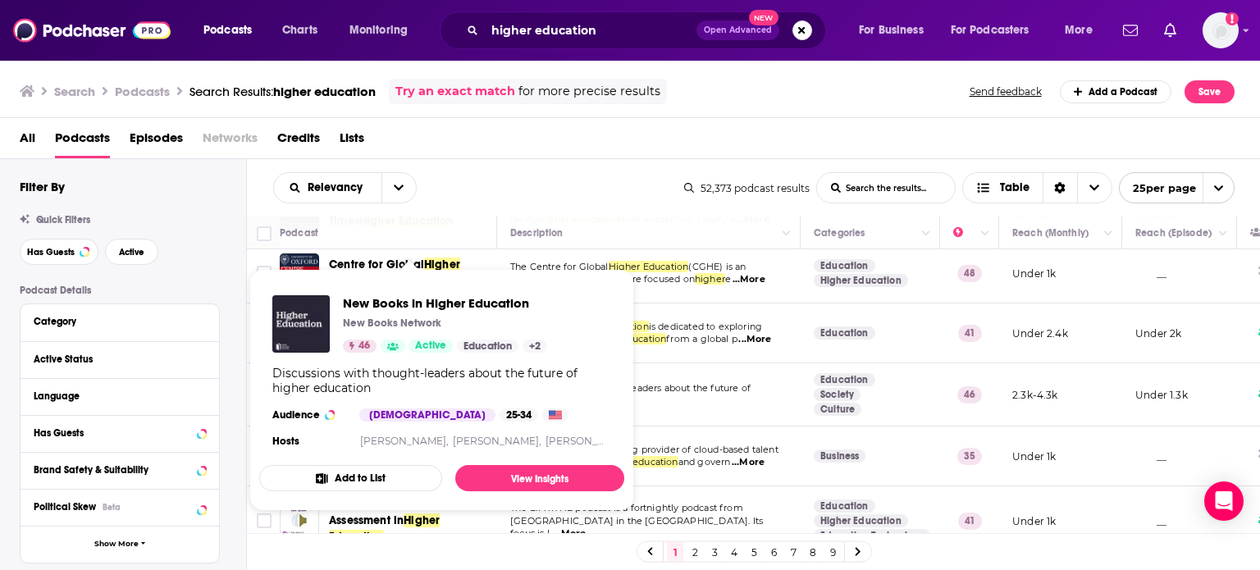
click at [377, 387] on div "Discussions with thought-leaders about the future of higher education" at bounding box center [441, 381] width 339 height 30
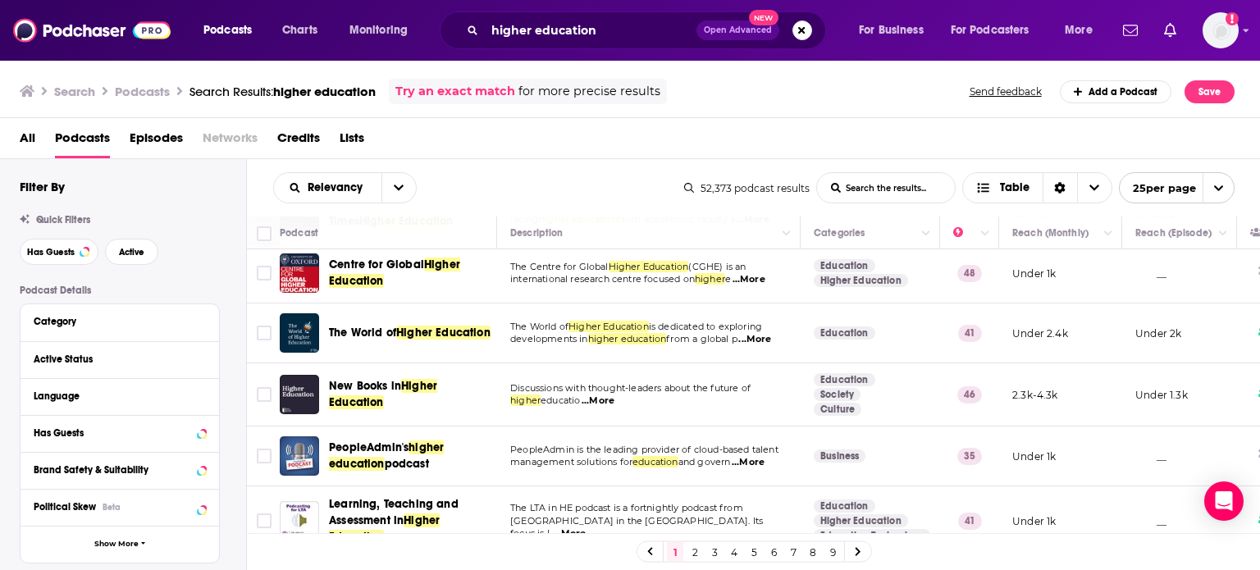
click at [672, 366] on td "Discussions with thought-leaders about the future of higher educatio ...More" at bounding box center [649, 394] width 304 height 63
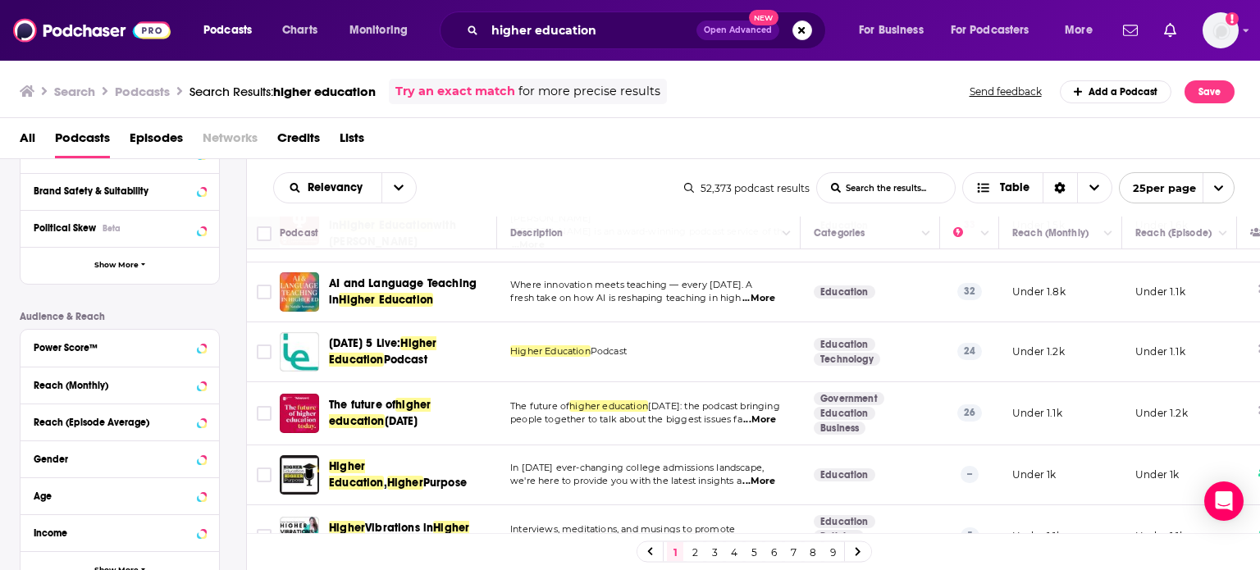
scroll to position [279, 0]
click at [200, 347] on icon at bounding box center [202, 346] width 8 height 13
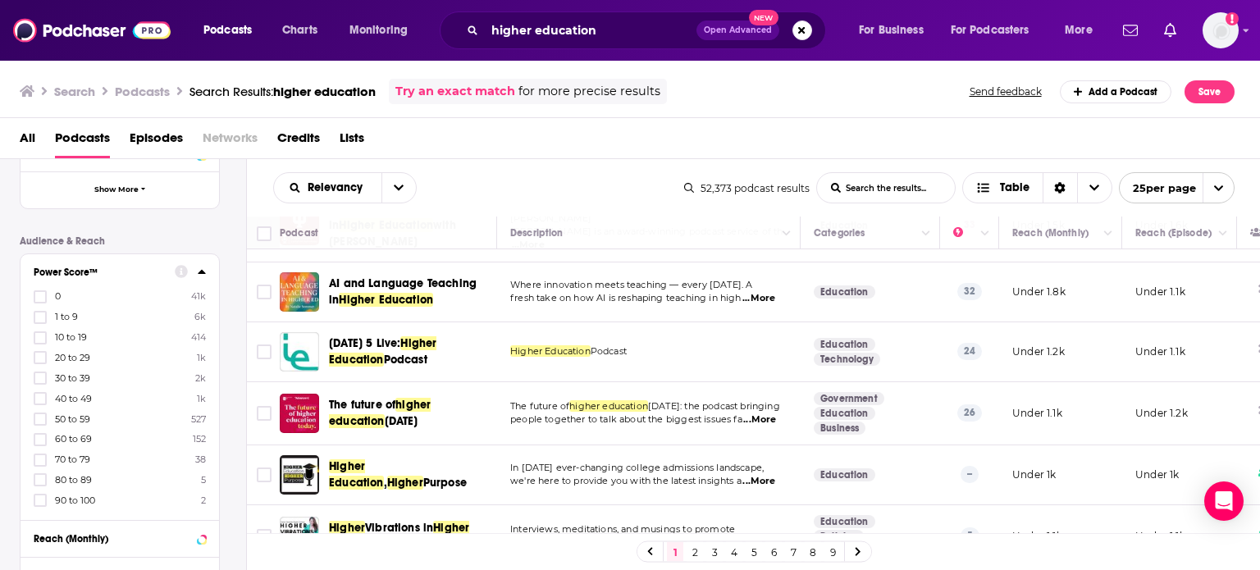
scroll to position [395, 0]
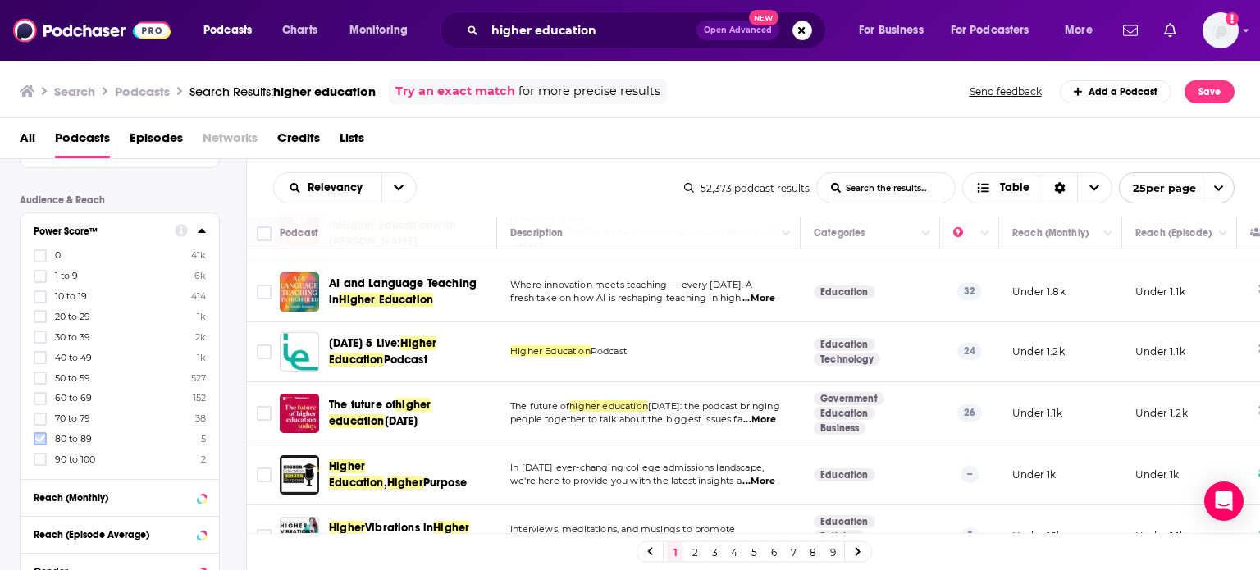
click at [40, 441] on icon at bounding box center [40, 439] width 10 height 10
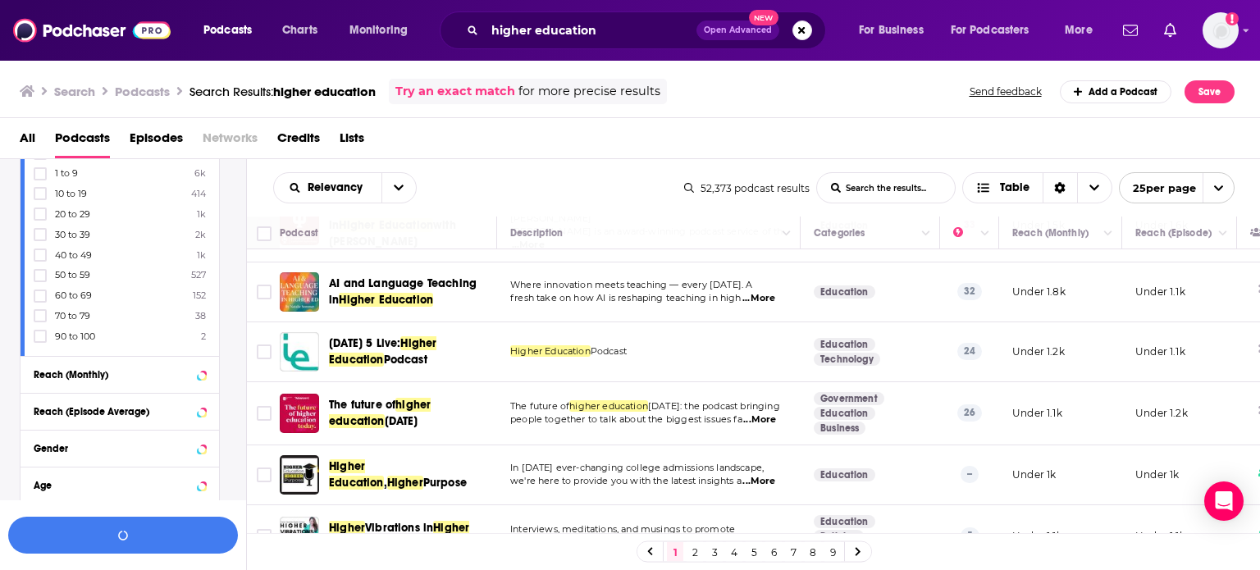
scroll to position [521, 0]
click at [40, 333] on icon at bounding box center [40, 334] width 10 height 10
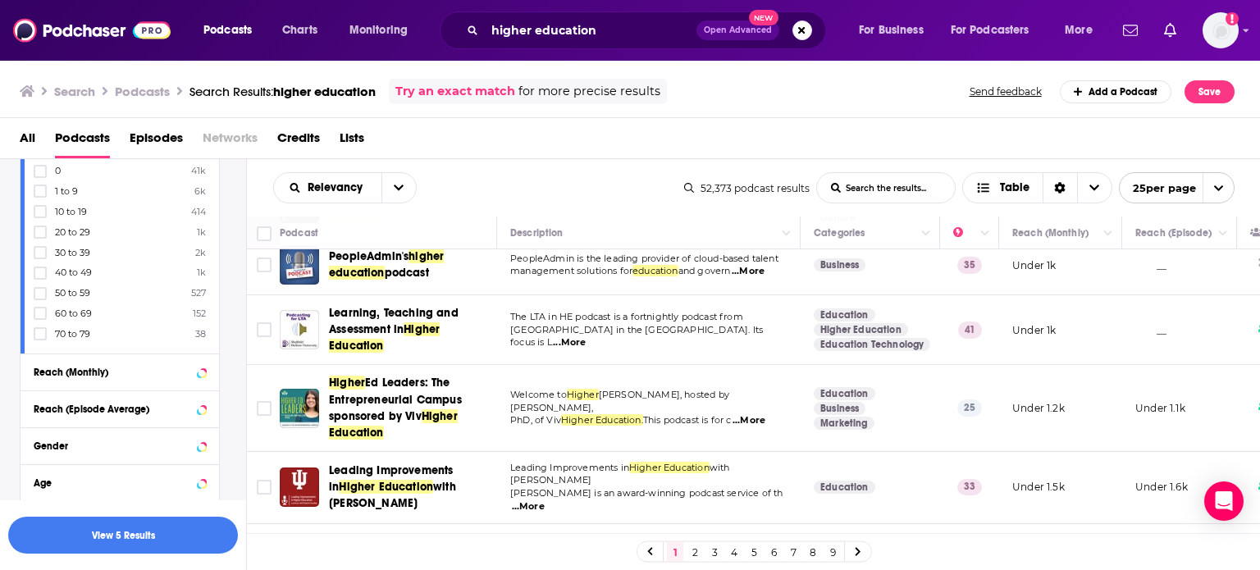
scroll to position [0, 0]
